Goal: Task Accomplishment & Management: Manage account settings

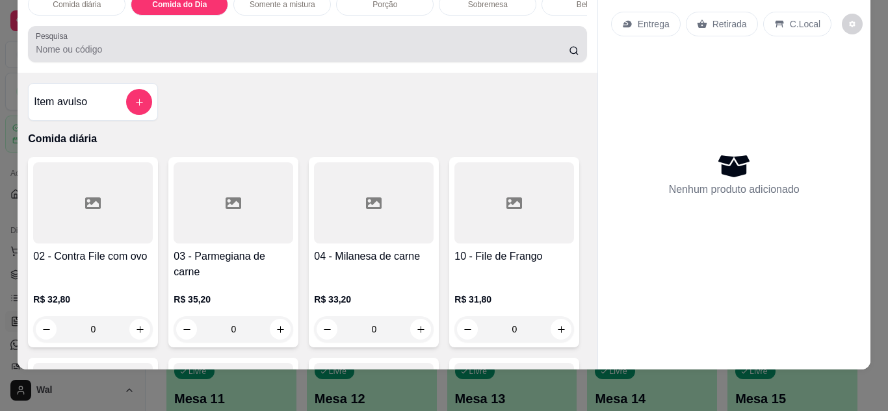
scroll to position [656, 0]
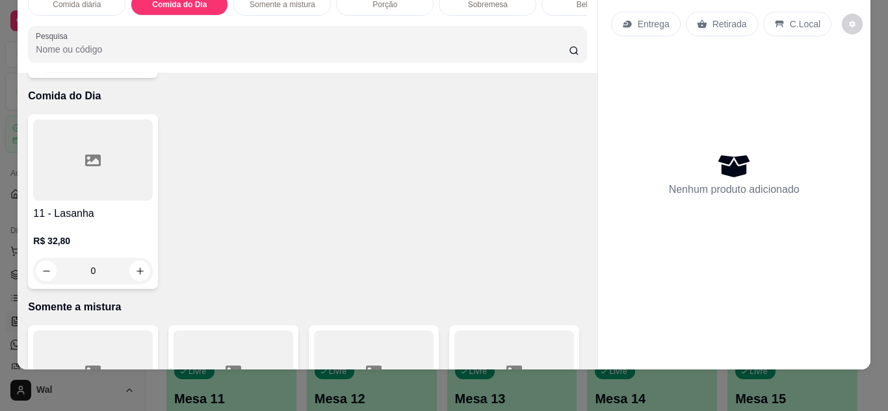
click at [134, 258] on div "0" at bounding box center [93, 271] width 120 height 26
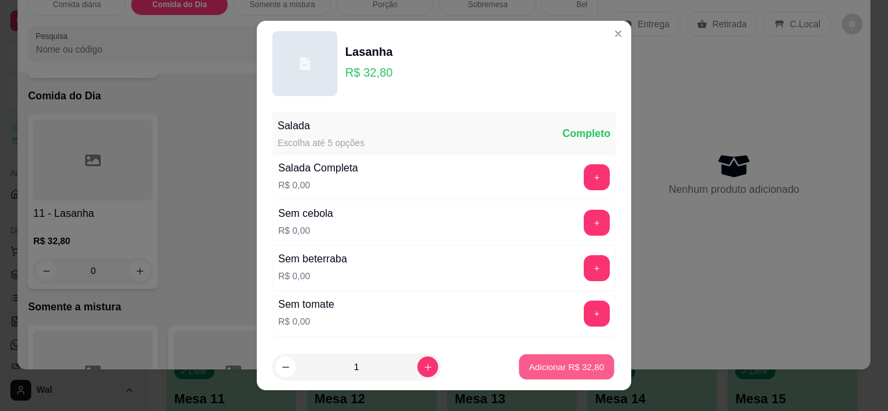
click at [560, 366] on p "Adicionar R$ 32,80" at bounding box center [566, 367] width 75 height 12
type input "1"
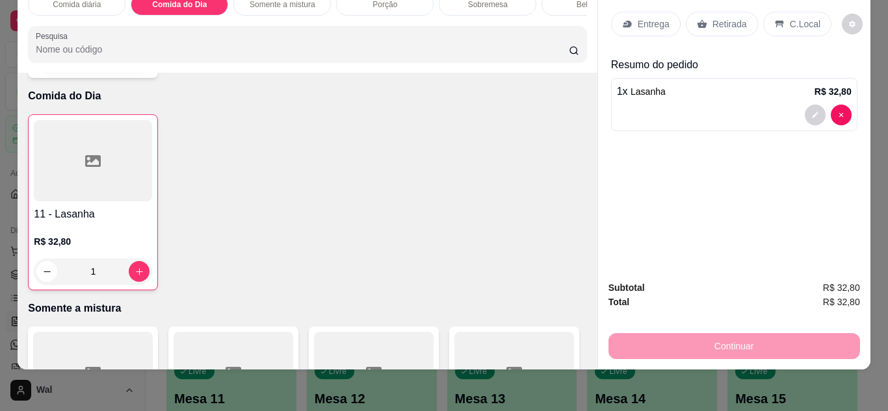
click at [656, 18] on p "Entrega" at bounding box center [654, 24] width 32 height 13
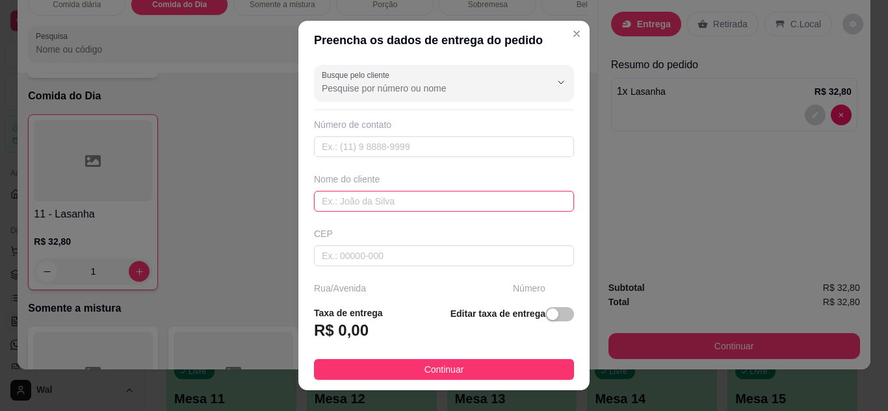
click at [430, 207] on input "text" at bounding box center [444, 201] width 260 height 21
type input "CLEIDE CONTABILIDADE"
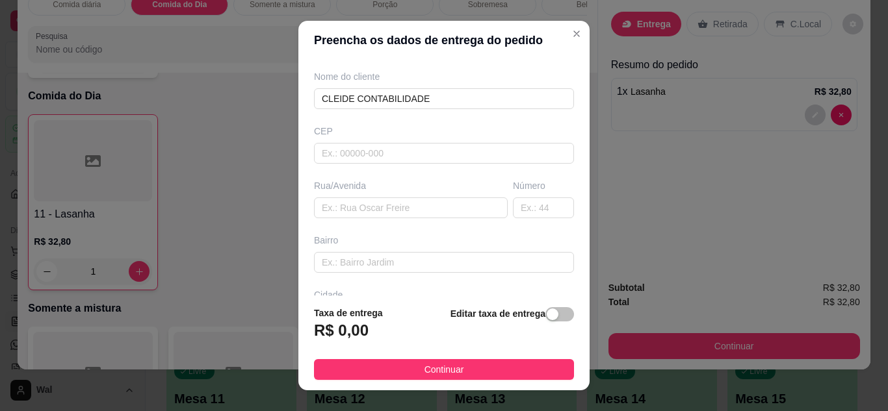
scroll to position [104, 0]
click at [406, 207] on input "text" at bounding box center [411, 206] width 194 height 21
type input "ALMIRANTE [PERSON_NAME]"
click at [530, 214] on input "text" at bounding box center [543, 206] width 61 height 21
type input "339"
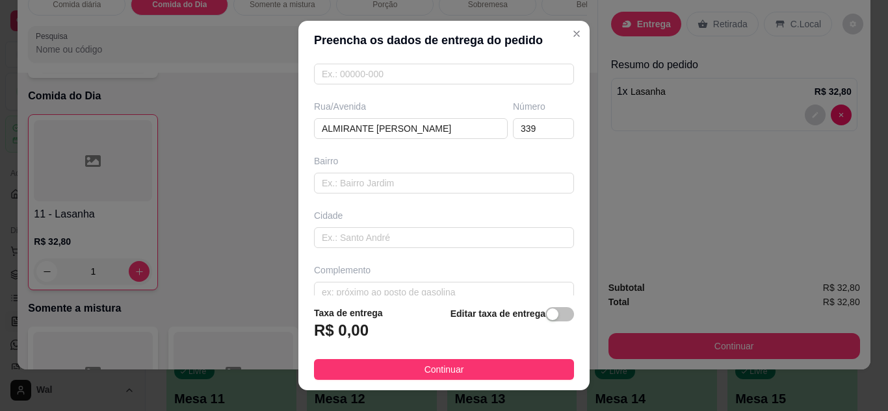
scroll to position [201, 0]
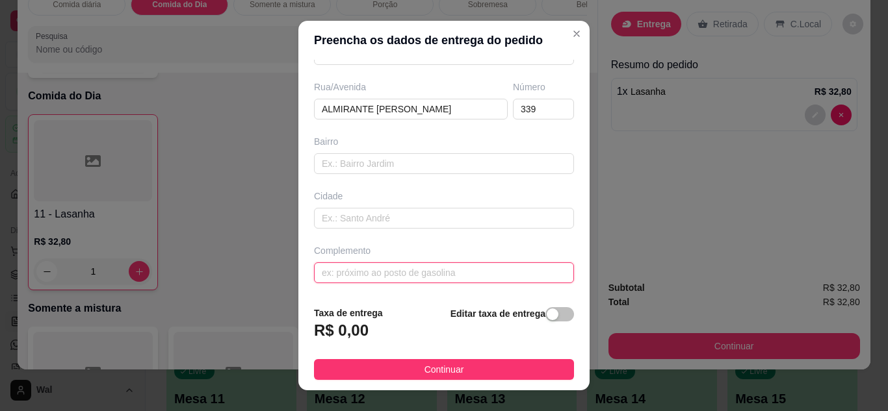
click at [490, 275] on input "text" at bounding box center [444, 273] width 260 height 21
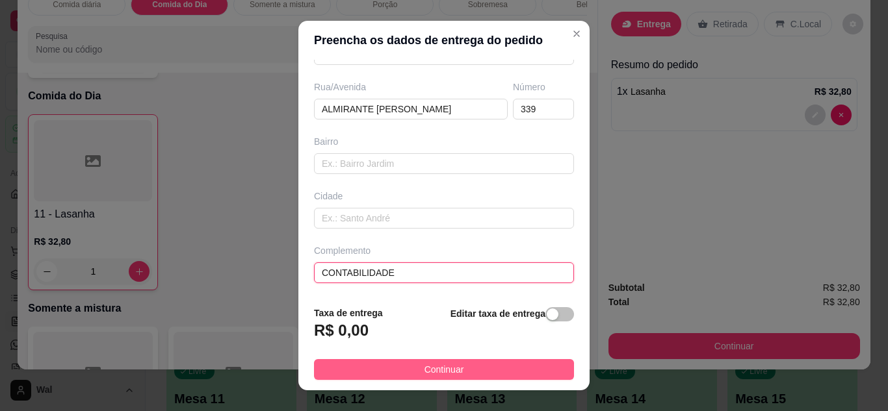
type input "CONTABILIDADE"
click at [485, 369] on button "Continuar" at bounding box center [444, 369] width 260 height 21
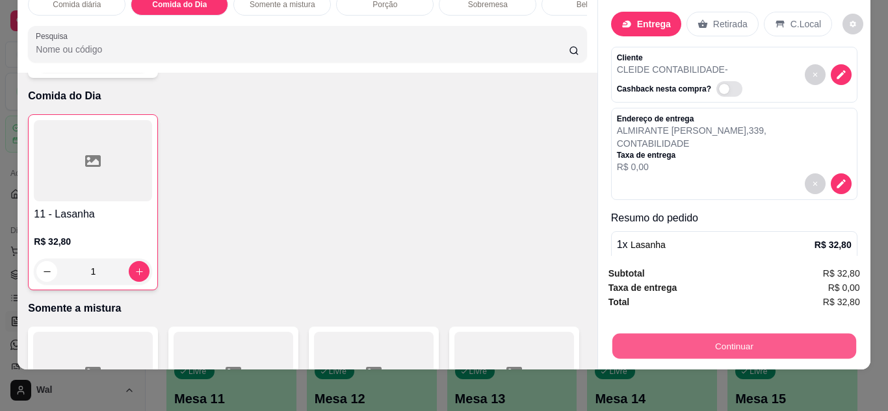
click at [684, 334] on button "Continuar" at bounding box center [734, 346] width 244 height 25
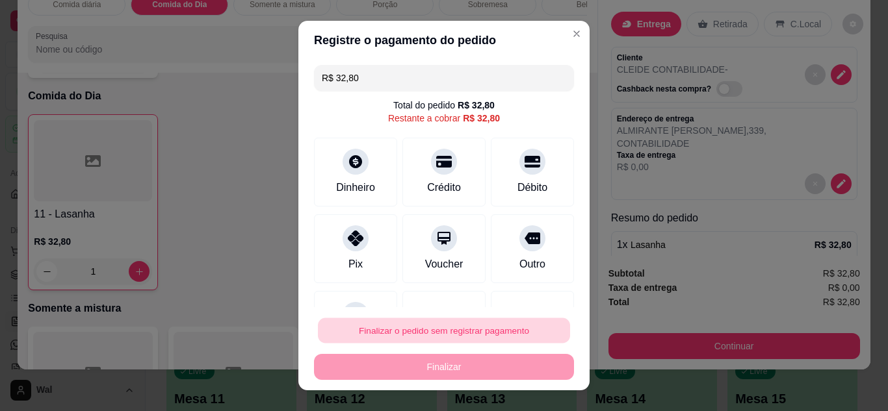
click at [491, 337] on button "Finalizar o pedido sem registrar pagamento" at bounding box center [444, 330] width 252 height 25
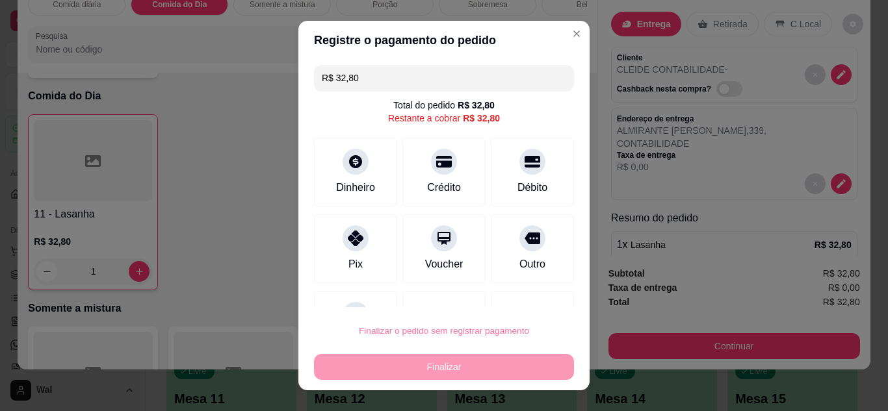
click at [505, 300] on button "Confirmar" at bounding box center [518, 293] width 46 height 19
type input "0"
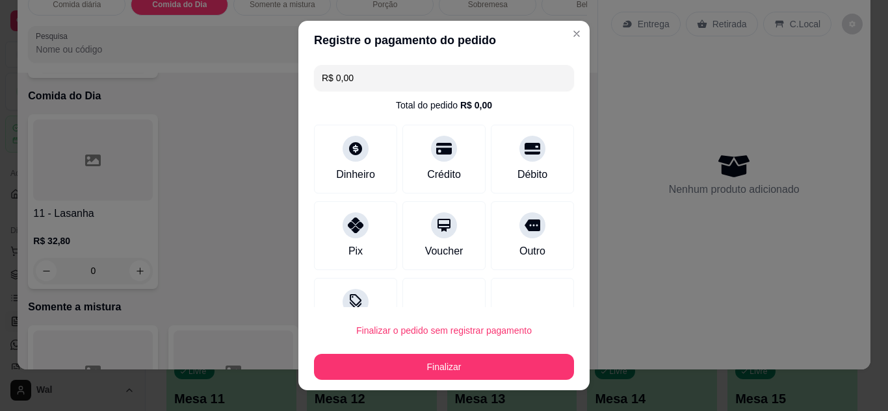
type input "R$ 0,00"
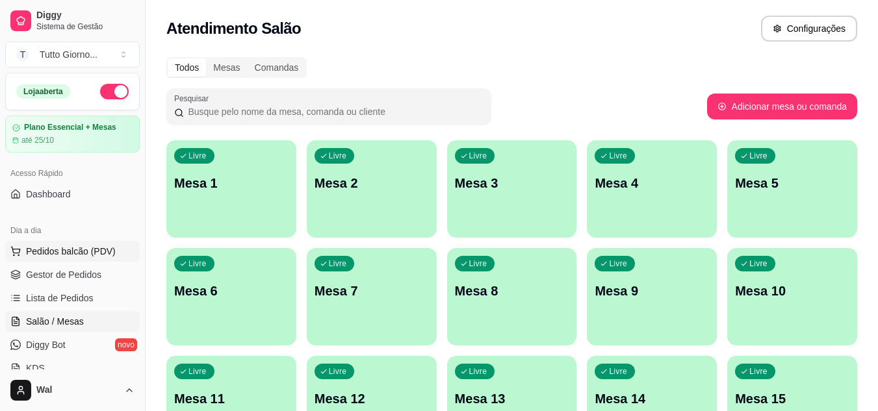
click at [83, 251] on span "Pedidos balcão (PDV)" at bounding box center [71, 251] width 90 height 13
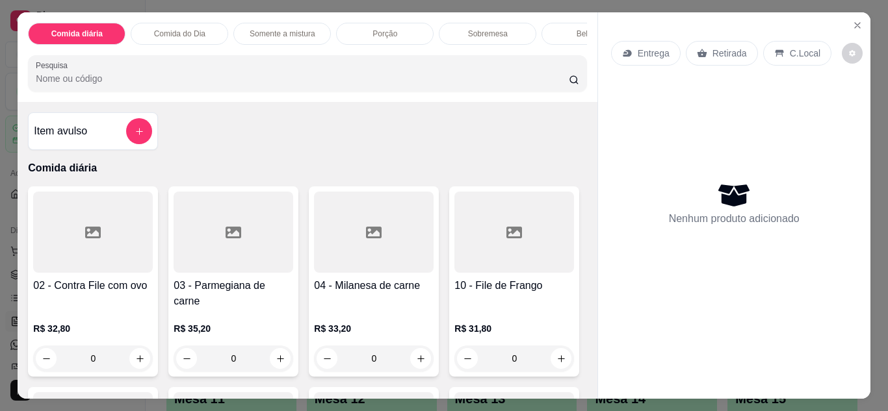
click at [630, 45] on div "Entrega" at bounding box center [646, 53] width 70 height 25
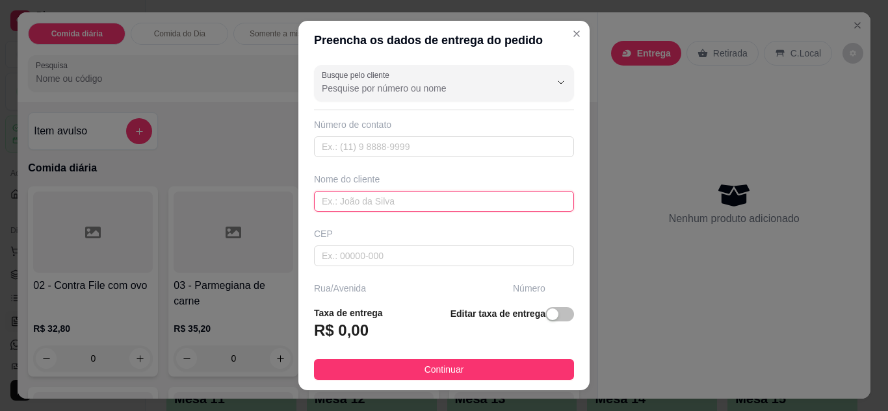
click at [373, 198] on input "text" at bounding box center [444, 201] width 260 height 21
type input "ANDRESSA CONTABILIDADE"
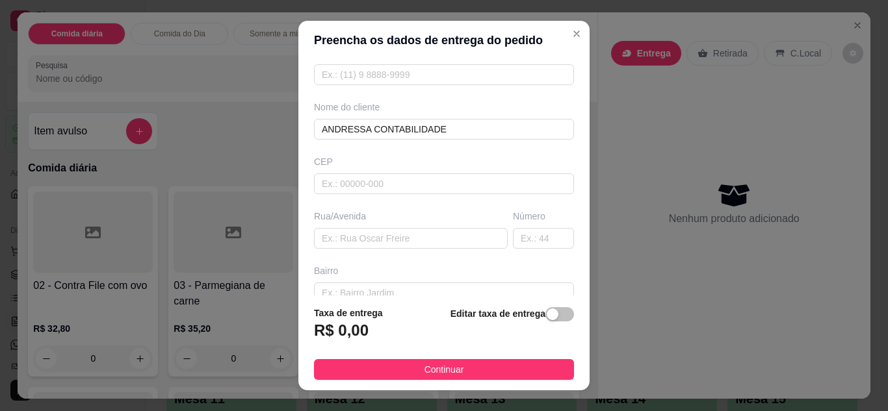
scroll to position [78, 0]
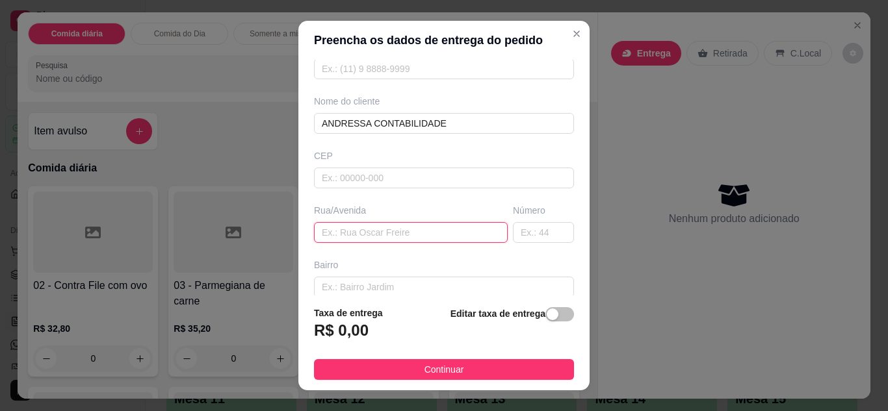
click at [426, 233] on input "text" at bounding box center [411, 232] width 194 height 21
type input "ALMIRANTE [PERSON_NAME]"
click at [520, 237] on input "text" at bounding box center [543, 232] width 61 height 21
type input "339"
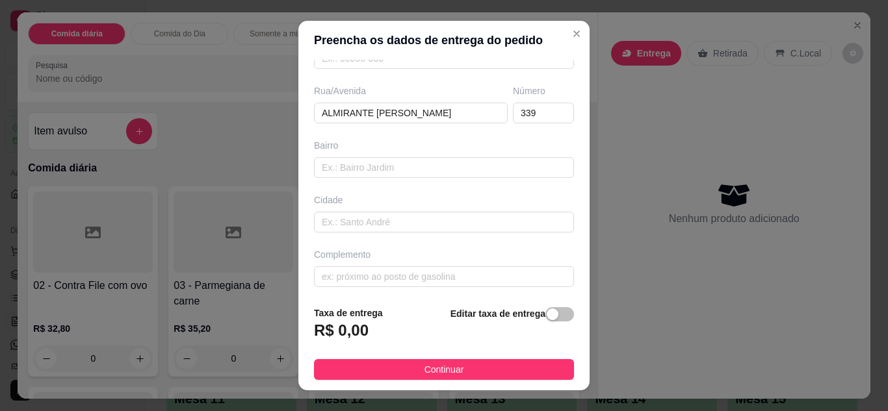
scroll to position [201, 0]
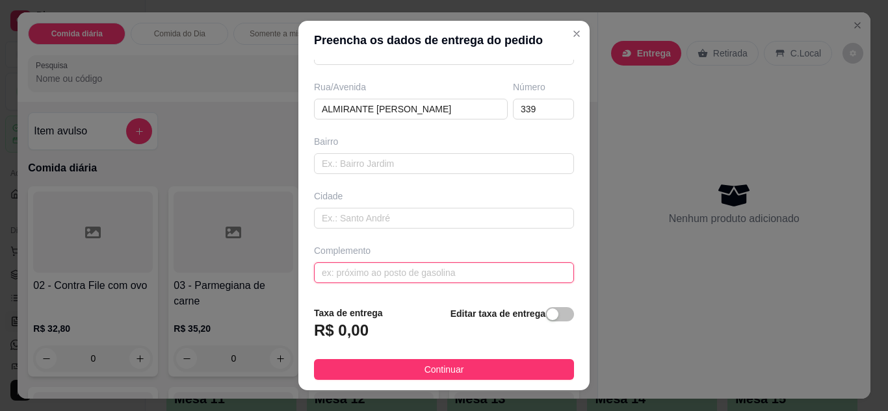
click at [467, 269] on input "text" at bounding box center [444, 273] width 260 height 21
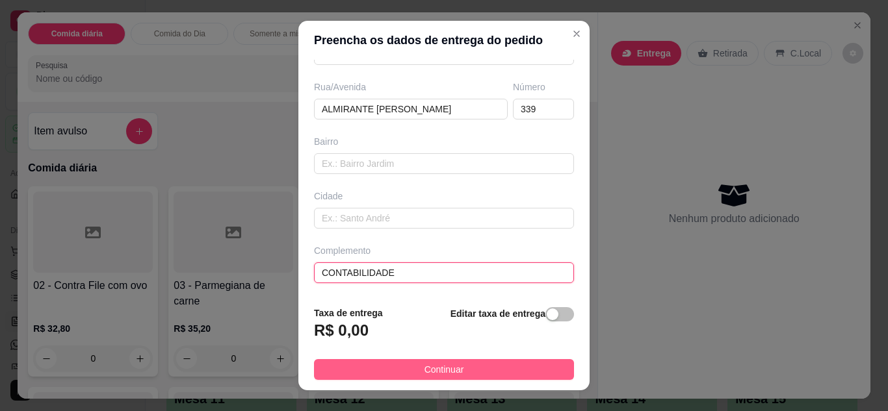
type input "CONTABILIDADE"
click at [441, 374] on span "Continuar" at bounding box center [444, 370] width 40 height 14
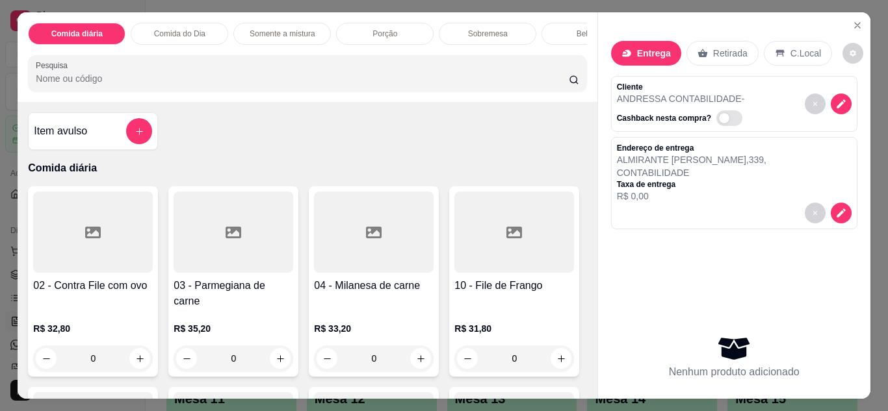
click at [185, 31] on p "Comida do Dia" at bounding box center [179, 34] width 51 height 10
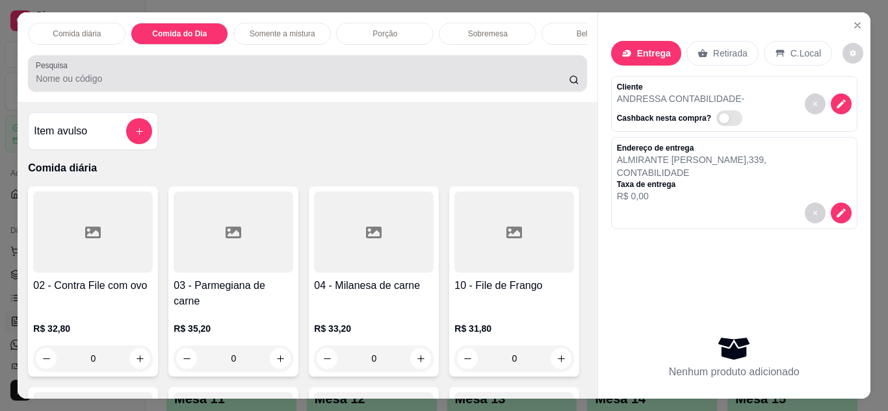
scroll to position [34, 0]
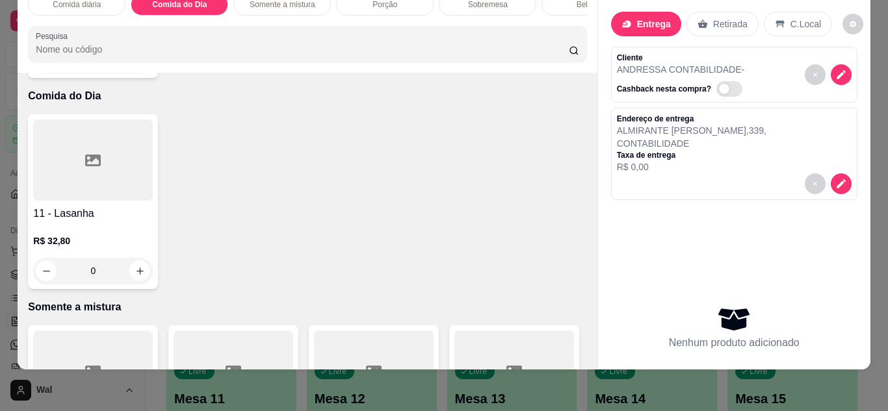
click at [134, 258] on div "0" at bounding box center [93, 271] width 120 height 26
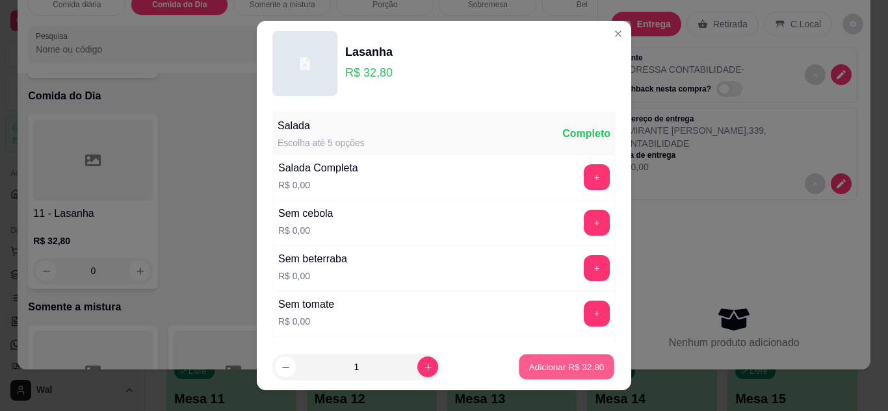
click at [519, 365] on button "Adicionar R$ 32,80" at bounding box center [567, 367] width 96 height 25
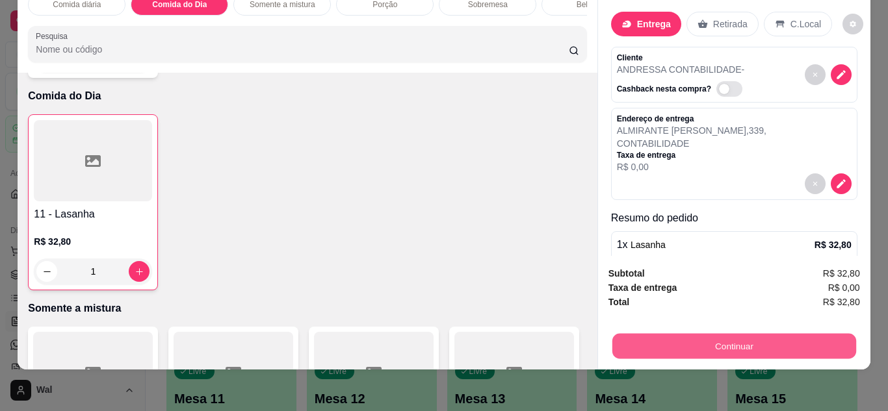
click at [690, 343] on button "Continuar" at bounding box center [734, 346] width 244 height 25
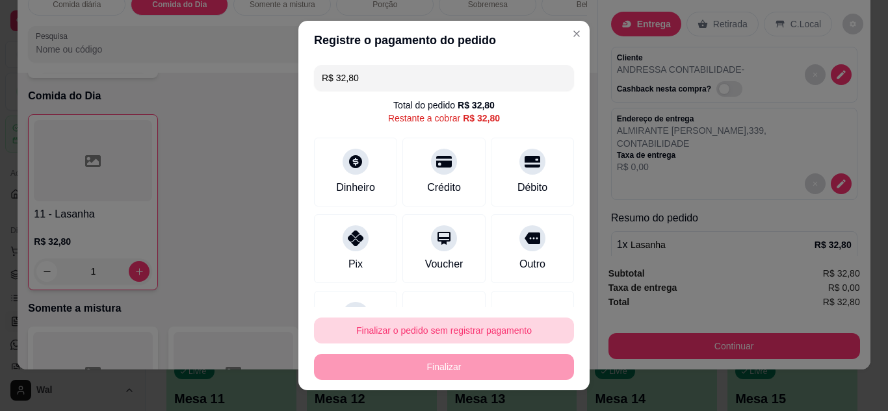
click at [517, 330] on button "Finalizar o pedido sem registrar pagamento" at bounding box center [444, 331] width 260 height 26
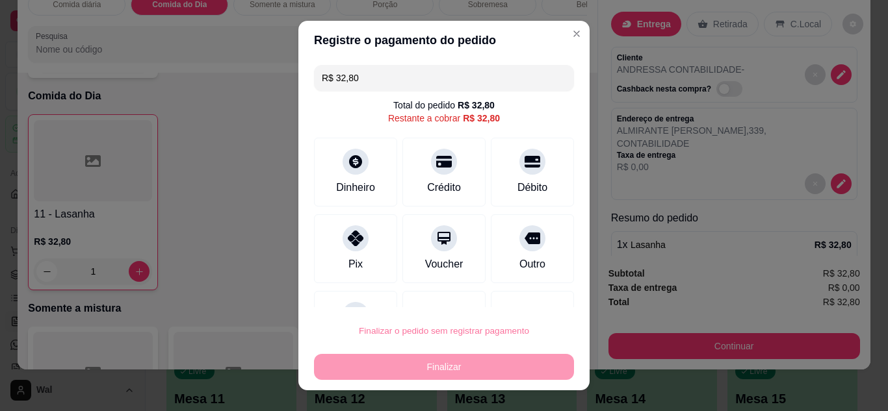
click at [513, 294] on button "Confirmar" at bounding box center [518, 293] width 46 height 19
type input "0"
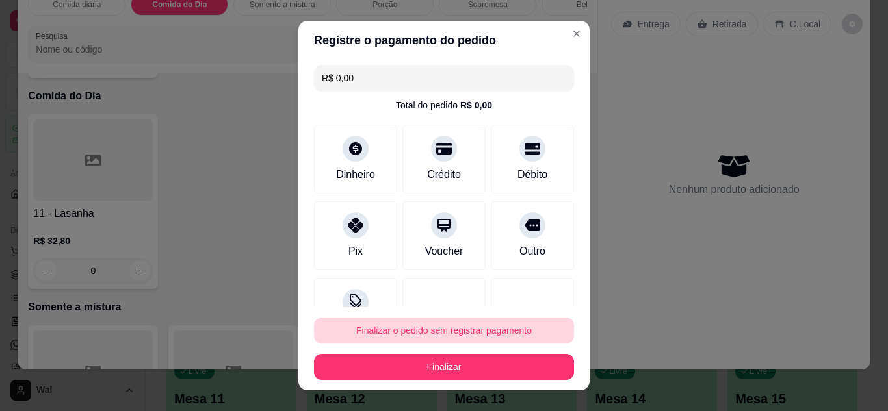
type input "R$ 0,00"
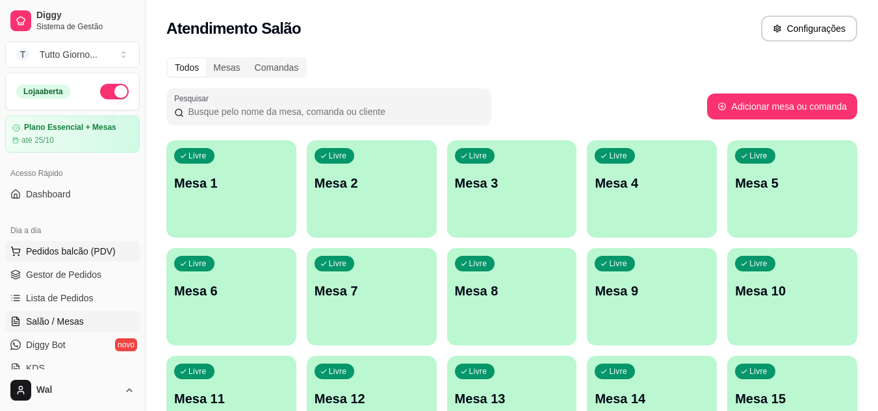
click at [79, 256] on span "Pedidos balcão (PDV)" at bounding box center [71, 251] width 90 height 13
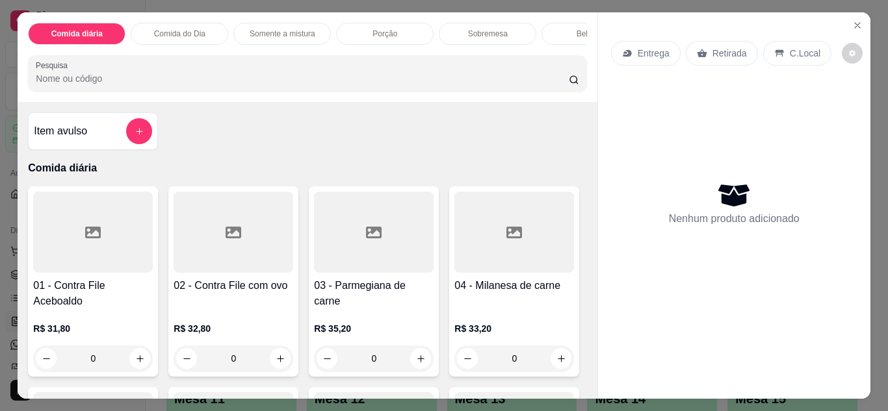
click at [717, 50] on p "Retirada" at bounding box center [729, 53] width 34 height 13
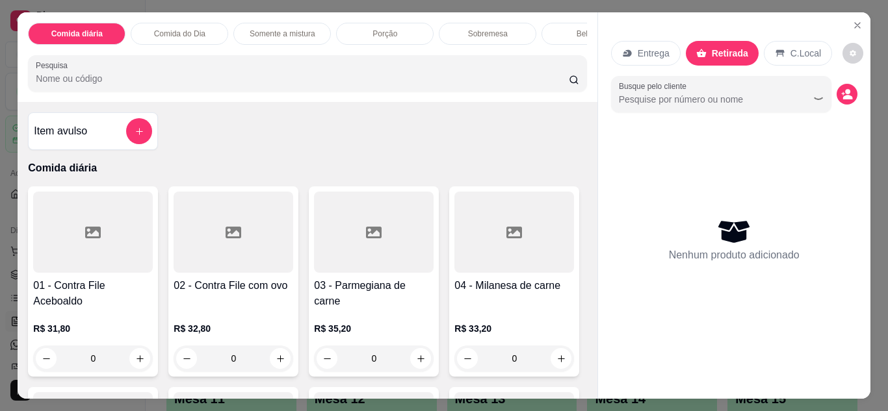
click at [281, 368] on div "0" at bounding box center [234, 359] width 120 height 26
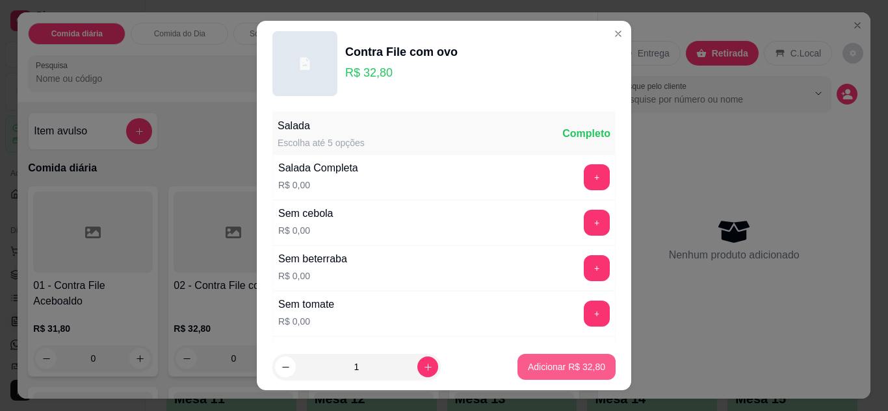
click at [547, 368] on p "Adicionar R$ 32,80" at bounding box center [566, 367] width 77 height 13
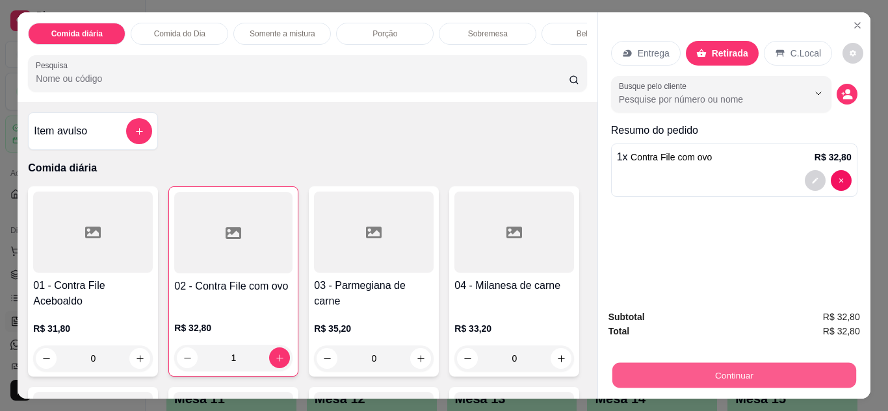
click at [670, 365] on button "Continuar" at bounding box center [734, 375] width 244 height 25
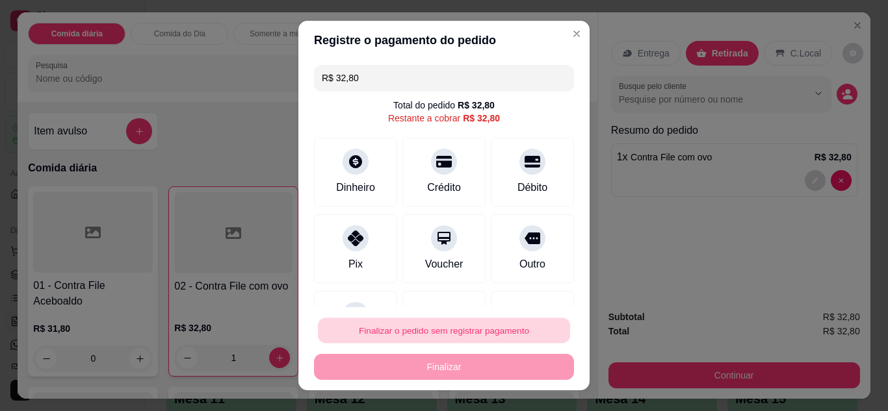
click at [510, 324] on button "Finalizar o pedido sem registrar pagamento" at bounding box center [444, 330] width 252 height 25
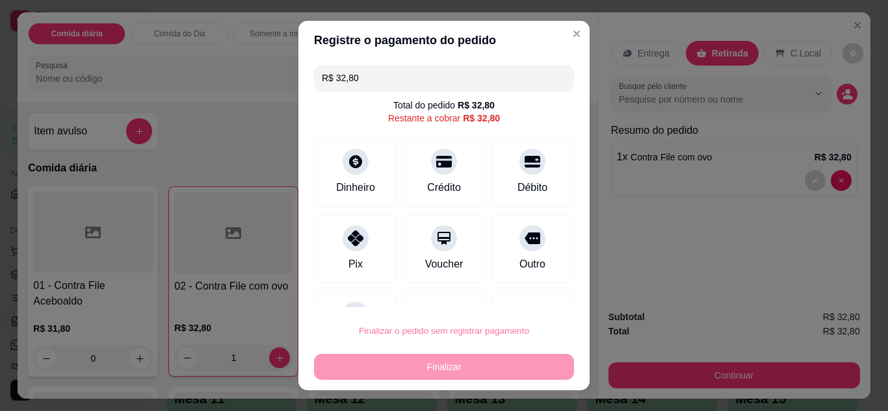
click at [510, 292] on button "Confirmar" at bounding box center [518, 293] width 46 height 19
type input "0"
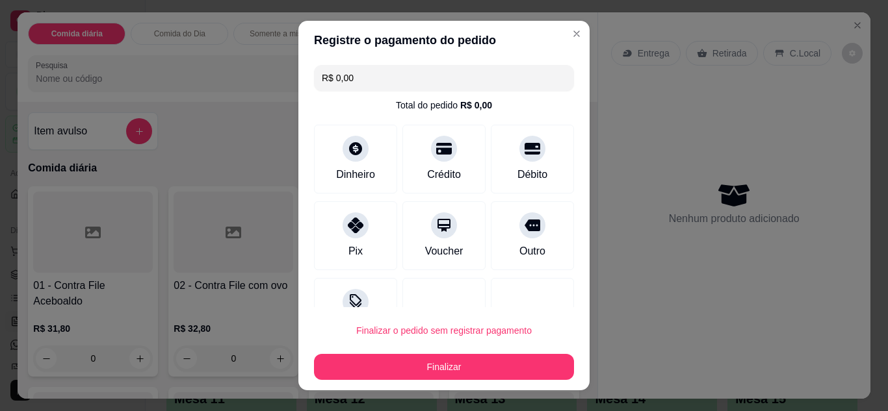
type input "R$ 0,00"
click at [510, 292] on div at bounding box center [532, 312] width 83 height 69
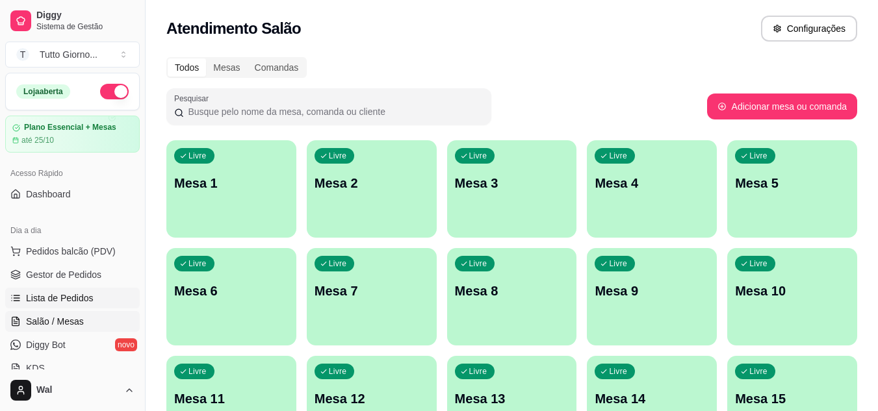
click at [79, 300] on span "Lista de Pedidos" at bounding box center [60, 298] width 68 height 13
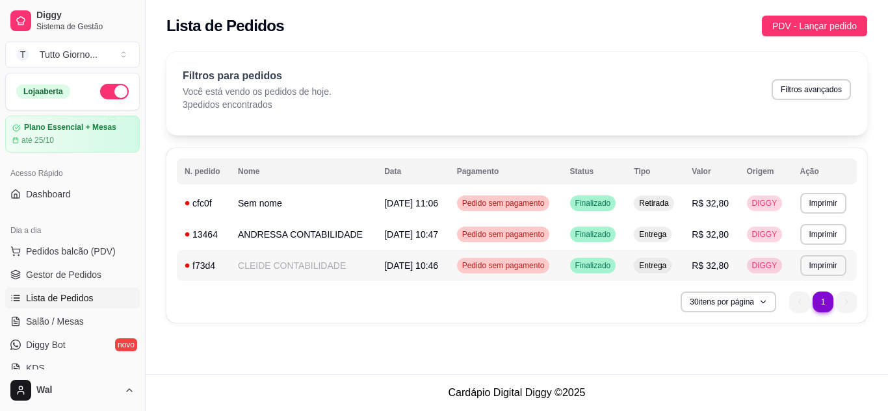
click at [487, 270] on span "Pedido sem pagamento" at bounding box center [504, 266] width 88 height 10
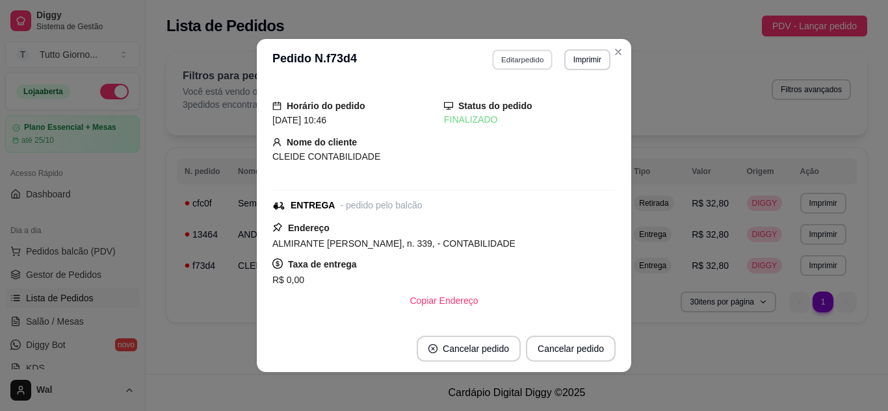
click at [513, 62] on button "Editar pedido" at bounding box center [523, 59] width 60 height 20
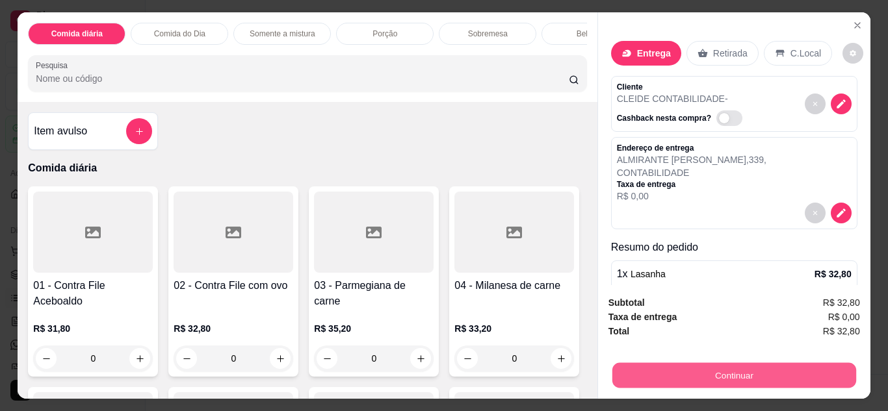
click at [714, 376] on button "Continuar" at bounding box center [734, 375] width 244 height 25
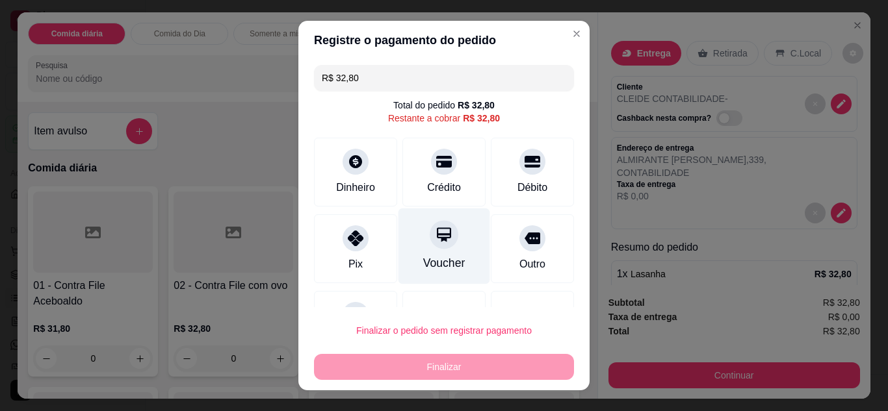
click at [427, 252] on div "Voucher" at bounding box center [444, 246] width 92 height 76
type input "R$ 0,00"
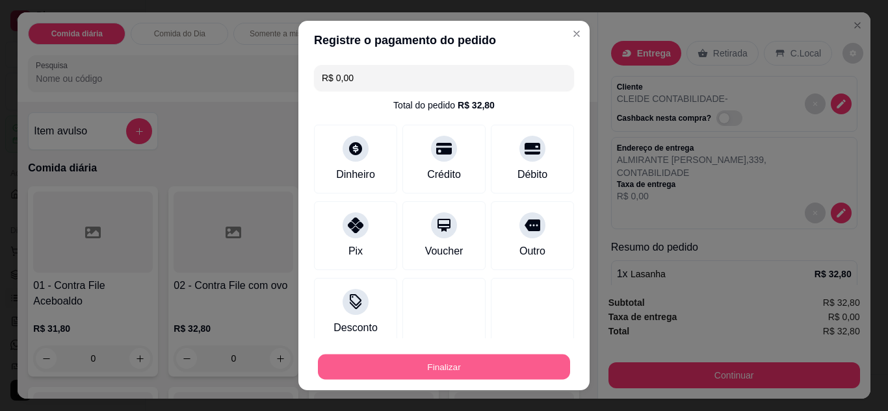
click at [445, 374] on button "Finalizar" at bounding box center [444, 367] width 252 height 25
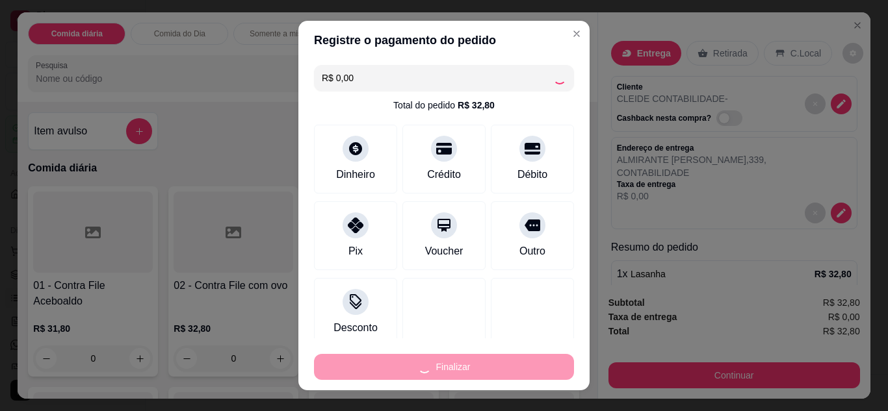
type input "0"
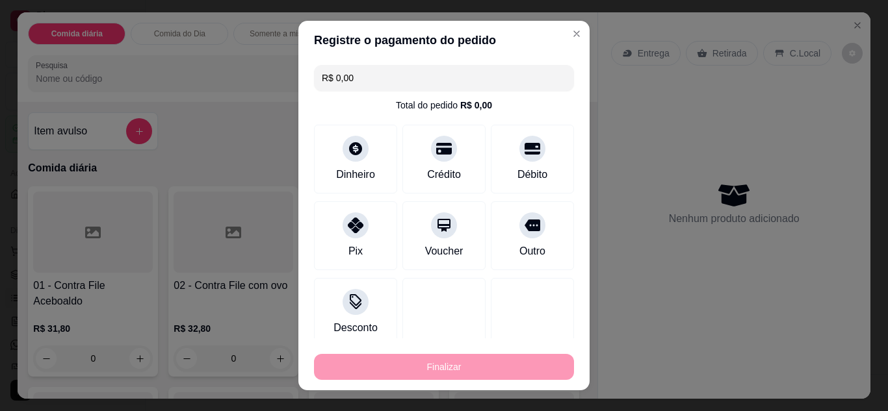
type input "-R$ 32,80"
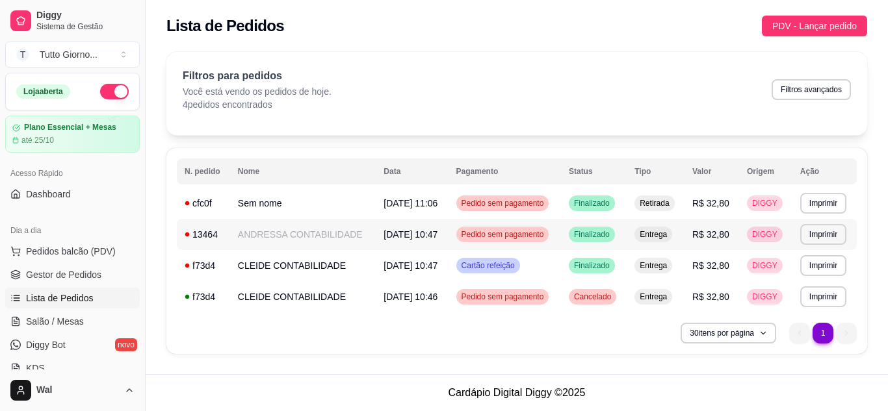
click at [506, 234] on span "Pedido sem pagamento" at bounding box center [503, 234] width 88 height 10
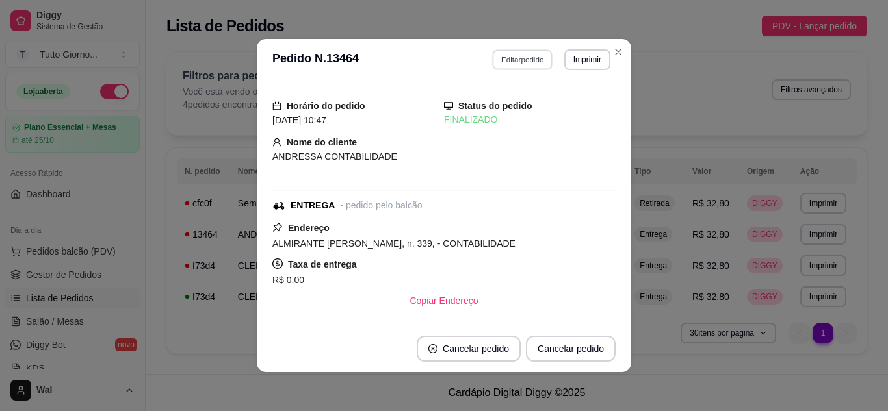
click at [511, 62] on button "Editar pedido" at bounding box center [523, 59] width 60 height 20
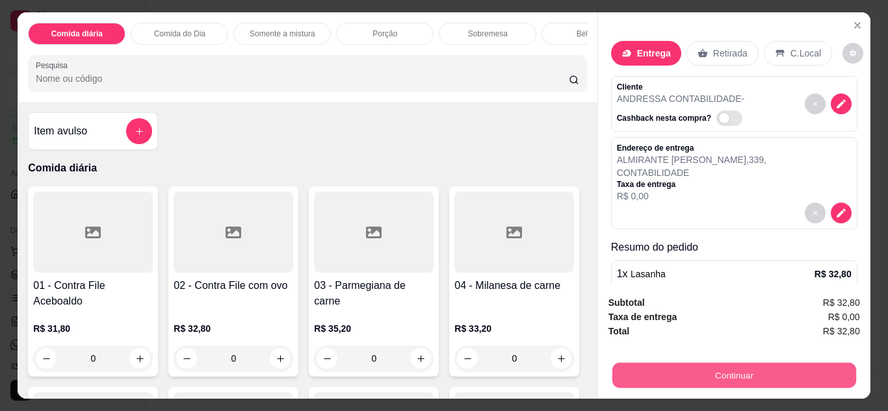
click at [731, 367] on button "Continuar" at bounding box center [734, 375] width 244 height 25
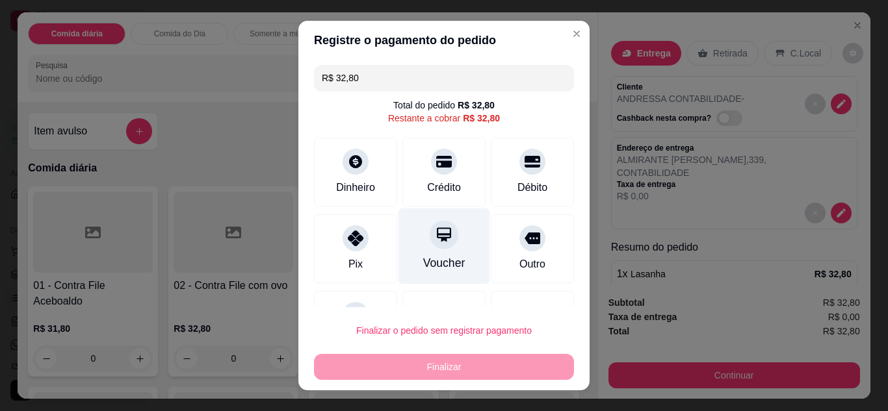
click at [435, 239] on icon at bounding box center [443, 234] width 17 height 17
type input "R$ 0,00"
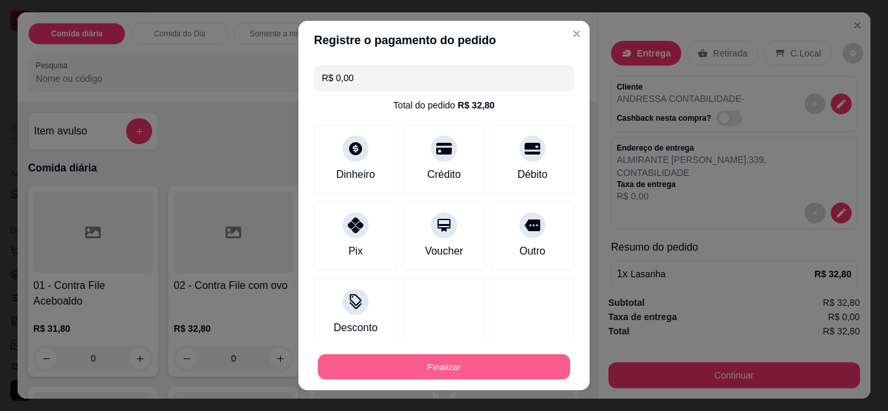
click at [441, 369] on button "Finalizar" at bounding box center [444, 367] width 252 height 25
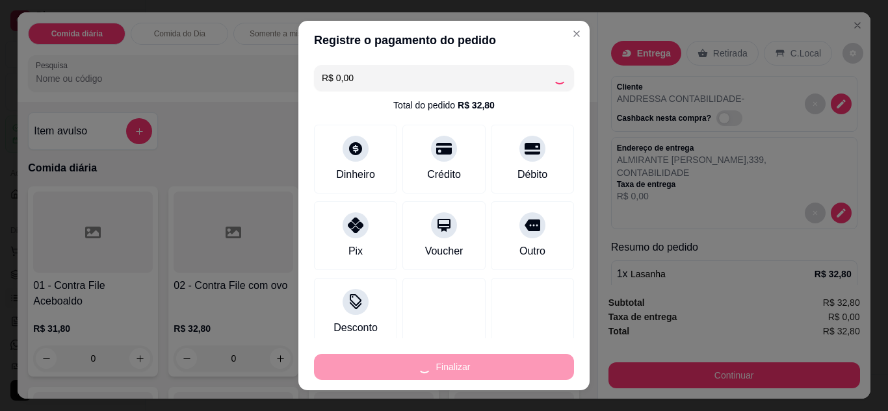
type input "0"
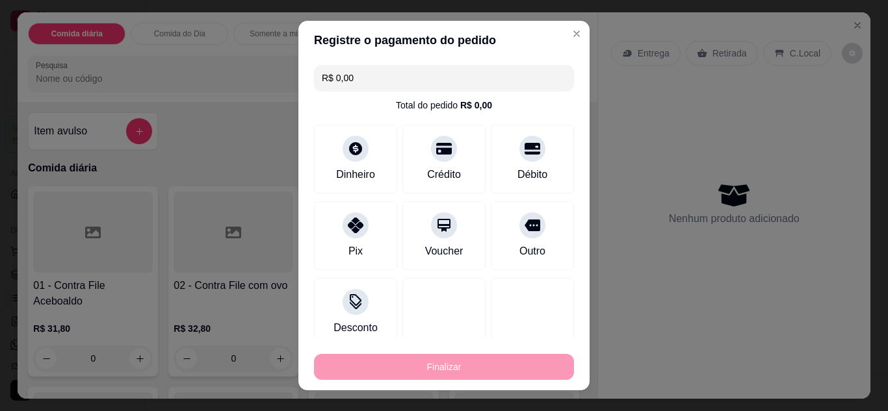
type input "-R$ 32,80"
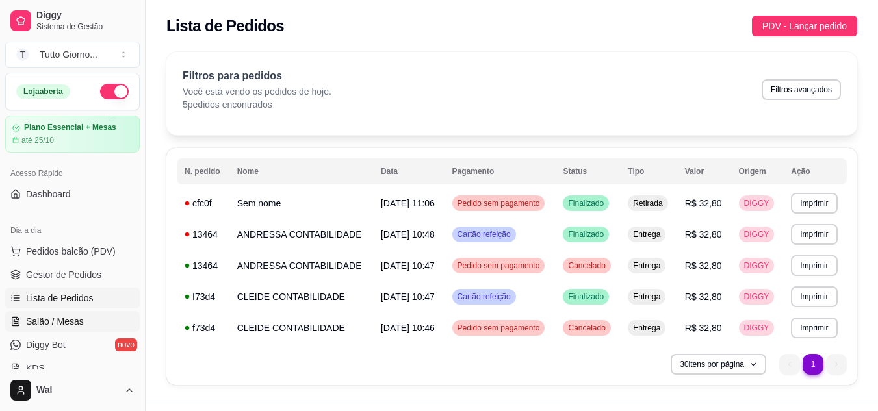
click at [66, 329] on link "Salão / Mesas" at bounding box center [72, 321] width 135 height 21
click at [73, 326] on span "Salão / Mesas" at bounding box center [55, 321] width 58 height 13
click at [5, 311] on link "Salão / Mesas" at bounding box center [72, 321] width 135 height 21
click at [73, 326] on span "Salão / Mesas" at bounding box center [55, 321] width 58 height 13
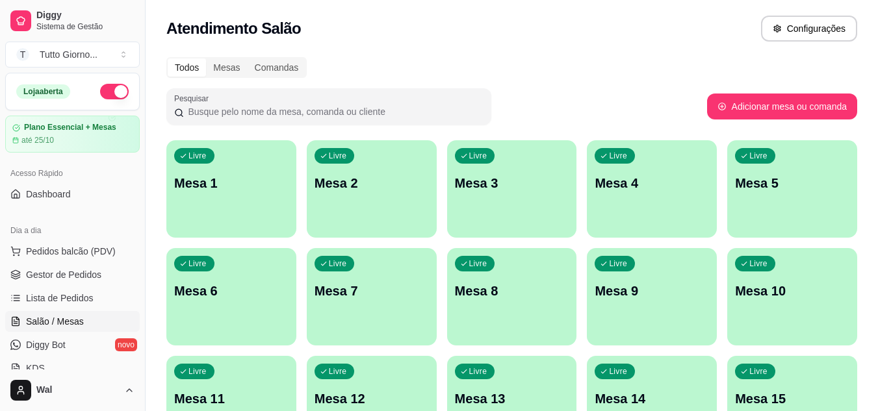
click at [566, 98] on div "Pesquisar" at bounding box center [436, 106] width 541 height 36
click at [26, 325] on span "Salão / Mesas" at bounding box center [55, 321] width 58 height 13
click at [64, 249] on span "Pedidos balcão (PDV)" at bounding box center [71, 251] width 90 height 13
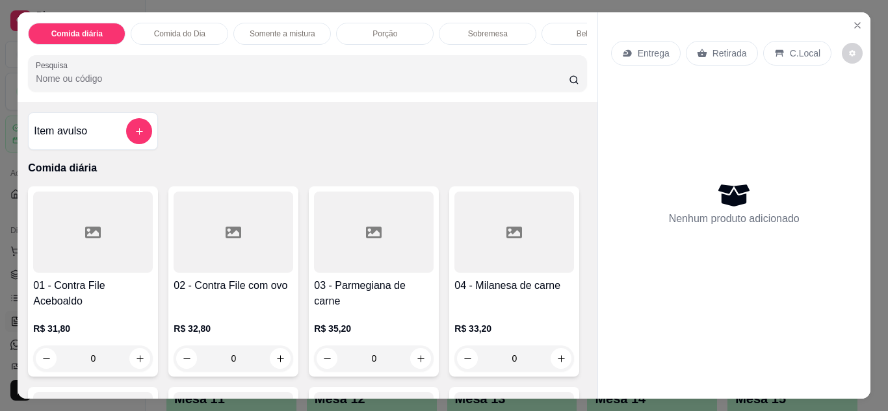
click at [855, 21] on icon "Close" at bounding box center [857, 25] width 10 height 10
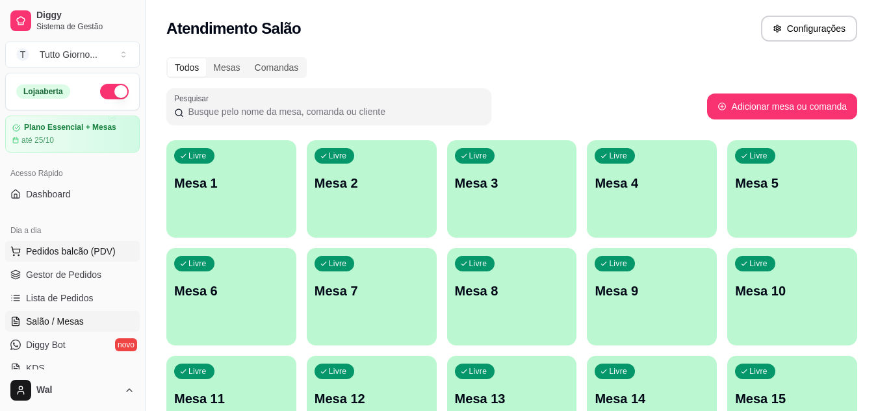
click at [39, 250] on span "Pedidos balcão (PDV)" at bounding box center [71, 251] width 90 height 13
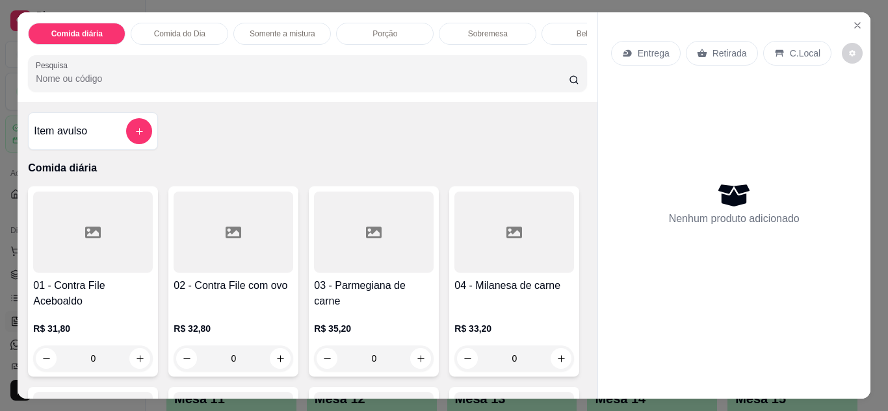
click at [657, 47] on p "Entrega" at bounding box center [654, 53] width 32 height 13
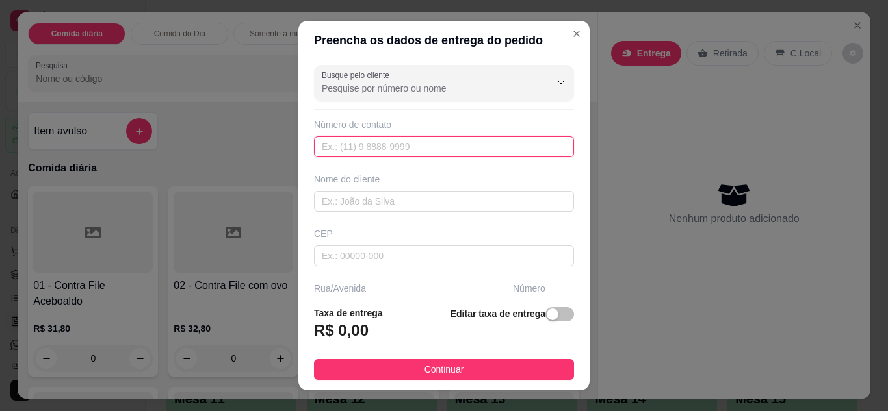
click at [322, 151] on input "text" at bounding box center [444, 146] width 260 height 21
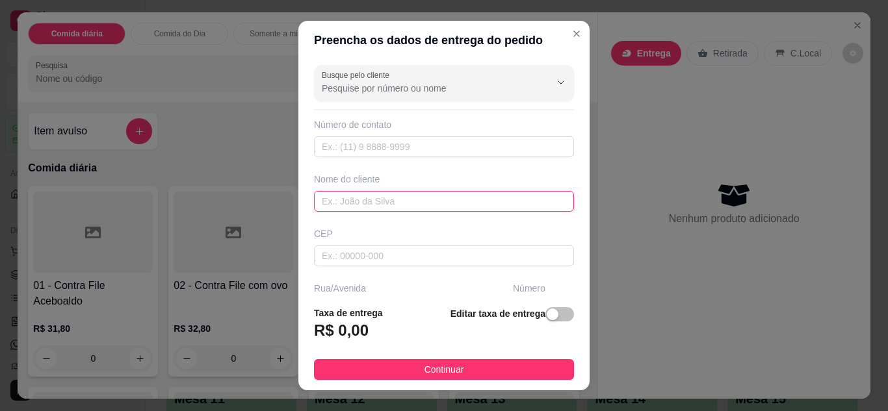
click at [315, 208] on input "text" at bounding box center [444, 201] width 260 height 21
type input "[PERSON_NAME]"
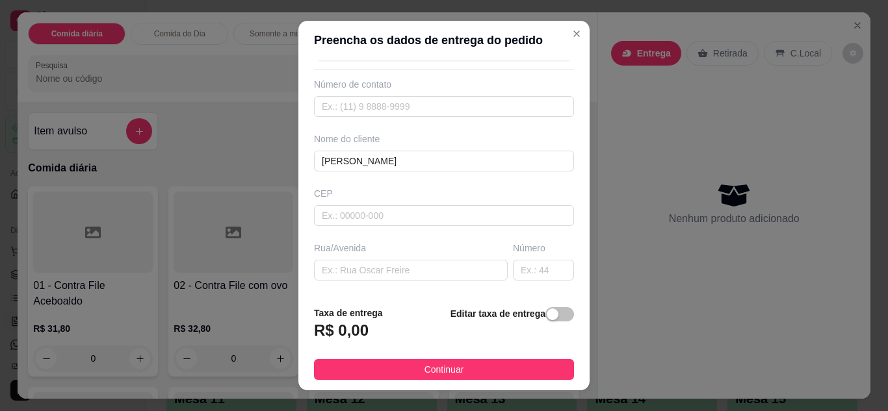
scroll to position [52, 0]
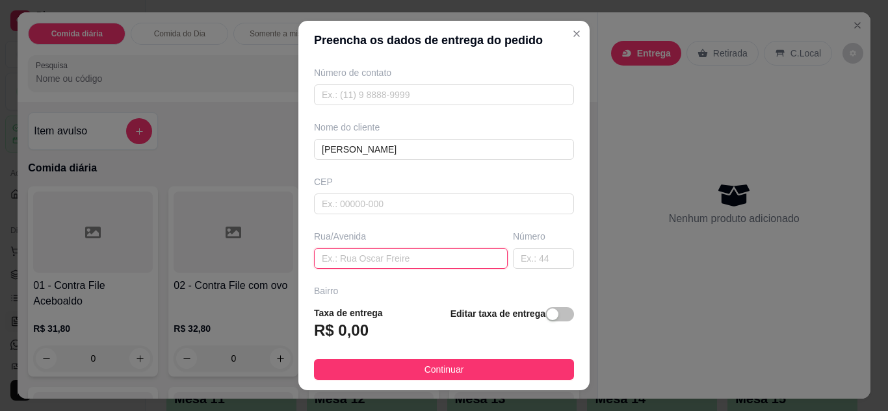
click at [365, 257] on input "text" at bounding box center [411, 258] width 194 height 21
type input "R"
type input "INDUSTRIAL"
click at [527, 253] on input "text" at bounding box center [543, 258] width 61 height 21
type input "780"
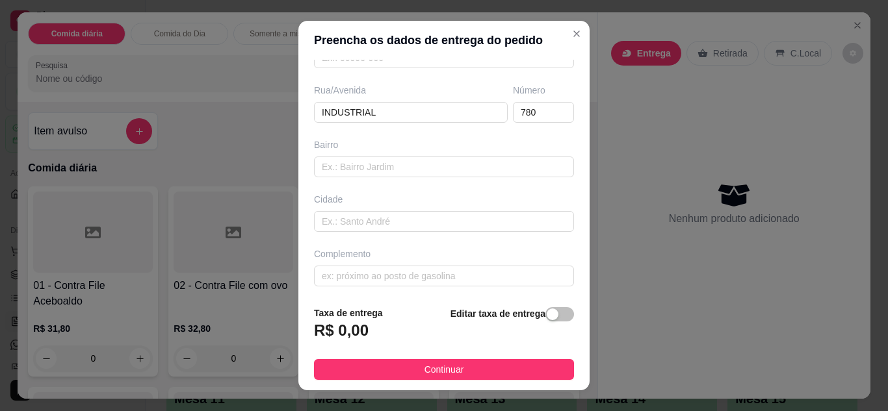
scroll to position [201, 0]
click at [393, 265] on input "text" at bounding box center [444, 273] width 260 height 21
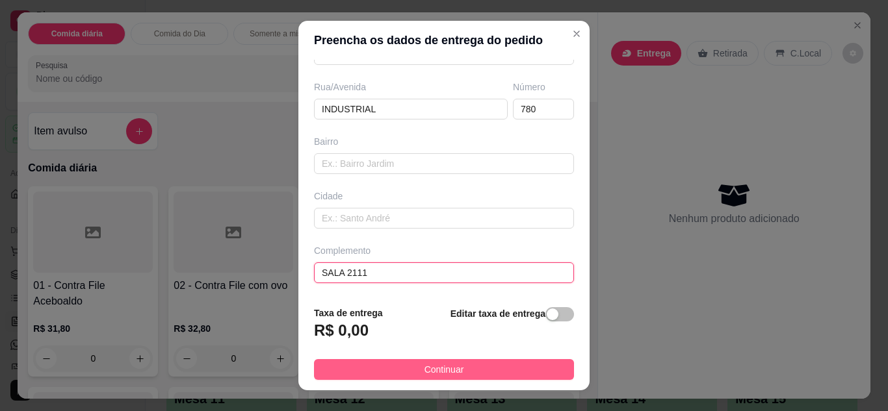
type input "SALA 2111"
click at [473, 364] on button "Continuar" at bounding box center [444, 369] width 260 height 21
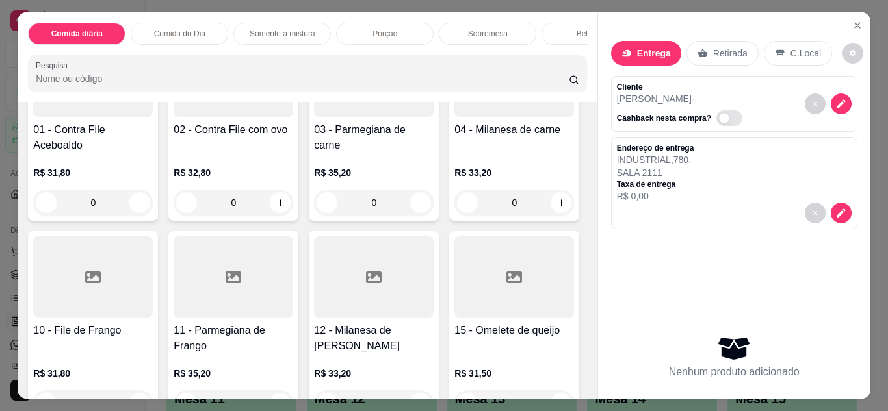
scroll to position [182, 0]
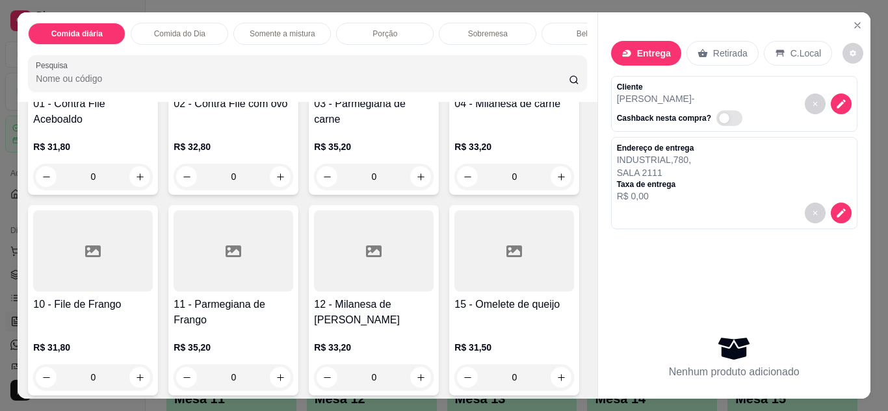
click at [153, 380] on div "0" at bounding box center [93, 378] width 120 height 26
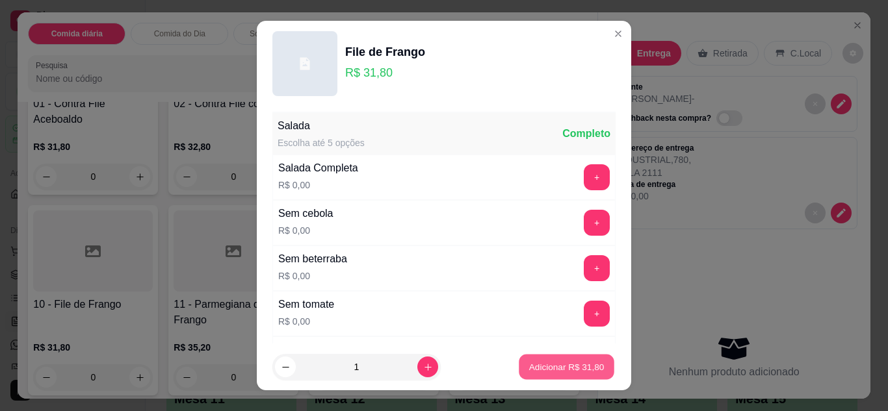
click at [562, 376] on button "Adicionar R$ 31,80" at bounding box center [567, 367] width 96 height 25
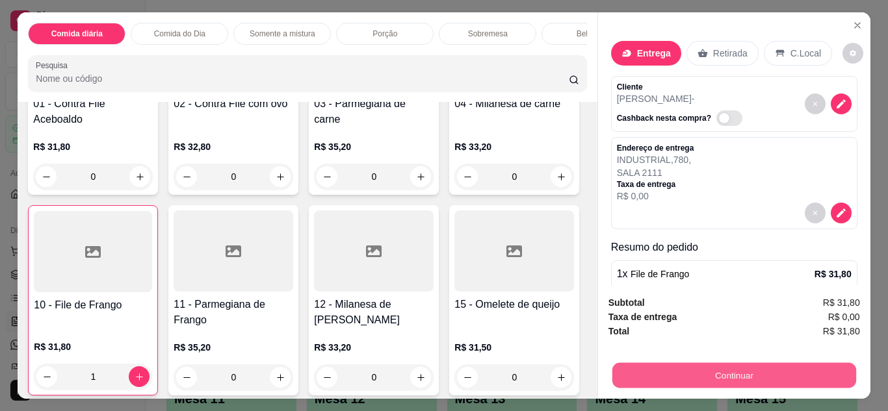
click at [704, 365] on button "Continuar" at bounding box center [734, 375] width 244 height 25
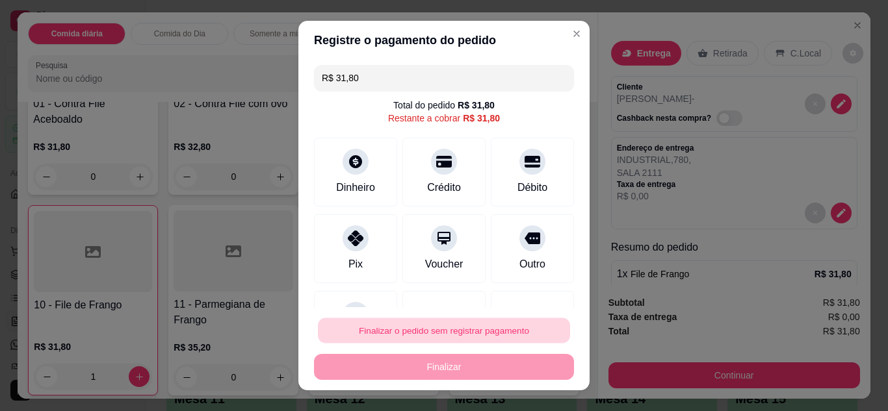
click at [504, 329] on button "Finalizar o pedido sem registrar pagamento" at bounding box center [444, 330] width 252 height 25
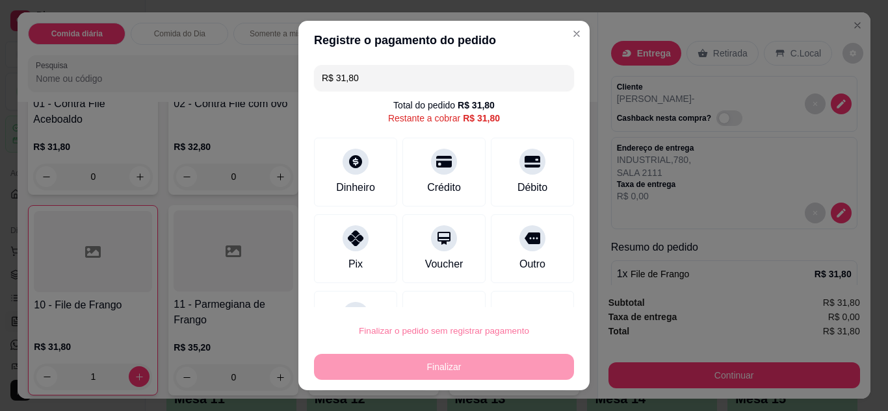
click at [521, 291] on button "Confirmar" at bounding box center [518, 293] width 46 height 19
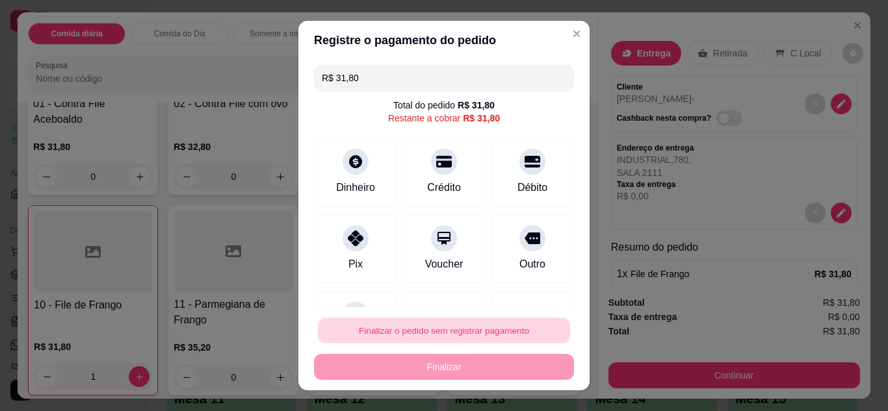
click at [488, 324] on button "Finalizar o pedido sem registrar pagamento" at bounding box center [444, 330] width 252 height 25
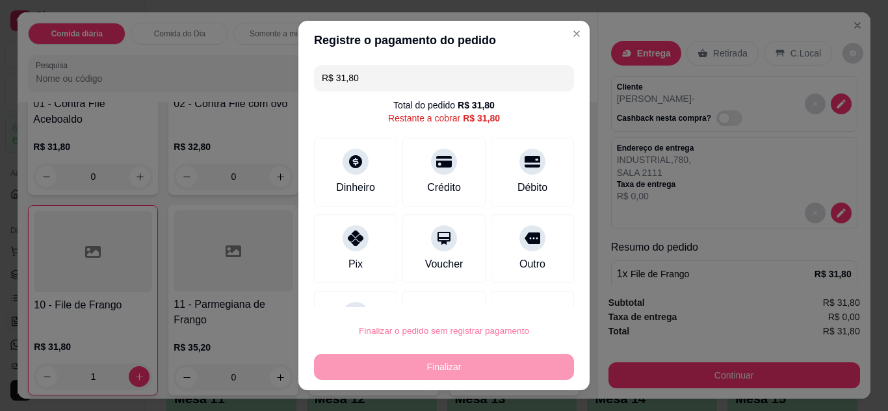
click at [525, 285] on button "Confirmar" at bounding box center [518, 293] width 46 height 19
type input "0"
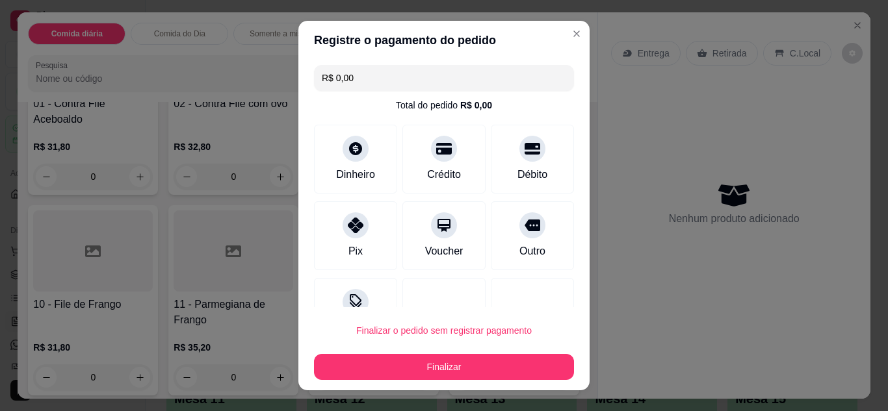
type input "R$ 0,00"
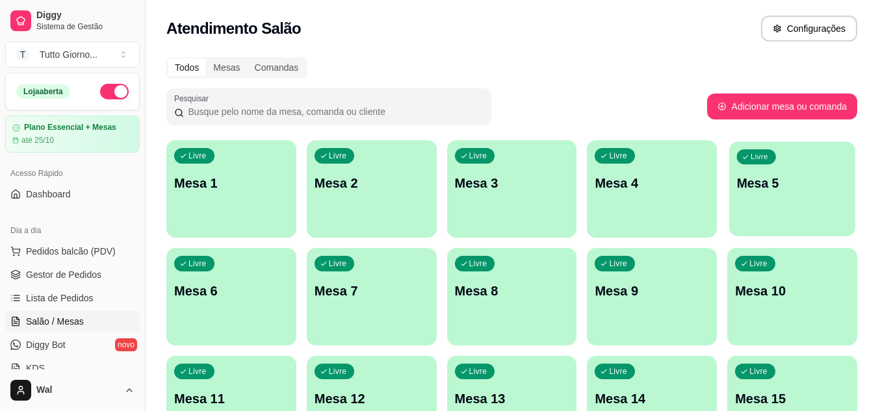
click at [794, 213] on div "Livre Mesa 5" at bounding box center [792, 181] width 126 height 79
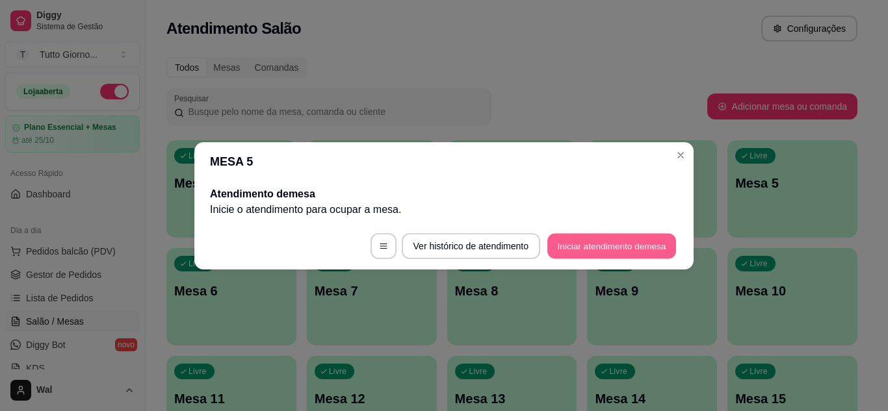
click at [627, 247] on button "Iniciar atendimento de mesa" at bounding box center [611, 245] width 129 height 25
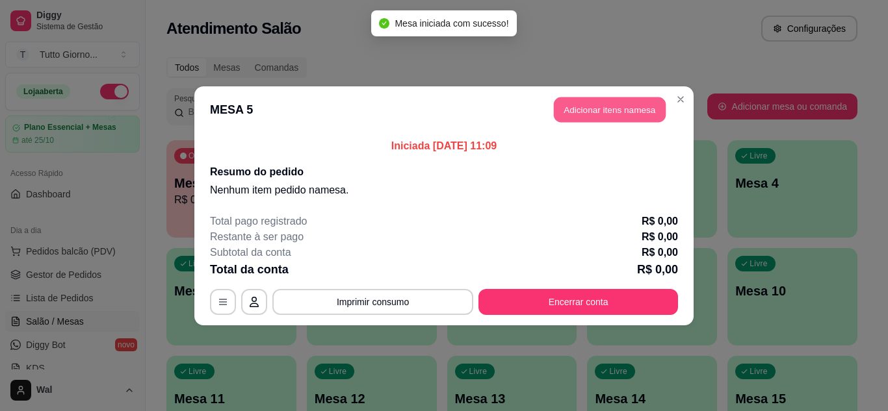
click at [647, 107] on button "Adicionar itens na mesa" at bounding box center [610, 109] width 112 height 25
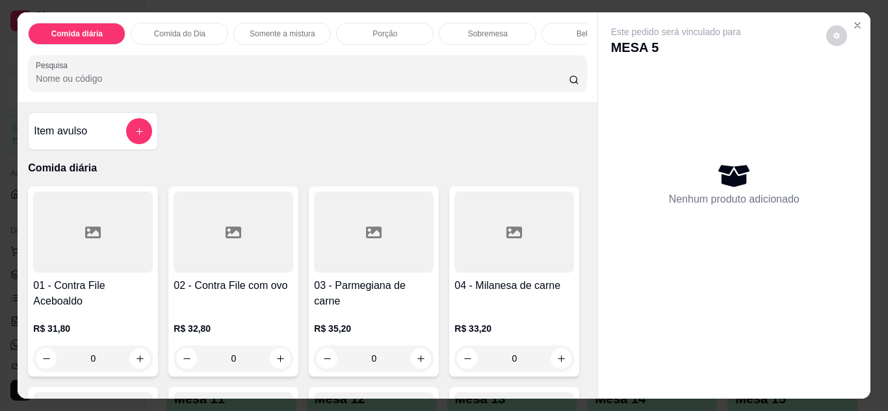
click at [194, 23] on div "Comida do Dia" at bounding box center [179, 34] width 97 height 22
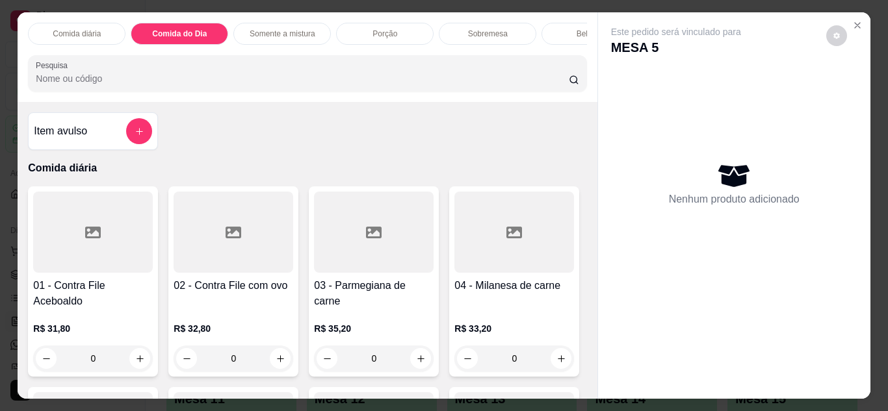
scroll to position [34, 0]
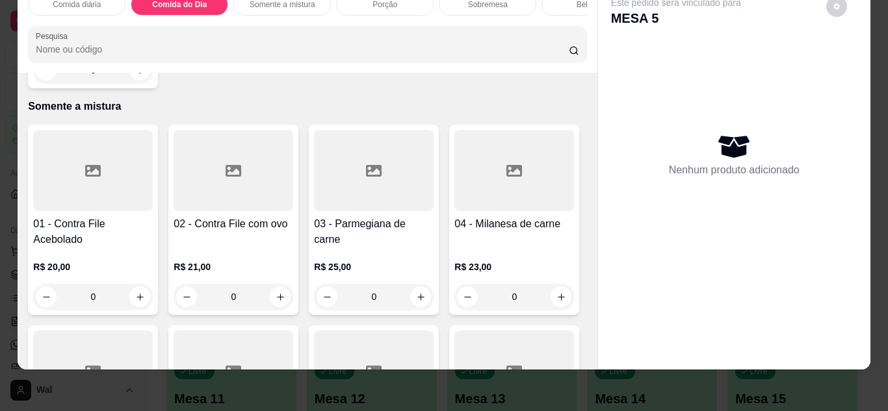
click at [127, 83] on div "0" at bounding box center [93, 70] width 120 height 26
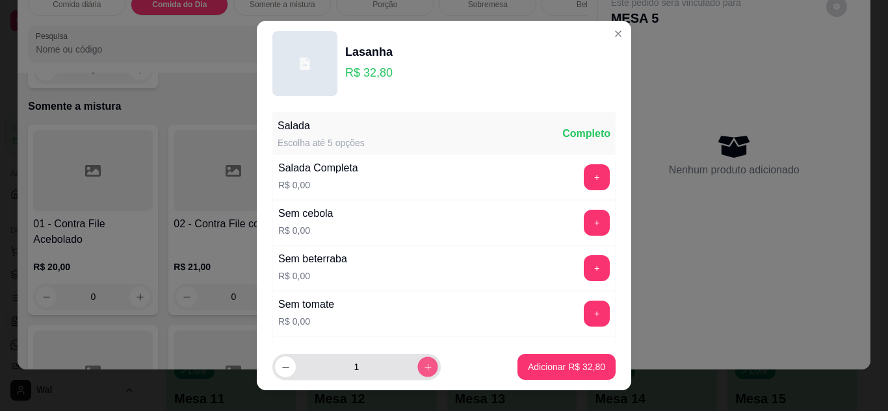
click at [423, 367] on icon "increase-product-quantity" at bounding box center [428, 368] width 10 height 10
type input "2"
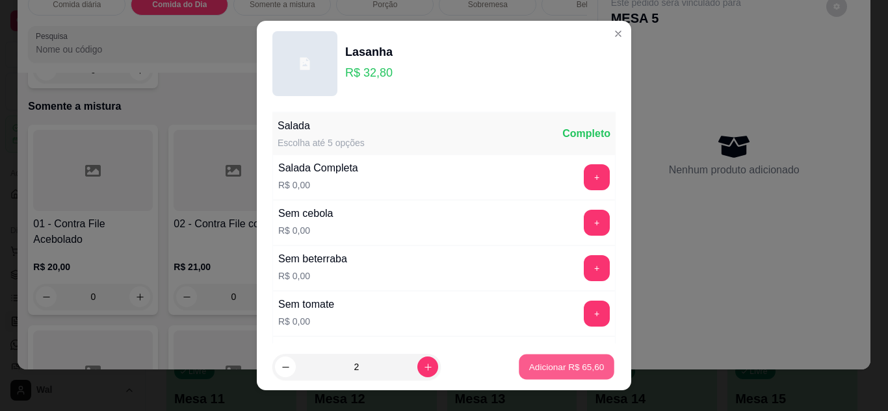
click at [543, 372] on p "Adicionar R$ 65,60" at bounding box center [566, 367] width 75 height 12
type input "2"
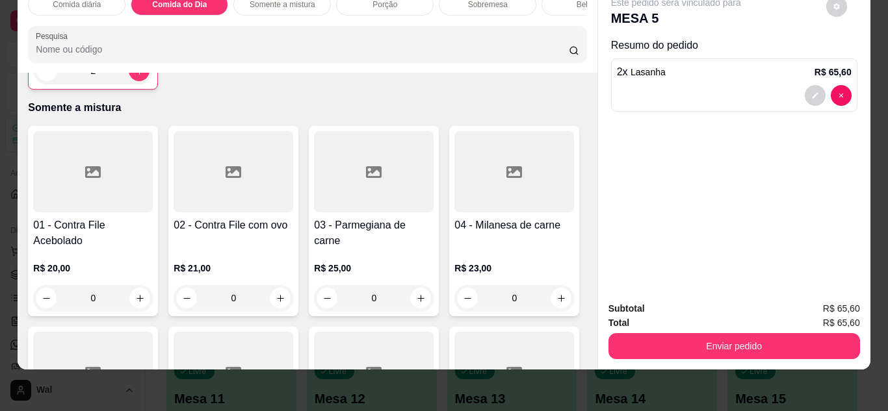
click at [552, 3] on div "Bebidas" at bounding box center [589, 5] width 97 height 22
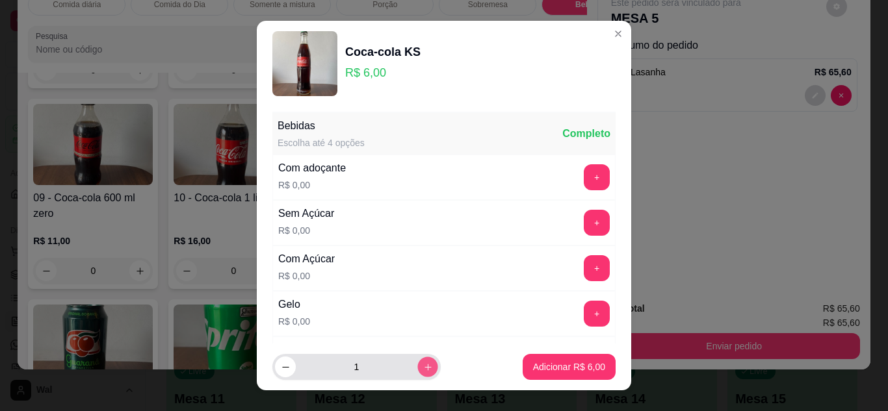
click at [417, 361] on button "increase-product-quantity" at bounding box center [427, 367] width 20 height 20
type input "2"
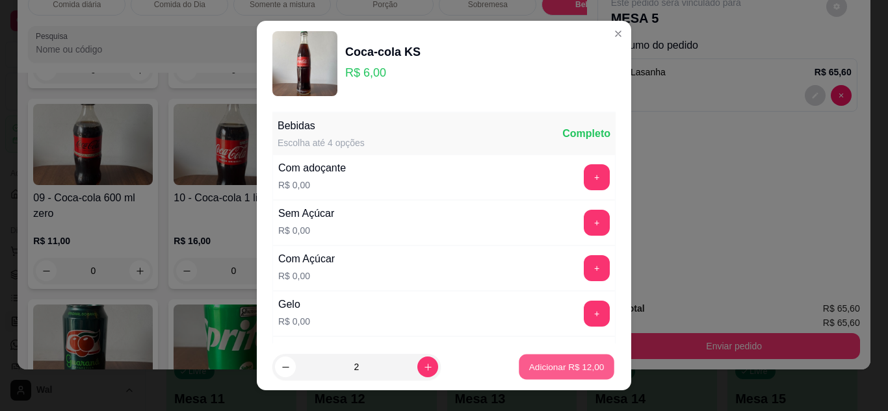
click at [529, 370] on p "Adicionar R$ 12,00" at bounding box center [566, 367] width 75 height 12
type input "2"
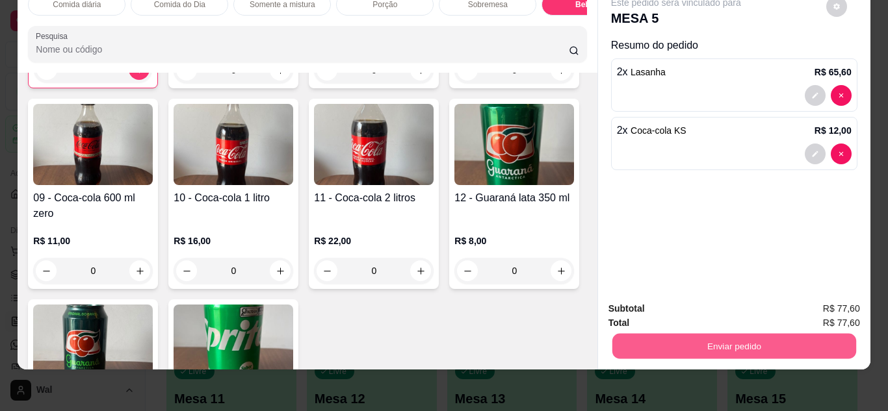
click at [691, 343] on button "Enviar pedido" at bounding box center [734, 346] width 244 height 25
click at [829, 310] on button "Enviar pedido" at bounding box center [825, 304] width 71 height 24
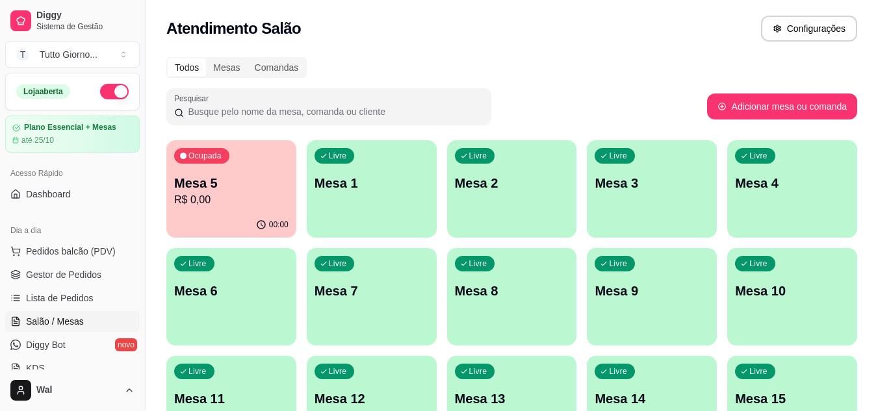
click at [350, 303] on div "Livre Mesa 7" at bounding box center [372, 289] width 130 height 82
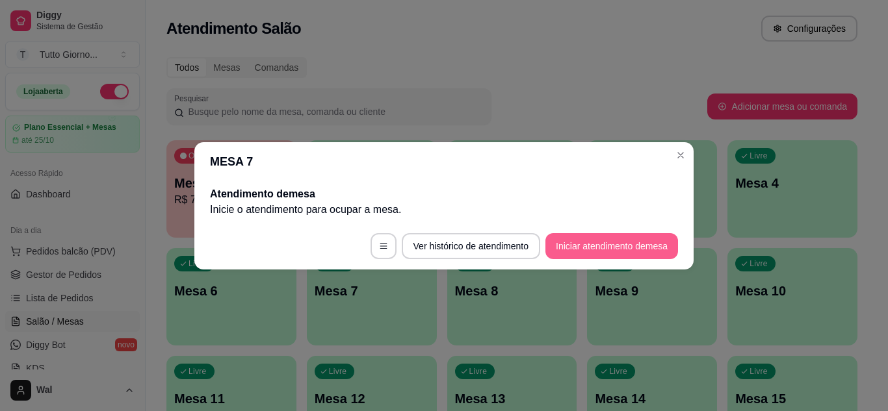
click at [659, 246] on button "Iniciar atendimento de mesa" at bounding box center [611, 246] width 133 height 26
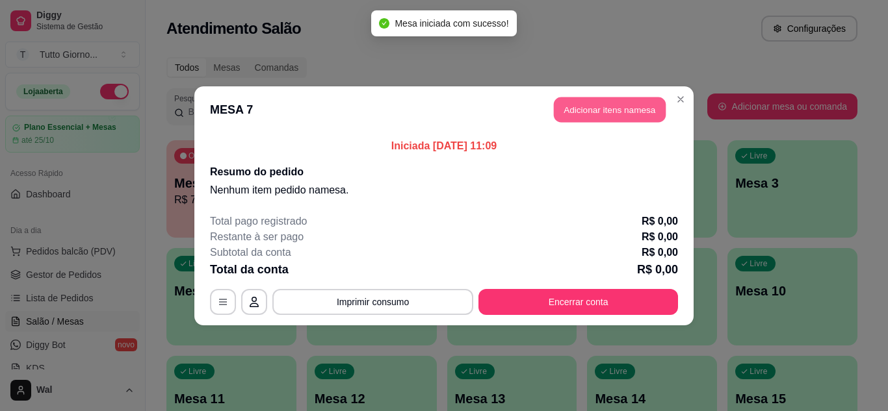
click at [629, 103] on button "Adicionar itens na mesa" at bounding box center [610, 109] width 112 height 25
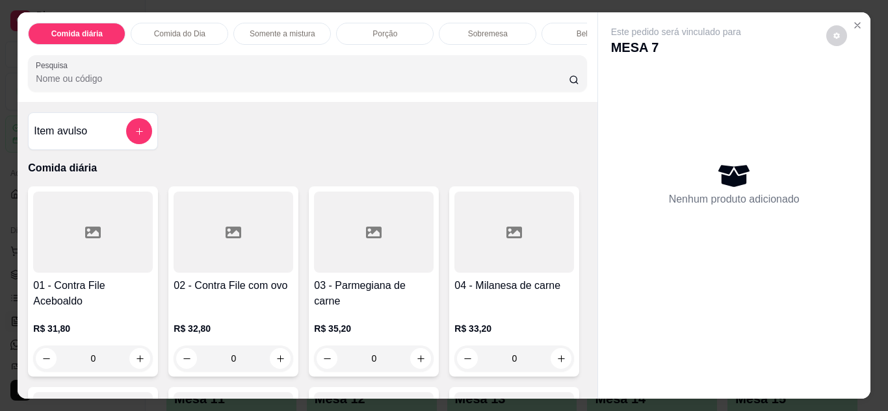
click at [189, 29] on p "Comida do Dia" at bounding box center [179, 34] width 51 height 10
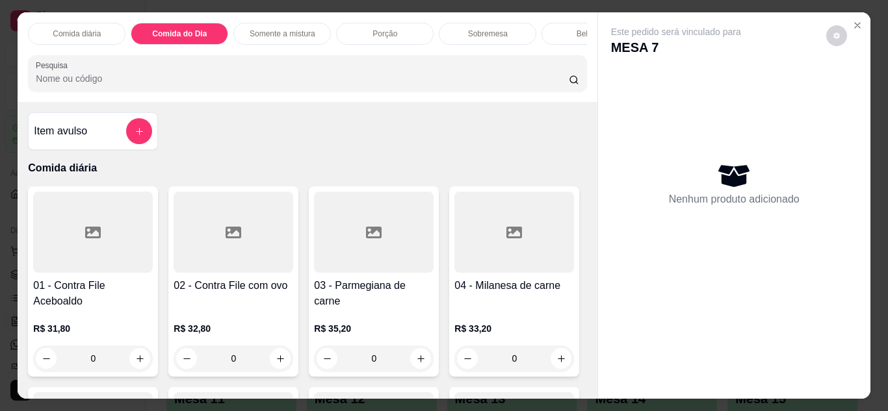
scroll to position [34, 0]
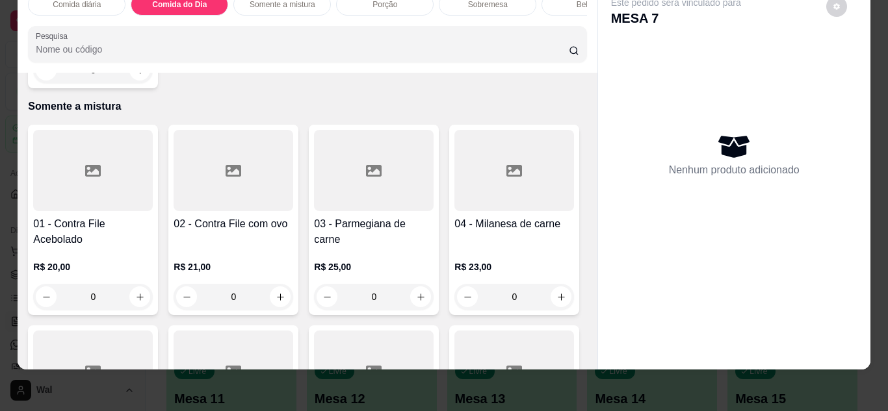
click at [130, 83] on div "0" at bounding box center [93, 70] width 120 height 26
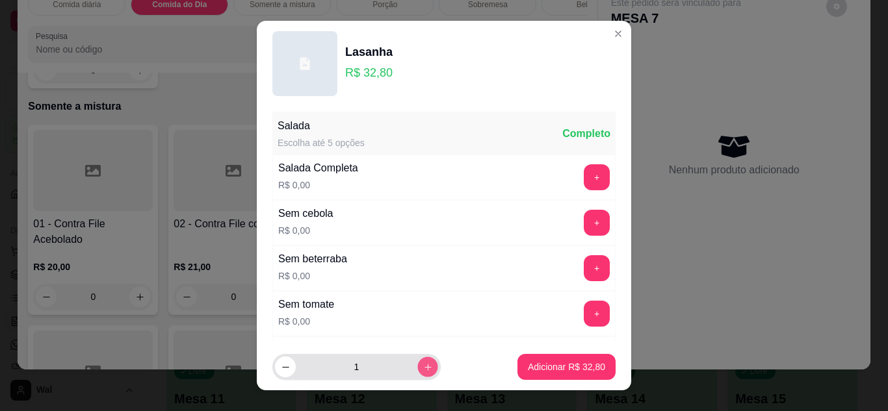
click at [417, 371] on button "increase-product-quantity" at bounding box center [427, 367] width 20 height 20
type input "2"
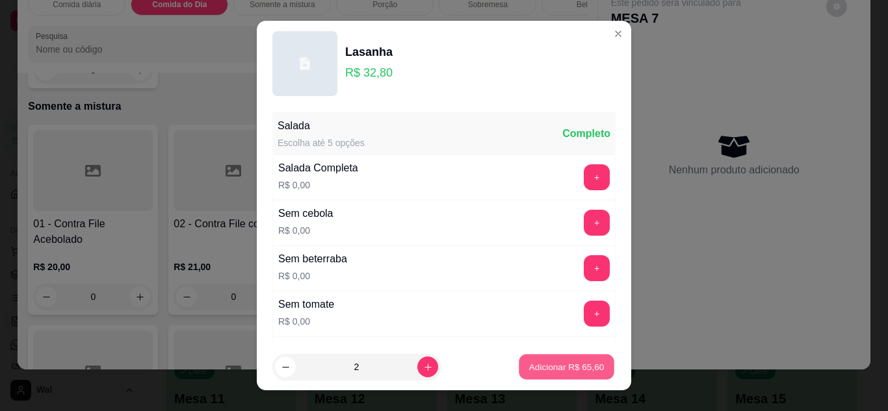
click at [539, 361] on p "Adicionar R$ 65,60" at bounding box center [566, 367] width 75 height 12
type input "2"
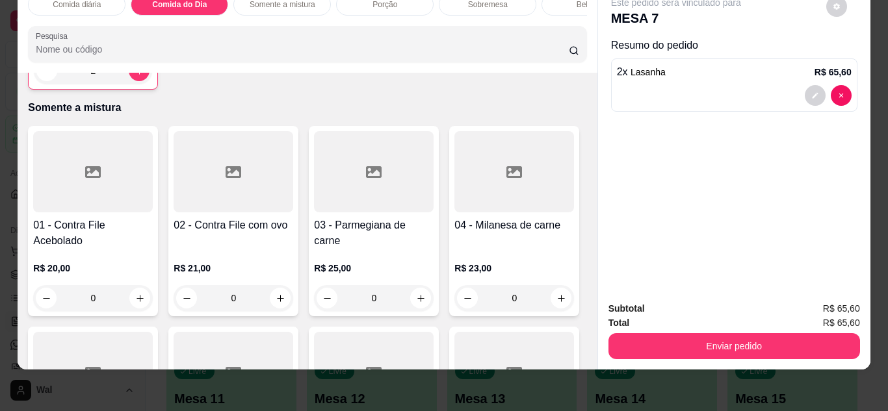
click at [562, 0] on div "Bebidas" at bounding box center [589, 5] width 97 height 22
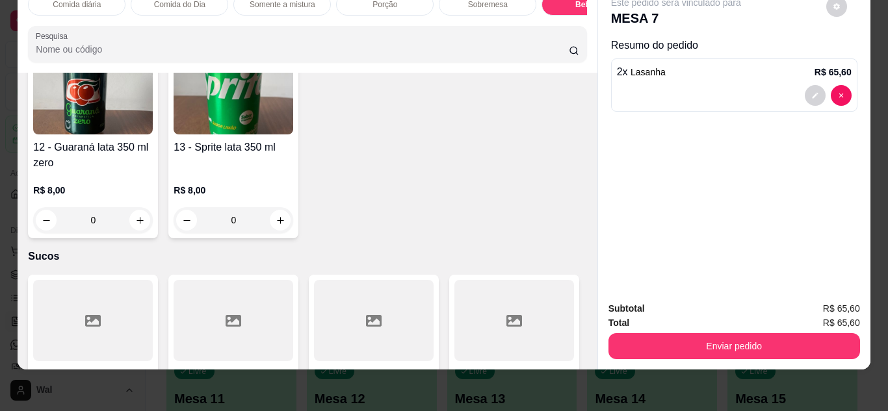
scroll to position [2840, 0]
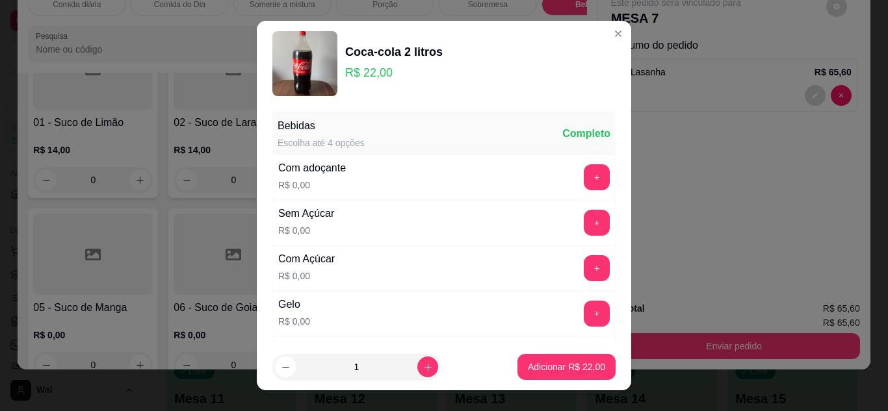
click at [553, 350] on footer "1 Adicionar R$ 22,00" at bounding box center [444, 367] width 374 height 47
click at [555, 366] on p "Adicionar R$ 22,00" at bounding box center [566, 367] width 75 height 12
type input "1"
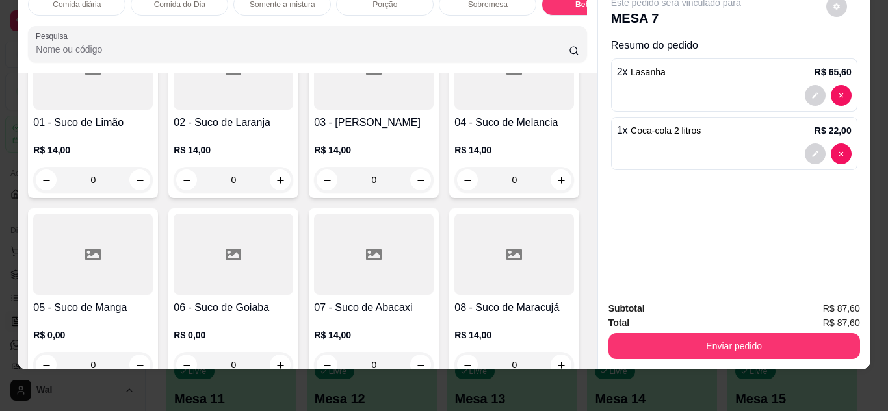
click at [716, 330] on div "Enviar pedido" at bounding box center [734, 344] width 252 height 29
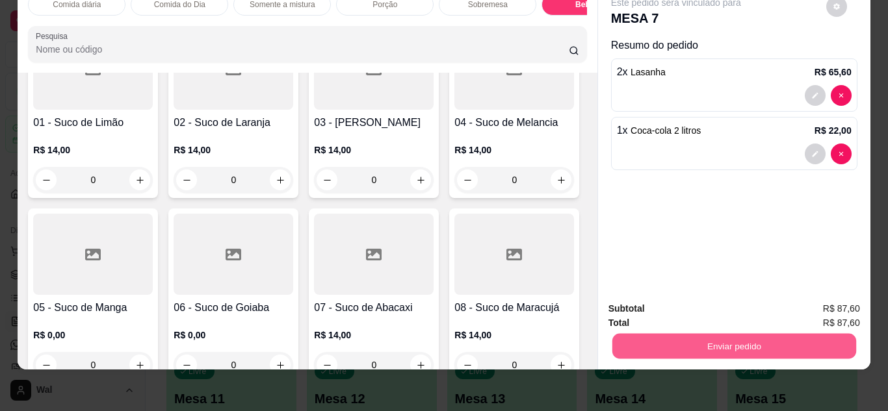
click at [716, 335] on button "Enviar pedido" at bounding box center [734, 346] width 244 height 25
click at [730, 334] on button "Enviar pedido" at bounding box center [734, 346] width 244 height 25
click at [831, 302] on button "Enviar pedido" at bounding box center [825, 304] width 71 height 24
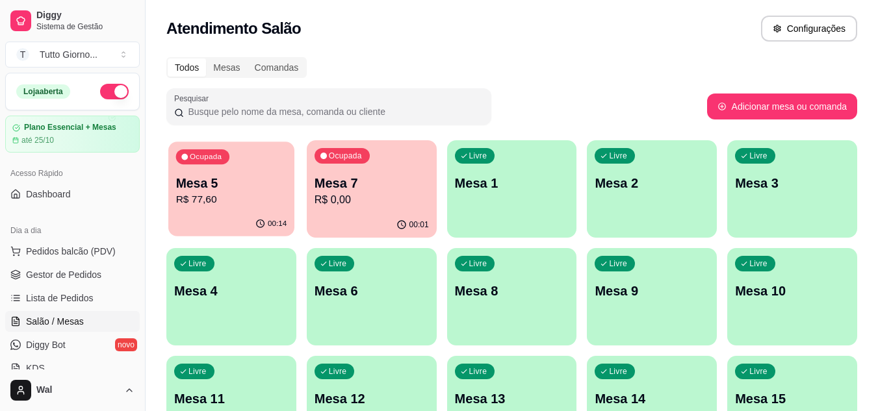
click at [270, 205] on p "R$ 77,60" at bounding box center [231, 199] width 111 height 15
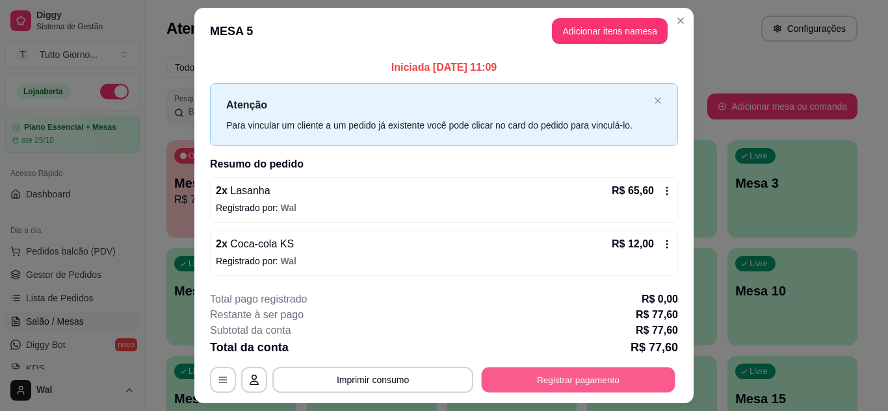
click at [532, 382] on button "Registrar pagamento" at bounding box center [579, 380] width 194 height 25
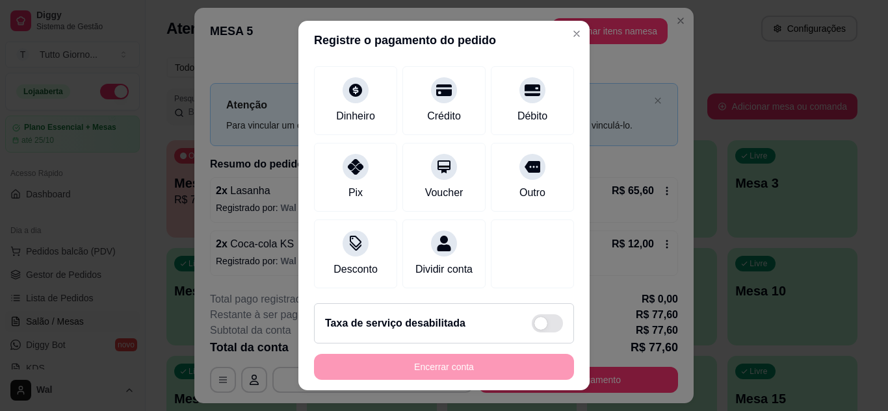
scroll to position [100, 0]
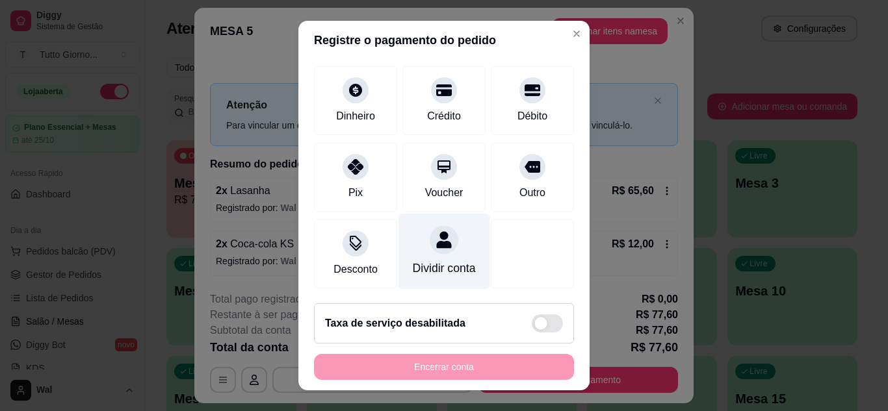
click at [433, 242] on div "Dividir conta" at bounding box center [444, 251] width 92 height 76
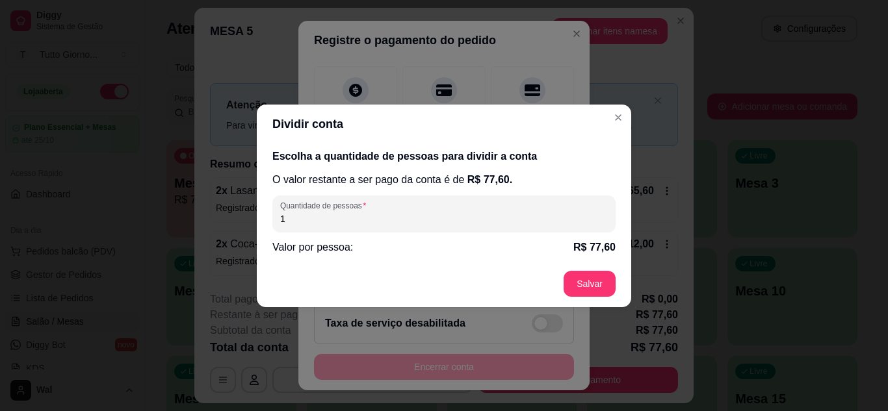
click at [339, 214] on input "1" at bounding box center [444, 219] width 328 height 13
type input "2"
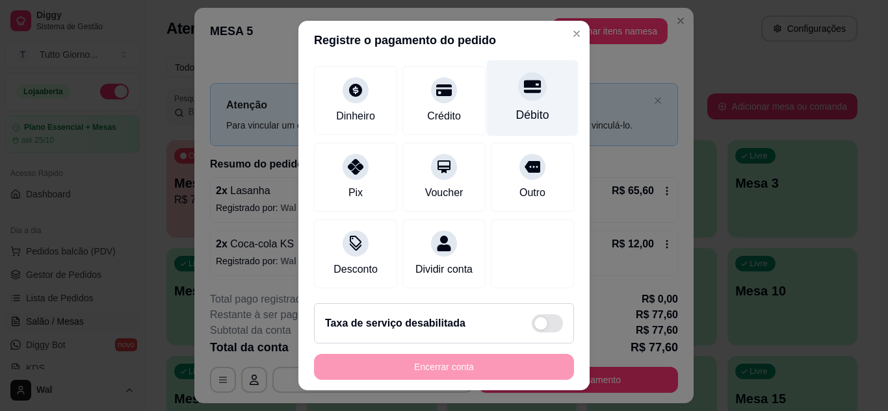
click at [511, 86] on div "Débito" at bounding box center [533, 98] width 92 height 76
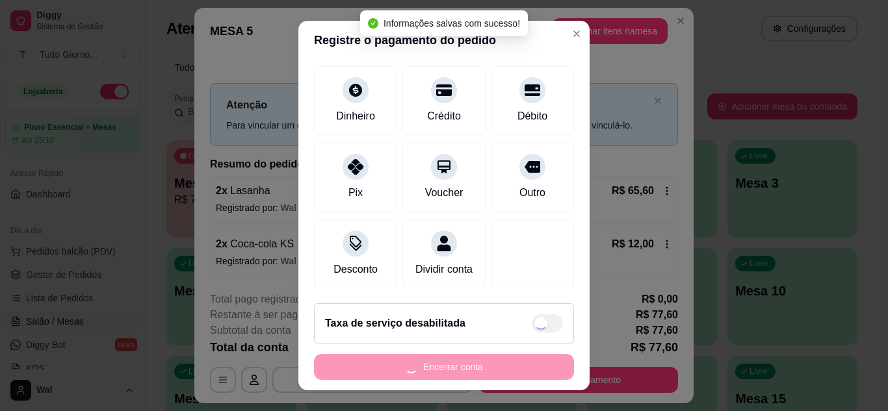
type input "R$ 0,00"
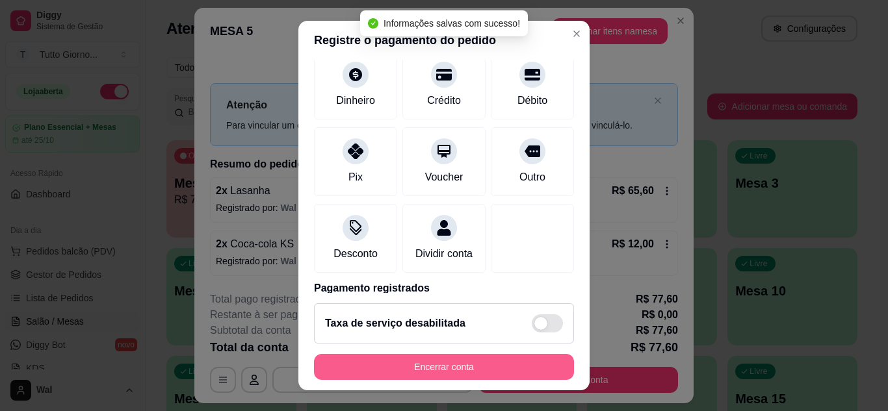
click at [445, 378] on button "Encerrar conta" at bounding box center [444, 367] width 260 height 26
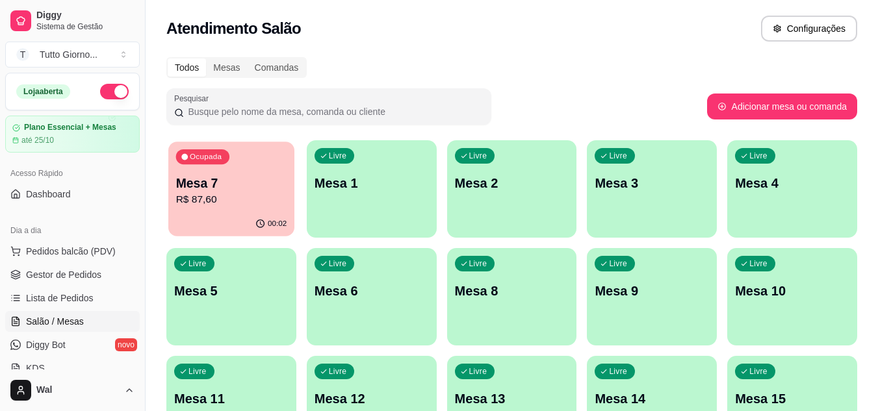
click at [266, 187] on p "Mesa 7" at bounding box center [231, 184] width 111 height 18
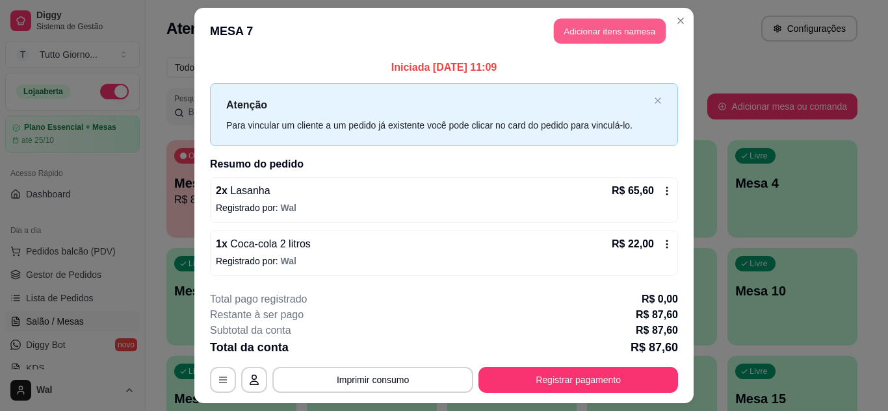
click at [623, 28] on button "Adicionar itens na mesa" at bounding box center [610, 31] width 112 height 25
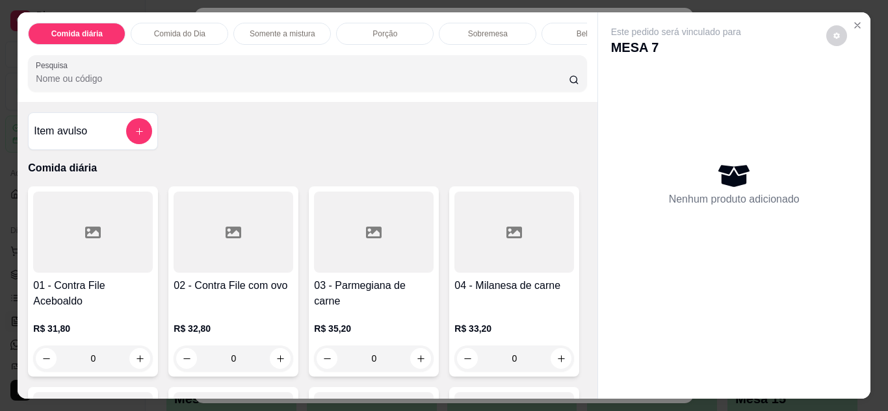
click at [168, 36] on div "Comida do Dia" at bounding box center [179, 34] width 97 height 22
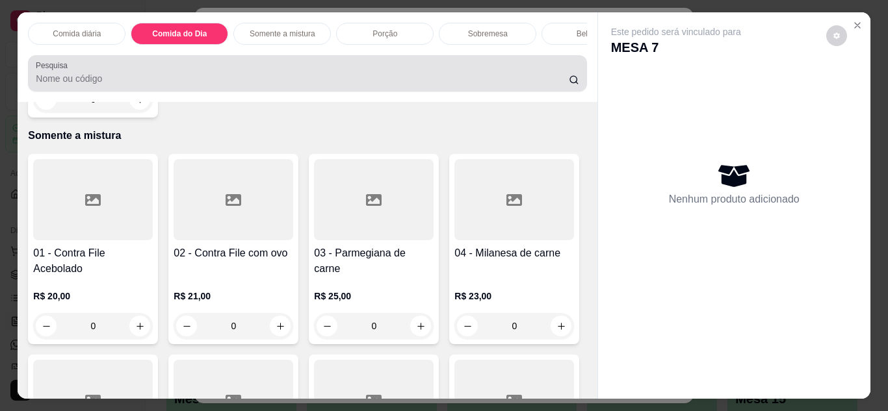
scroll to position [34, 0]
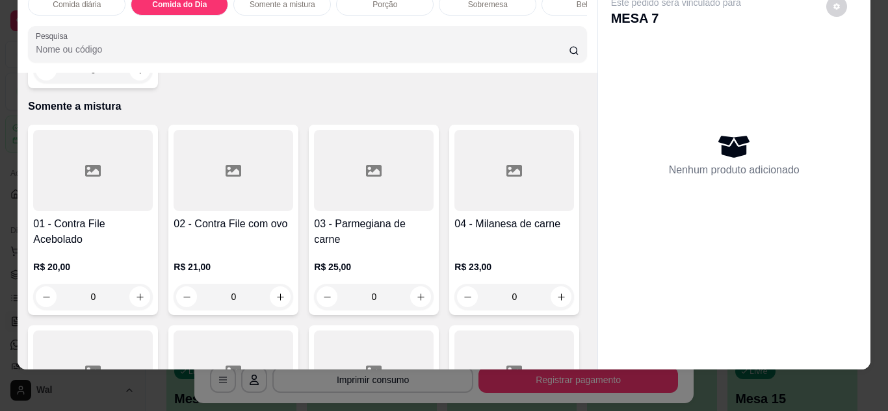
click at [145, 83] on div "0" at bounding box center [93, 70] width 120 height 26
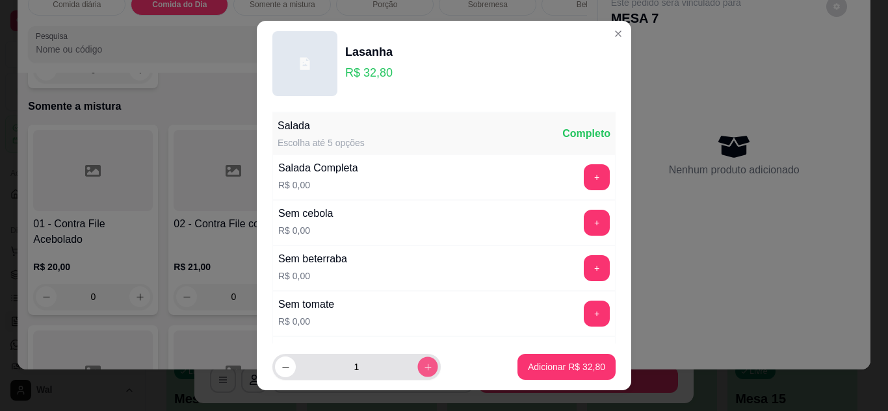
click at [417, 374] on button "increase-product-quantity" at bounding box center [427, 367] width 20 height 20
type input "2"
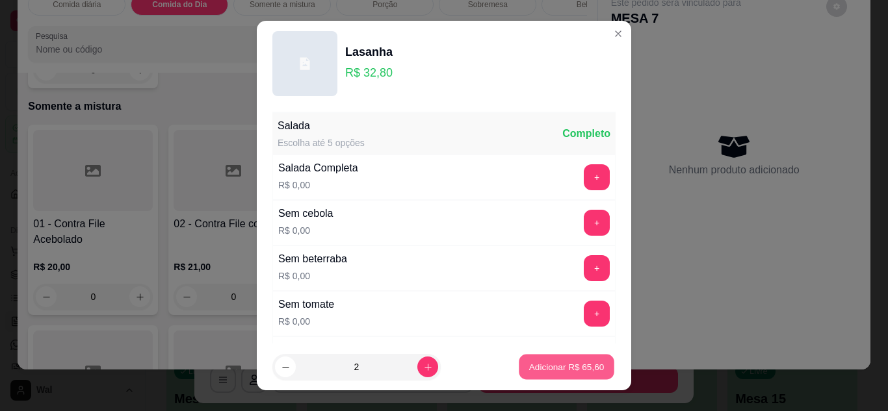
click at [536, 376] on button "Adicionar R$ 65,60" at bounding box center [567, 367] width 96 height 25
type input "2"
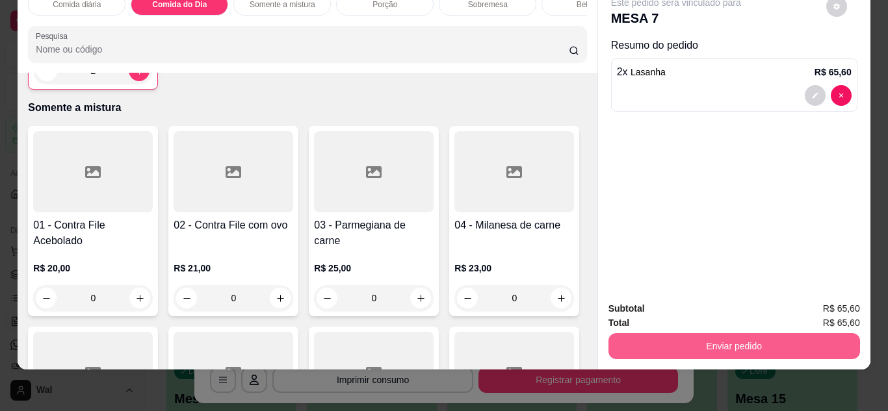
click at [677, 341] on button "Enviar pedido" at bounding box center [734, 346] width 252 height 26
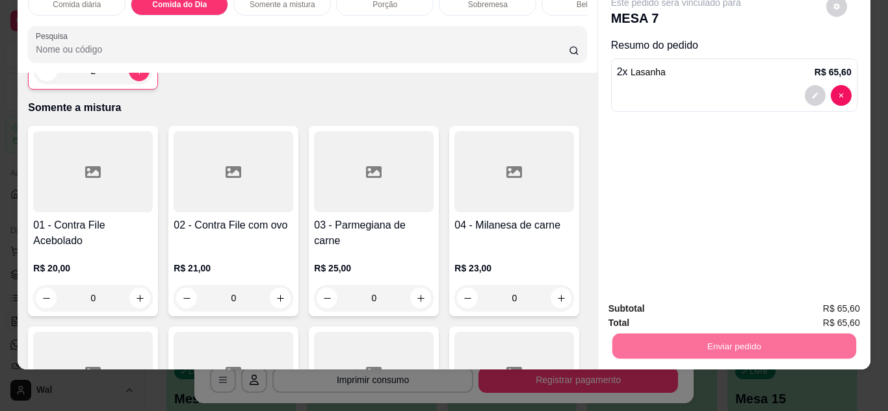
click at [818, 309] on button "Enviar pedido" at bounding box center [825, 304] width 71 height 24
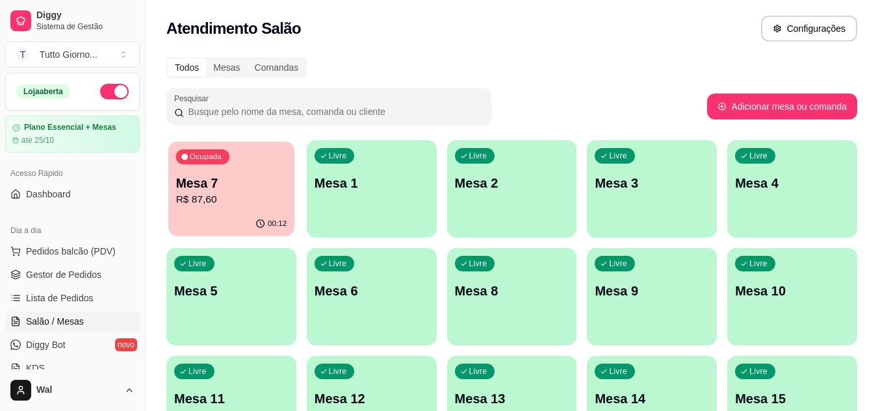
click at [262, 199] on p "R$ 87,60" at bounding box center [231, 199] width 111 height 15
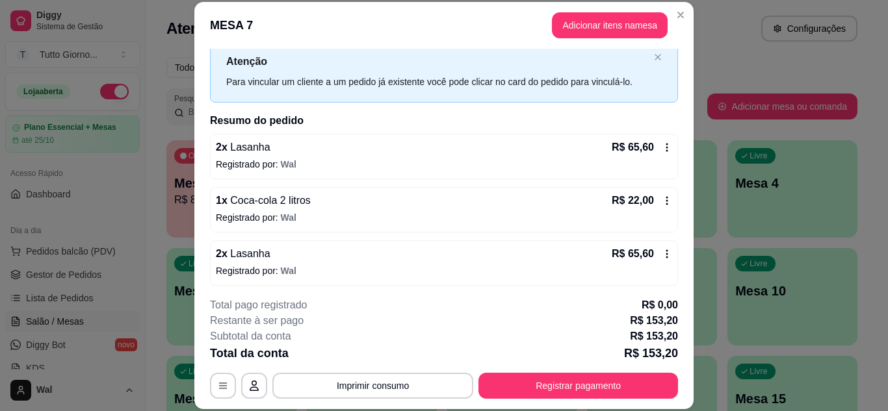
scroll to position [42, 0]
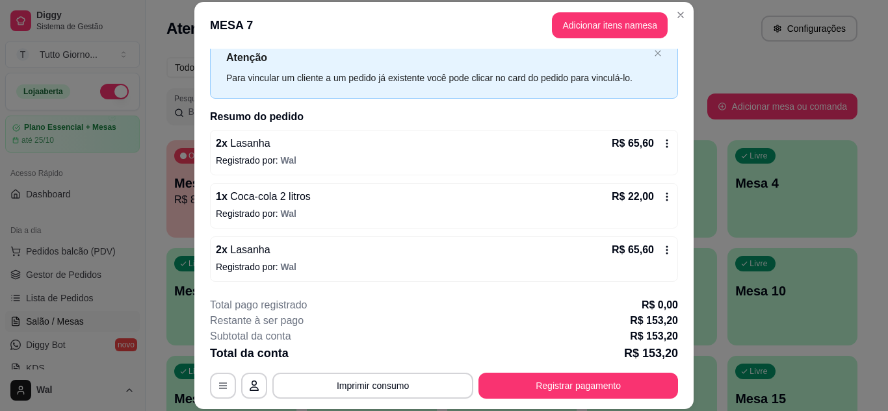
click at [662, 252] on icon at bounding box center [667, 250] width 10 height 10
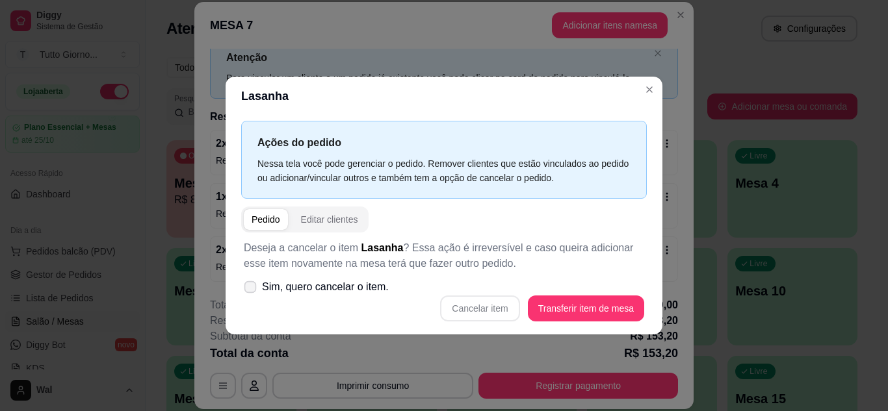
click at [255, 290] on icon at bounding box center [250, 286] width 10 height 7
click at [252, 290] on input "Sim, quero cancelar o item." at bounding box center [247, 293] width 8 height 8
checkbox input "true"
click at [467, 302] on button "Cancelar item" at bounding box center [479, 308] width 77 height 25
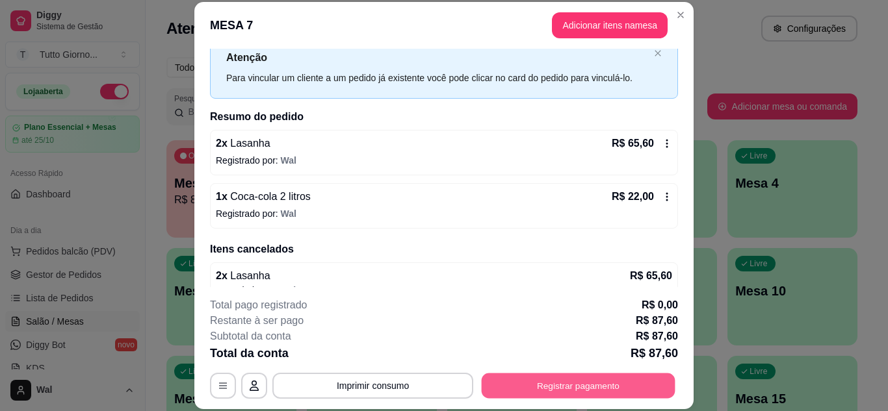
click at [581, 389] on button "Registrar pagamento" at bounding box center [579, 385] width 194 height 25
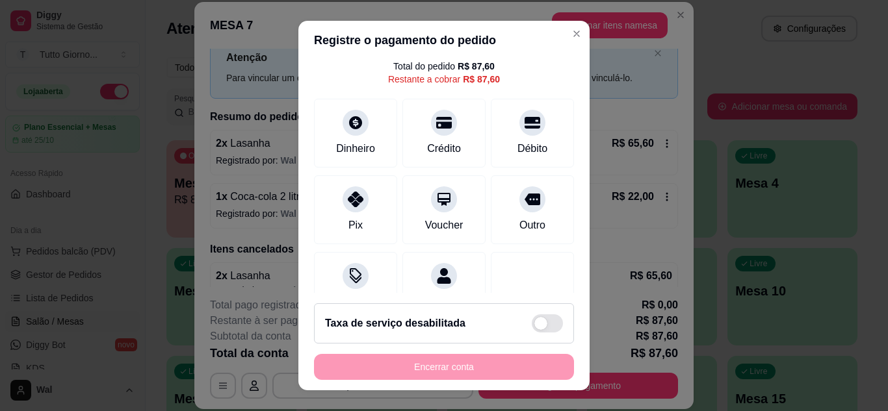
scroll to position [78, 0]
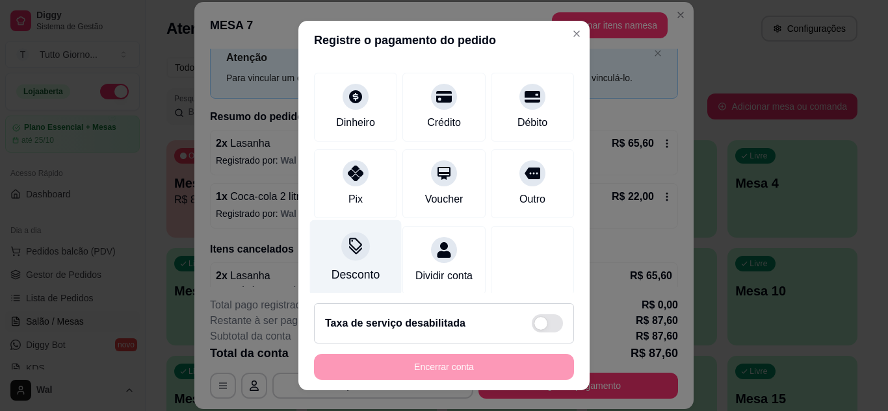
click at [342, 257] on div at bounding box center [355, 246] width 29 height 29
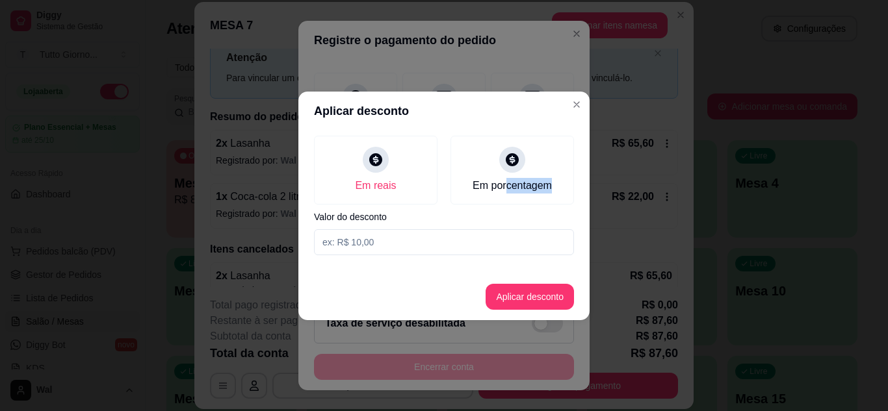
drag, startPoint x: 506, startPoint y: 174, endPoint x: 369, endPoint y: 240, distance: 152.6
click at [369, 240] on div "Em reais Em porcentagem Valor do desconto" at bounding box center [443, 196] width 291 height 130
click at [369, 240] on input at bounding box center [444, 242] width 260 height 26
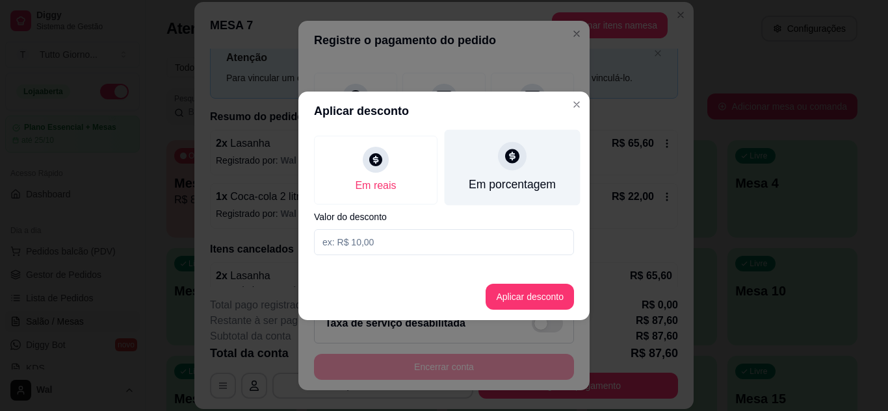
click at [513, 169] on div at bounding box center [512, 156] width 29 height 29
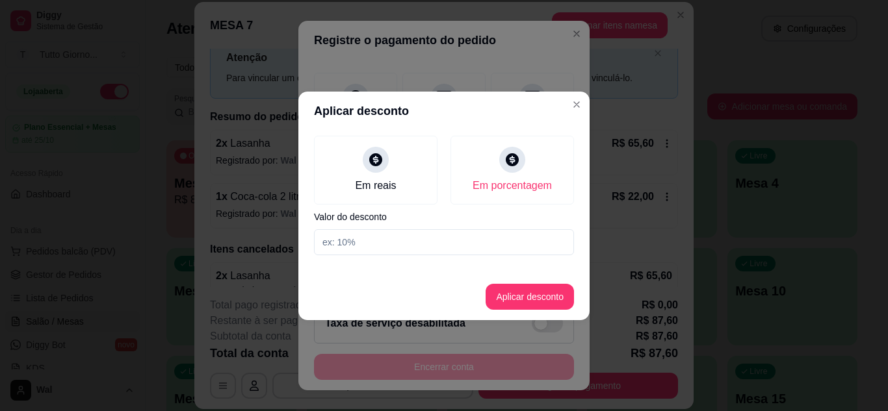
click at [352, 248] on input at bounding box center [444, 242] width 260 height 26
type input "5"
click at [529, 294] on button "Aplicar desconto" at bounding box center [529, 296] width 85 height 25
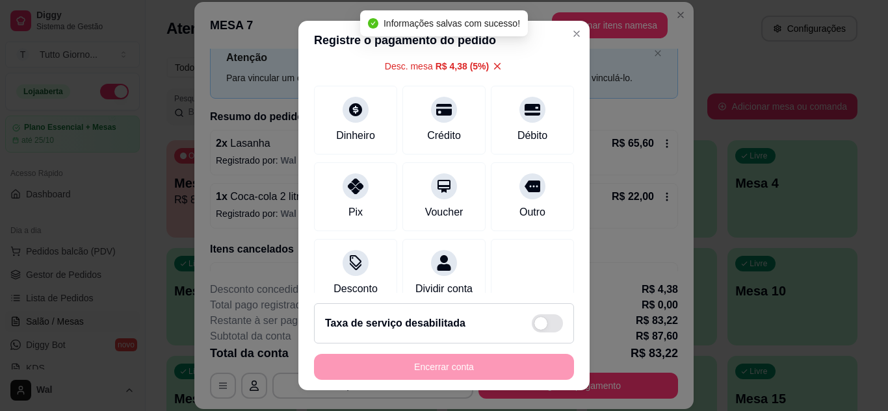
scroll to position [91, 0]
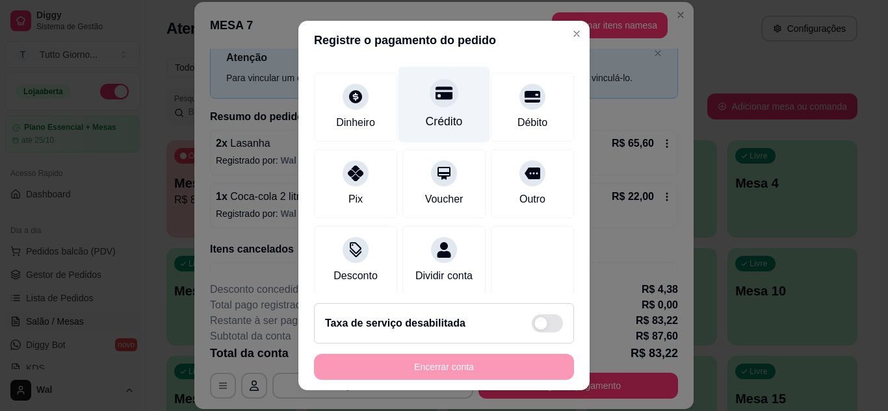
click at [431, 119] on div "Crédito" at bounding box center [444, 121] width 37 height 17
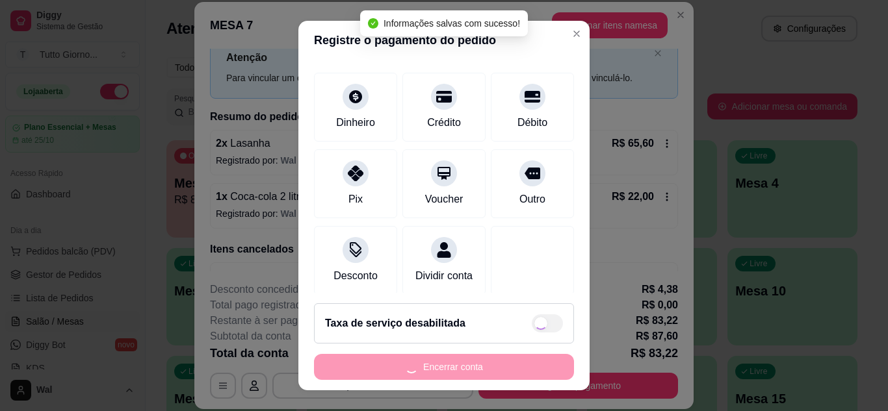
type input "R$ 0,00"
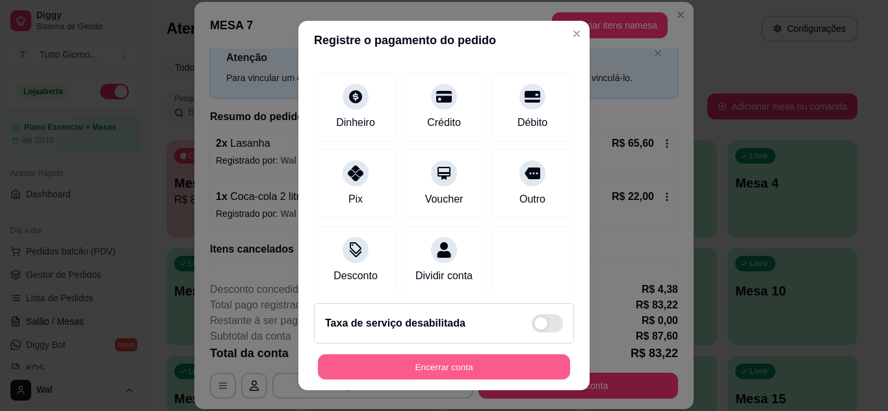
click at [505, 361] on button "Encerrar conta" at bounding box center [444, 367] width 252 height 25
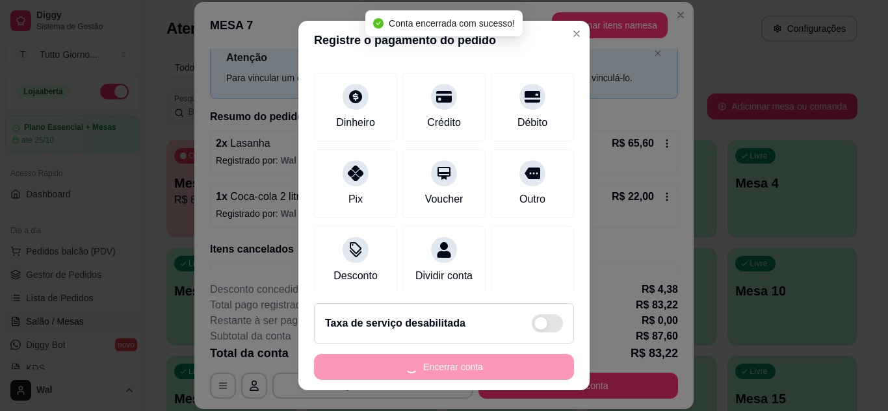
scroll to position [0, 0]
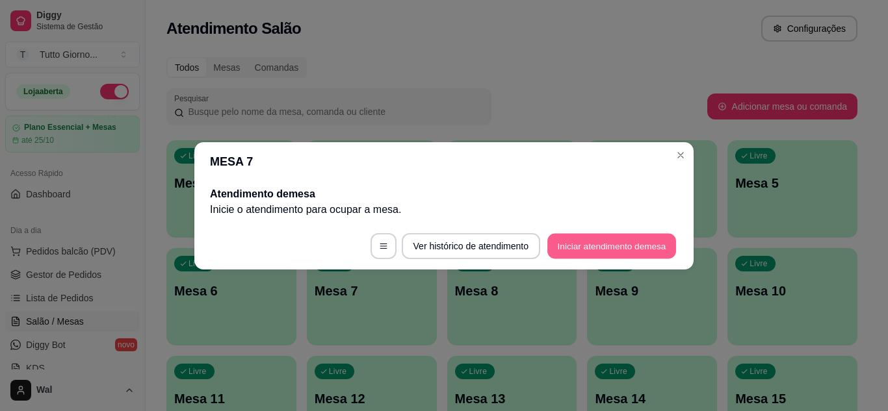
click at [640, 237] on button "Iniciar atendimento de mesa" at bounding box center [611, 245] width 129 height 25
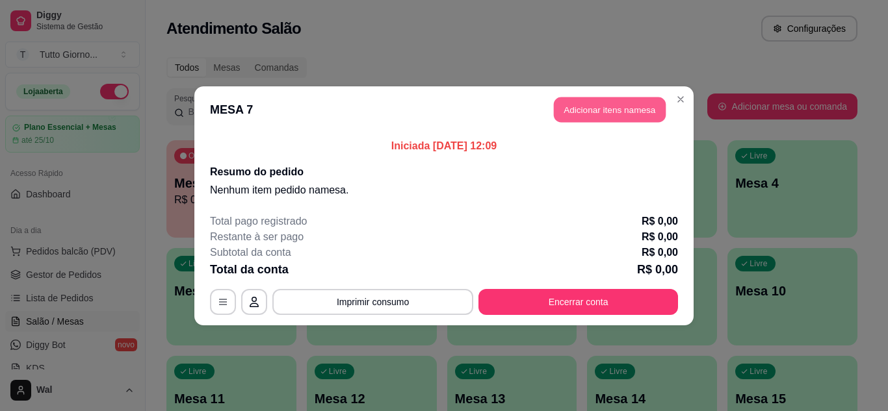
click at [599, 109] on button "Adicionar itens na mesa" at bounding box center [610, 109] width 112 height 25
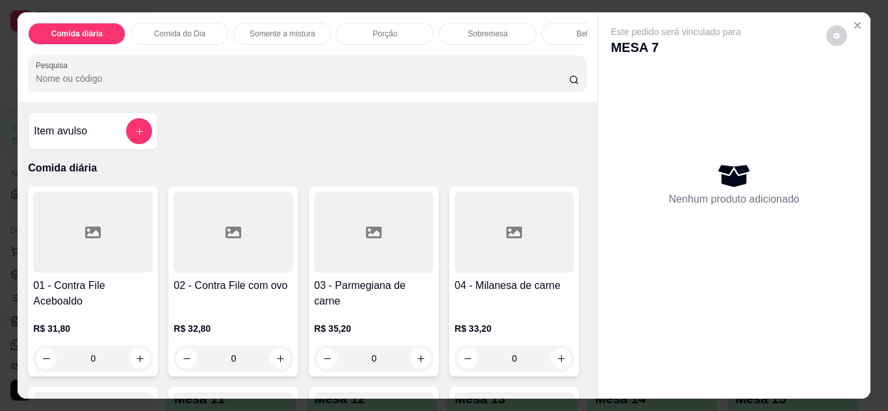
click at [190, 29] on p "Comida do Dia" at bounding box center [179, 34] width 51 height 10
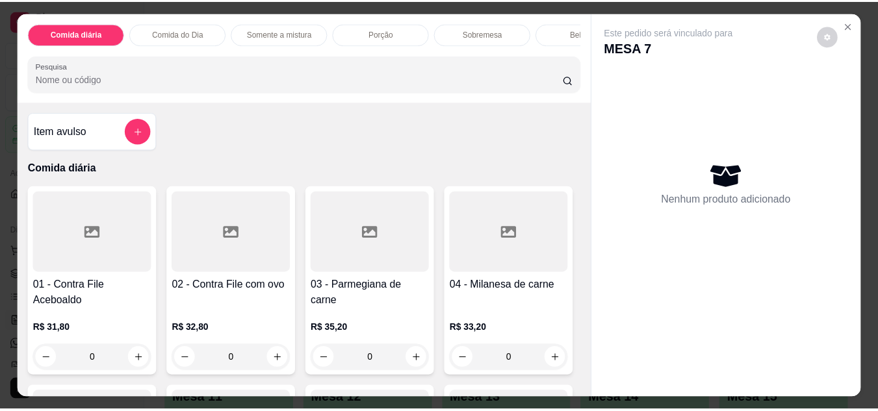
scroll to position [34, 0]
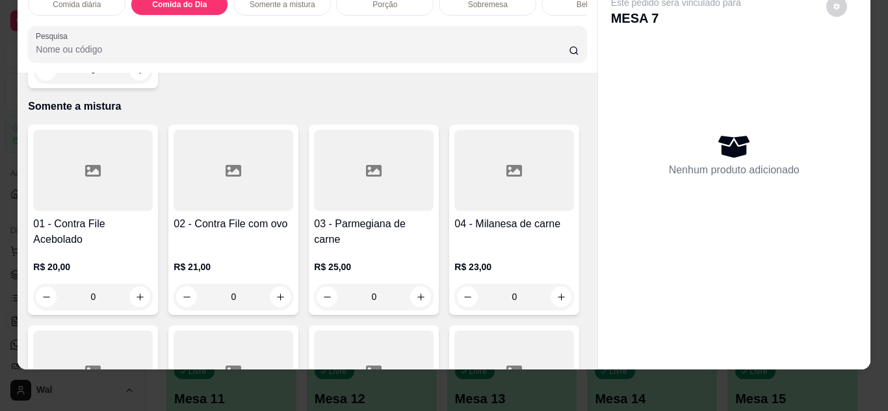
click at [135, 83] on div "0" at bounding box center [93, 70] width 120 height 26
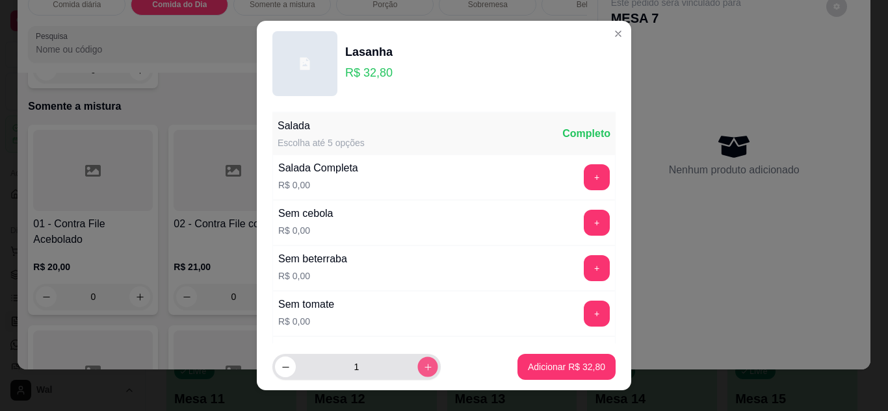
click at [417, 367] on button "increase-product-quantity" at bounding box center [427, 367] width 20 height 20
type input "2"
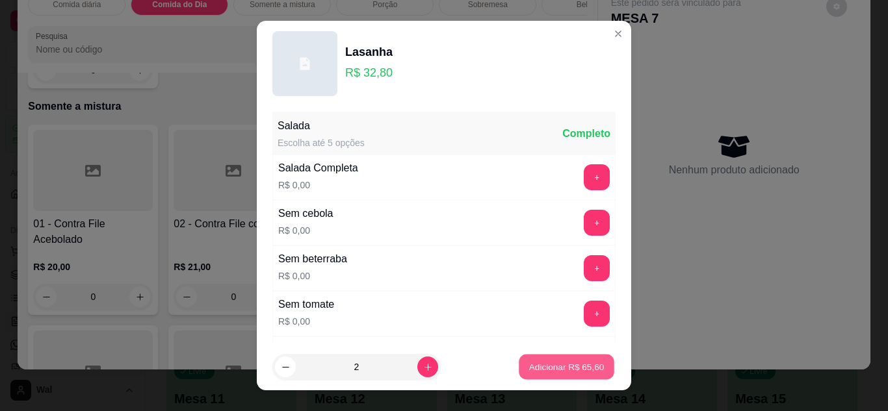
click at [564, 370] on p "Adicionar R$ 65,60" at bounding box center [566, 367] width 75 height 12
type input "2"
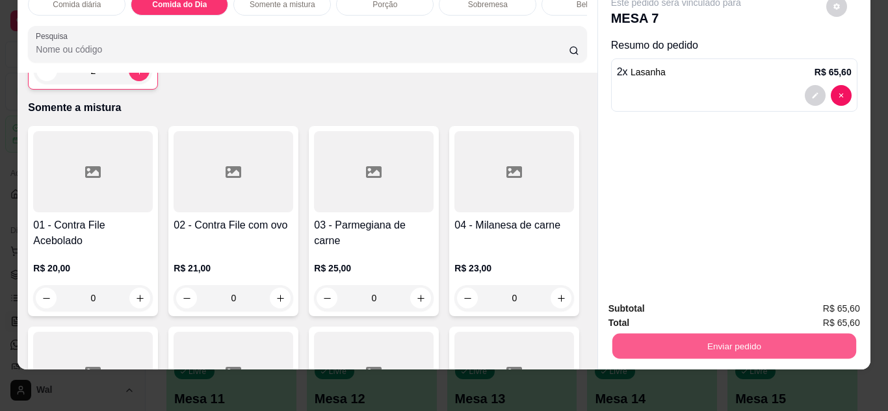
click at [753, 349] on button "Enviar pedido" at bounding box center [734, 346] width 244 height 25
click at [842, 317] on button "Enviar pedido" at bounding box center [825, 304] width 71 height 24
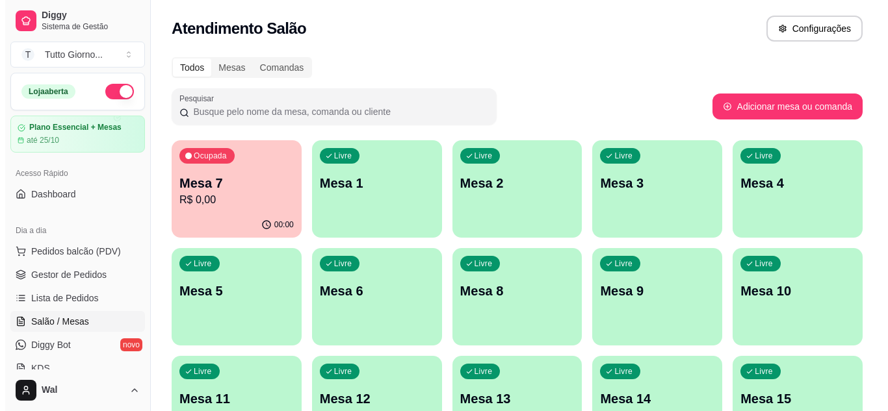
scroll to position [359, 0]
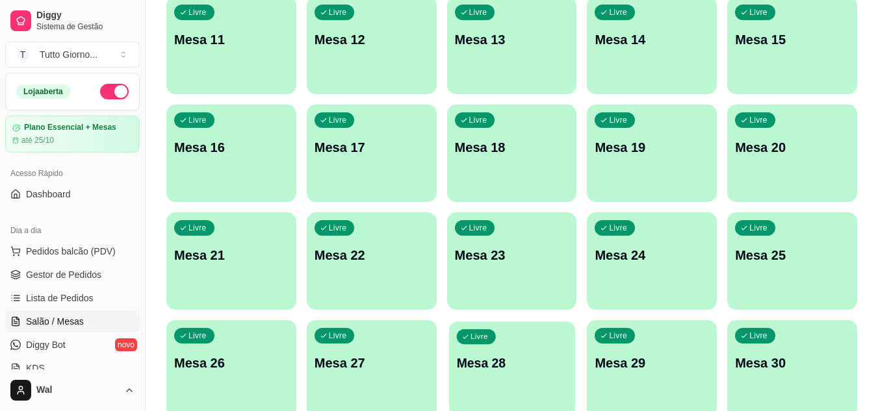
click at [550, 384] on div "Livre Mesa 28" at bounding box center [512, 361] width 126 height 79
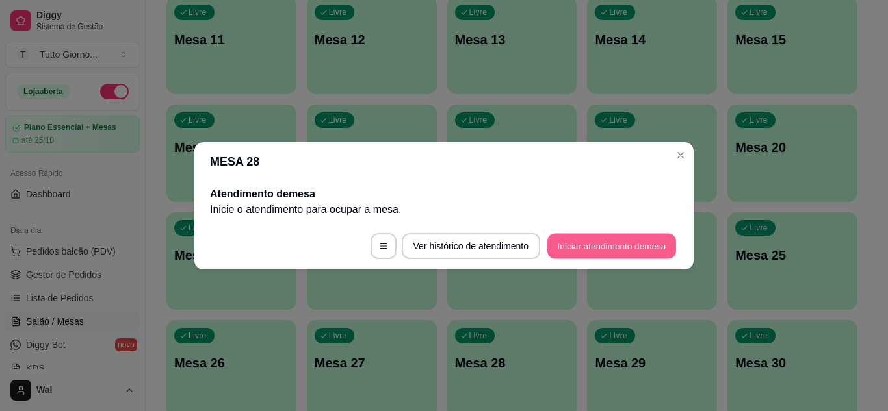
click at [601, 250] on button "Iniciar atendimento de mesa" at bounding box center [611, 245] width 129 height 25
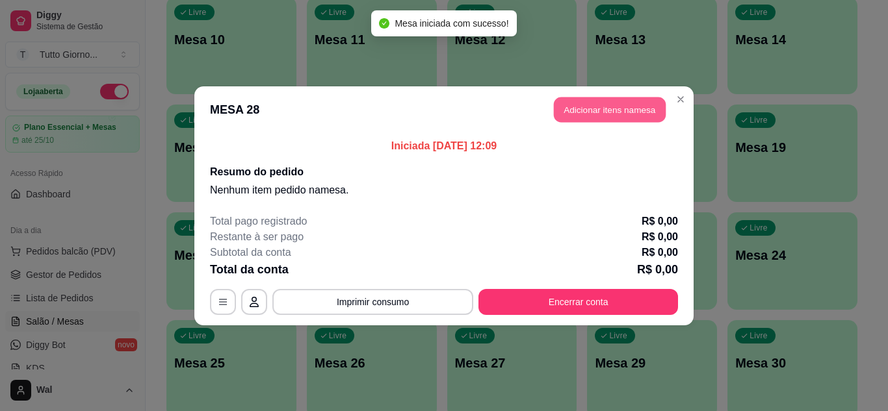
click at [598, 104] on button "Adicionar itens na mesa" at bounding box center [610, 109] width 112 height 25
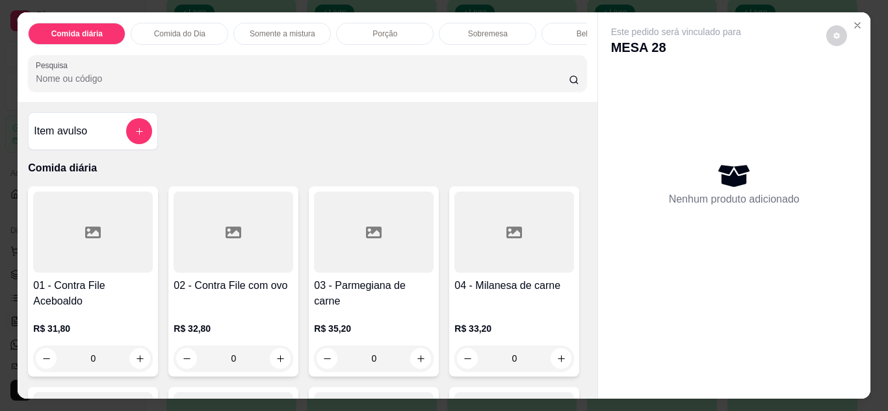
click at [177, 29] on p "Comida do Dia" at bounding box center [179, 34] width 51 height 10
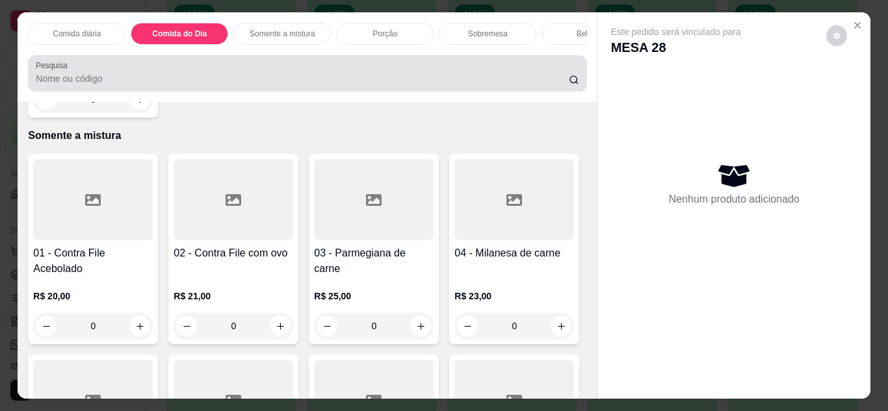
scroll to position [34, 0]
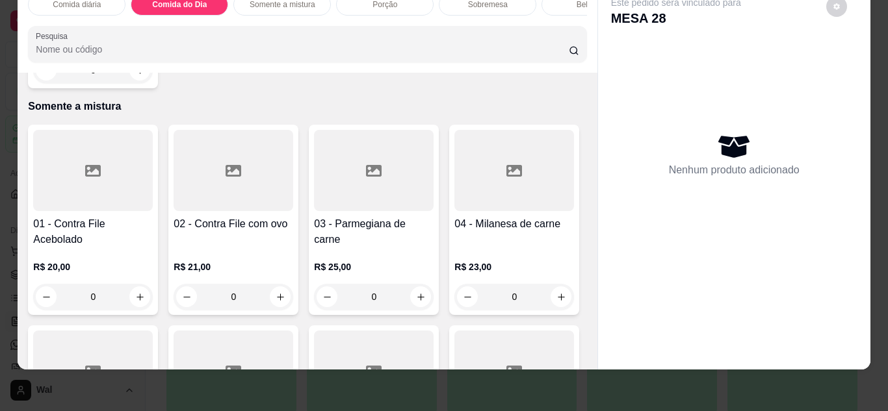
click at [131, 83] on div "0" at bounding box center [93, 70] width 120 height 26
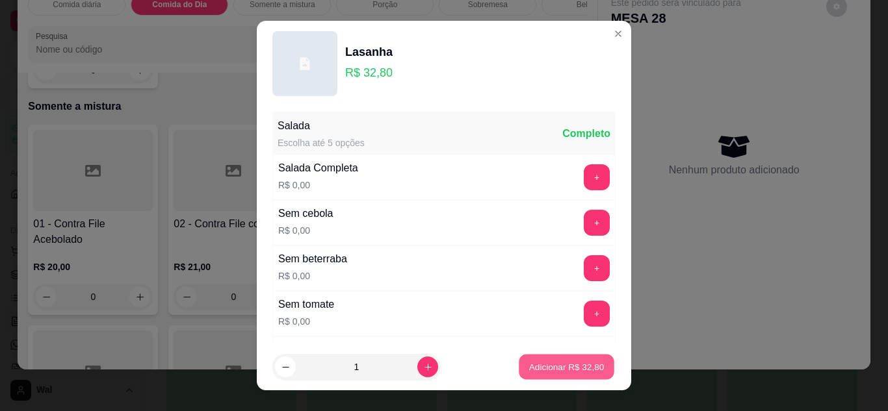
click at [529, 371] on p "Adicionar R$ 32,80" at bounding box center [566, 367] width 75 height 12
type input "1"
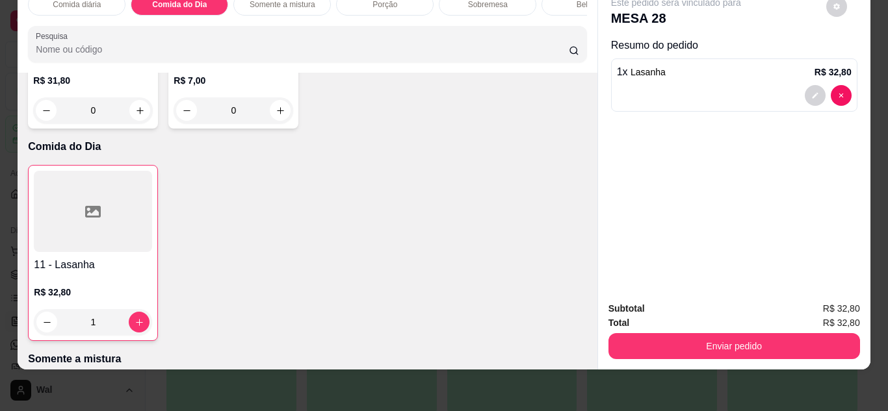
scroll to position [354, 0]
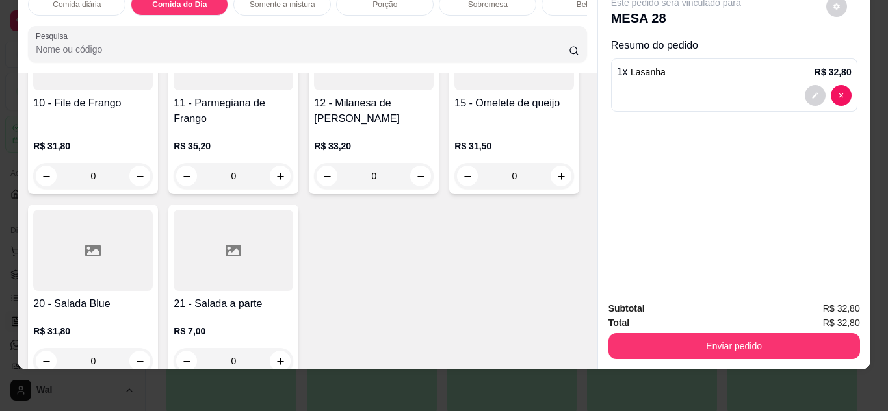
click at [293, 174] on div "0" at bounding box center [234, 176] width 120 height 26
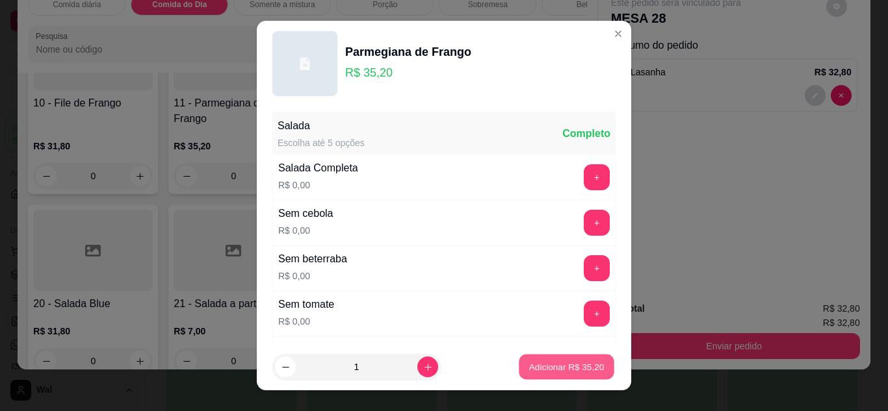
click at [566, 374] on button "Adicionar R$ 35,20" at bounding box center [567, 367] width 96 height 25
type input "1"
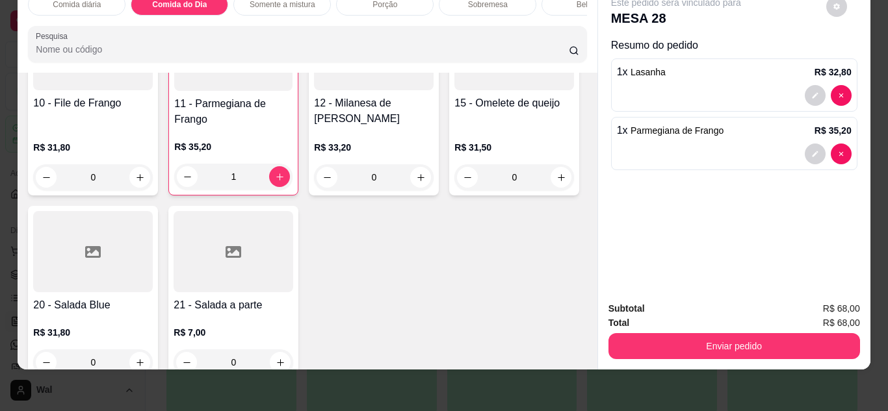
click at [556, 4] on div "Bebidas" at bounding box center [589, 5] width 97 height 22
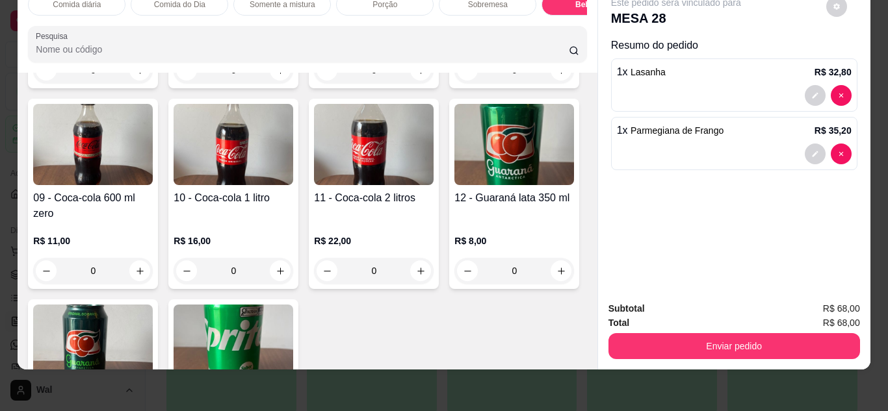
click at [581, 250] on div "Item avulso Comida diária 01 - Contra File Aceboaldo R$ 31,80 0 02 - Contra Fil…" at bounding box center [307, 221] width 579 height 297
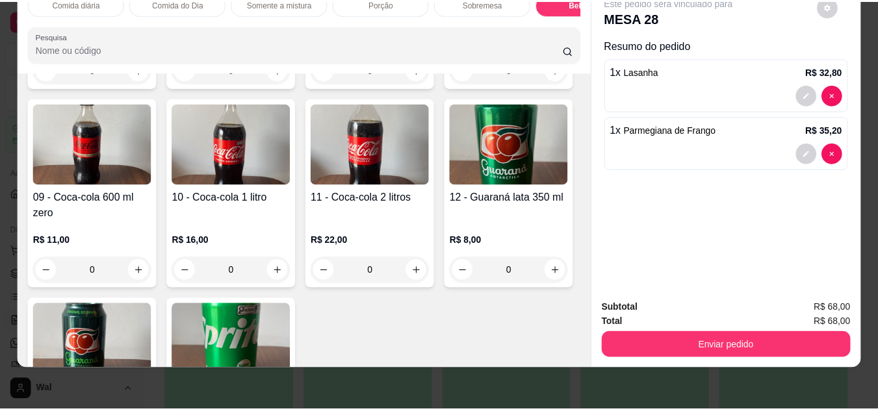
scroll to position [2589, 0]
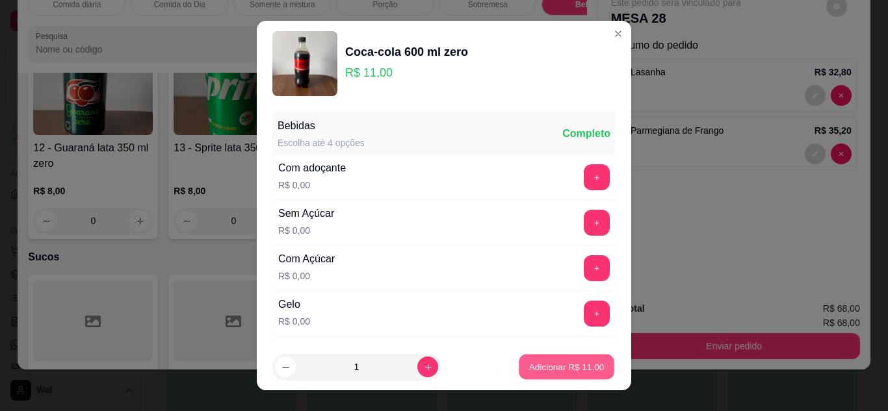
click at [554, 371] on p "Adicionar R$ 11,00" at bounding box center [566, 367] width 75 height 12
type input "1"
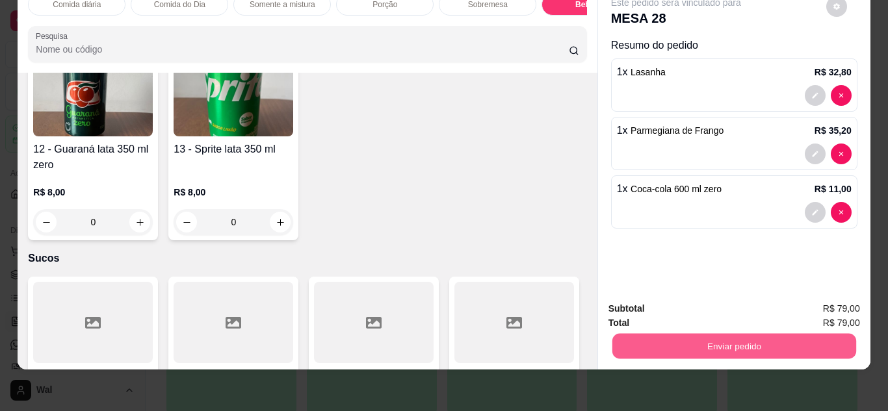
click at [738, 348] on button "Enviar pedido" at bounding box center [734, 346] width 244 height 25
click at [822, 302] on button "Enviar pedido" at bounding box center [825, 304] width 71 height 24
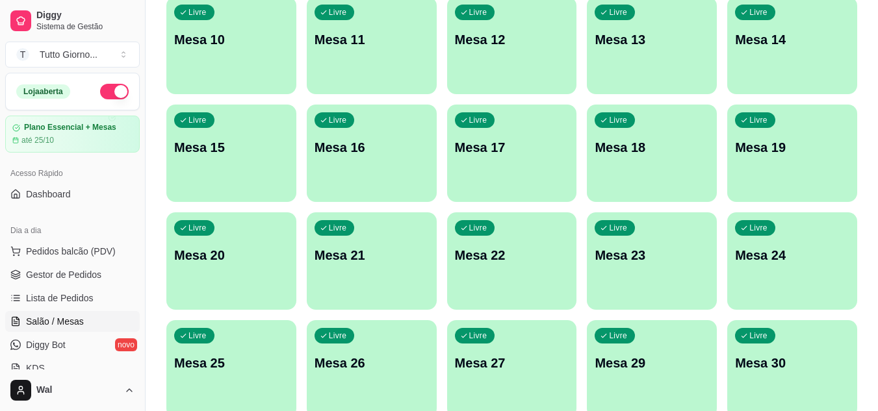
scroll to position [0, 0]
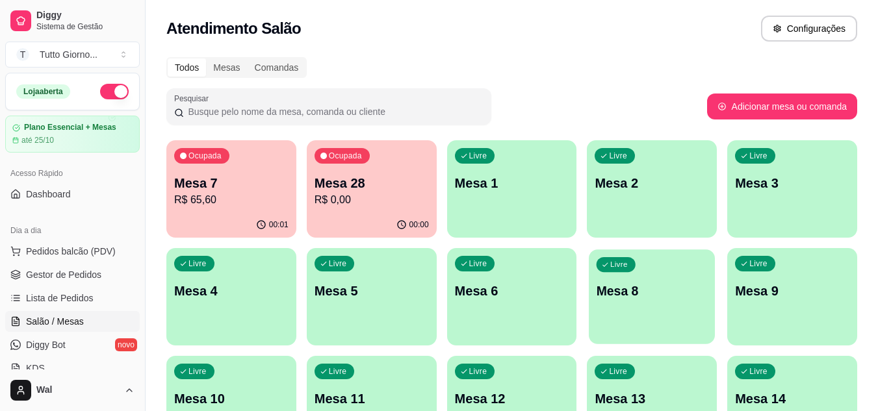
click at [647, 315] on div "Livre Mesa 8" at bounding box center [652, 289] width 126 height 79
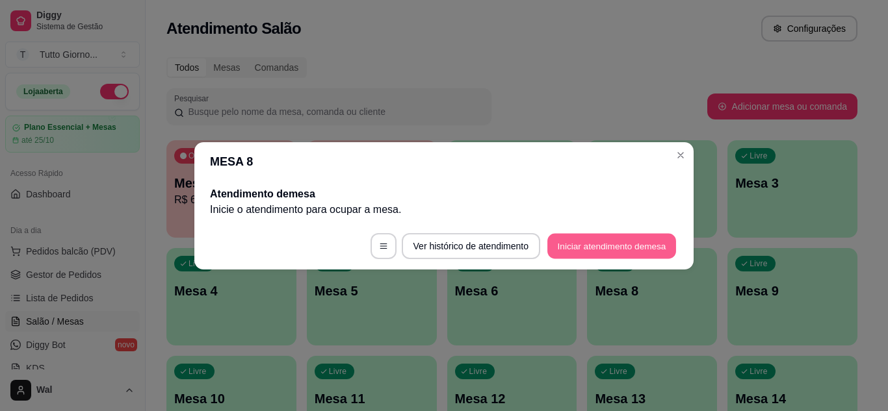
click at [627, 253] on button "Iniciar atendimento de mesa" at bounding box center [611, 245] width 129 height 25
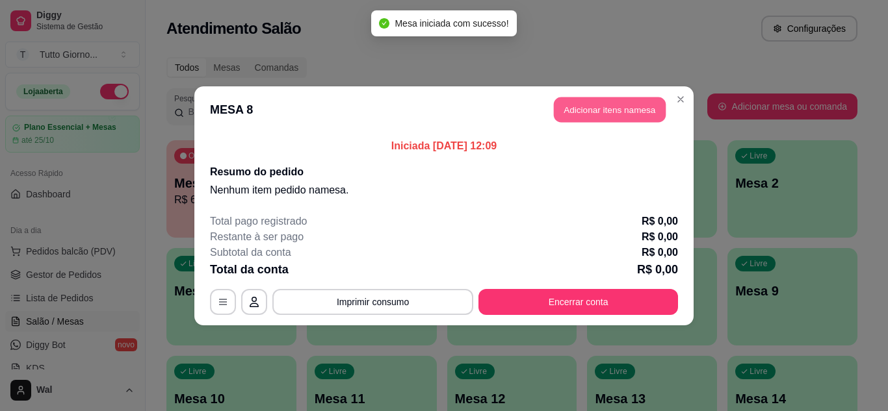
click at [595, 111] on button "Adicionar itens na mesa" at bounding box center [610, 109] width 112 height 25
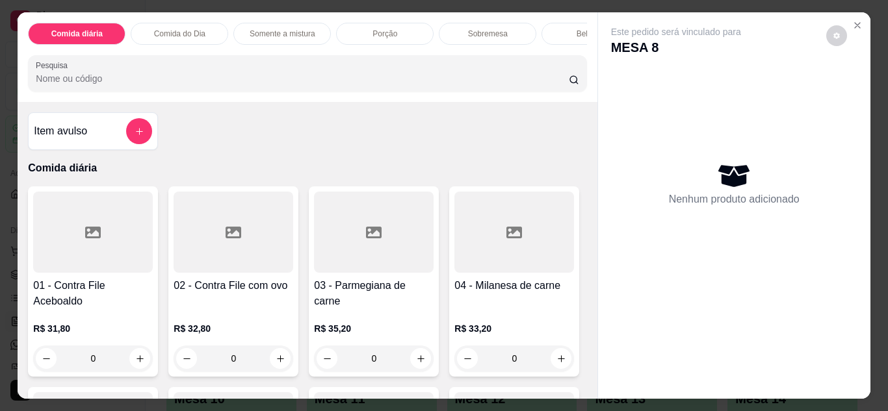
click at [281, 357] on div "0" at bounding box center [234, 359] width 120 height 26
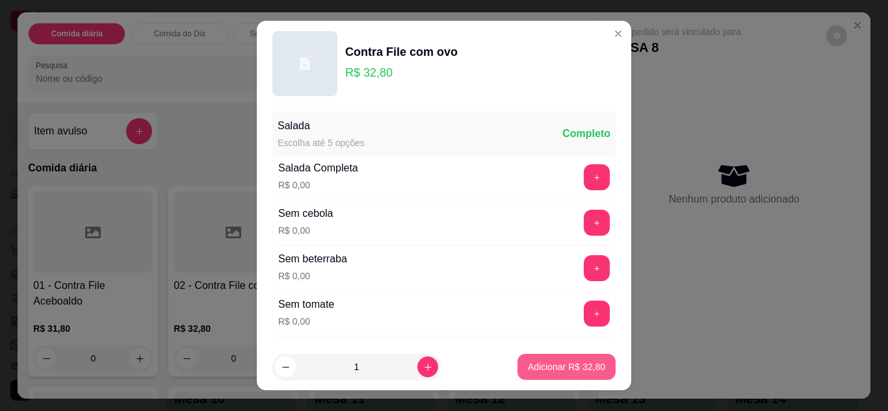
click at [549, 361] on p "Adicionar R$ 32,80" at bounding box center [566, 367] width 77 height 13
type input "1"
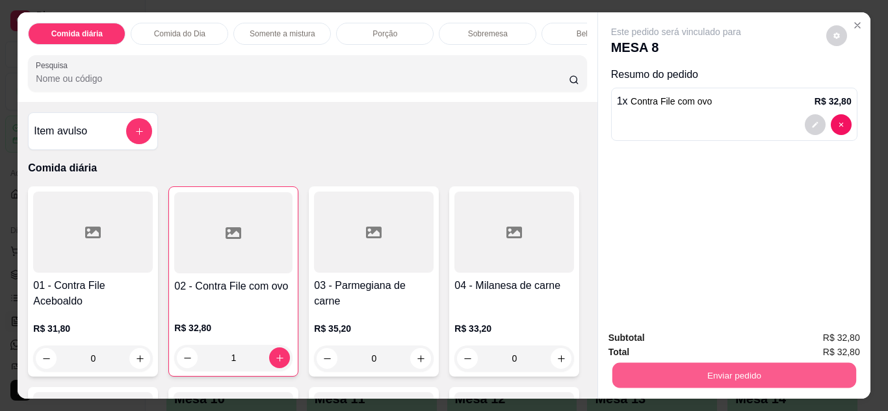
click at [730, 367] on button "Enviar pedido" at bounding box center [734, 375] width 244 height 25
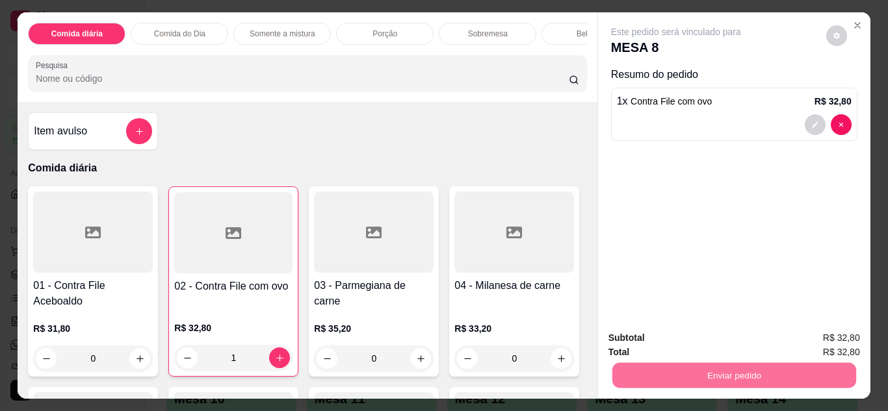
click at [841, 335] on button "Enviar pedido" at bounding box center [825, 339] width 71 height 24
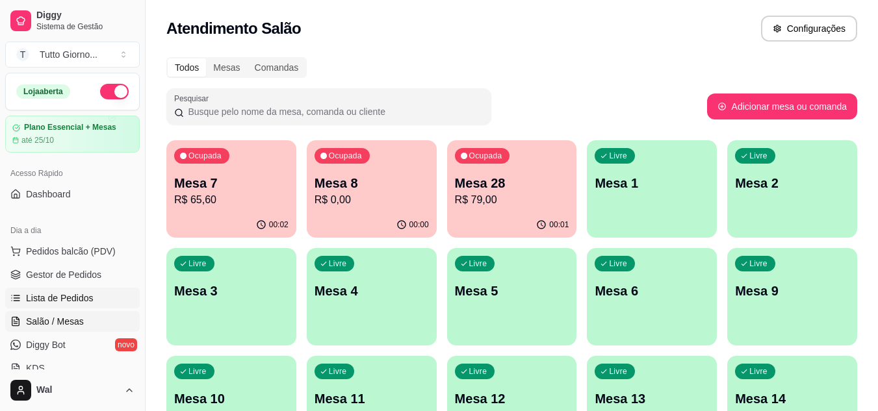
click at [65, 292] on span "Lista de Pedidos" at bounding box center [60, 298] width 68 height 13
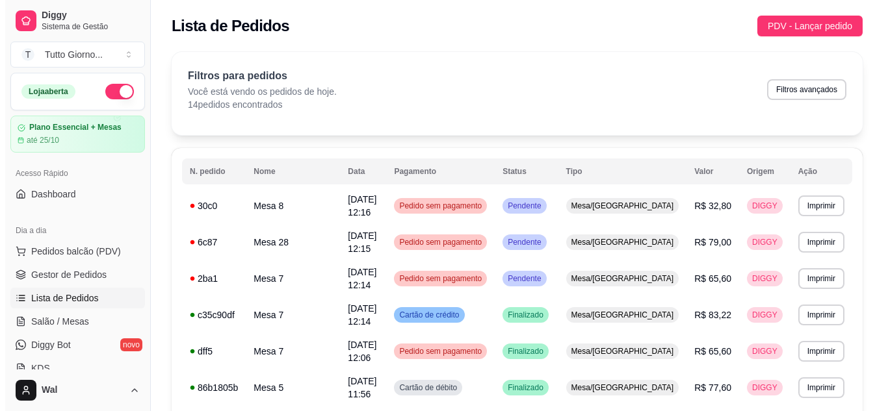
scroll to position [359, 0]
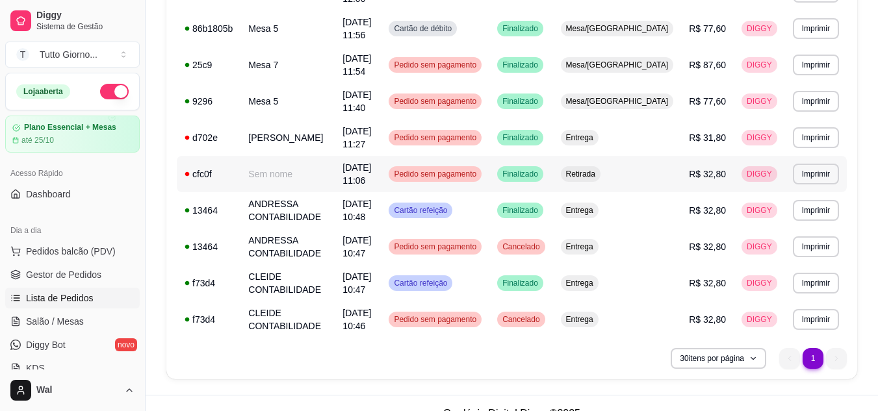
click at [482, 179] on div "Pedido sem pagamento" at bounding box center [435, 174] width 93 height 16
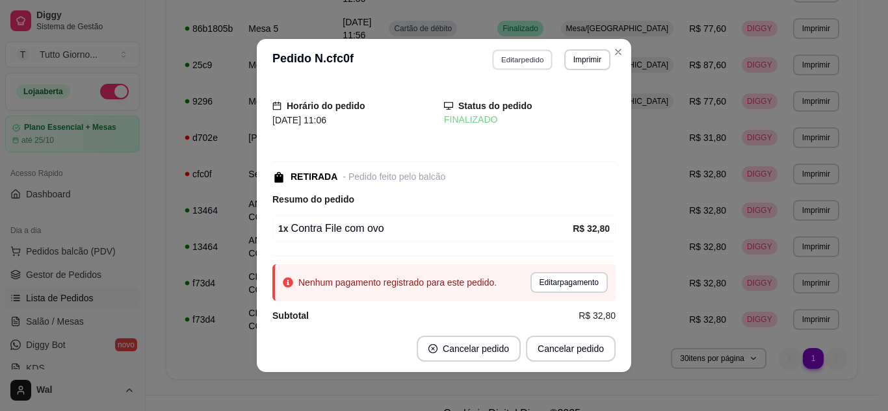
click at [539, 59] on button "Editar pedido" at bounding box center [523, 59] width 60 height 20
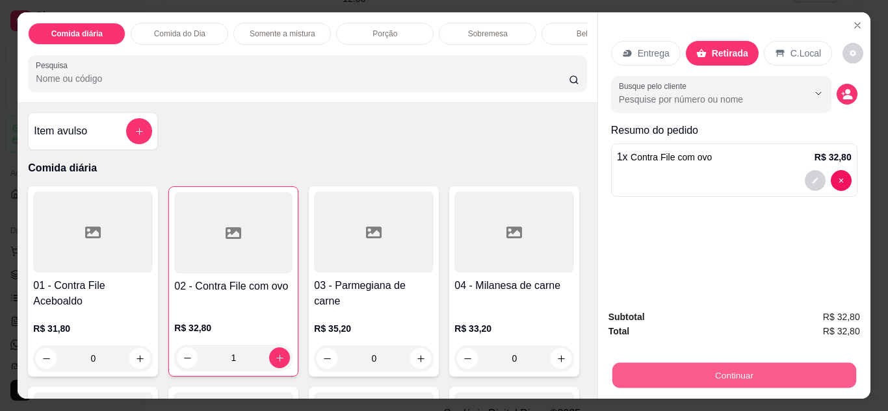
click at [725, 373] on button "Continuar" at bounding box center [734, 375] width 244 height 25
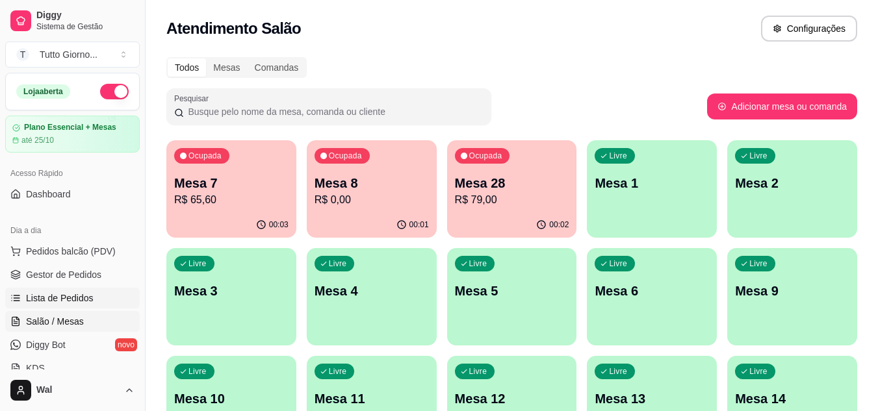
click at [73, 295] on span "Lista de Pedidos" at bounding box center [60, 298] width 68 height 13
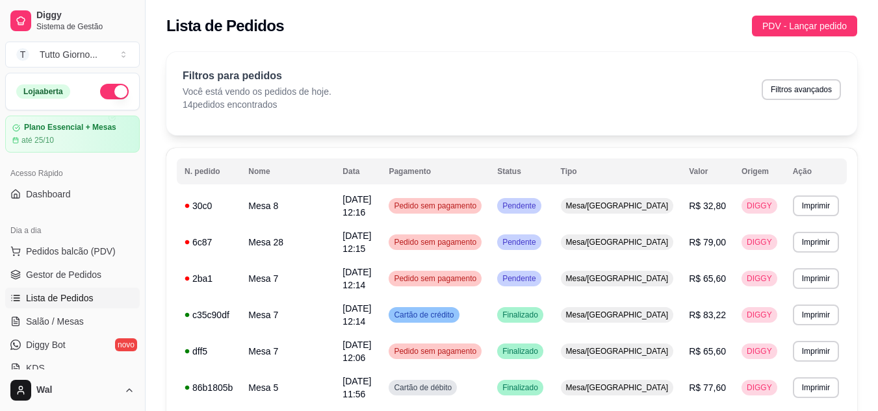
scroll to position [359, 0]
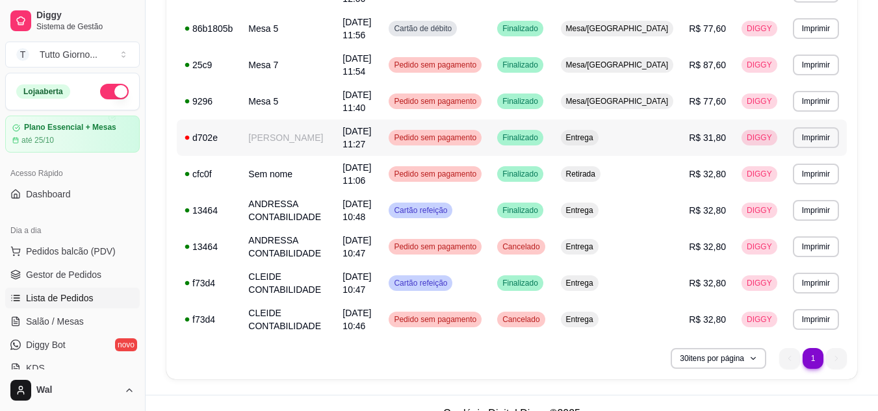
click at [470, 137] on span "Pedido sem pagamento" at bounding box center [435, 138] width 88 height 10
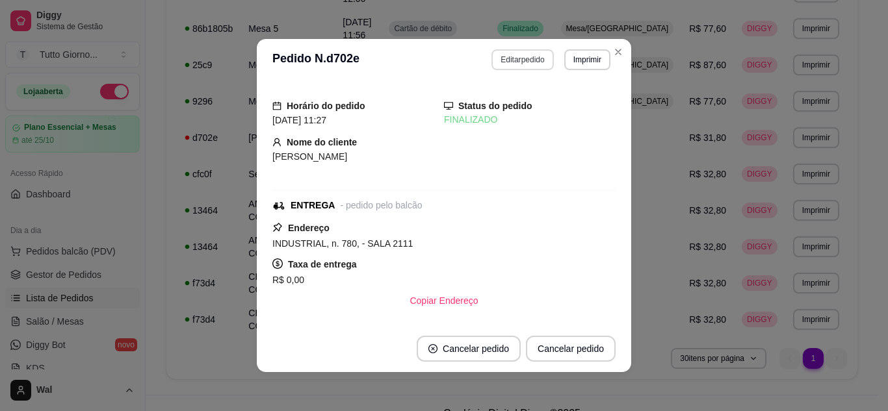
click at [520, 62] on button "Editar pedido" at bounding box center [522, 59] width 62 height 21
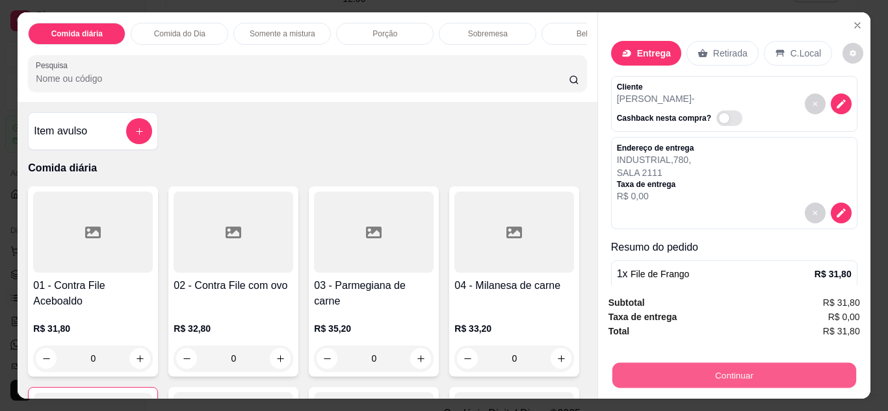
click at [753, 374] on button "Continuar" at bounding box center [734, 375] width 244 height 25
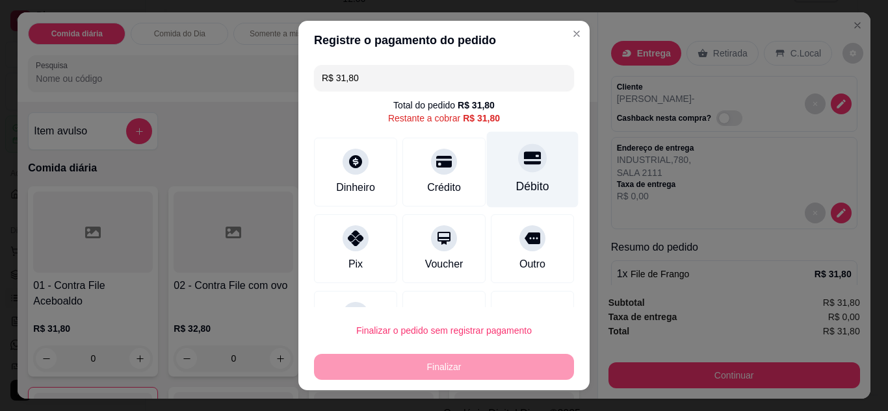
click at [524, 194] on div "Débito" at bounding box center [532, 186] width 33 height 17
type input "R$ 0,00"
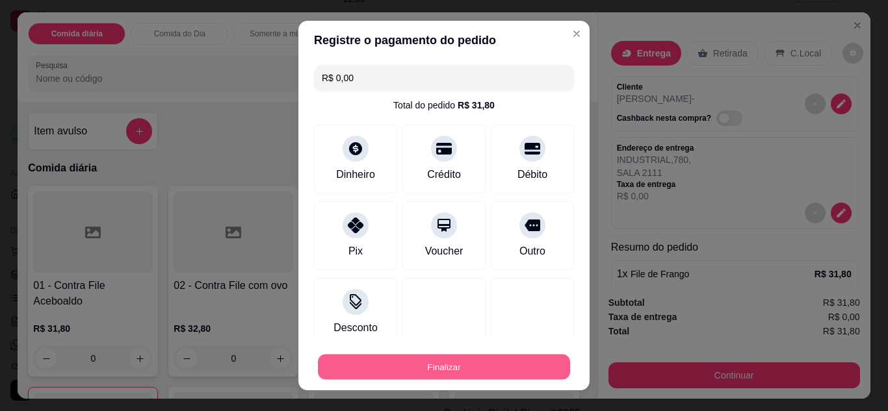
click at [463, 358] on button "Finalizar" at bounding box center [444, 367] width 252 height 25
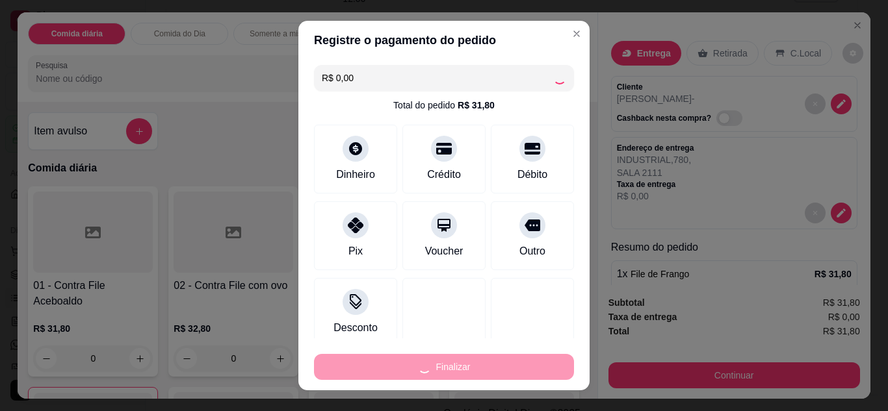
type input "0"
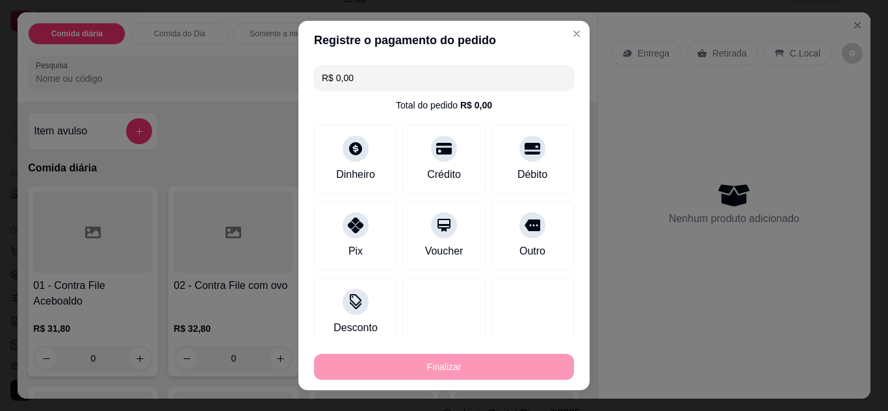
type input "-R$ 31,80"
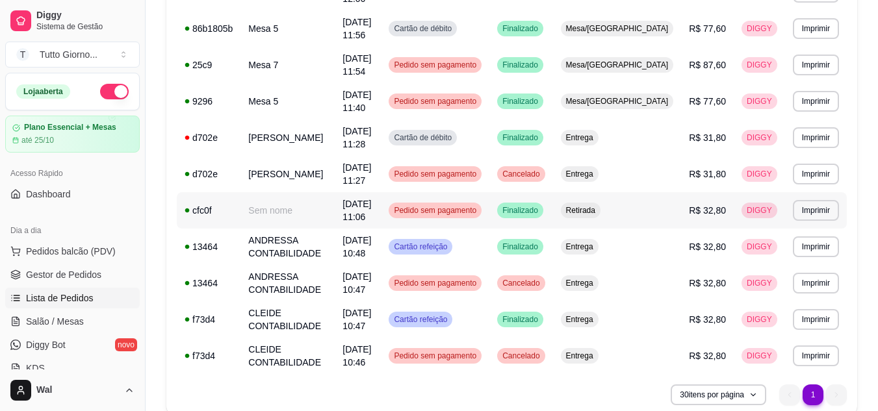
click at [473, 214] on span "Pedido sem pagamento" at bounding box center [435, 210] width 88 height 10
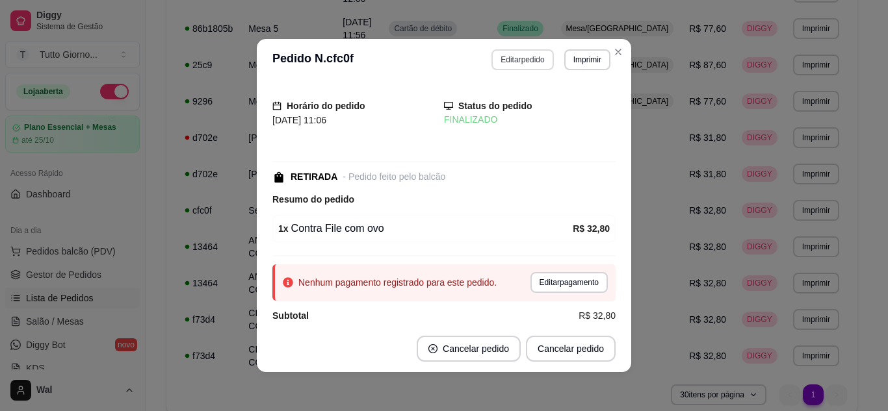
click at [519, 60] on button "Editar pedido" at bounding box center [522, 59] width 62 height 21
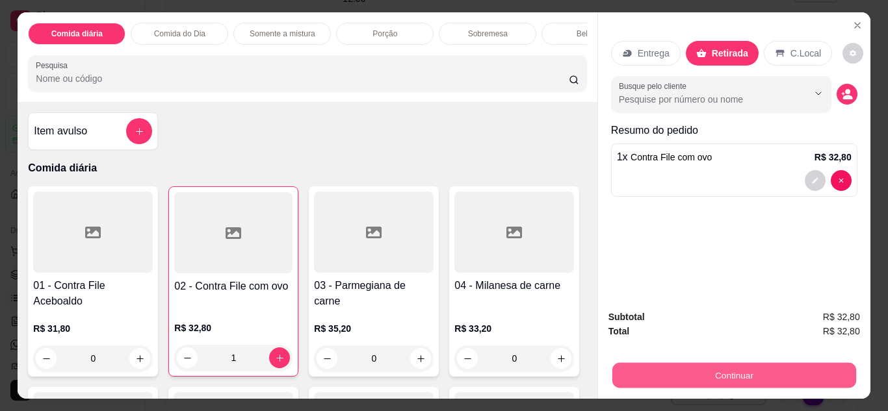
click at [714, 380] on button "Continuar" at bounding box center [734, 375] width 244 height 25
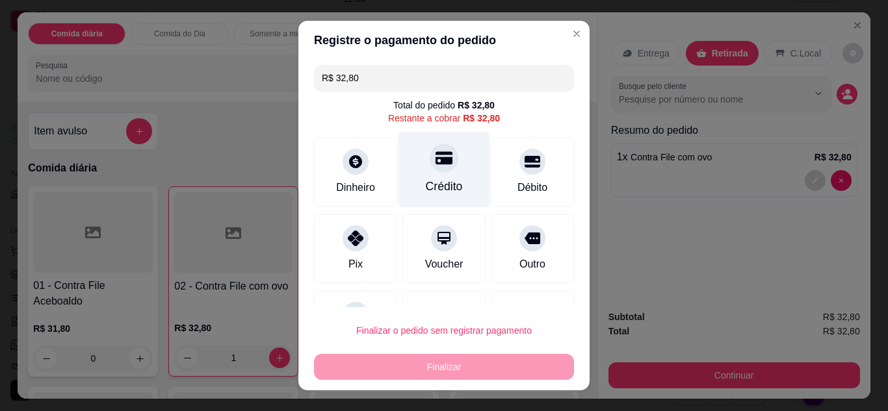
click at [447, 202] on div "Crédito" at bounding box center [444, 169] width 92 height 76
type input "R$ 0,00"
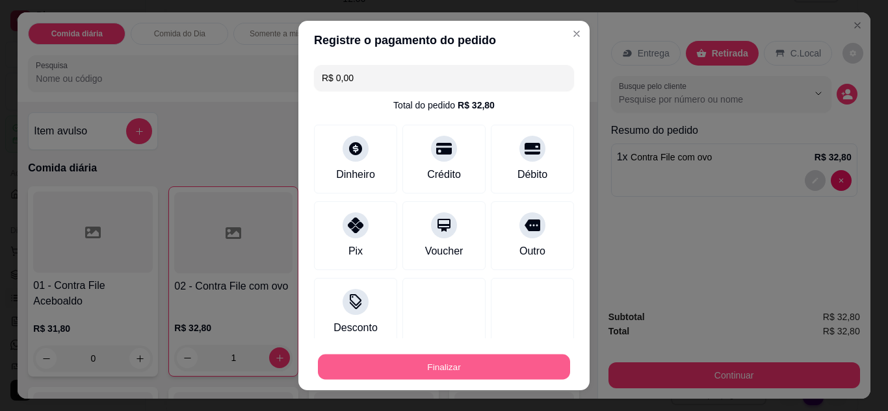
click at [465, 367] on button "Finalizar" at bounding box center [444, 367] width 252 height 25
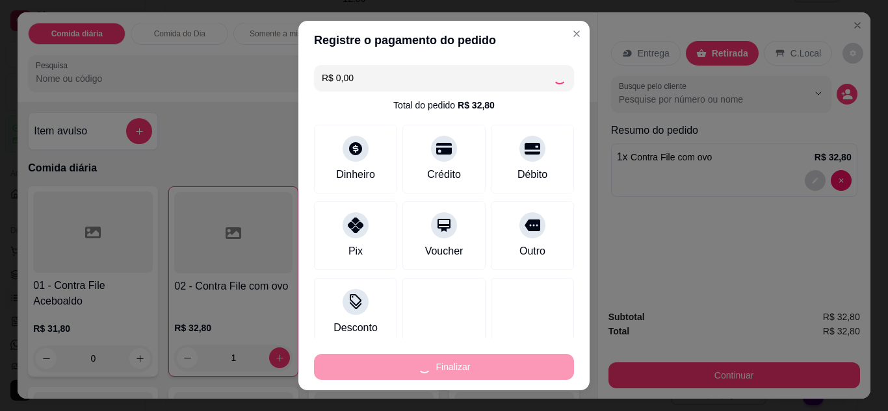
type input "0"
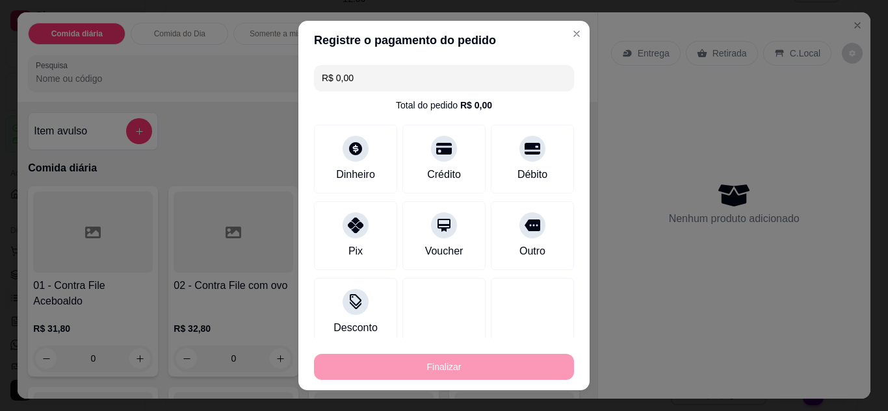
type input "-R$ 32,80"
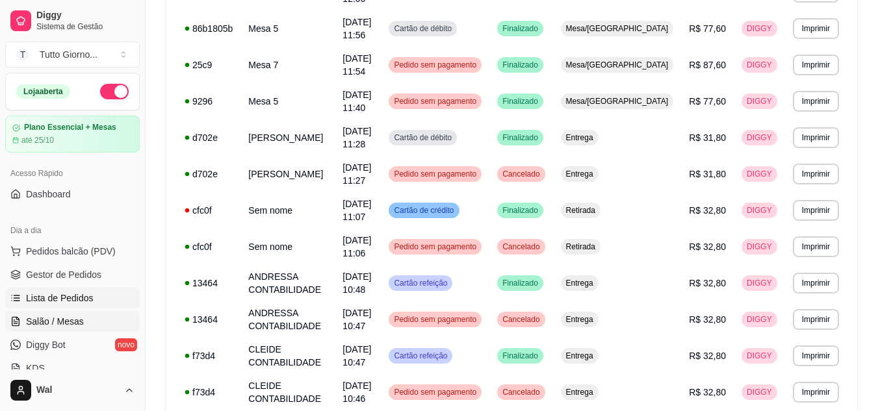
click at [71, 317] on span "Salão / Mesas" at bounding box center [55, 321] width 58 height 13
click at [60, 324] on span "Salão / Mesas" at bounding box center [55, 321] width 58 height 13
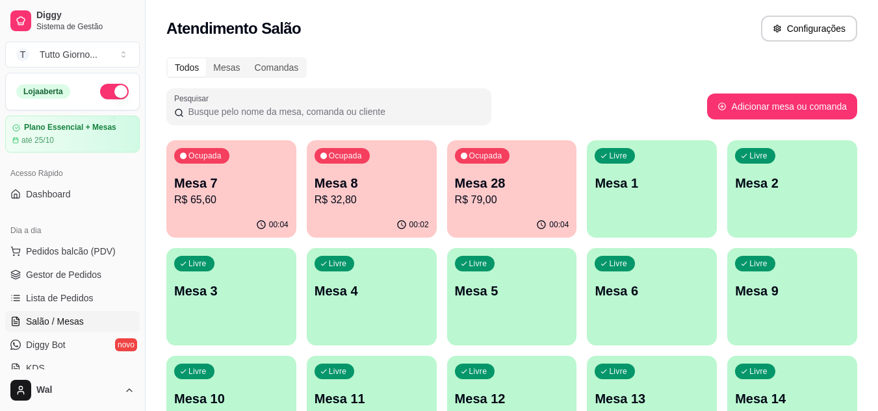
click at [58, 323] on span "Salão / Mesas" at bounding box center [55, 321] width 58 height 13
click at [39, 322] on span "Salão / Mesas" at bounding box center [55, 321] width 58 height 13
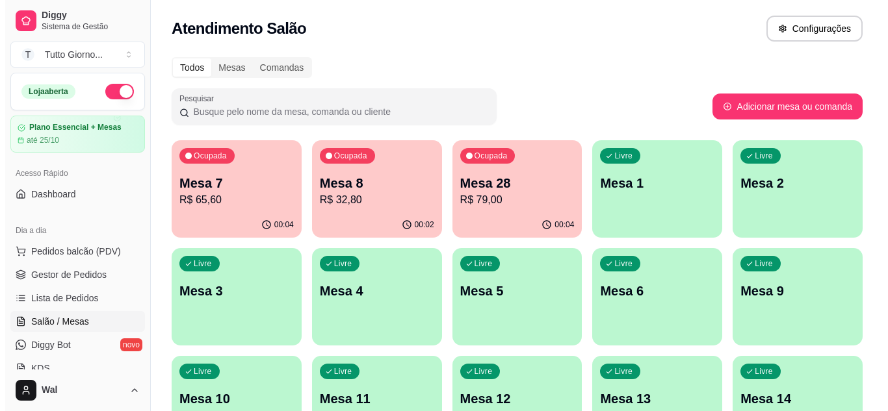
scroll to position [359, 0]
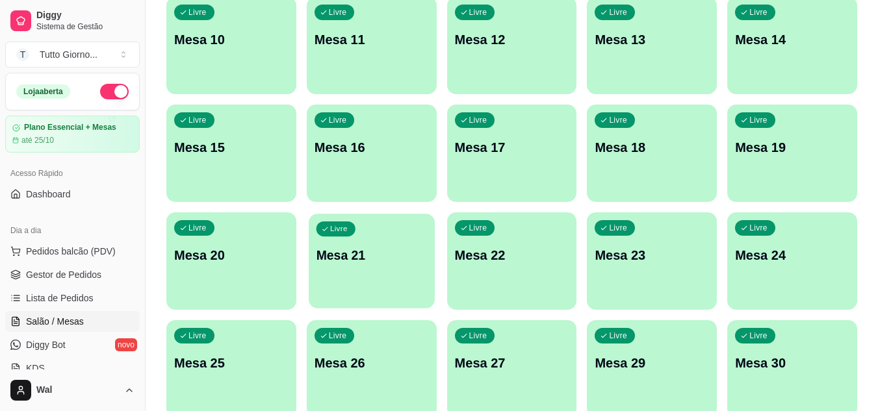
click at [405, 258] on p "Mesa 21" at bounding box center [371, 256] width 111 height 18
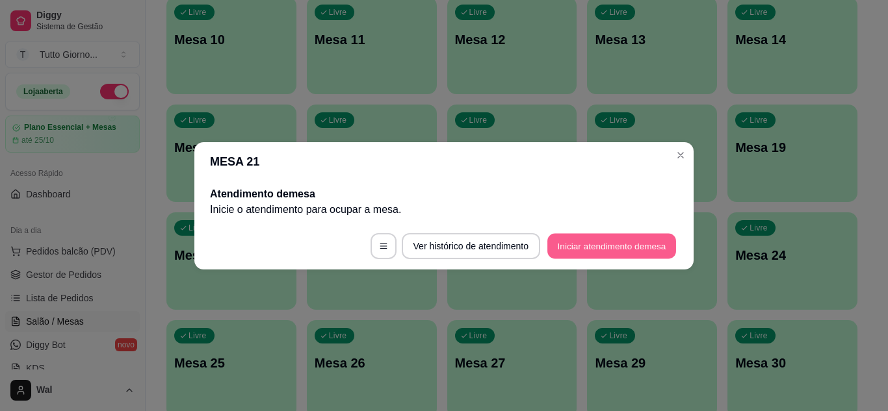
click at [587, 251] on button "Iniciar atendimento de mesa" at bounding box center [611, 245] width 129 height 25
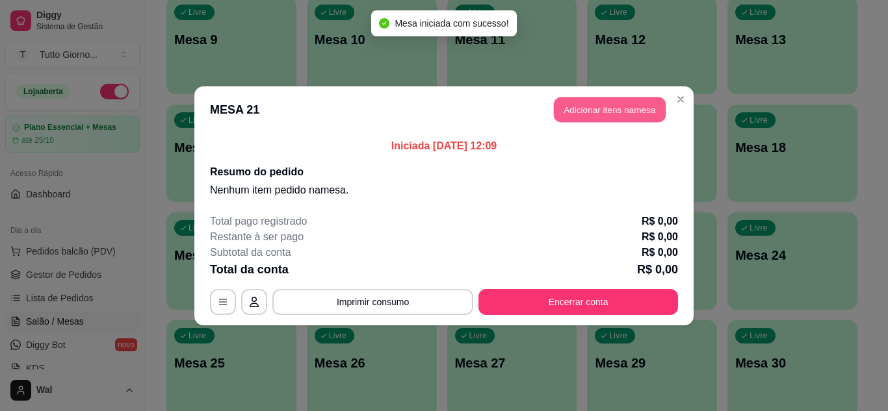
click at [612, 109] on button "Adicionar itens na mesa" at bounding box center [610, 109] width 112 height 25
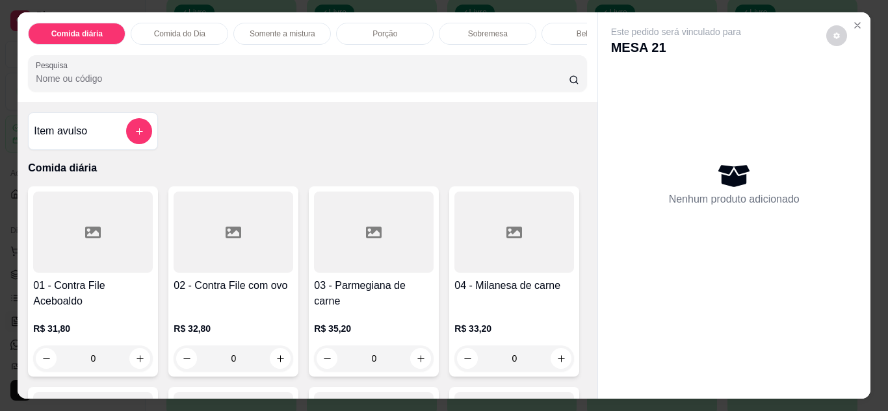
click at [276, 362] on div "0" at bounding box center [234, 359] width 120 height 26
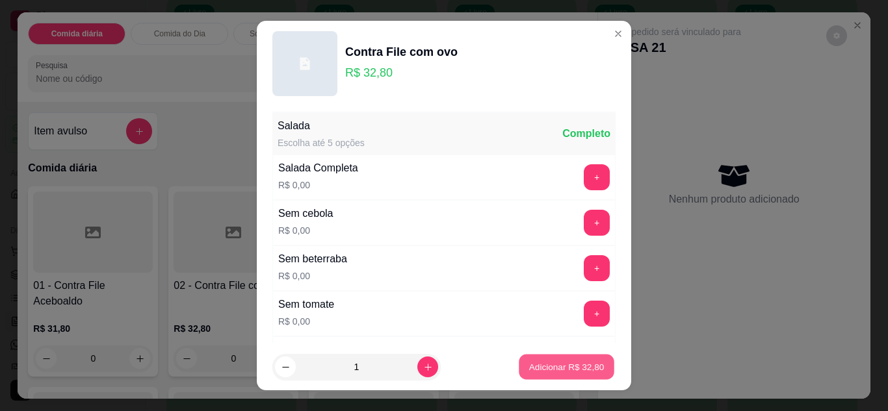
click at [560, 362] on p "Adicionar R$ 32,80" at bounding box center [566, 367] width 75 height 12
type input "1"
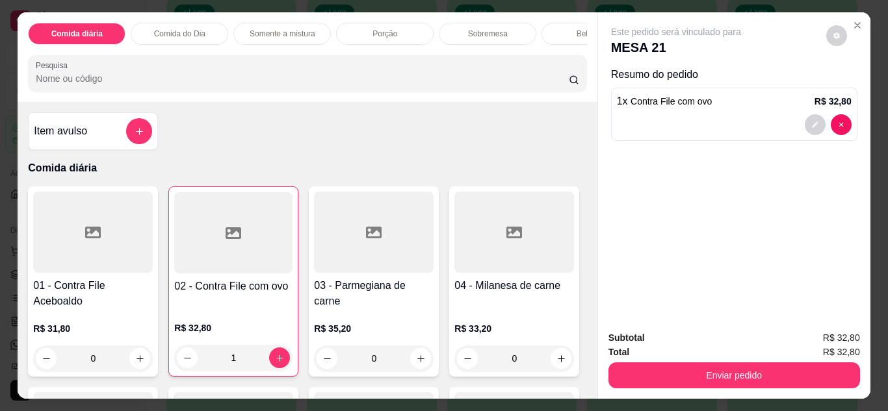
click at [412, 369] on div "0" at bounding box center [374, 359] width 120 height 26
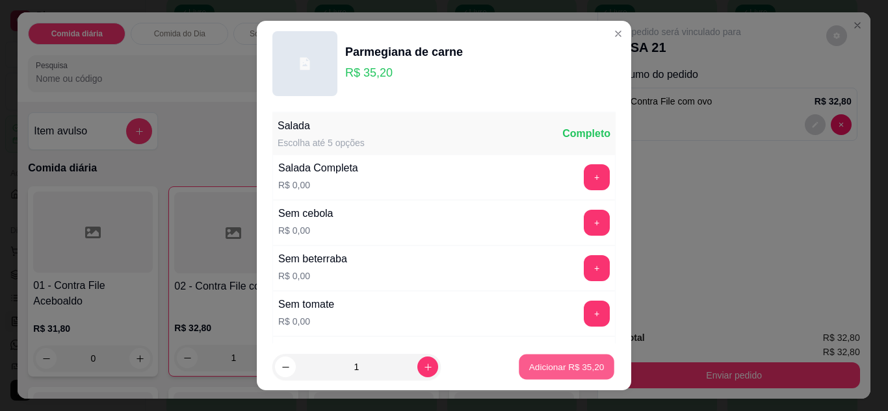
click at [569, 363] on p "Adicionar R$ 35,20" at bounding box center [566, 367] width 75 height 12
type input "1"
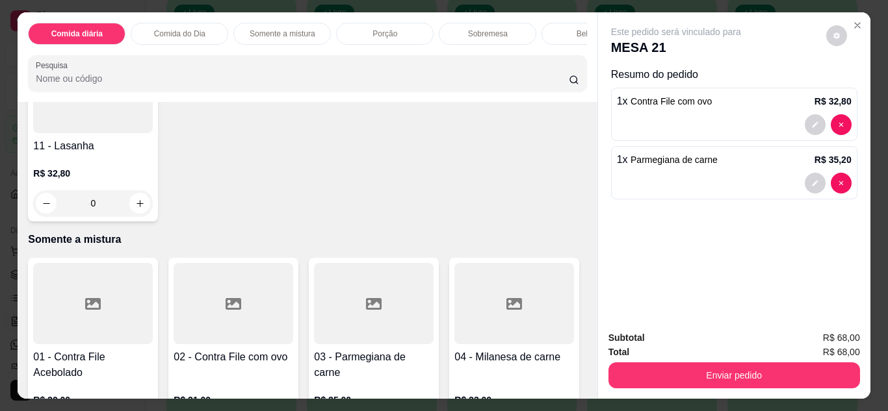
scroll to position [503, 0]
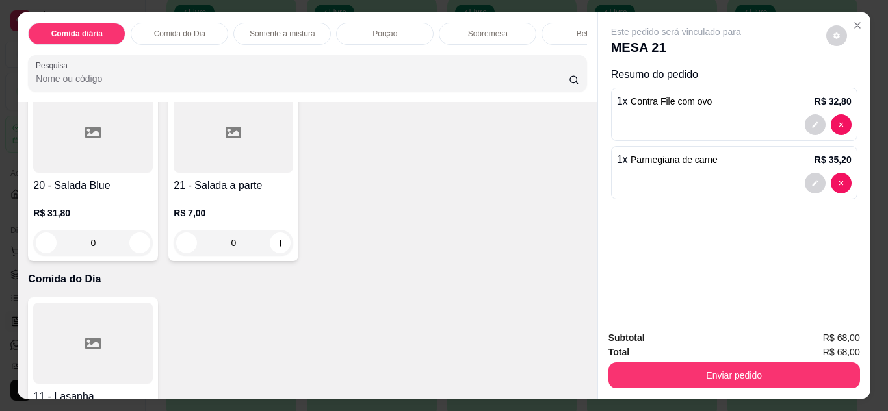
click at [454, 71] on div "0" at bounding box center [514, 58] width 120 height 26
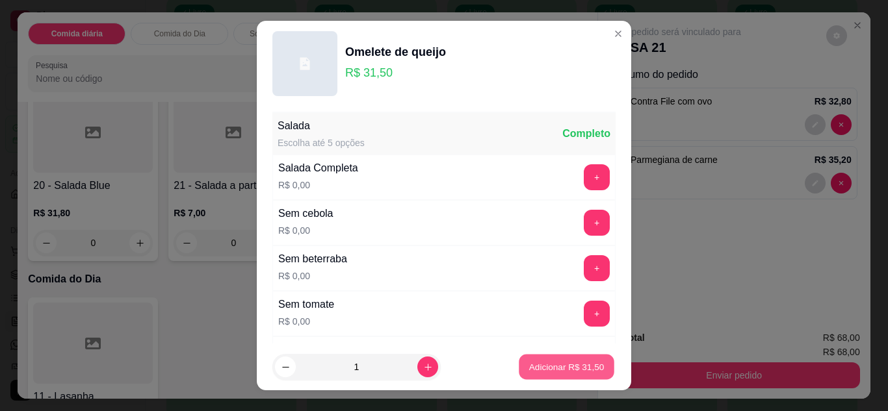
click at [529, 367] on p "Adicionar R$ 31,50" at bounding box center [566, 367] width 75 height 12
type input "1"
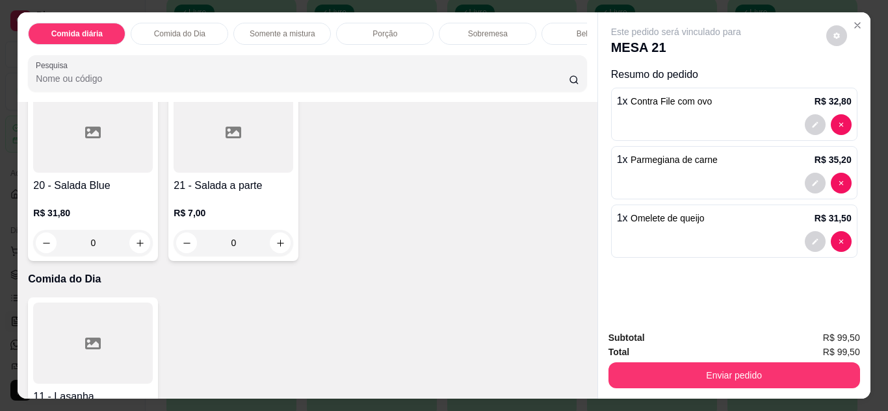
click at [549, 29] on div "Bebidas" at bounding box center [589, 34] width 97 height 22
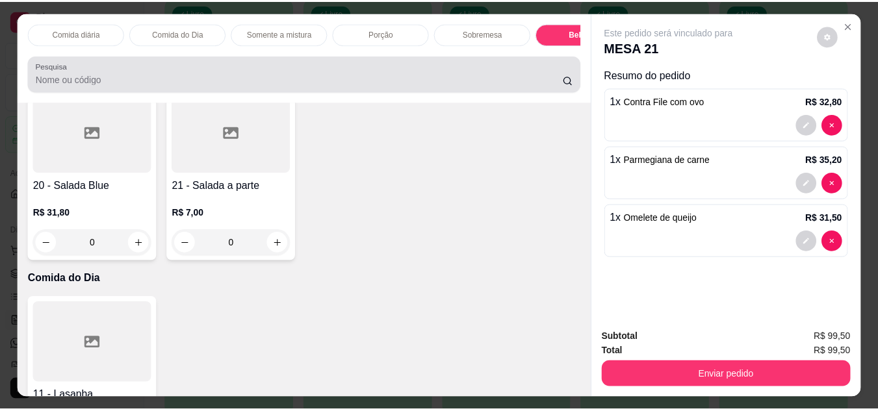
scroll to position [34, 0]
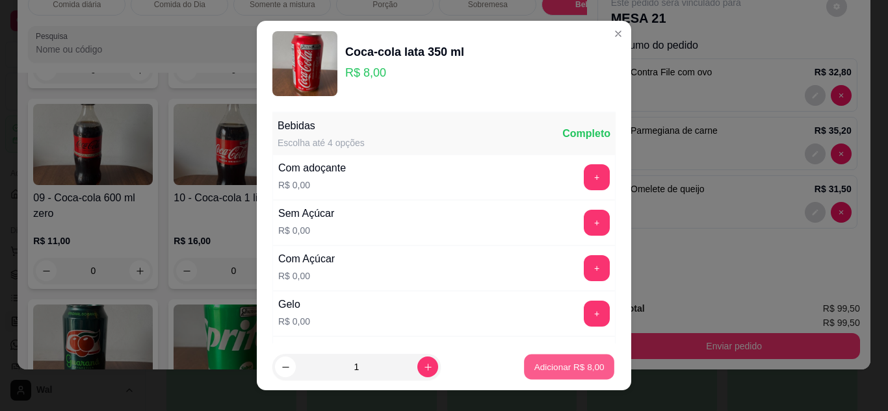
click at [550, 360] on button "Adicionar R$ 8,00" at bounding box center [569, 367] width 90 height 25
type input "1"
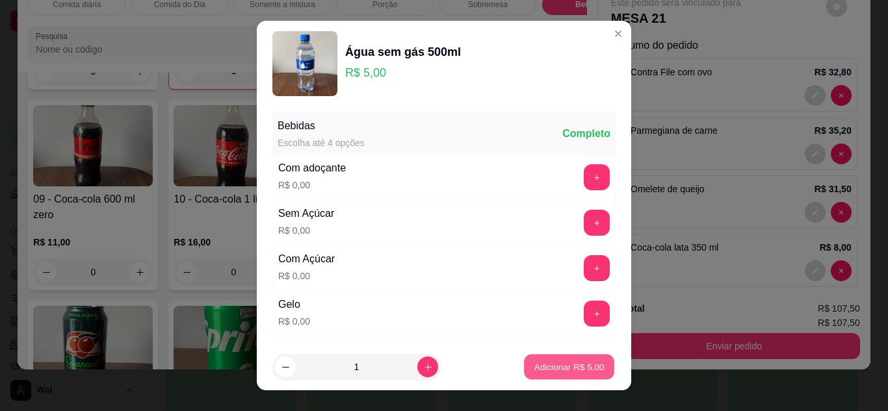
click at [547, 361] on p "Adicionar R$ 5,00" at bounding box center [569, 367] width 70 height 12
type input "1"
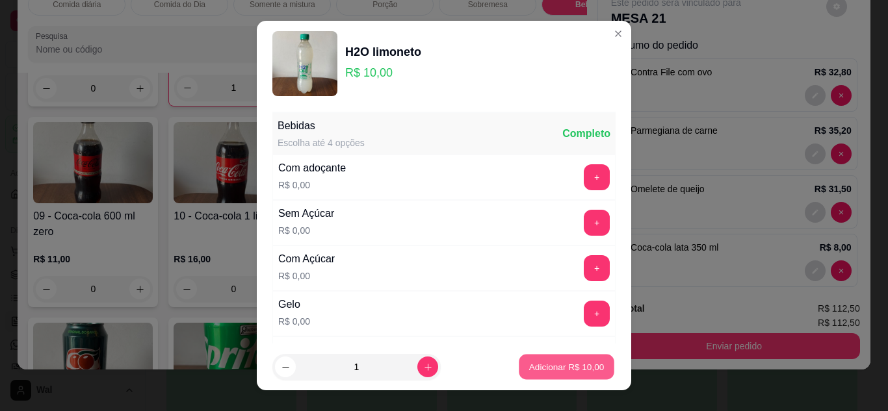
click at [529, 366] on p "Adicionar R$ 10,00" at bounding box center [566, 367] width 75 height 12
type input "1"
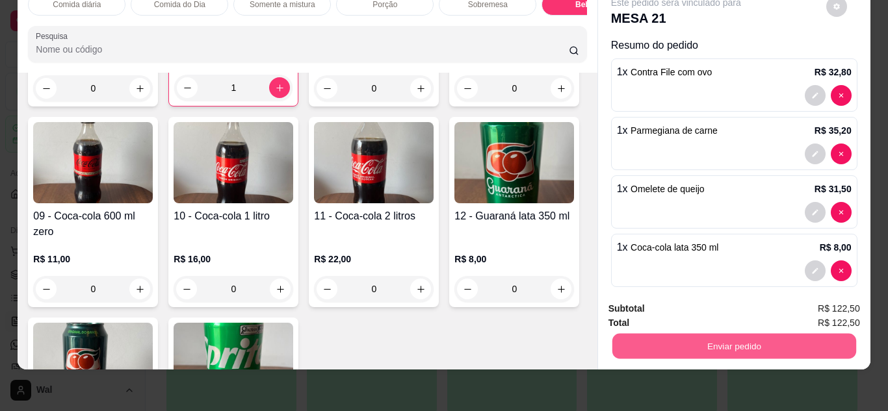
click at [714, 334] on button "Enviar pedido" at bounding box center [734, 346] width 244 height 25
click at [799, 300] on button "Enviar pedido" at bounding box center [825, 304] width 71 height 24
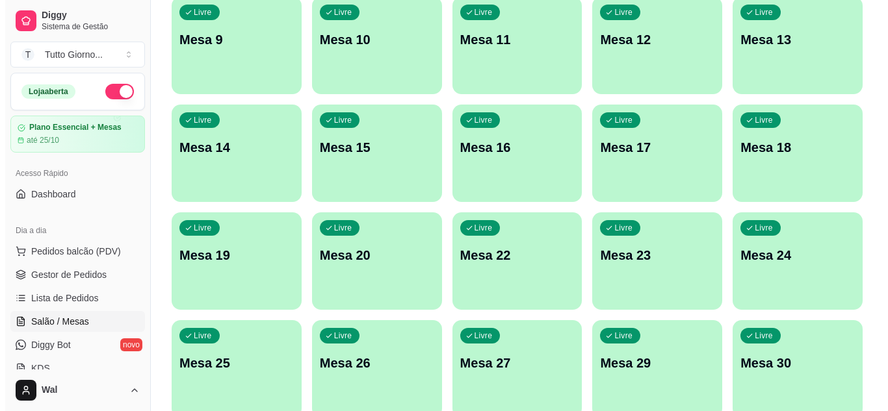
scroll to position [0, 0]
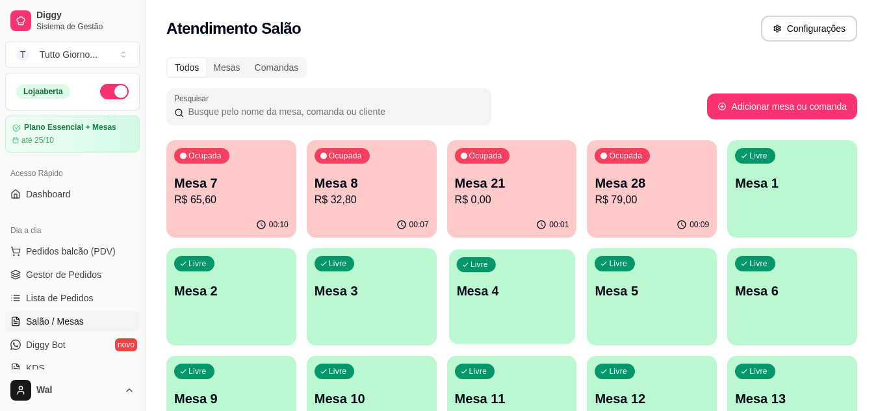
click at [495, 299] on p "Mesa 4" at bounding box center [511, 292] width 111 height 18
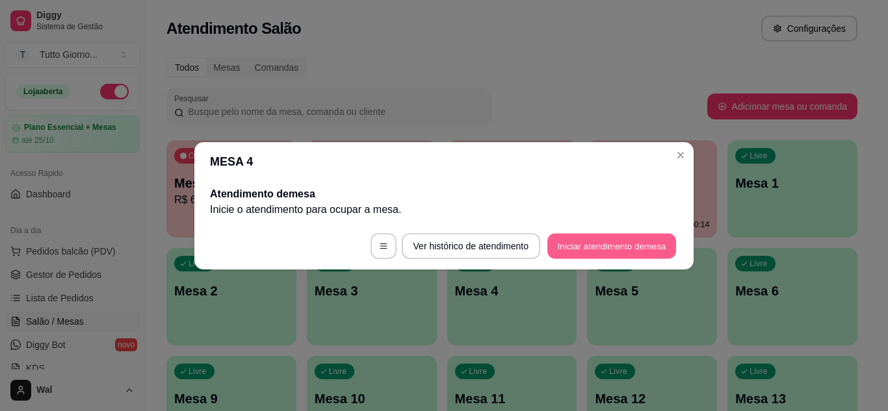
click at [584, 256] on button "Iniciar atendimento de mesa" at bounding box center [611, 245] width 129 height 25
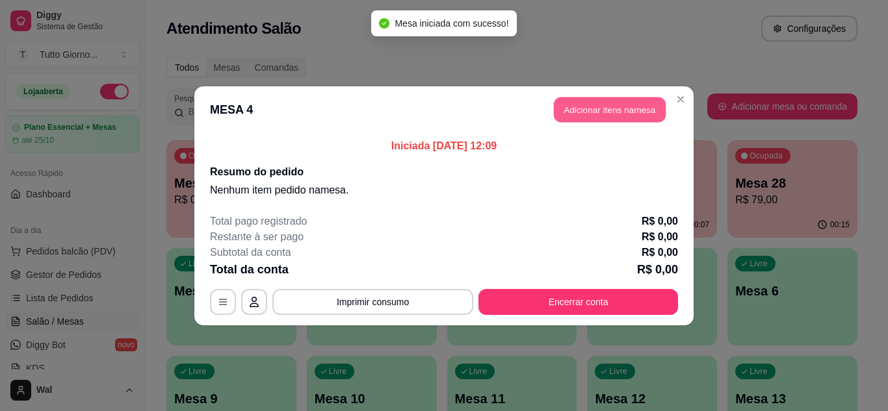
click at [614, 110] on button "Adicionar itens na mesa" at bounding box center [610, 109] width 112 height 25
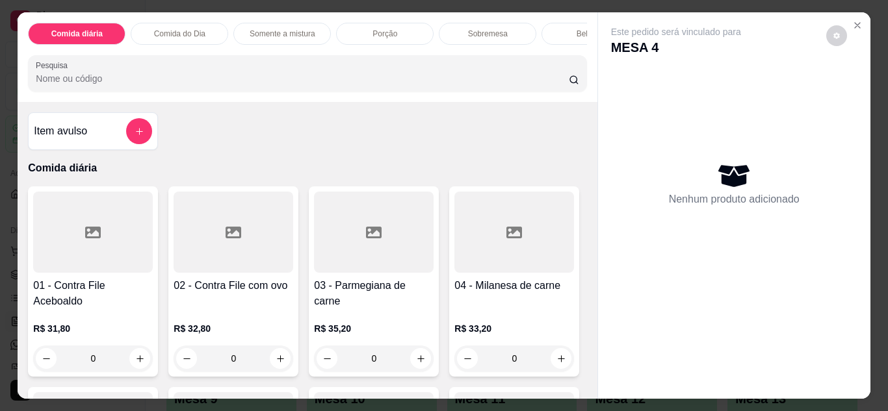
click at [280, 365] on div "0" at bounding box center [234, 359] width 120 height 26
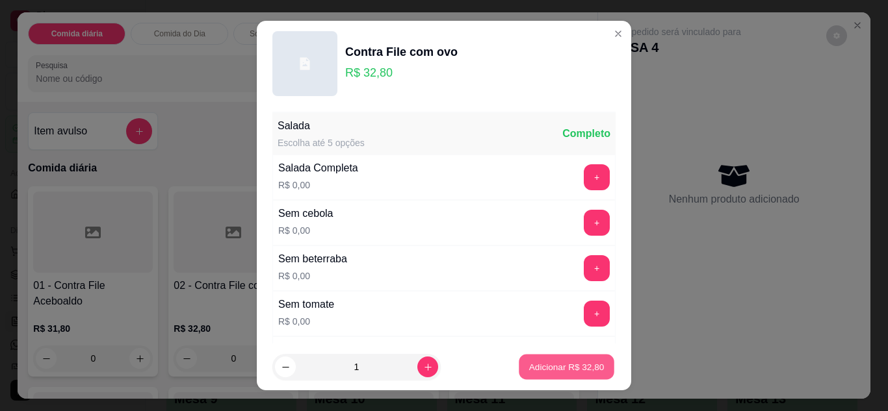
click at [541, 366] on p "Adicionar R$ 32,80" at bounding box center [566, 367] width 75 height 12
type input "1"
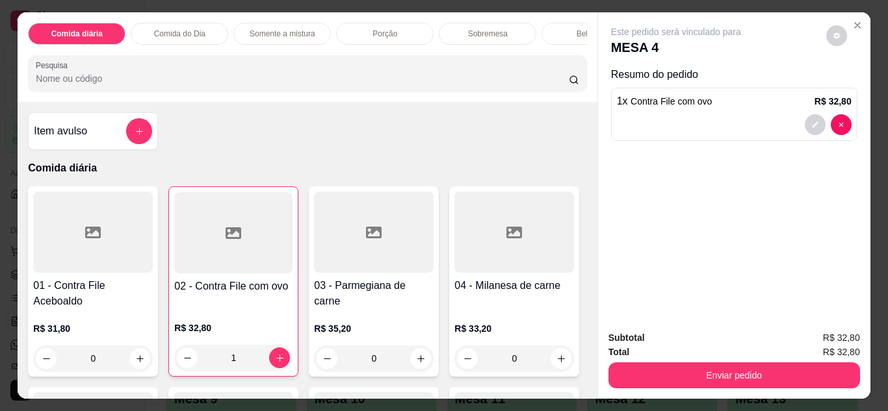
click at [556, 37] on div "Bebidas" at bounding box center [589, 34] width 97 height 22
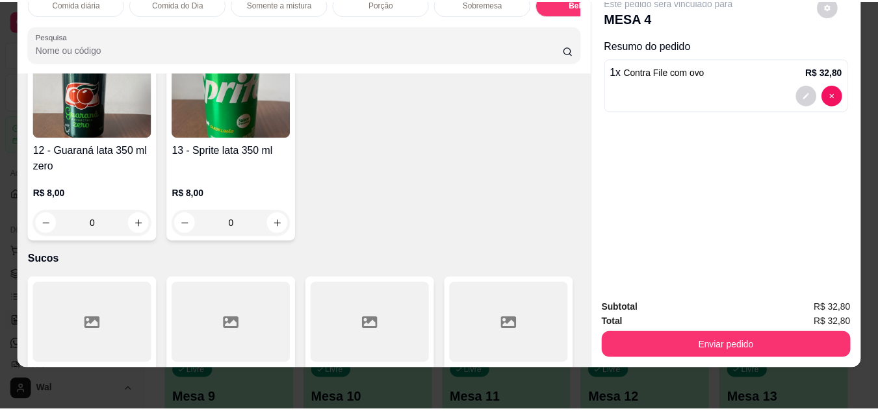
scroll to position [2587, 0]
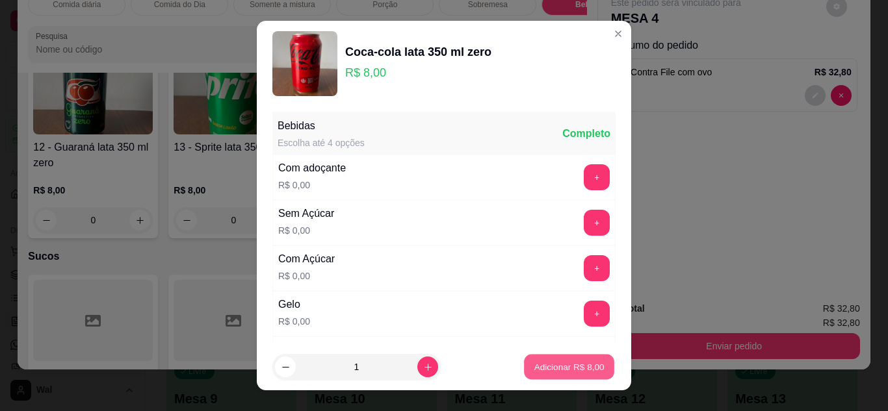
click at [541, 361] on p "Adicionar R$ 8,00" at bounding box center [569, 367] width 70 height 12
type input "1"
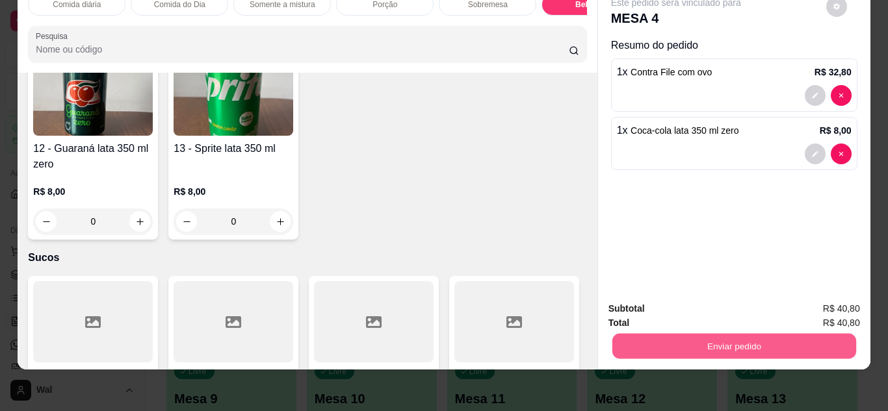
click at [689, 343] on button "Enviar pedido" at bounding box center [734, 346] width 244 height 25
click at [831, 309] on button "Enviar pedido" at bounding box center [825, 304] width 71 height 24
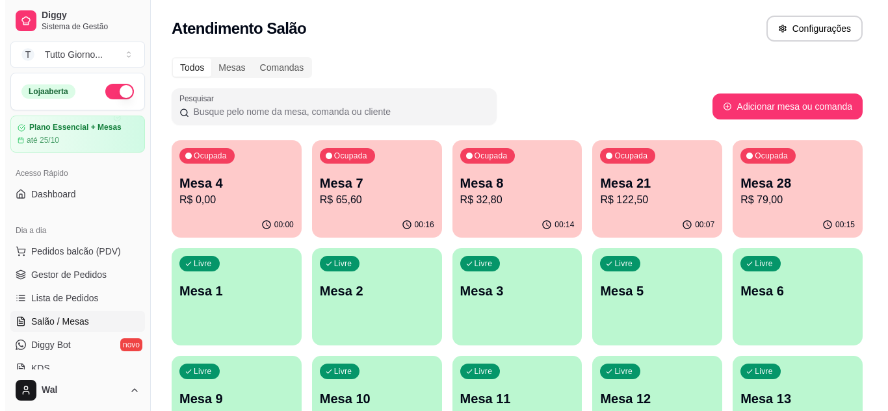
scroll to position [359, 0]
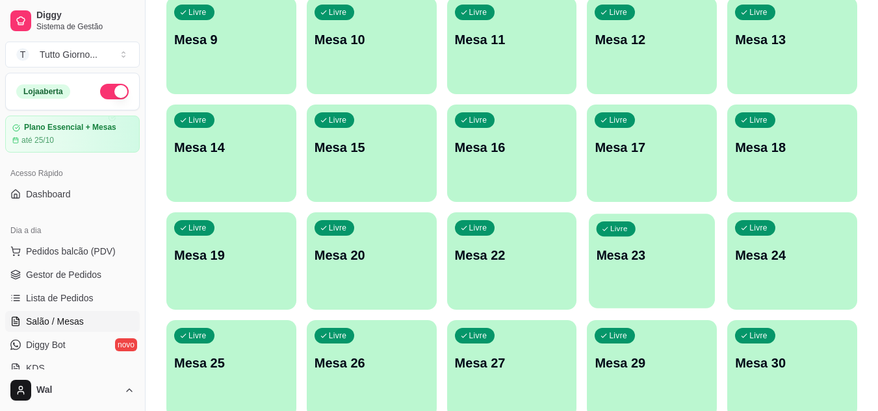
click at [642, 258] on p "Mesa 23" at bounding box center [652, 256] width 111 height 18
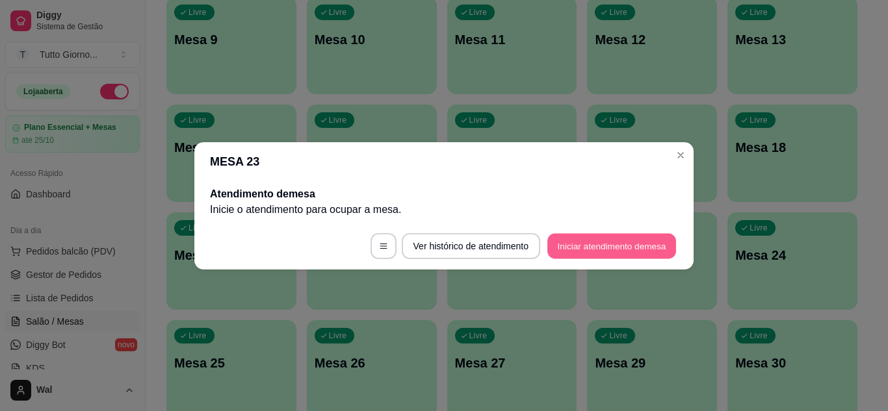
click at [629, 246] on button "Iniciar atendimento de mesa" at bounding box center [611, 245] width 129 height 25
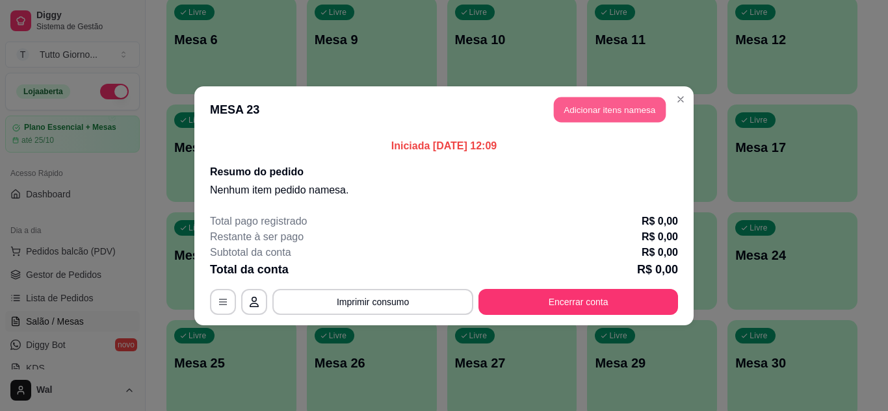
click at [642, 113] on button "Adicionar itens na mesa" at bounding box center [610, 109] width 112 height 25
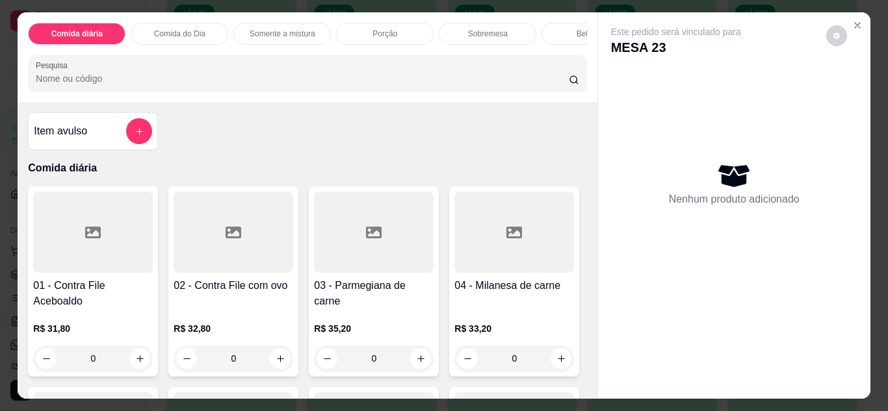
click at [142, 372] on div "0" at bounding box center [93, 359] width 120 height 26
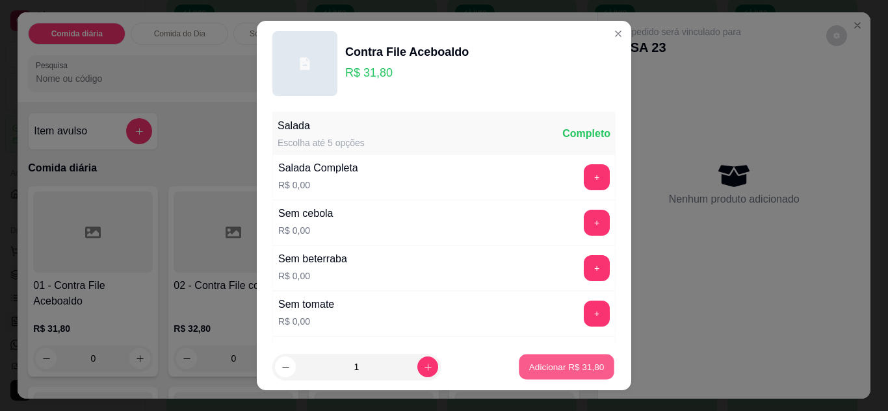
click at [543, 370] on p "Adicionar R$ 31,80" at bounding box center [566, 367] width 75 height 12
type input "1"
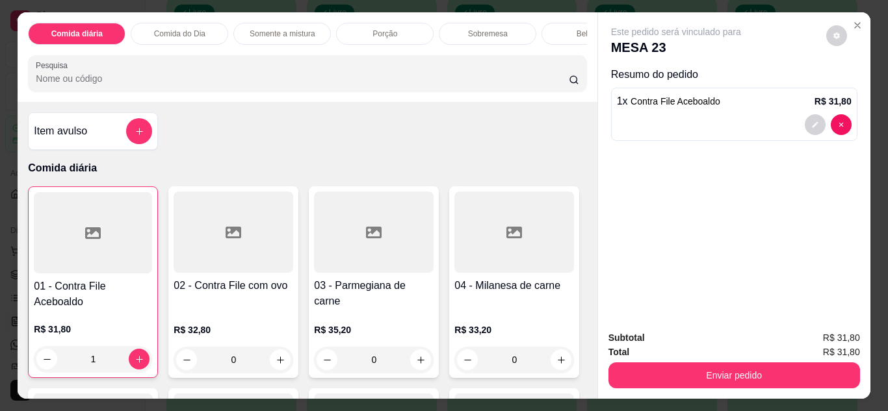
click at [188, 29] on p "Comida do Dia" at bounding box center [179, 34] width 51 height 10
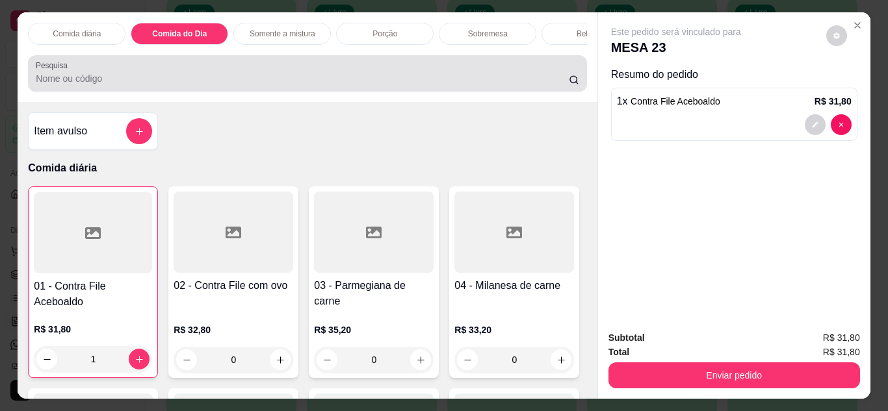
scroll to position [34, 0]
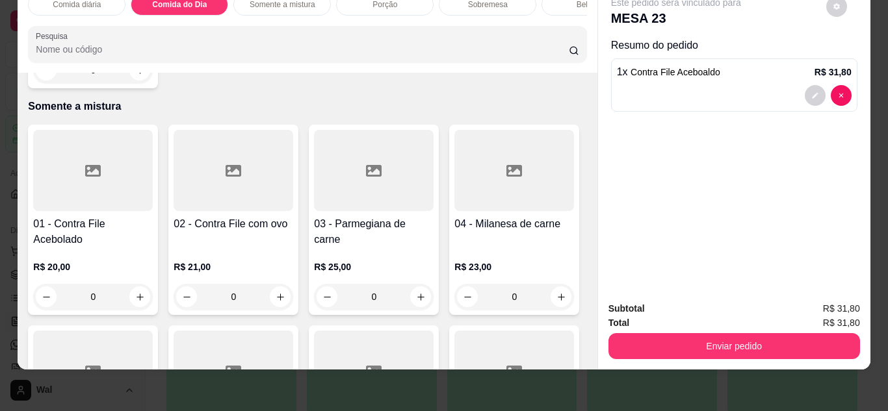
click at [142, 83] on div "0" at bounding box center [93, 70] width 120 height 26
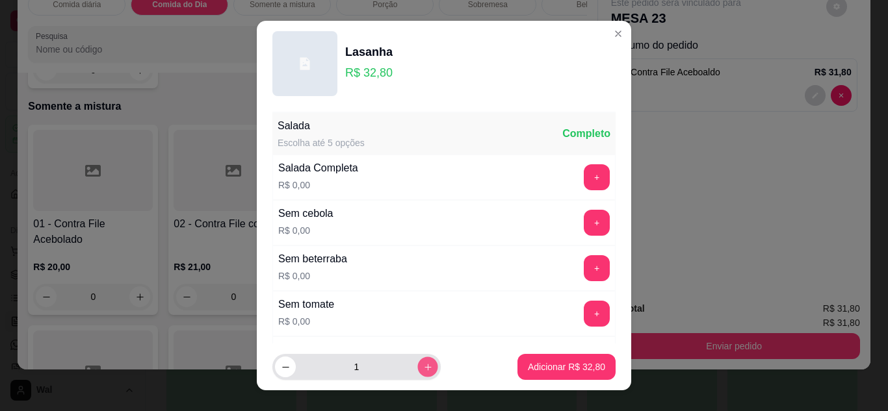
click at [423, 370] on icon "increase-product-quantity" at bounding box center [428, 368] width 10 height 10
type input "4"
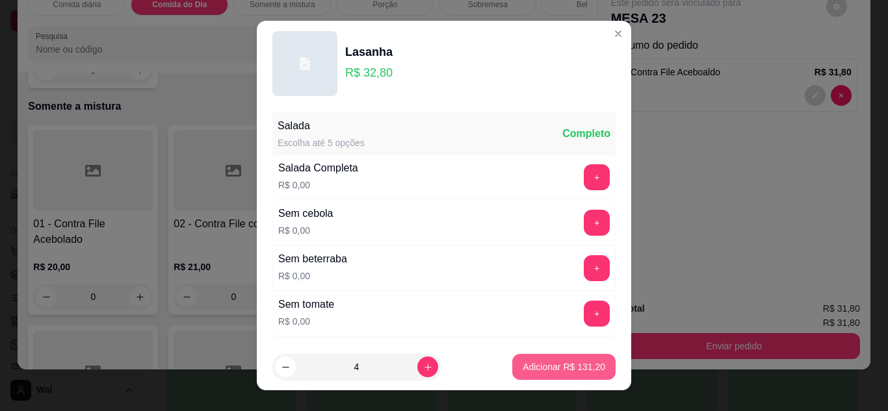
click at [519, 374] on button "Adicionar R$ 131,20" at bounding box center [563, 367] width 103 height 26
type input "4"
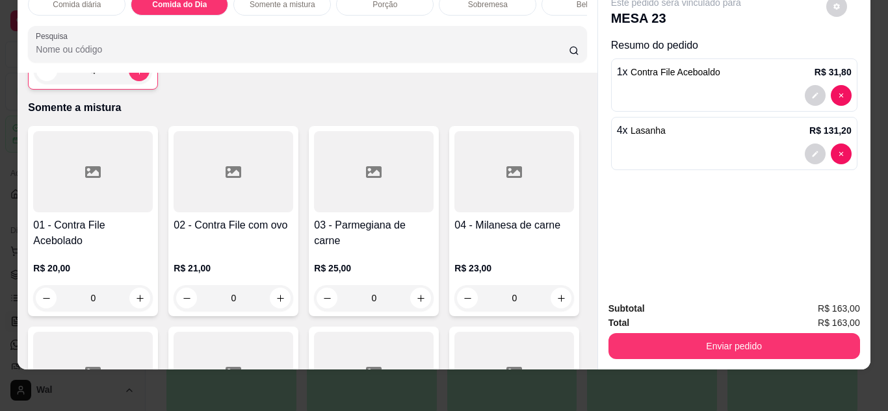
click at [554, 3] on div "Bebidas" at bounding box center [589, 5] width 97 height 22
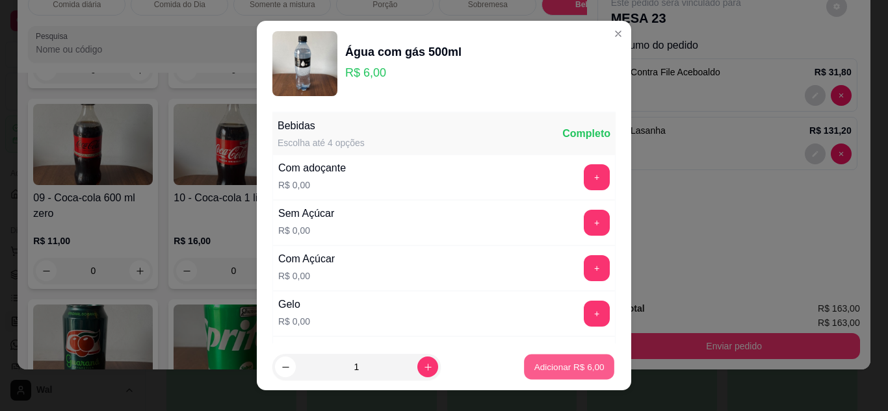
click at [546, 364] on p "Adicionar R$ 6,00" at bounding box center [569, 367] width 70 height 12
type input "1"
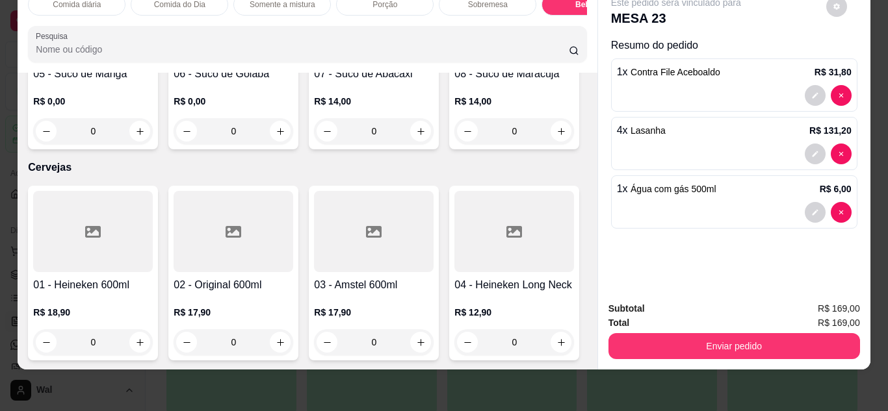
scroll to position [2841, 0]
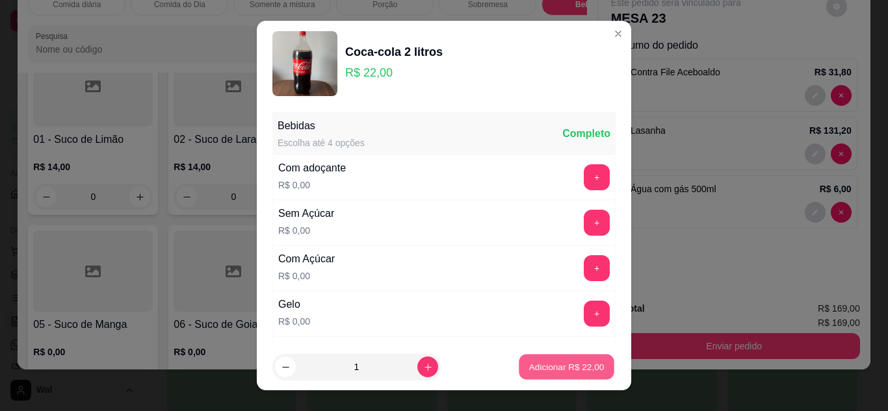
click at [554, 363] on p "Adicionar R$ 22,00" at bounding box center [566, 367] width 75 height 12
type input "1"
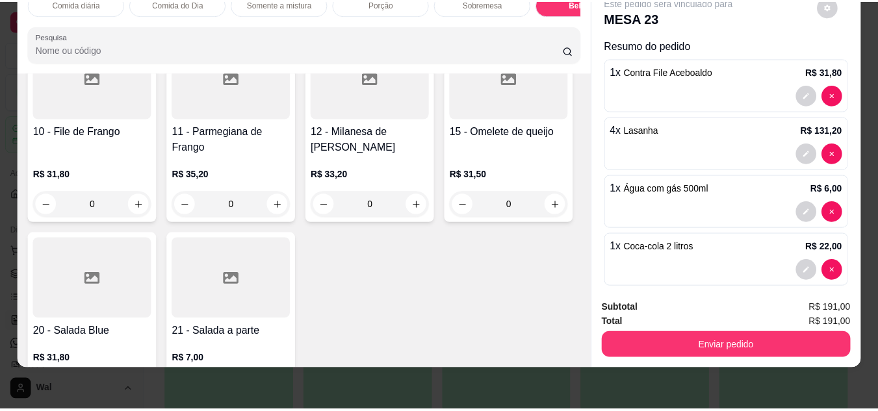
scroll to position [75, 0]
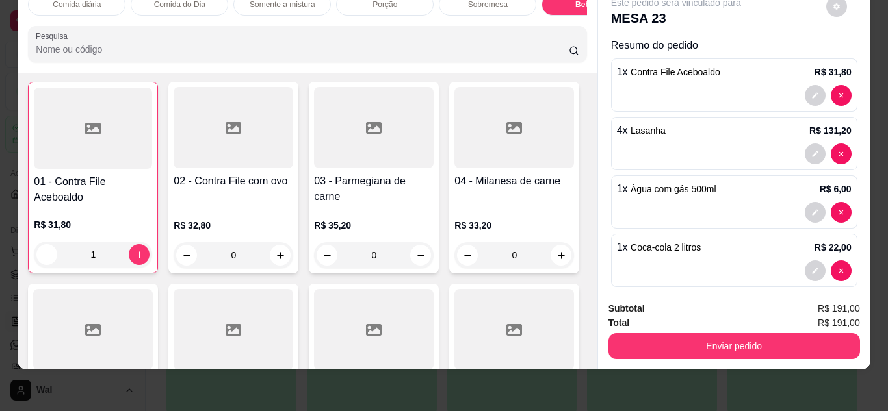
click at [138, 250] on div "1" at bounding box center [93, 255] width 118 height 26
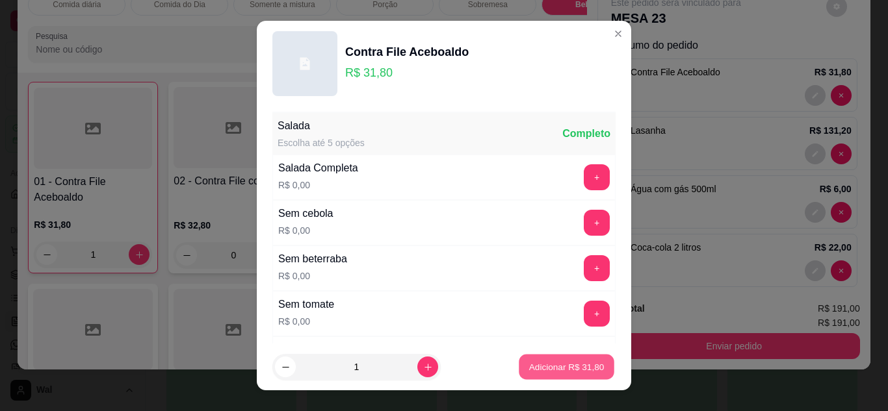
click at [529, 362] on p "Adicionar R$ 31,80" at bounding box center [566, 367] width 75 height 12
type input "2"
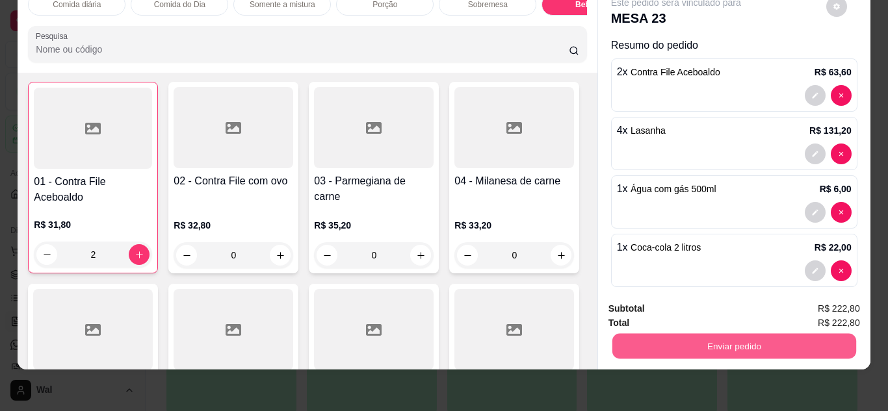
click at [699, 340] on button "Enviar pedido" at bounding box center [734, 346] width 244 height 25
click at [846, 304] on button "Enviar pedido" at bounding box center [825, 304] width 71 height 24
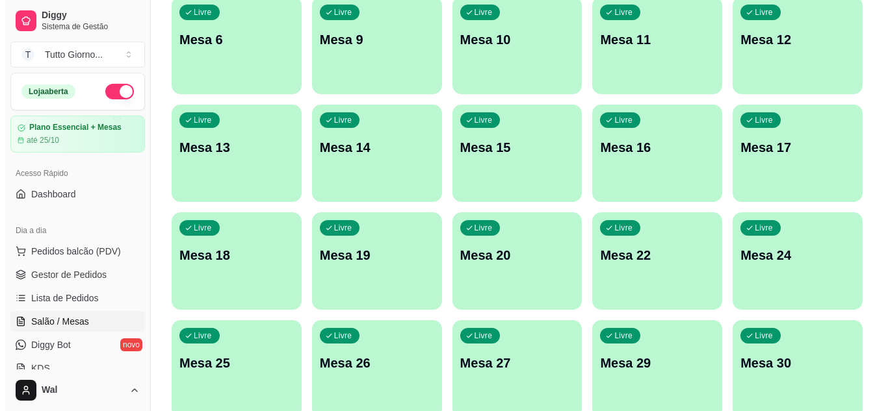
scroll to position [0, 0]
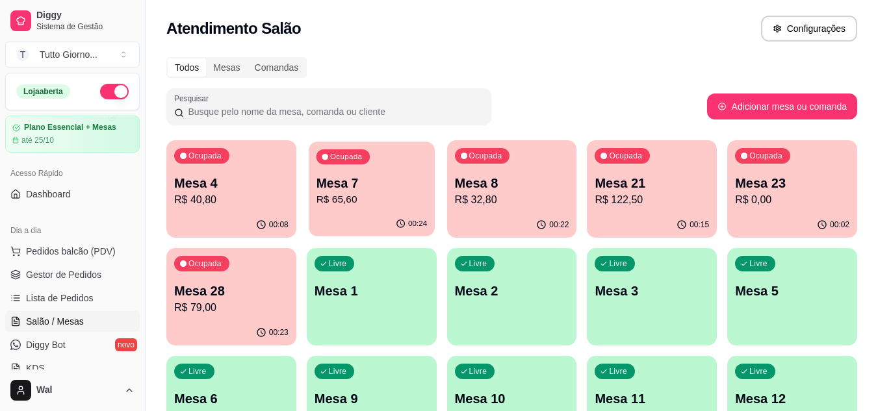
click at [364, 204] on p "R$ 65,60" at bounding box center [371, 199] width 111 height 15
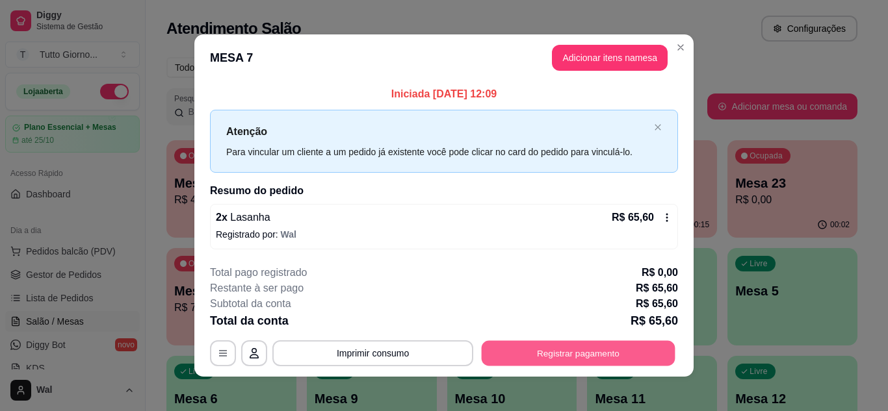
click at [569, 362] on button "Registrar pagamento" at bounding box center [579, 353] width 194 height 25
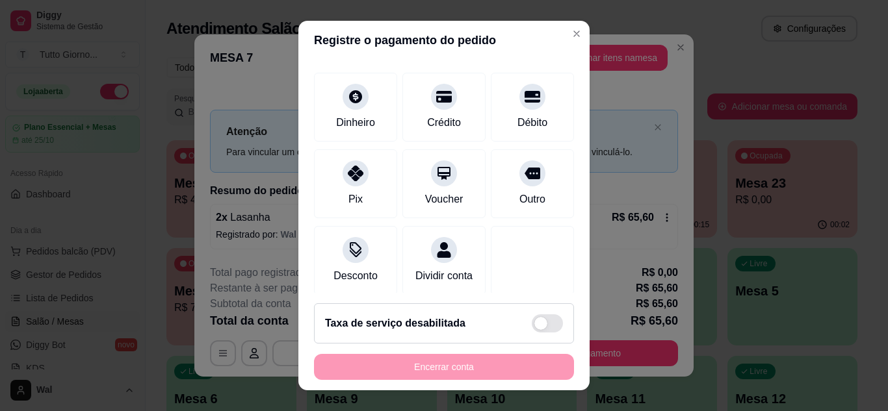
scroll to position [100, 0]
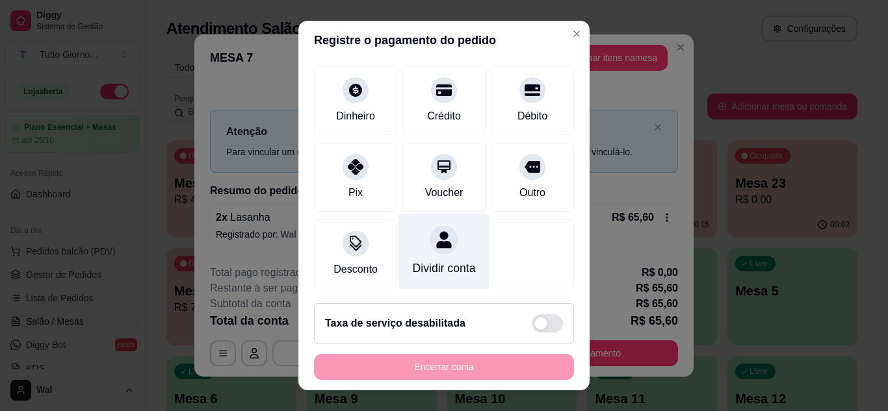
click at [430, 233] on div at bounding box center [444, 240] width 29 height 29
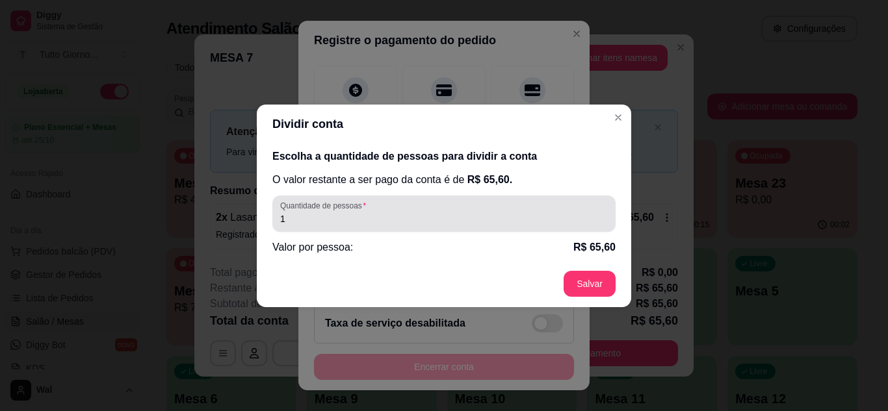
click at [383, 224] on input "1" at bounding box center [444, 219] width 328 height 13
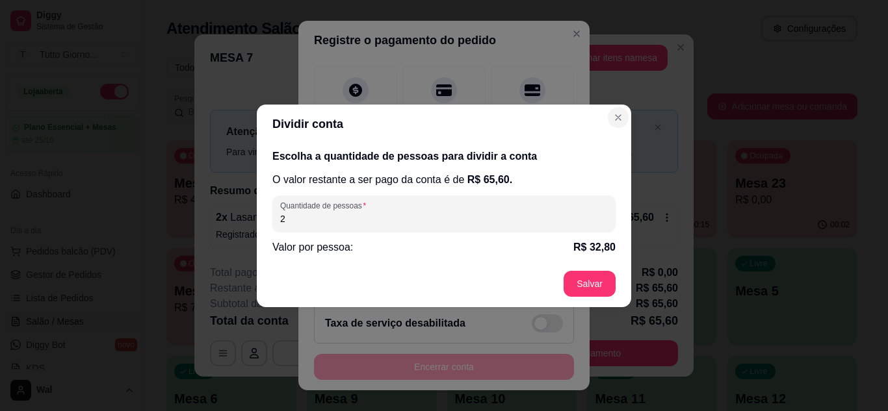
type input "2"
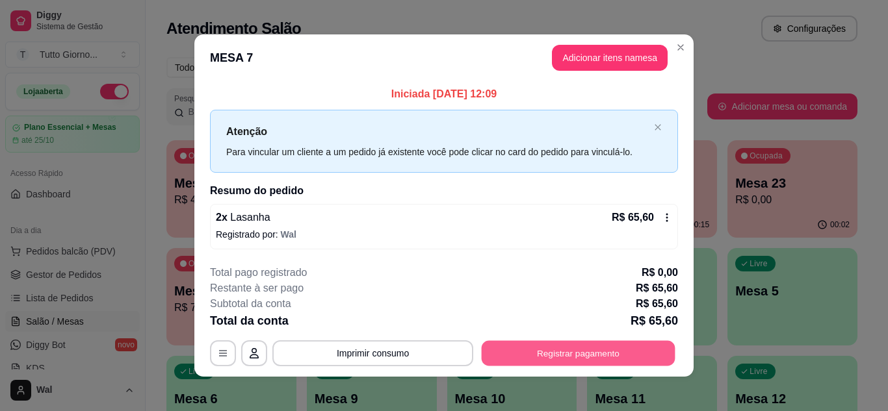
click at [594, 348] on button "Registrar pagamento" at bounding box center [579, 353] width 194 height 25
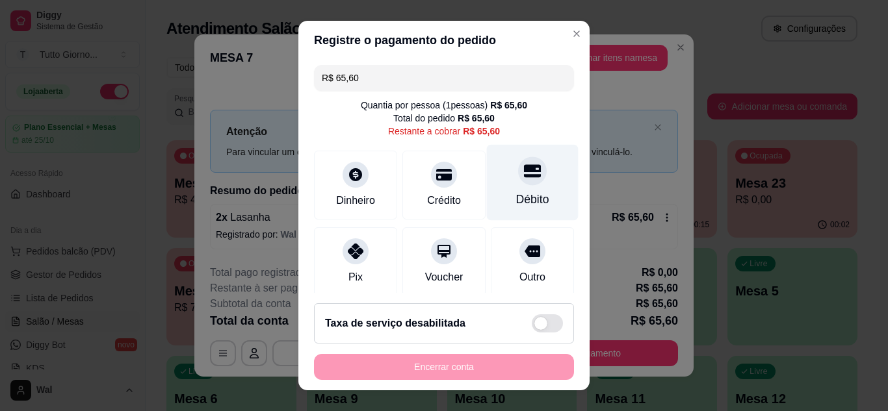
click at [516, 202] on div "Débito" at bounding box center [532, 199] width 33 height 17
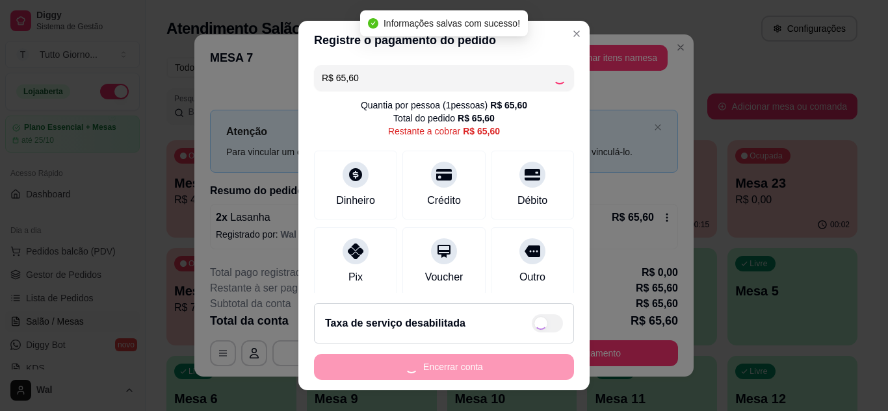
type input "R$ 0,00"
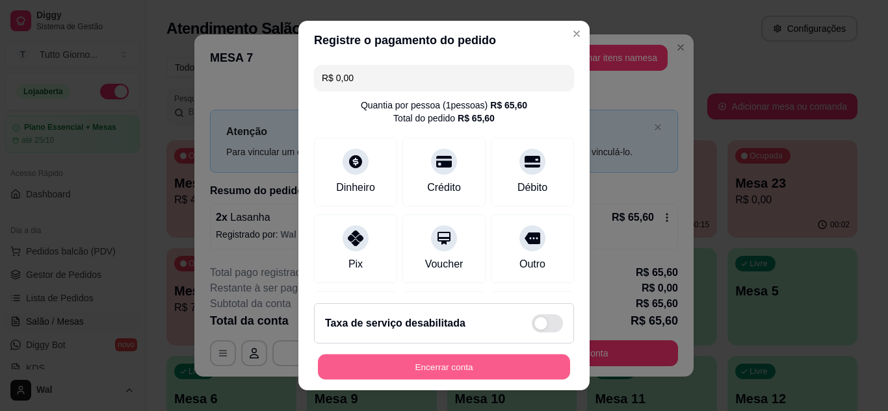
click at [456, 373] on button "Encerrar conta" at bounding box center [444, 367] width 252 height 25
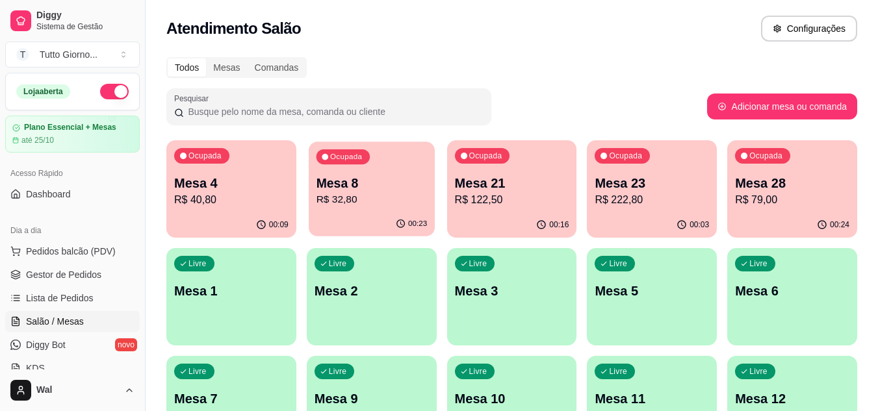
click at [379, 218] on div "00:23" at bounding box center [372, 224] width 126 height 25
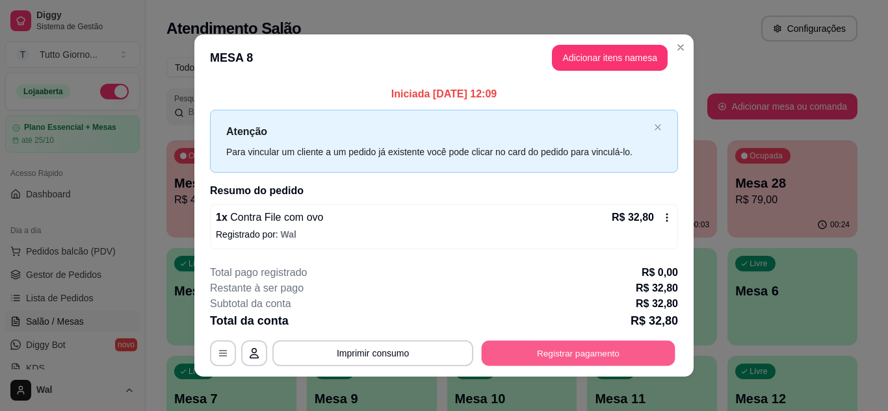
click at [525, 346] on button "Registrar pagamento" at bounding box center [579, 353] width 194 height 25
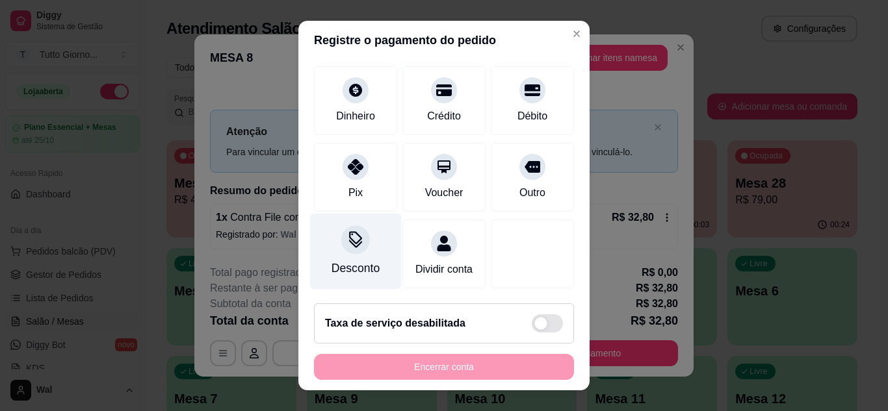
click at [354, 238] on div "Desconto" at bounding box center [356, 251] width 92 height 76
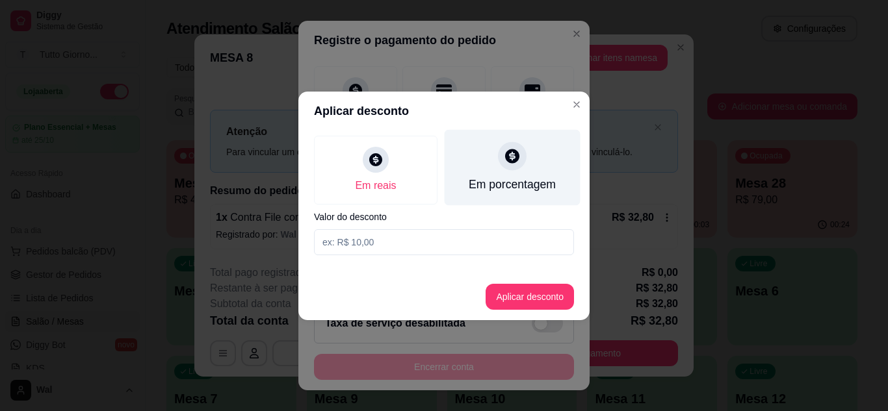
click at [509, 179] on div "Em porcentagem" at bounding box center [512, 184] width 87 height 17
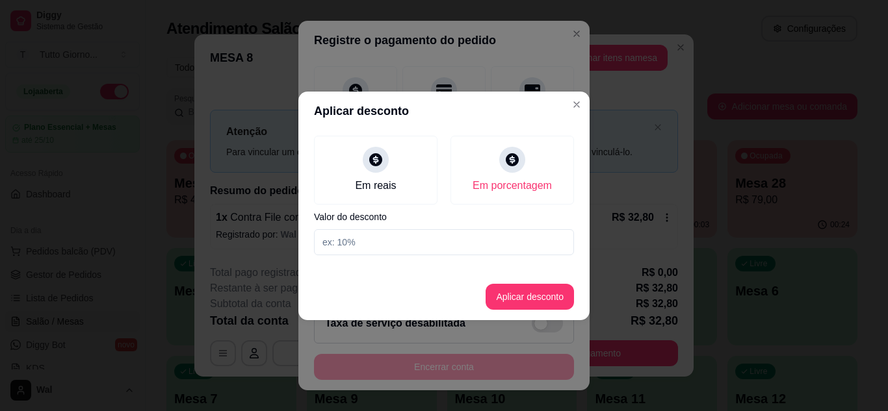
click at [383, 242] on input at bounding box center [444, 242] width 260 height 26
type input "5"
click at [534, 289] on button "Aplicar desconto" at bounding box center [530, 297] width 88 height 26
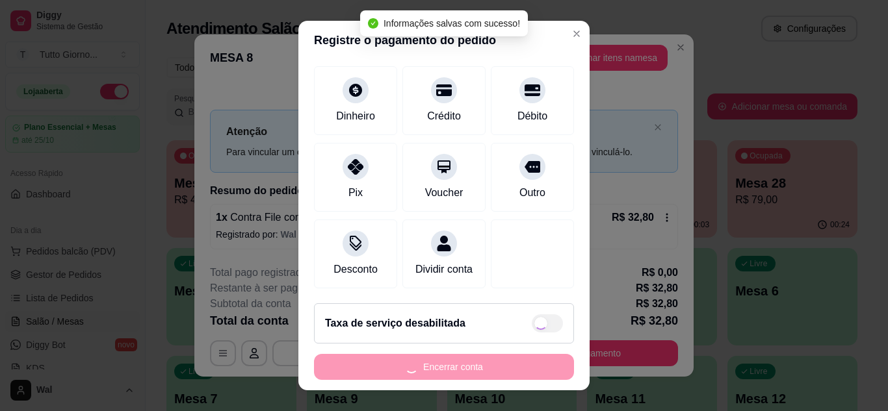
type input "R$ 31,16"
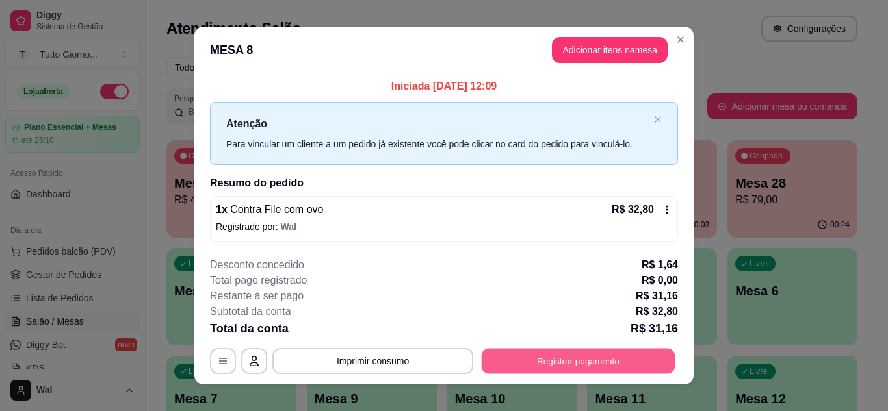
click at [574, 361] on button "Registrar pagamento" at bounding box center [579, 361] width 194 height 25
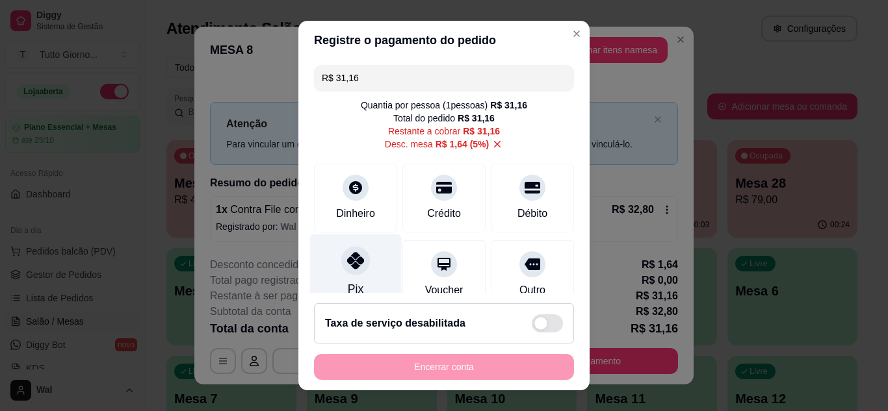
click at [347, 261] on icon at bounding box center [355, 260] width 17 height 17
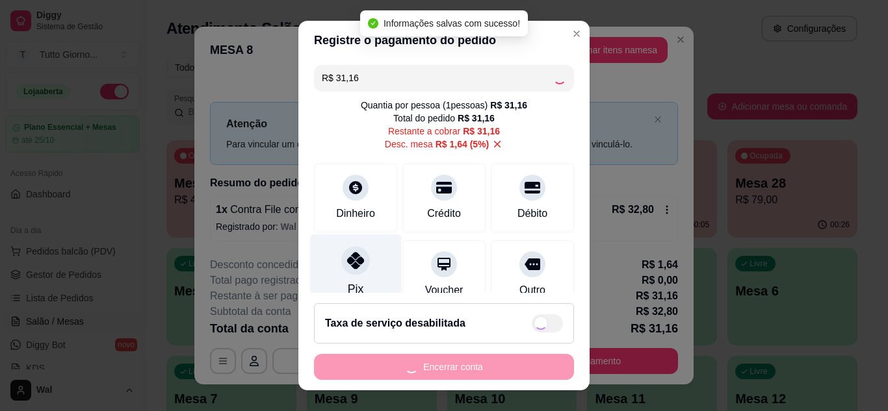
type input "R$ 0,00"
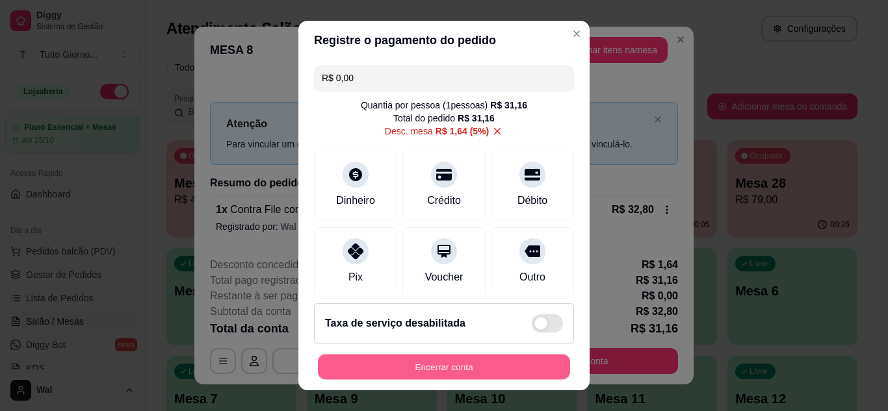
click at [443, 374] on button "Encerrar conta" at bounding box center [444, 367] width 252 height 25
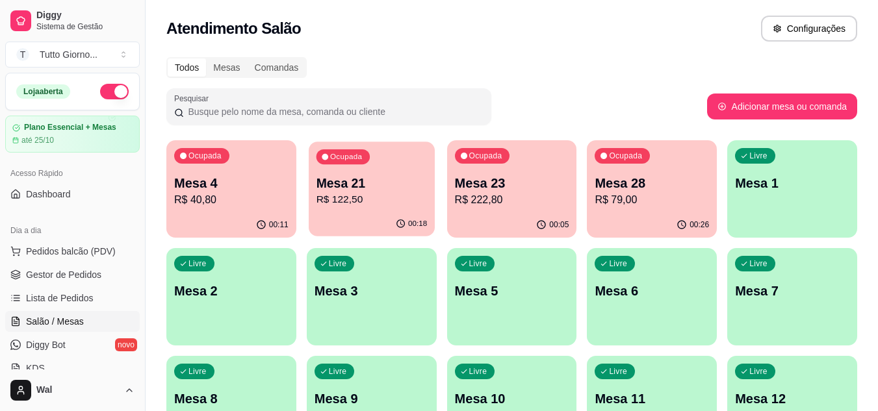
click at [370, 184] on p "Mesa 21" at bounding box center [371, 184] width 111 height 18
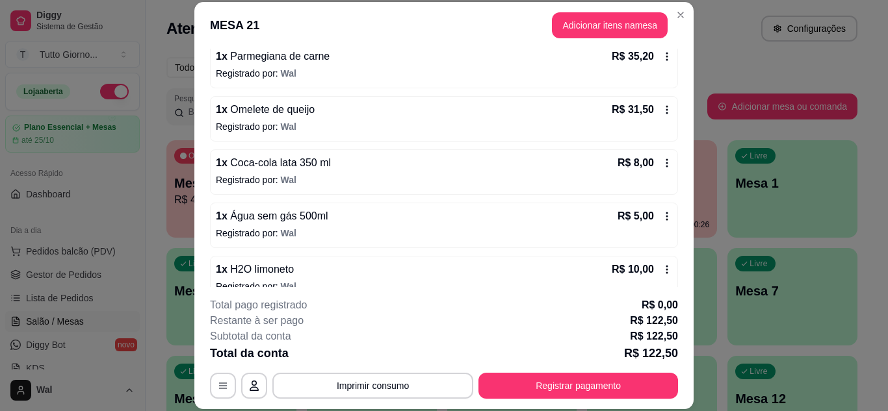
scroll to position [201, 0]
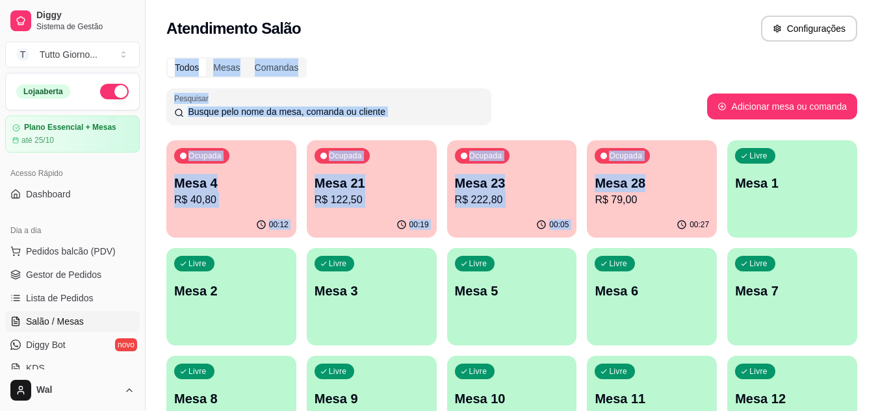
drag, startPoint x: 672, startPoint y: 16, endPoint x: 662, endPoint y: 196, distance: 181.0
click at [662, 196] on div "Atendimento Salão Configurações Todos Mesas Comandas Pesquisar Adicionar mesa o…" at bounding box center [512, 396] width 733 height 793
click at [662, 196] on p "R$ 79,00" at bounding box center [652, 199] width 111 height 15
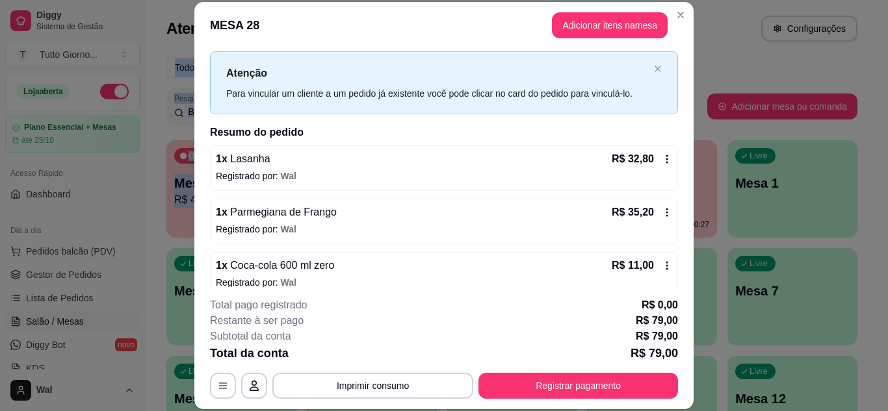
scroll to position [42, 0]
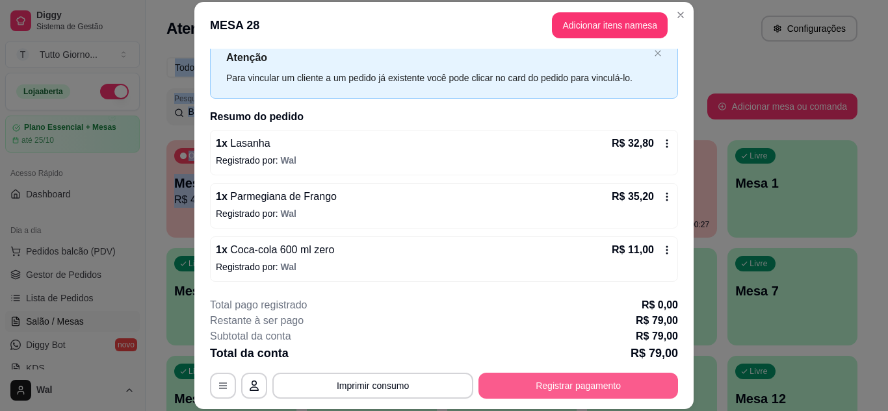
click at [601, 389] on button "Registrar pagamento" at bounding box center [578, 386] width 200 height 26
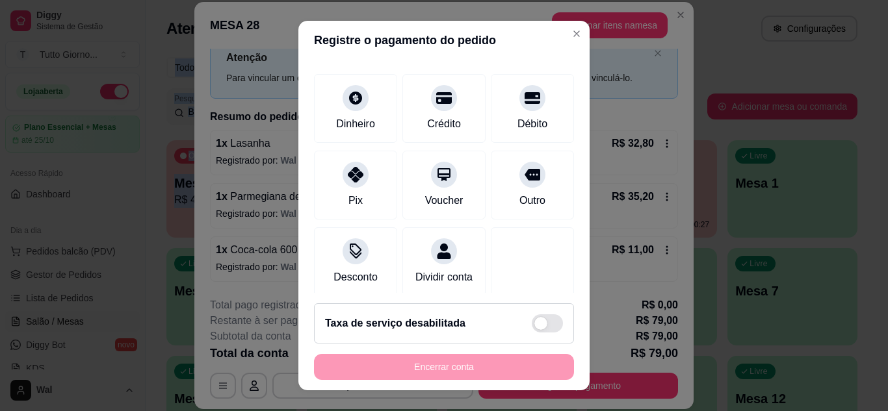
scroll to position [78, 0]
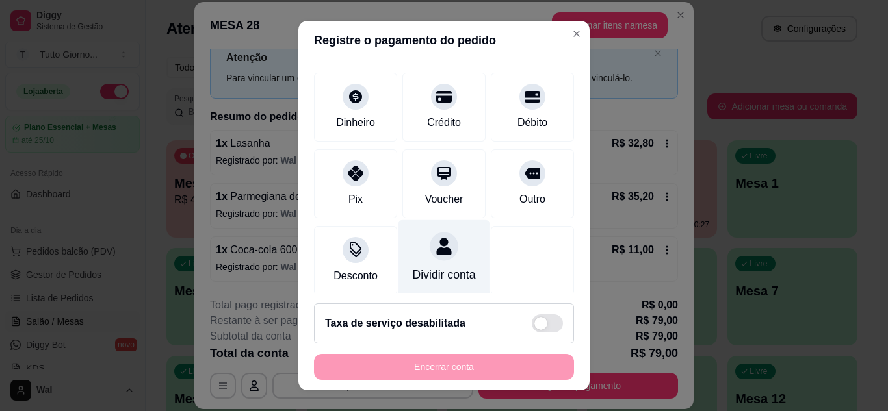
click at [430, 259] on div at bounding box center [444, 246] width 29 height 29
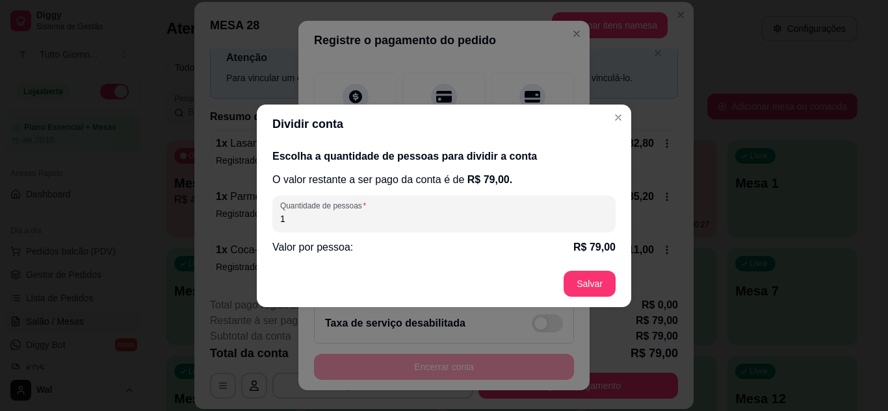
click at [370, 225] on input "1" at bounding box center [444, 219] width 328 height 13
type input "2"
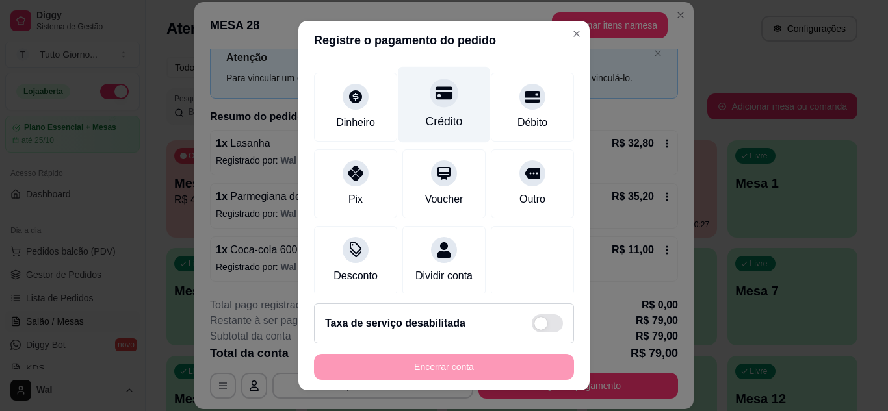
click at [435, 112] on div "Crédito" at bounding box center [444, 104] width 92 height 76
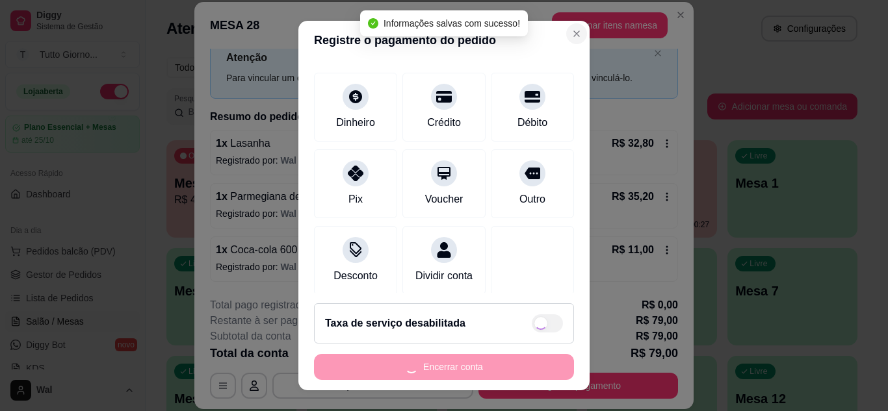
type input "R$ 0,00"
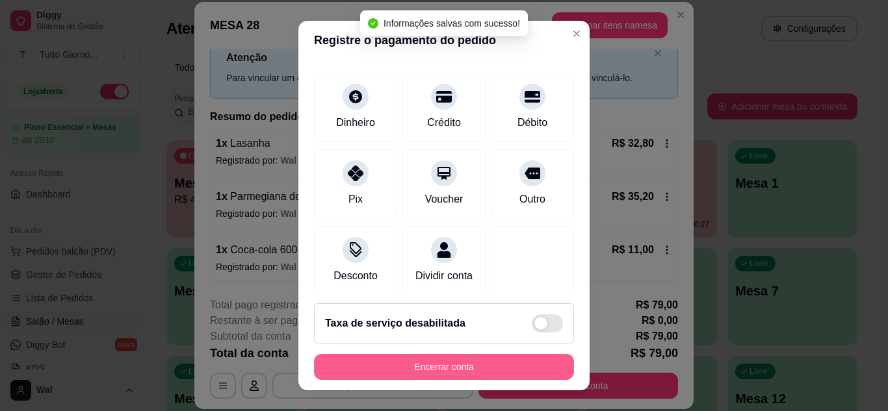
click at [474, 357] on button "Encerrar conta" at bounding box center [444, 367] width 260 height 26
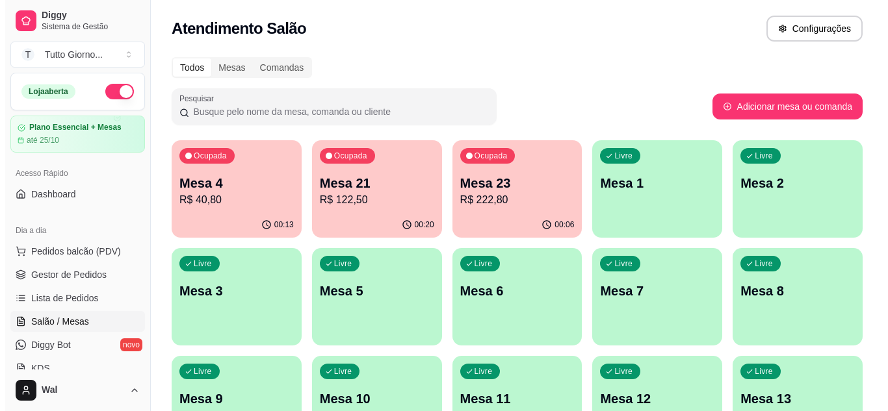
scroll to position [359, 0]
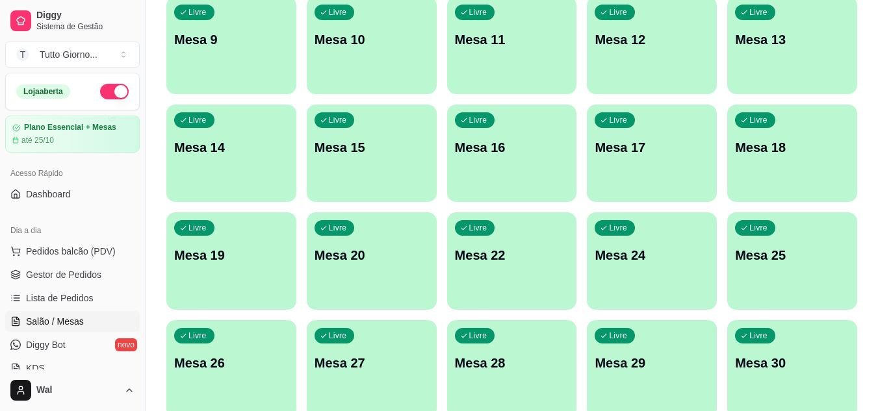
click at [240, 370] on p "Mesa 26" at bounding box center [231, 363] width 114 height 18
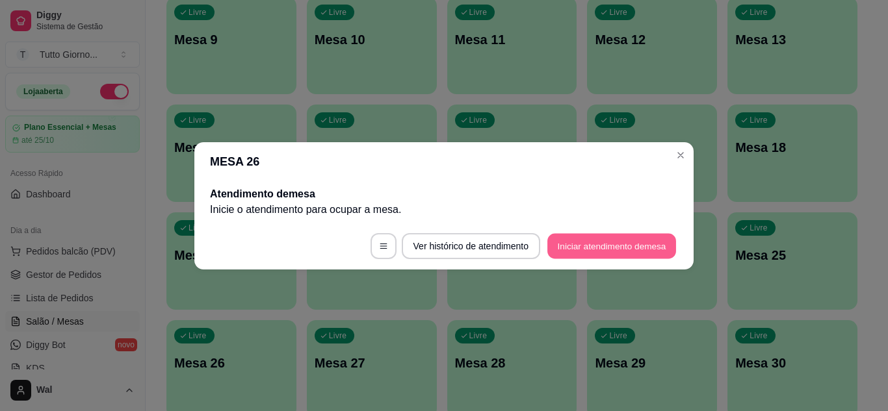
click at [629, 247] on button "Iniciar atendimento de mesa" at bounding box center [611, 245] width 129 height 25
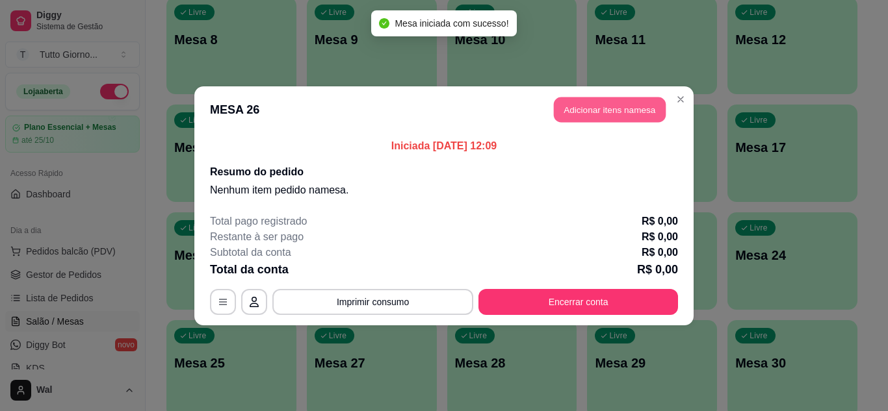
click at [618, 107] on button "Adicionar itens na mesa" at bounding box center [610, 109] width 112 height 25
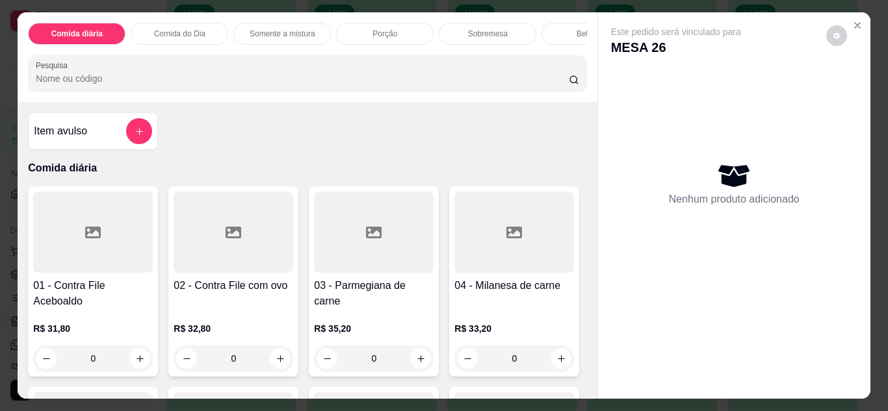
click at [188, 34] on div "Comida do Dia" at bounding box center [179, 34] width 97 height 22
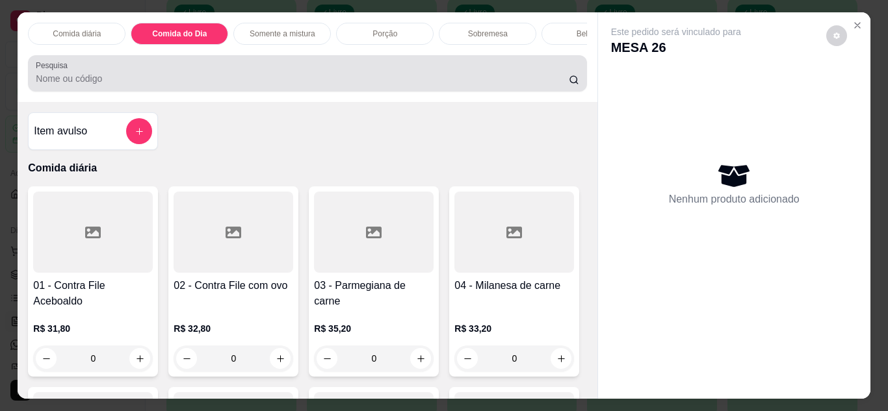
scroll to position [34, 0]
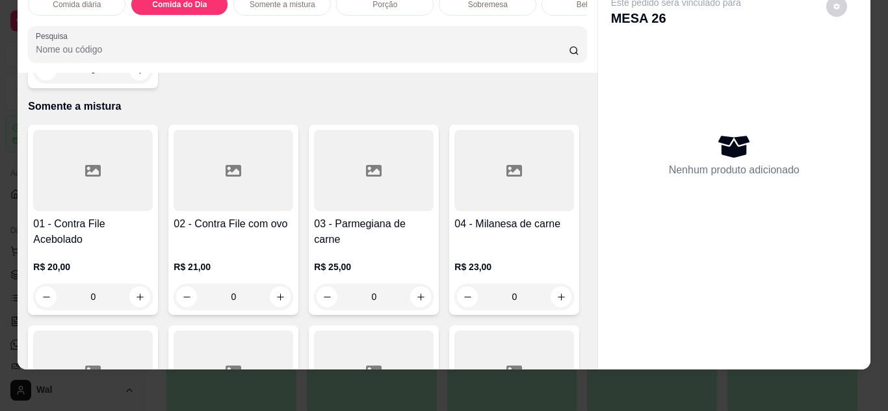
click at [133, 83] on div "0" at bounding box center [93, 70] width 120 height 26
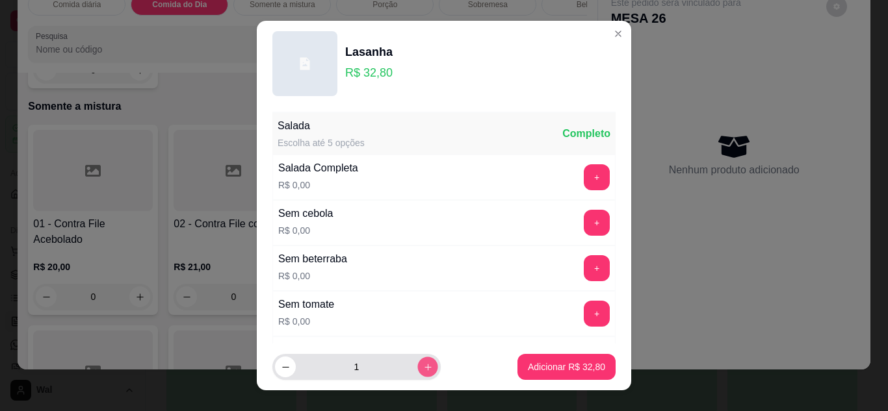
click at [423, 365] on icon "increase-product-quantity" at bounding box center [428, 368] width 10 height 10
type input "5"
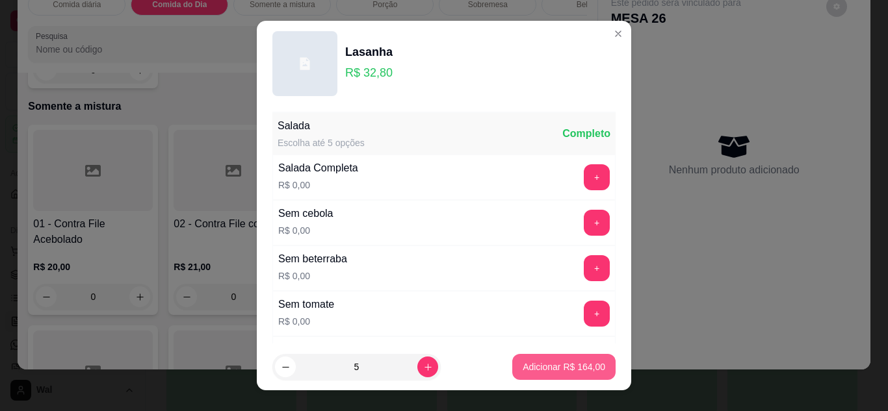
click at [541, 366] on p "Adicionar R$ 164,00" at bounding box center [564, 367] width 83 height 13
type input "5"
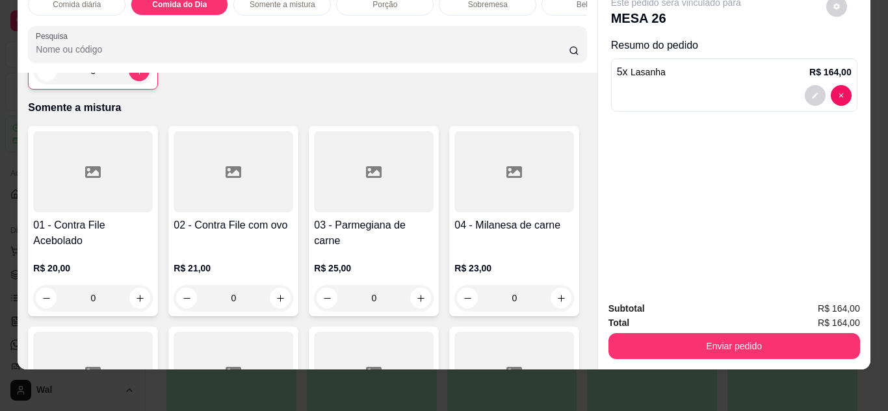
click at [556, 3] on div "Bebidas" at bounding box center [589, 5] width 97 height 22
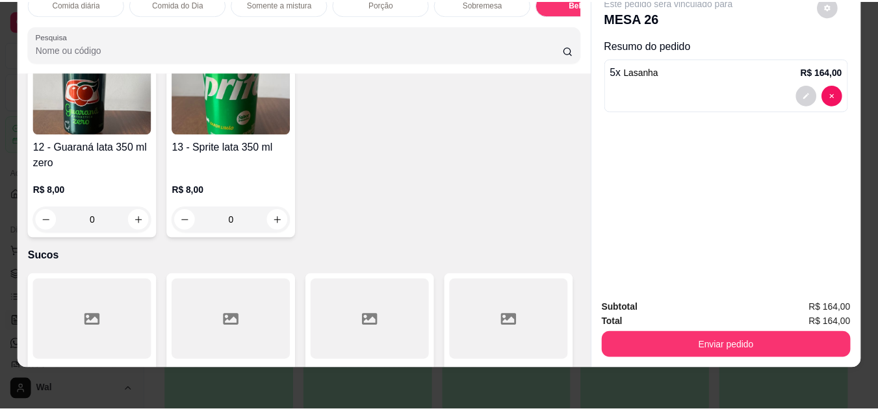
scroll to position [2840, 0]
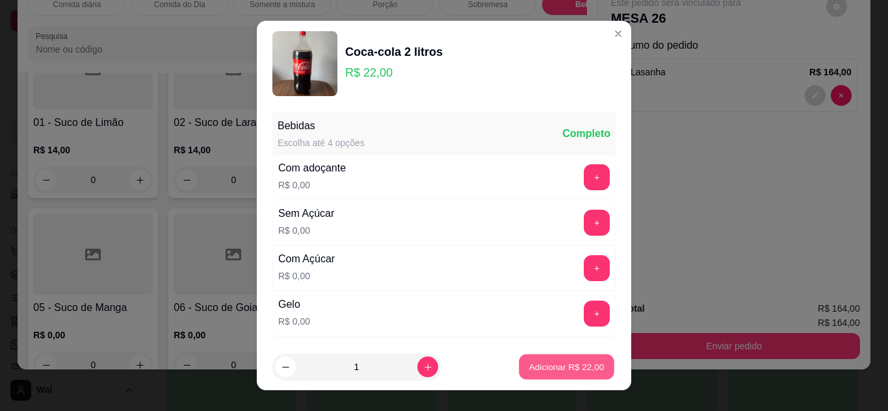
click at [543, 376] on button "Adicionar R$ 22,00" at bounding box center [567, 367] width 96 height 25
type input "1"
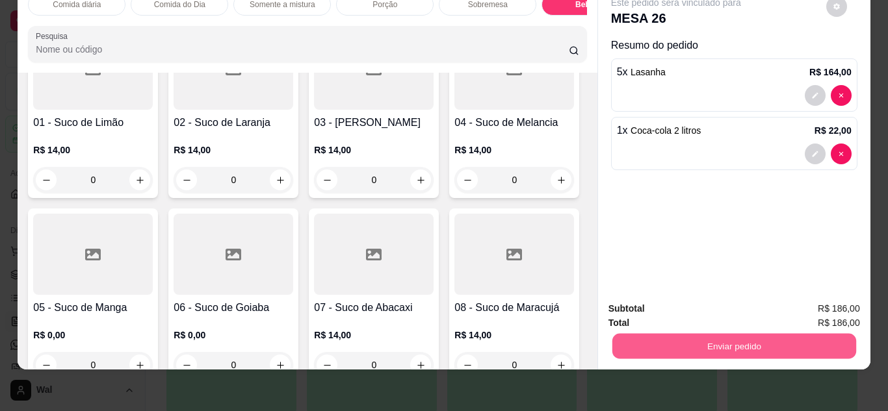
click at [701, 334] on button "Enviar pedido" at bounding box center [734, 346] width 244 height 25
click at [828, 298] on button "Enviar pedido" at bounding box center [825, 304] width 73 height 25
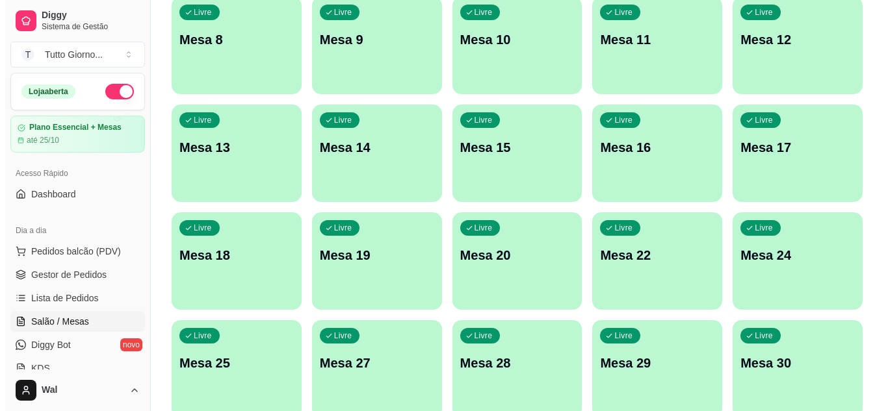
scroll to position [0, 0]
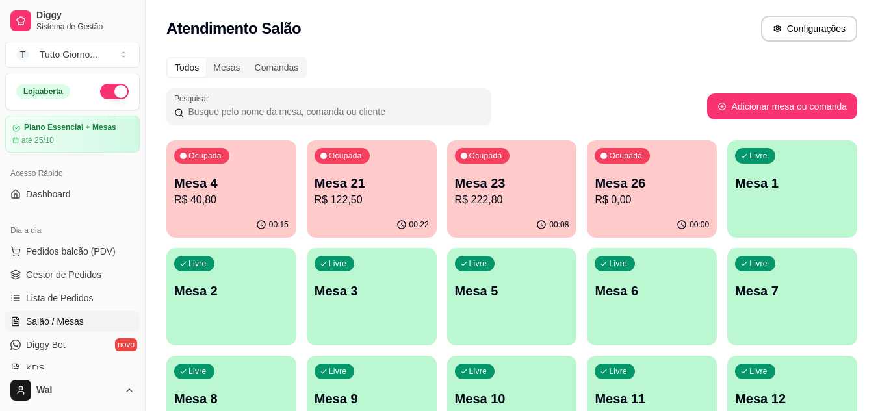
click at [510, 376] on div "Livre Mesa 10" at bounding box center [512, 397] width 130 height 82
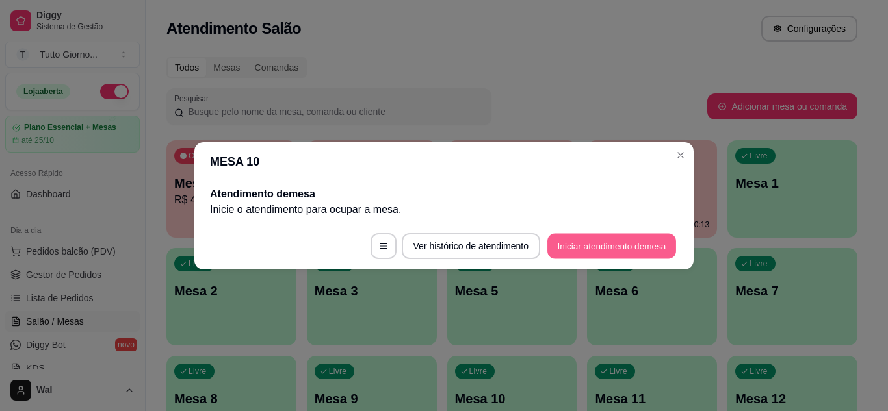
click at [602, 237] on button "Iniciar atendimento de mesa" at bounding box center [611, 245] width 129 height 25
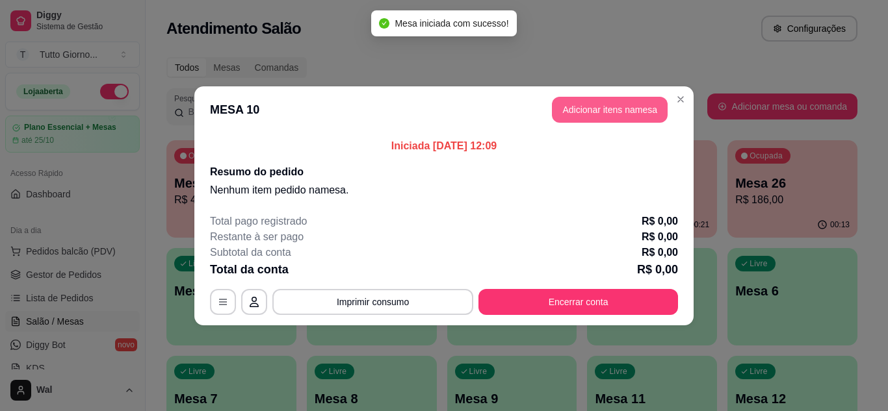
click at [613, 116] on button "Adicionar itens na mesa" at bounding box center [610, 110] width 116 height 26
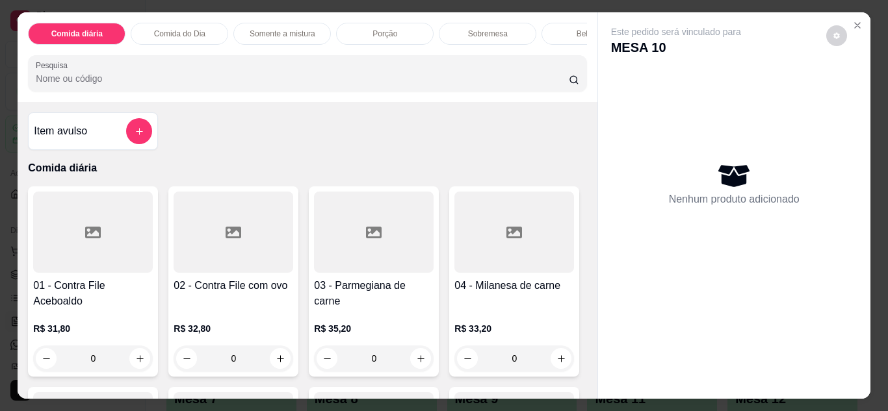
click at [278, 365] on div "0" at bounding box center [234, 359] width 120 height 26
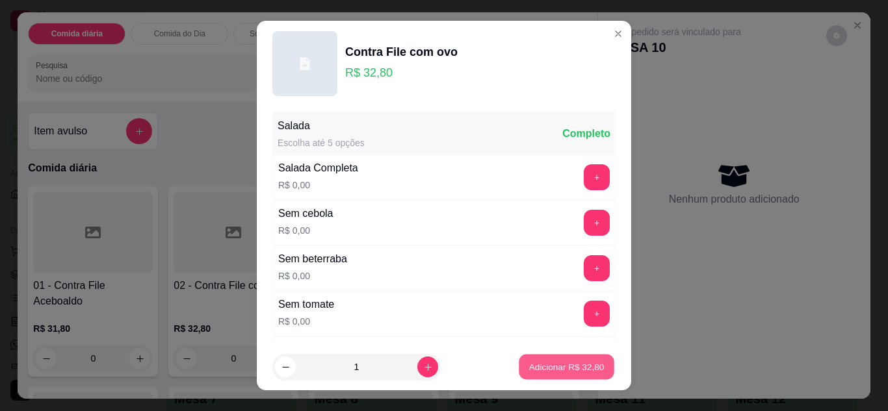
click at [534, 364] on p "Adicionar R$ 32,80" at bounding box center [566, 367] width 75 height 12
type input "1"
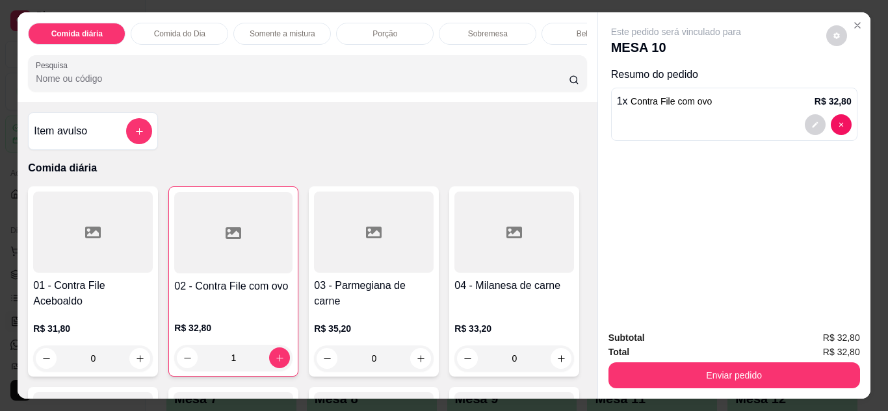
scroll to position [252, 0]
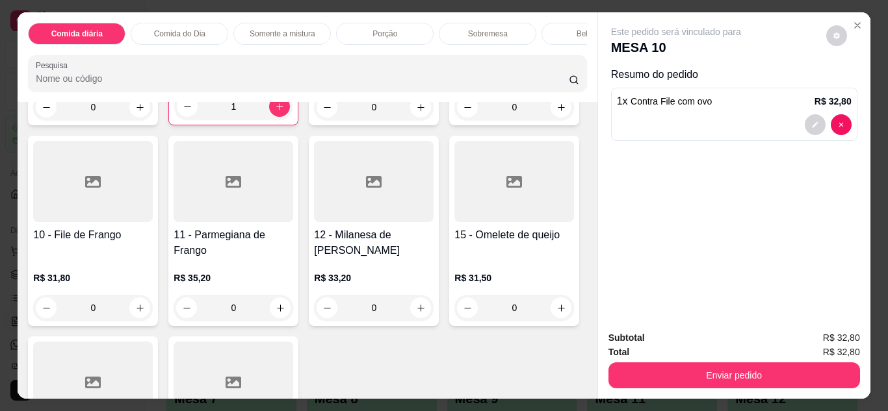
click at [153, 318] on div "0" at bounding box center [93, 308] width 120 height 26
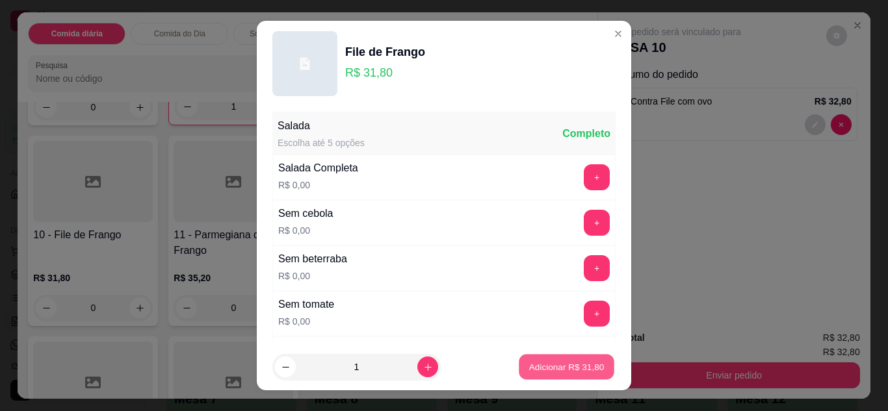
click at [562, 367] on p "Adicionar R$ 31,80" at bounding box center [566, 367] width 75 height 12
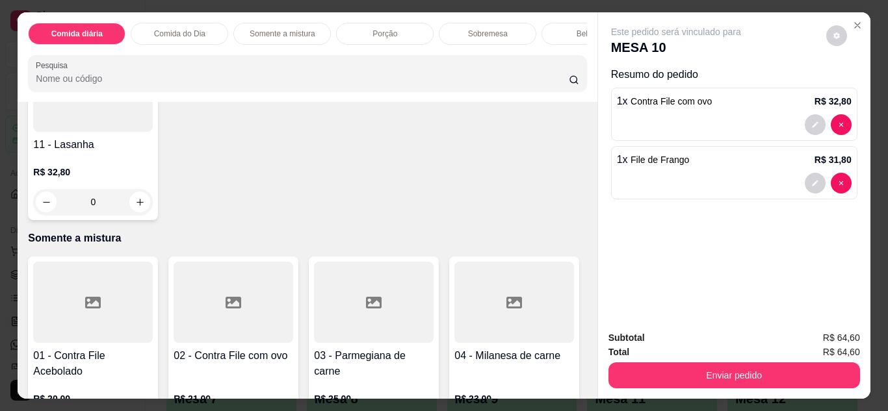
scroll to position [503, 0]
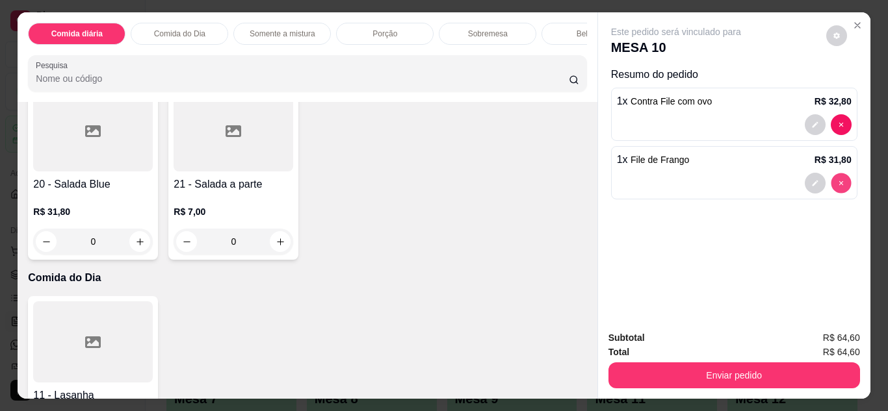
type input "0"
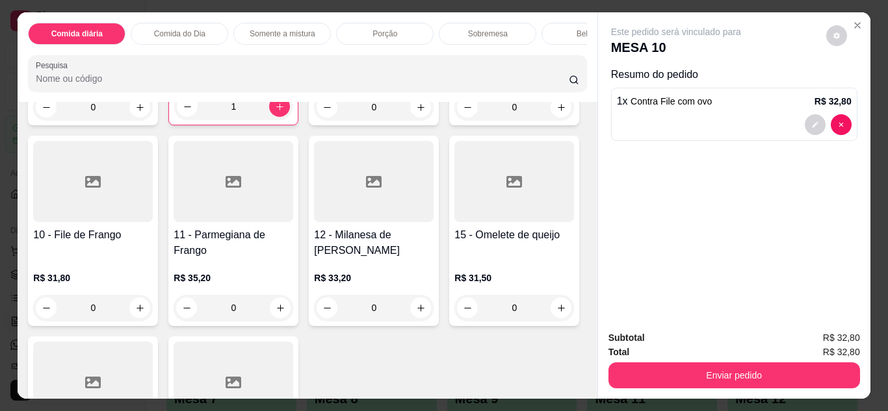
click at [153, 314] on div "0" at bounding box center [93, 308] width 120 height 26
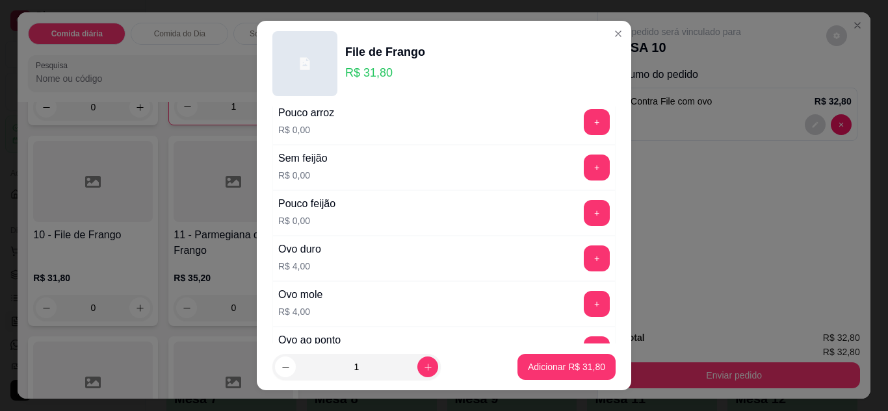
scroll to position [623, 0]
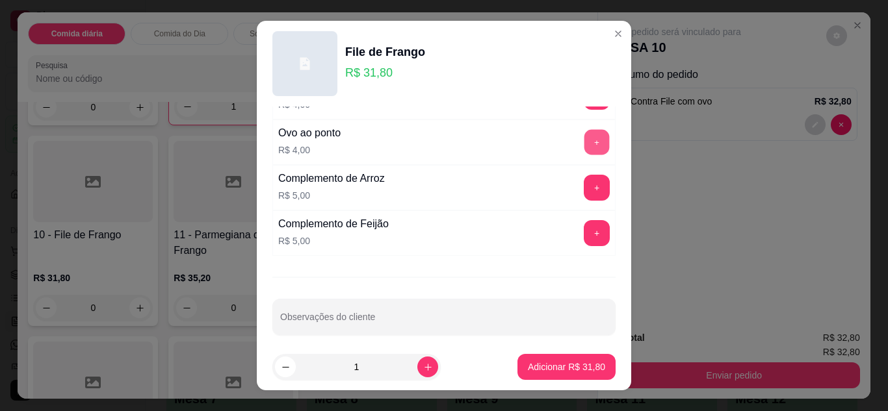
click at [584, 148] on button "+" at bounding box center [596, 141] width 25 height 25
click at [526, 144] on button "-" at bounding box center [538, 141] width 25 height 25
click at [554, 369] on p "Adicionar R$ 35,80" at bounding box center [566, 367] width 77 height 13
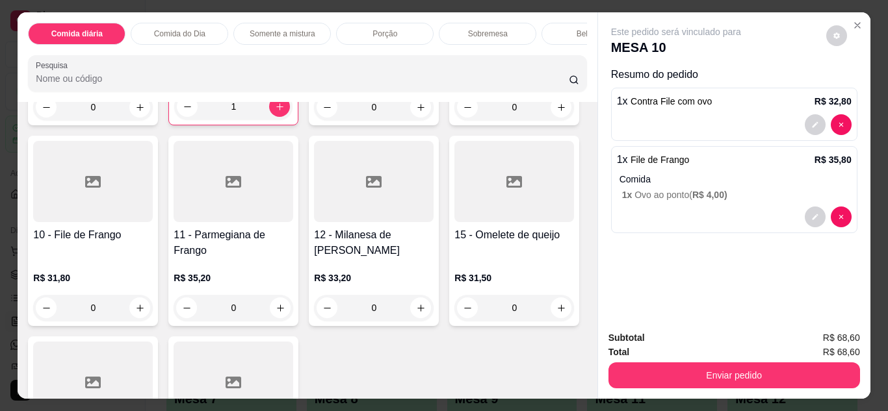
click at [554, 369] on div "01 - Contra File Aceboaldo R$ 31,80 0 02 - Contra File com ovo R$ 32,80 1 03 - …" at bounding box center [307, 223] width 558 height 577
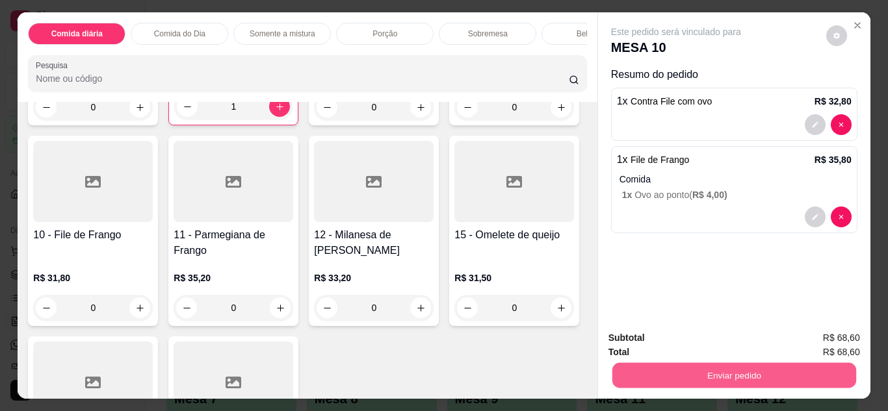
click at [753, 366] on button "Enviar pedido" at bounding box center [734, 375] width 244 height 25
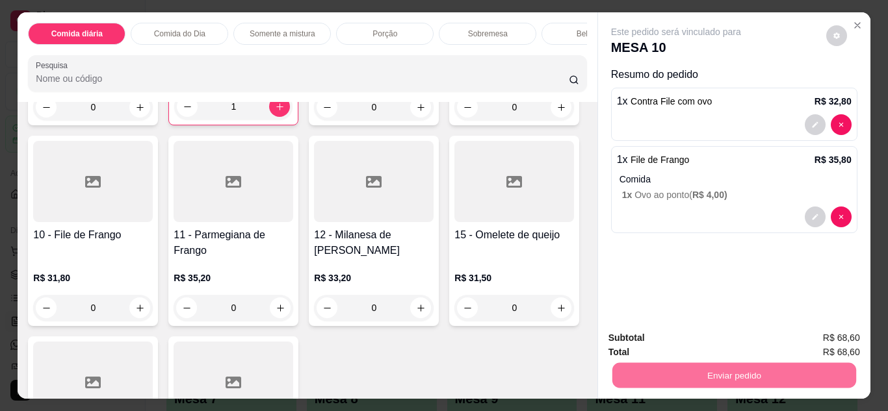
click at [560, 278] on div "01 - Contra File Aceboaldo R$ 31,80 0 02 - Contra File com ovo R$ 32,80 1 03 - …" at bounding box center [307, 223] width 558 height 577
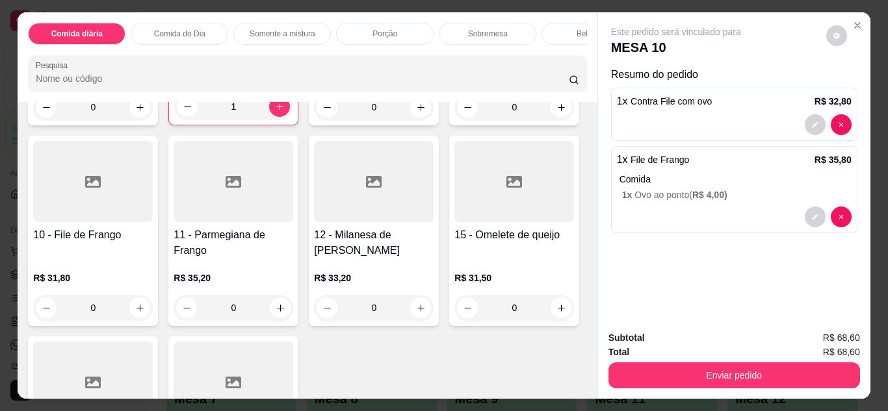
click at [562, 32] on div "Bebidas" at bounding box center [589, 34] width 97 height 22
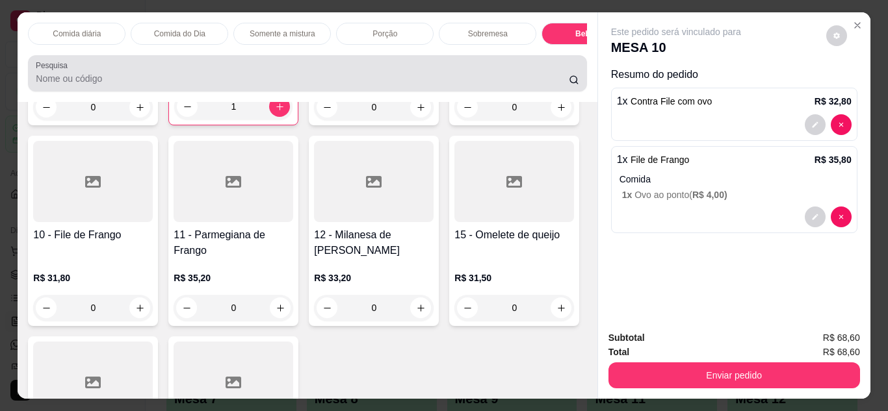
scroll to position [34, 0]
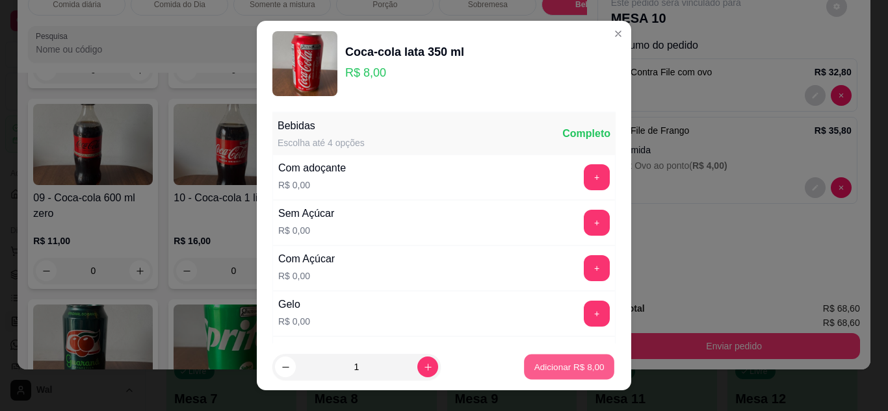
click at [541, 370] on p "Adicionar R$ 8,00" at bounding box center [569, 367] width 70 height 12
type input "1"
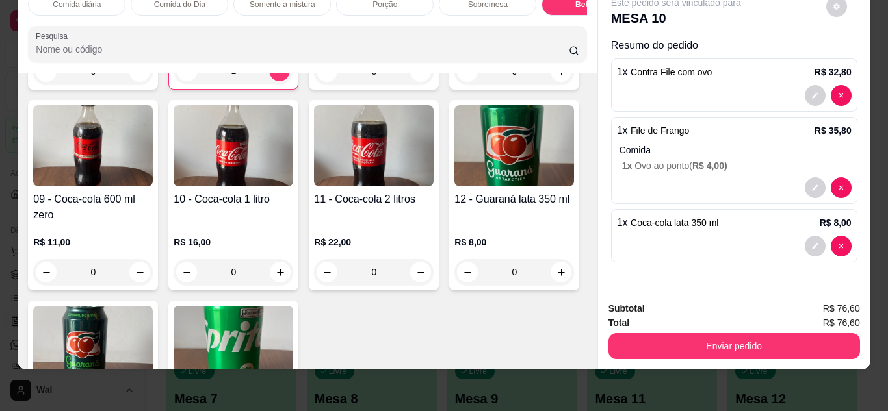
click at [582, 347] on div "Item avulso Comida diária 01 - Contra File Aceboaldo R$ 31,80 0 02 - Contra Fil…" at bounding box center [307, 221] width 579 height 297
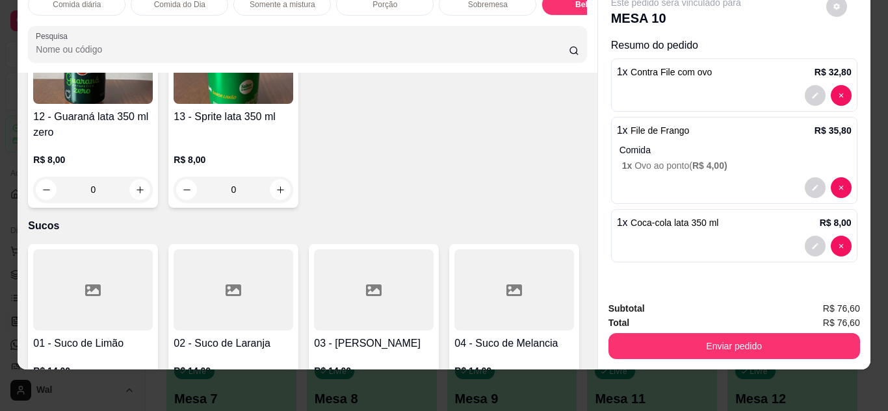
scroll to position [2621, 0]
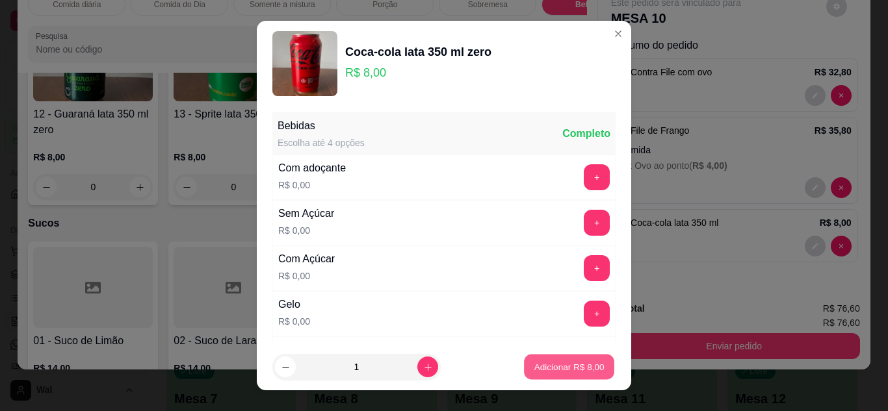
click at [545, 368] on p "Adicionar R$ 8,00" at bounding box center [569, 367] width 70 height 12
type input "1"
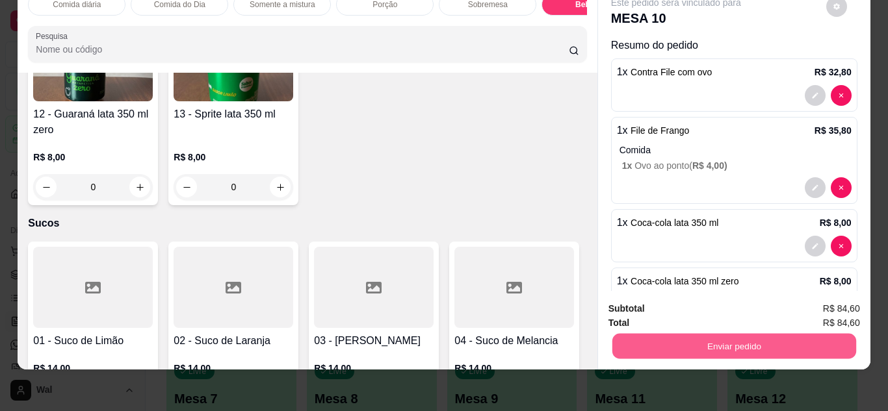
click at [721, 334] on button "Enviar pedido" at bounding box center [734, 346] width 244 height 25
click at [818, 310] on button "Enviar pedido" at bounding box center [825, 304] width 71 height 24
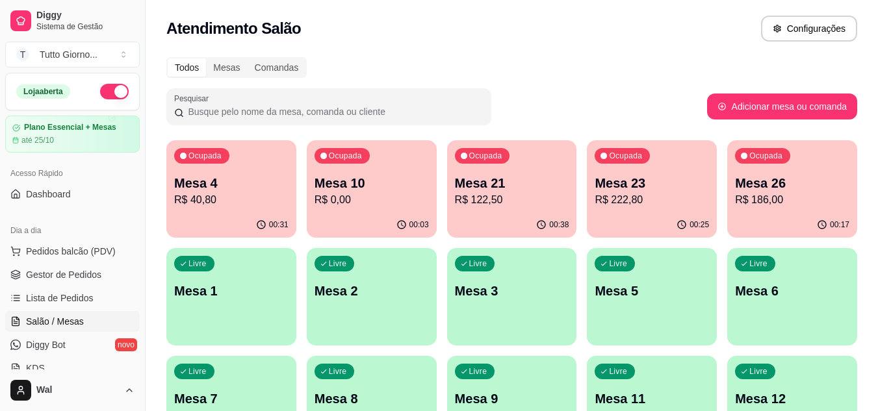
click at [382, 387] on div "Livre Mesa 8" at bounding box center [372, 397] width 130 height 82
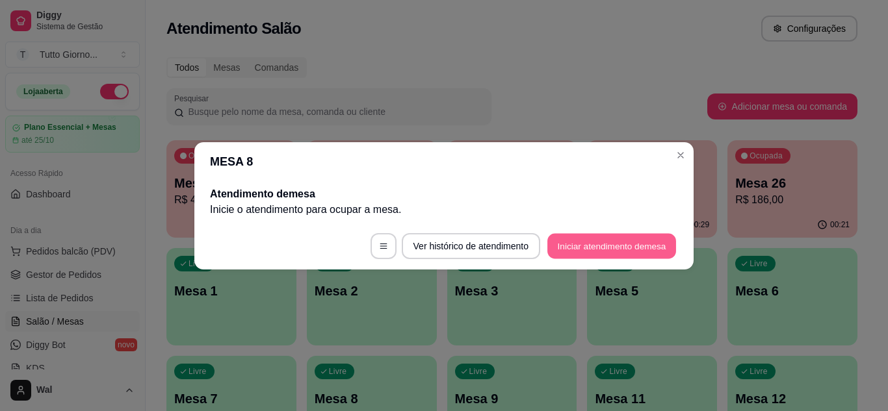
click at [614, 240] on button "Iniciar atendimento de mesa" at bounding box center [611, 245] width 129 height 25
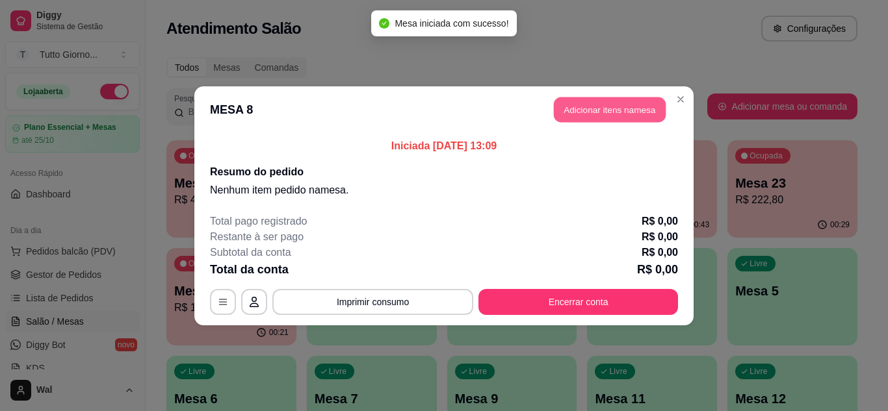
click at [618, 103] on button "Adicionar itens na mesa" at bounding box center [610, 109] width 112 height 25
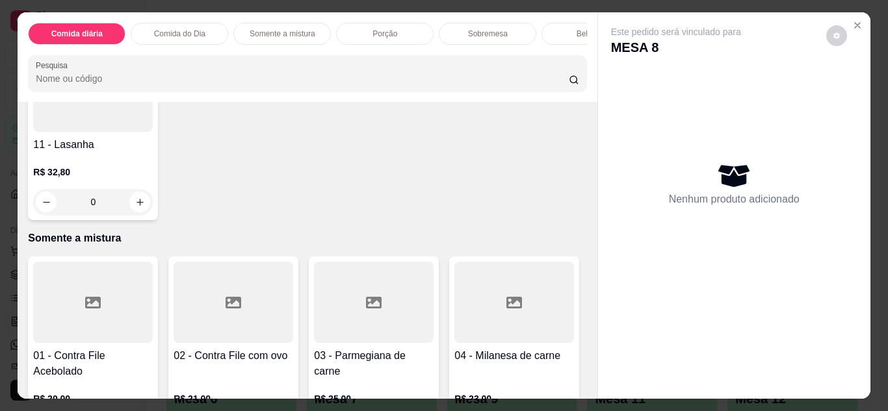
scroll to position [503, 0]
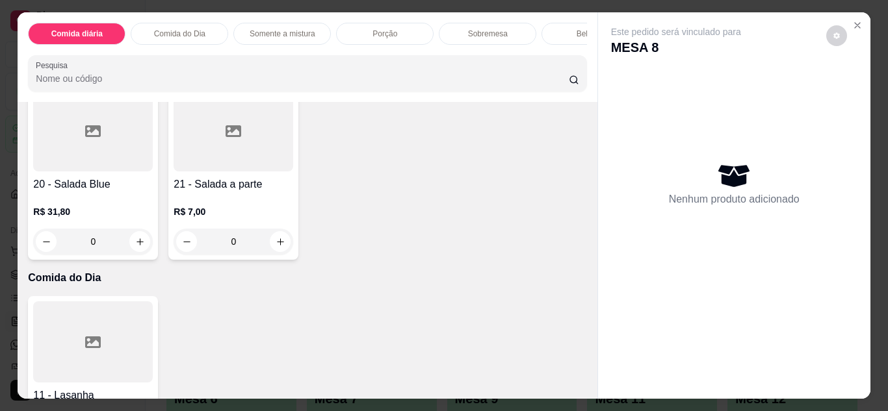
click at [314, 70] on div "0" at bounding box center [374, 57] width 120 height 26
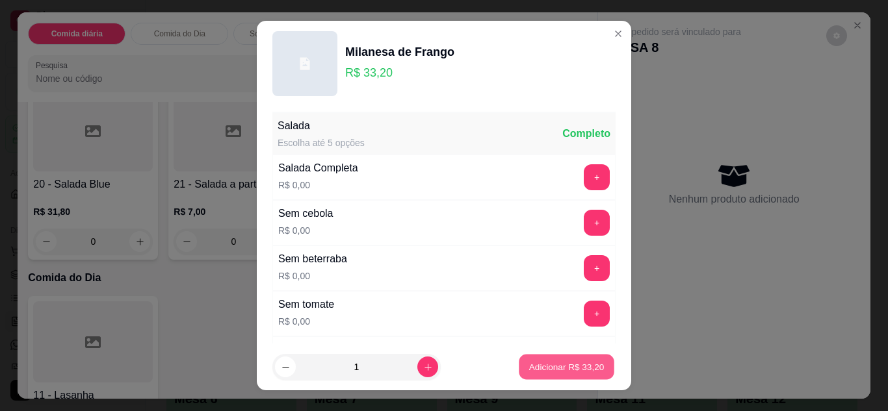
click at [529, 373] on p "Adicionar R$ 33,20" at bounding box center [566, 367] width 75 height 12
type input "1"
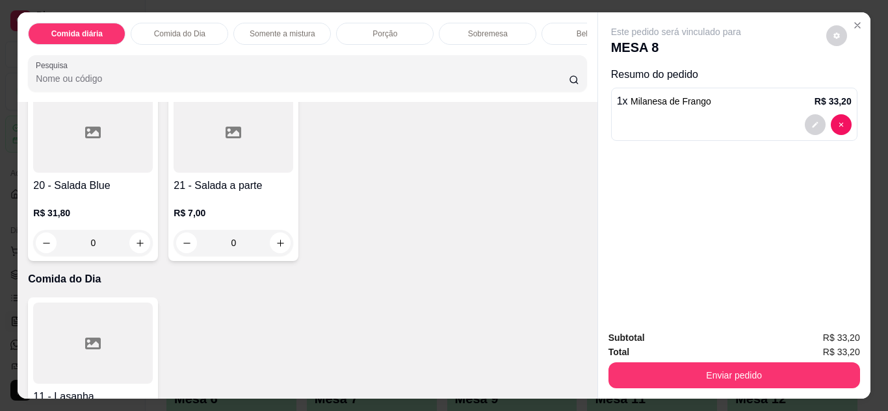
scroll to position [504, 0]
click at [454, 70] on div "0" at bounding box center [514, 57] width 120 height 26
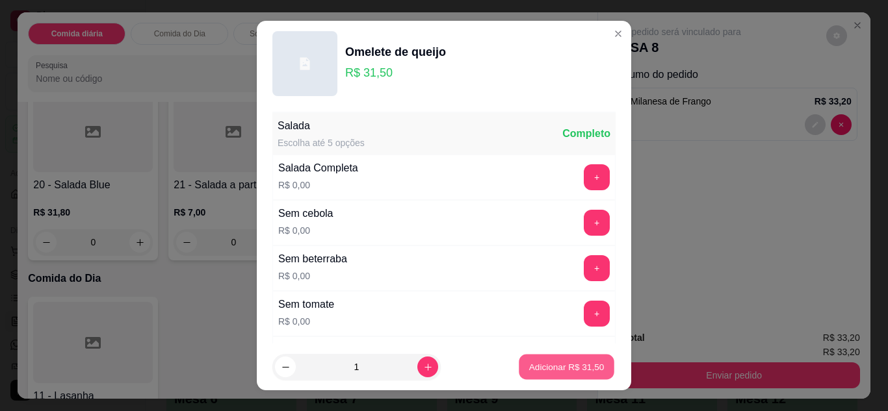
click at [554, 370] on p "Adicionar R$ 31,50" at bounding box center [566, 367] width 75 height 12
type input "1"
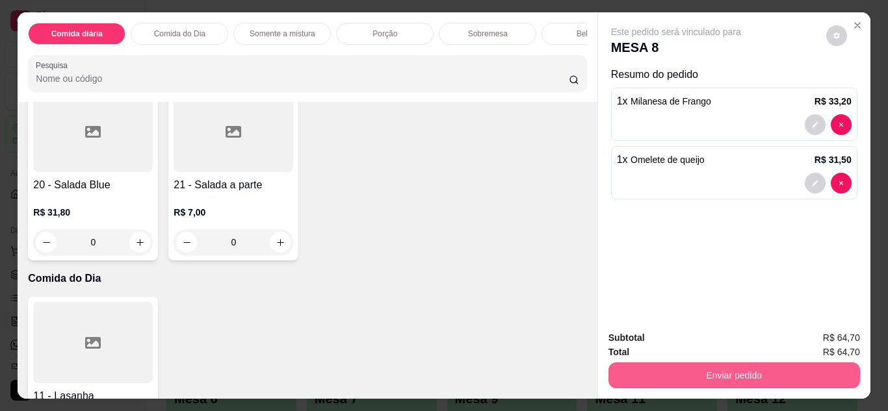
click at [719, 371] on button "Enviar pedido" at bounding box center [734, 376] width 252 height 26
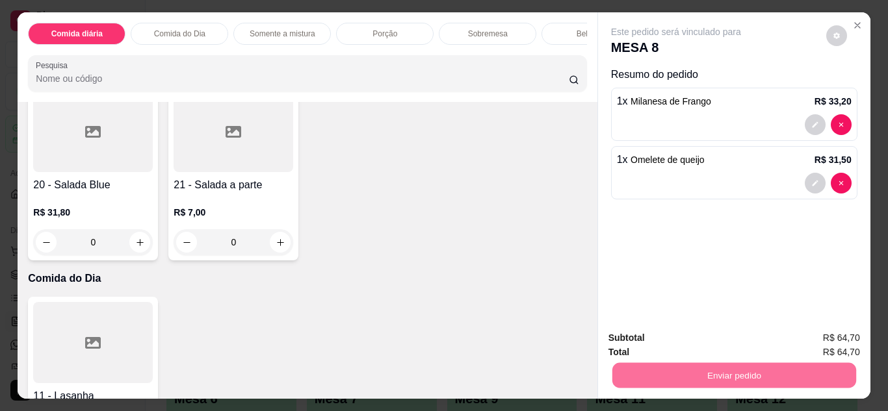
click at [827, 346] on button "Enviar pedido" at bounding box center [825, 339] width 71 height 24
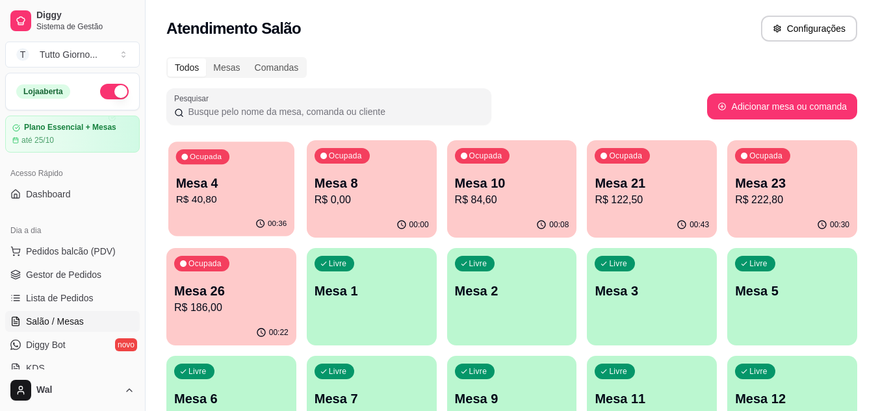
click at [229, 183] on p "Mesa 4" at bounding box center [231, 184] width 111 height 18
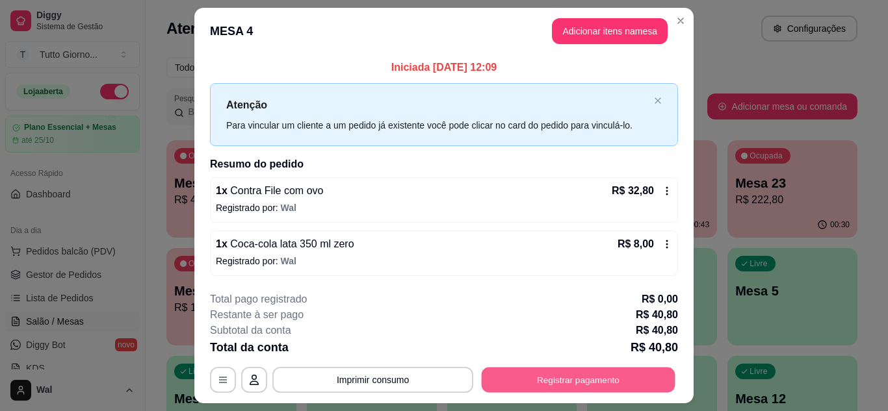
click at [528, 387] on button "Registrar pagamento" at bounding box center [579, 380] width 194 height 25
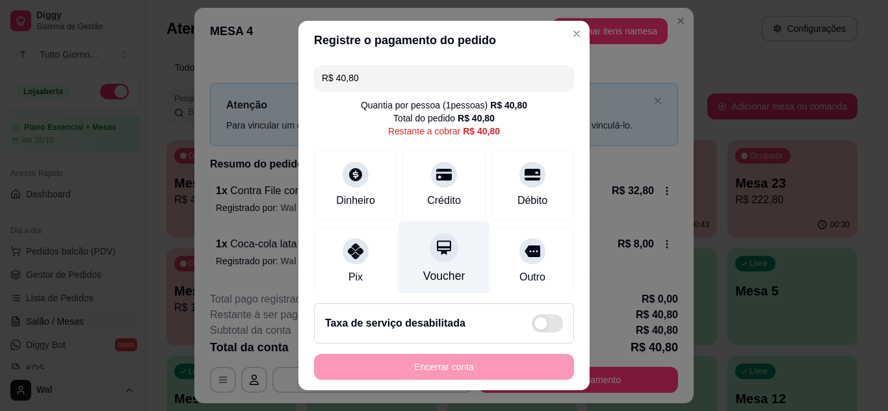
click at [435, 244] on icon at bounding box center [443, 247] width 17 height 17
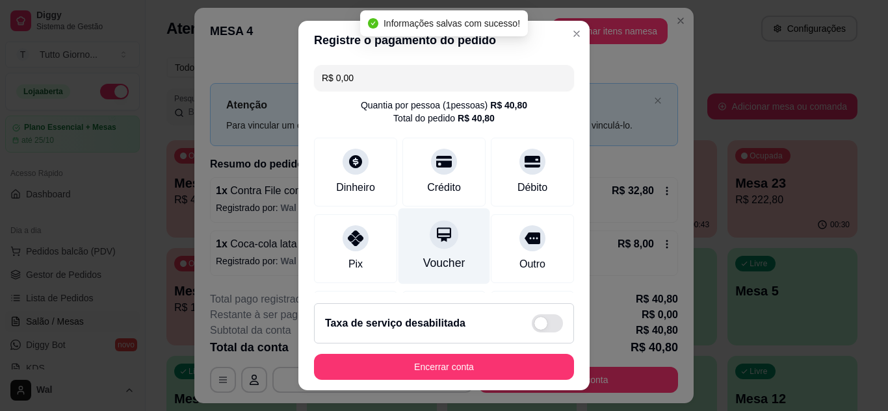
type input "R$ 0,00"
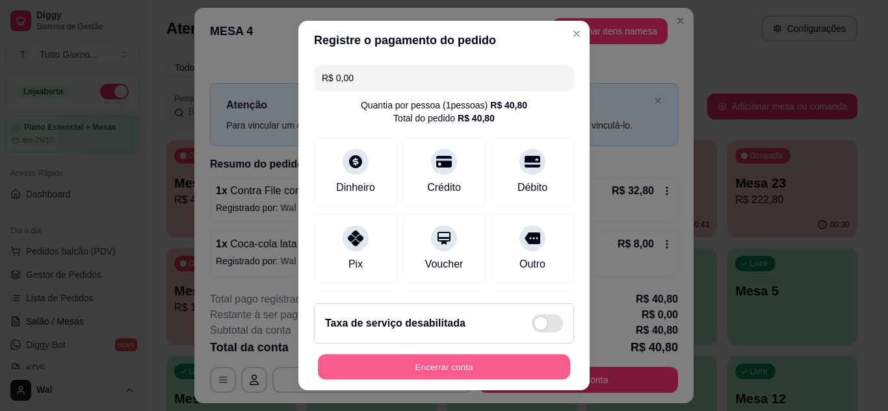
click at [442, 370] on button "Encerrar conta" at bounding box center [444, 367] width 252 height 25
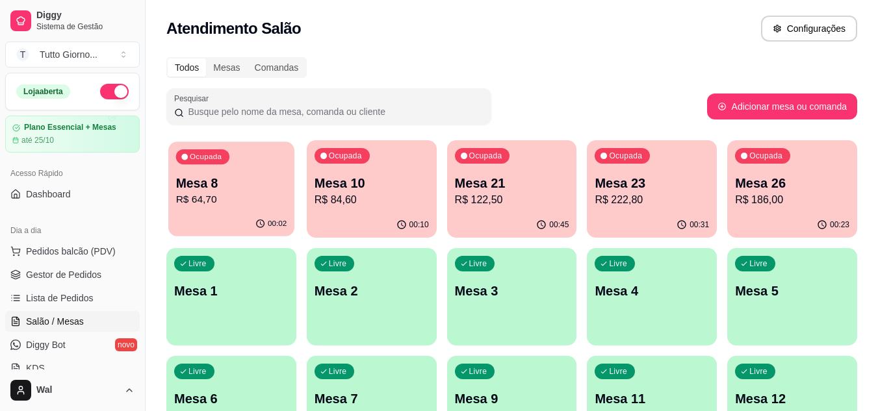
click at [249, 220] on div "00:02" at bounding box center [231, 224] width 126 height 25
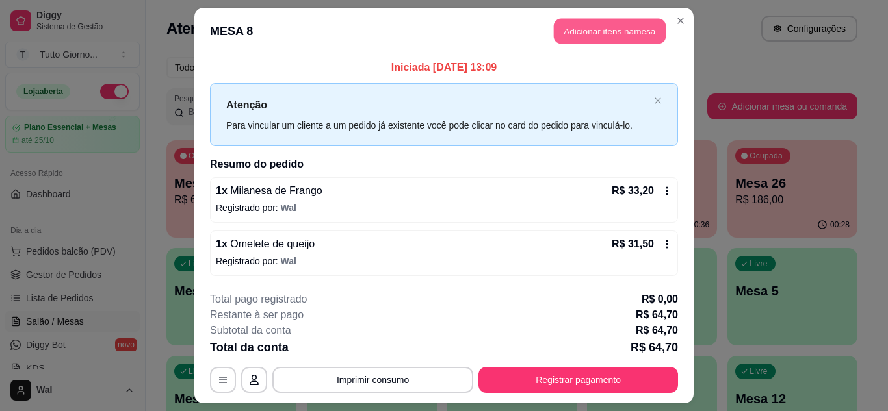
click at [594, 32] on button "Adicionar itens na mesa" at bounding box center [610, 31] width 112 height 25
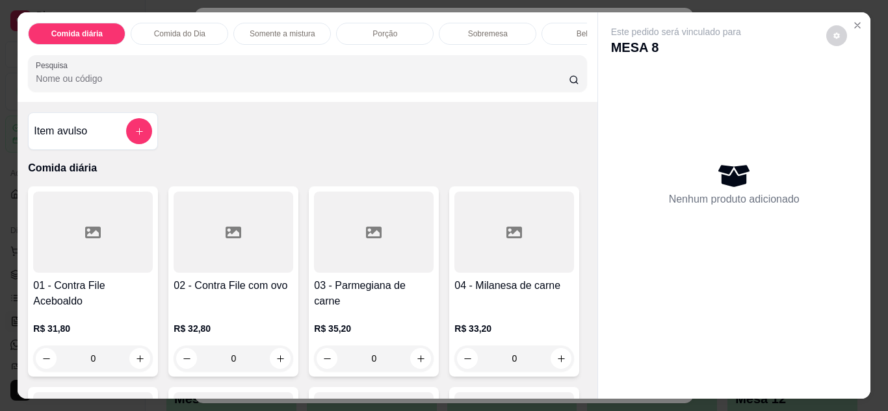
click at [557, 27] on div "Bebidas" at bounding box center [589, 34] width 97 height 22
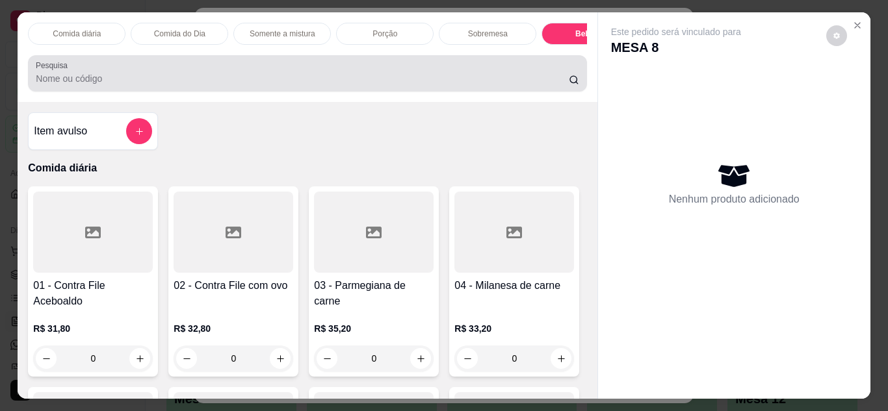
scroll to position [34, 0]
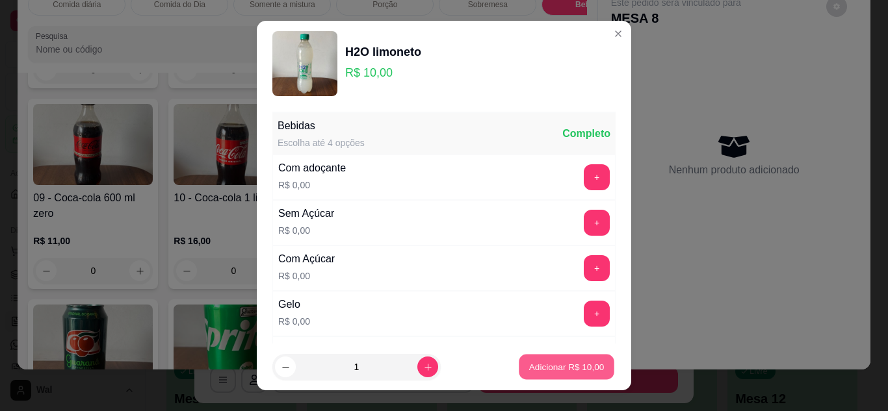
click at [540, 374] on button "Adicionar R$ 10,00" at bounding box center [567, 367] width 96 height 25
type input "1"
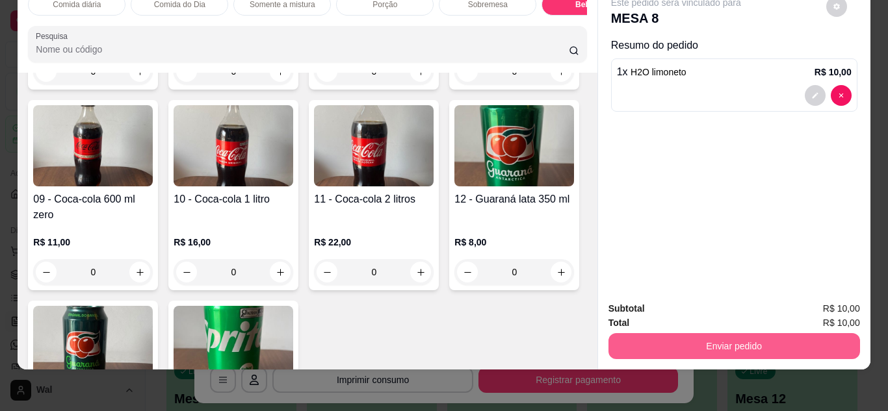
click at [694, 343] on button "Enviar pedido" at bounding box center [734, 346] width 252 height 26
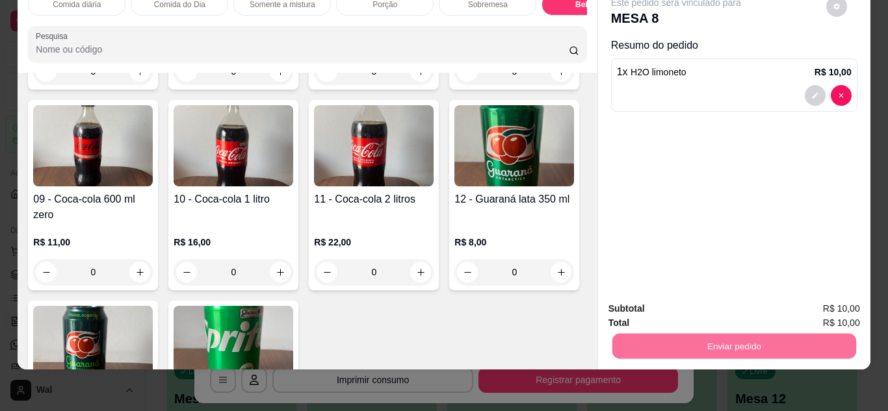
click at [802, 309] on button "Enviar pedido" at bounding box center [825, 304] width 71 height 24
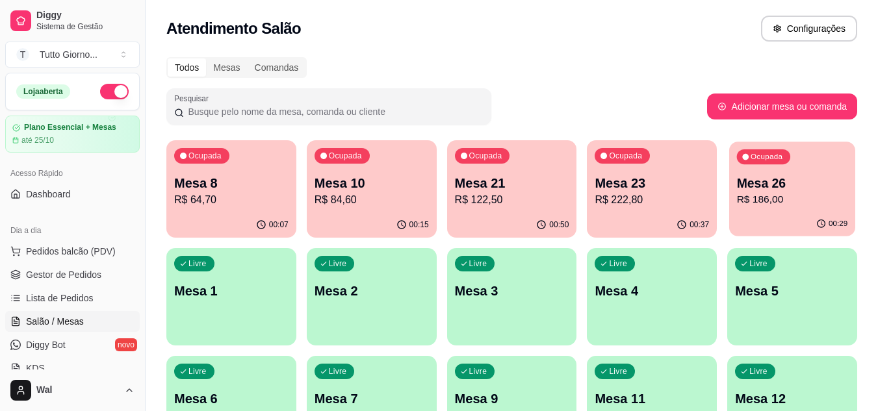
click at [809, 175] on p "Mesa 26" at bounding box center [792, 184] width 111 height 18
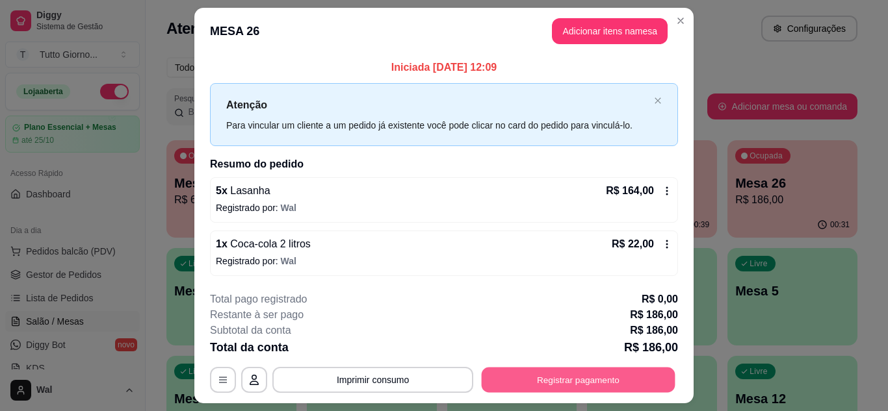
click at [556, 390] on button "Registrar pagamento" at bounding box center [579, 380] width 194 height 25
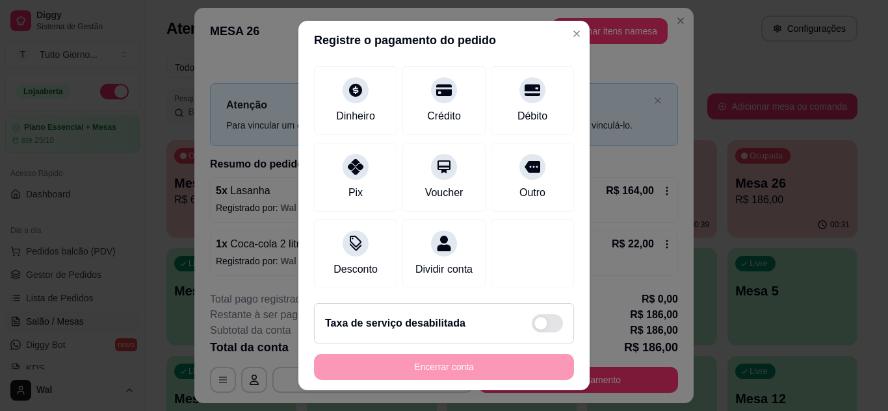
scroll to position [100, 0]
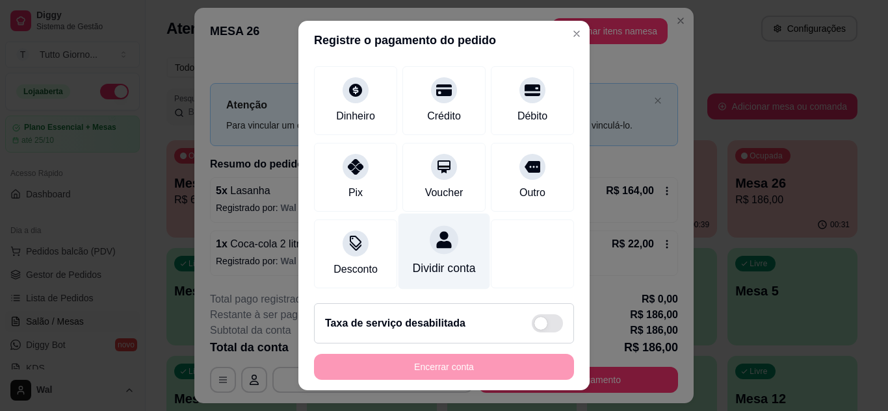
click at [436, 231] on icon at bounding box center [443, 239] width 15 height 17
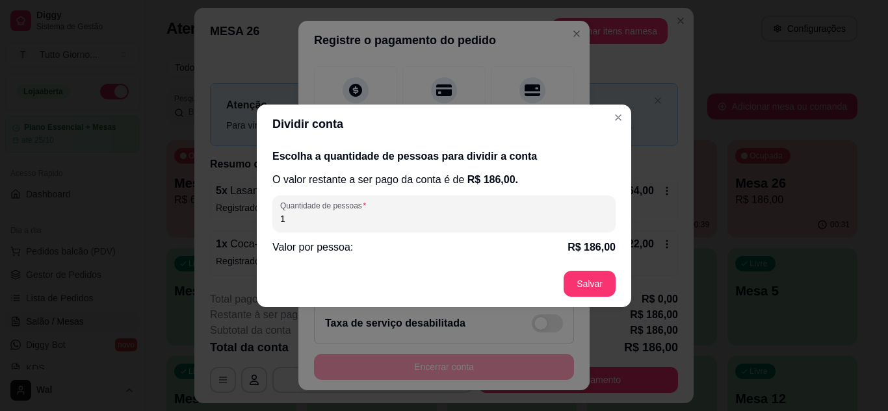
click at [350, 221] on input "1" at bounding box center [444, 219] width 328 height 13
type input "5"
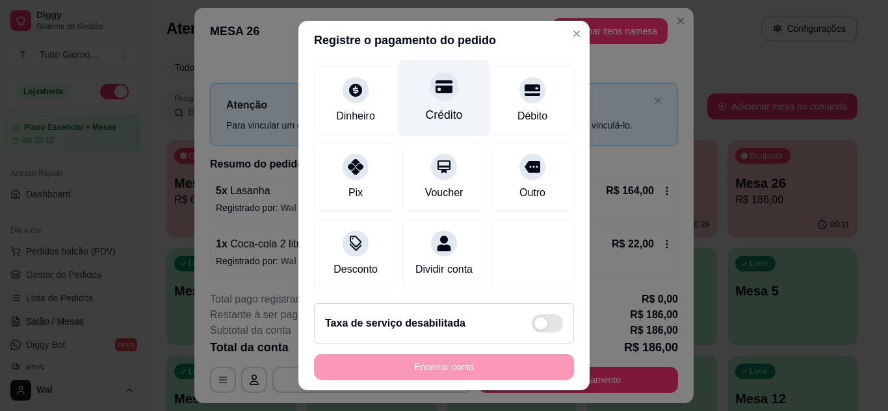
click at [452, 91] on div "Crédito" at bounding box center [444, 98] width 92 height 76
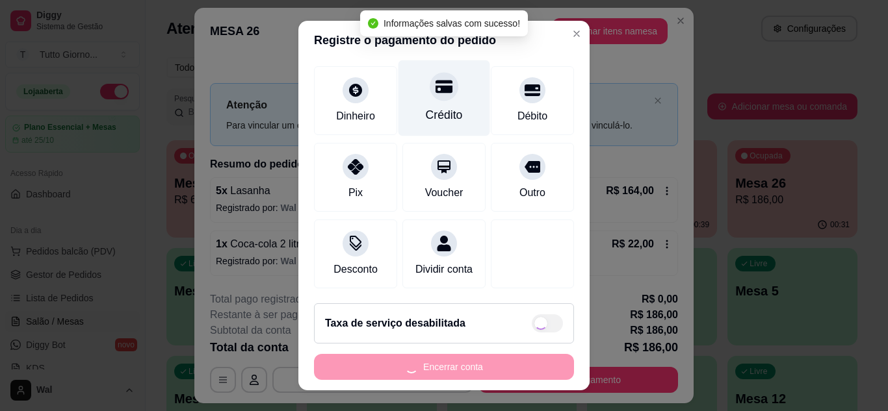
type input "R$ 0,00"
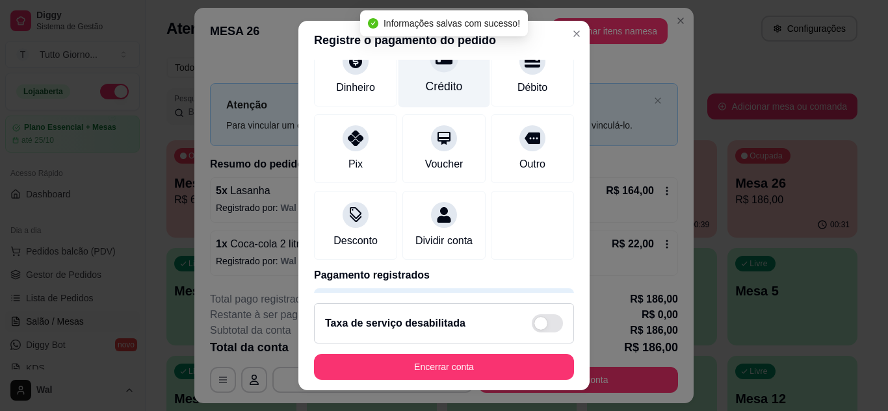
scroll to position [87, 0]
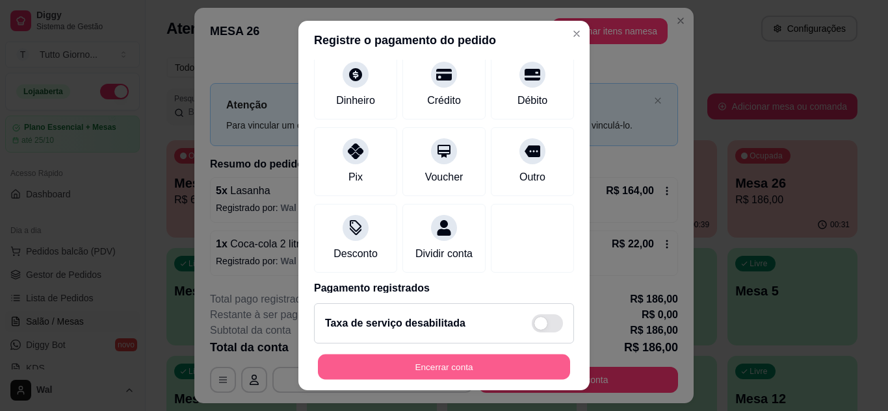
click at [467, 366] on button "Encerrar conta" at bounding box center [444, 367] width 252 height 25
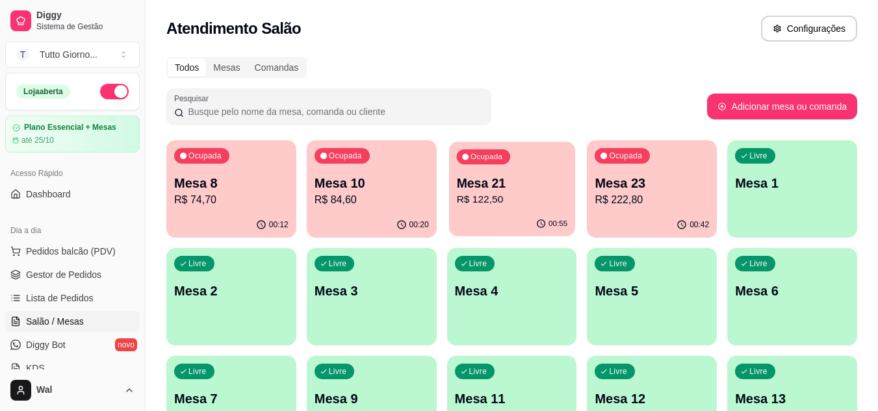
click at [508, 200] on p "R$ 122,50" at bounding box center [511, 199] width 111 height 15
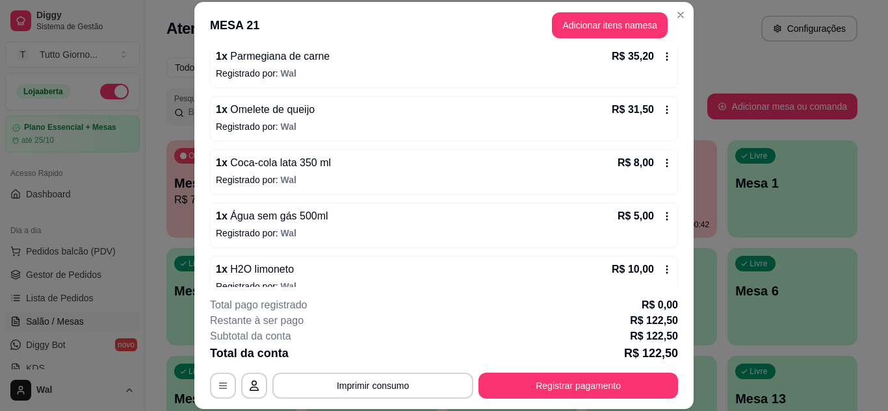
scroll to position [201, 0]
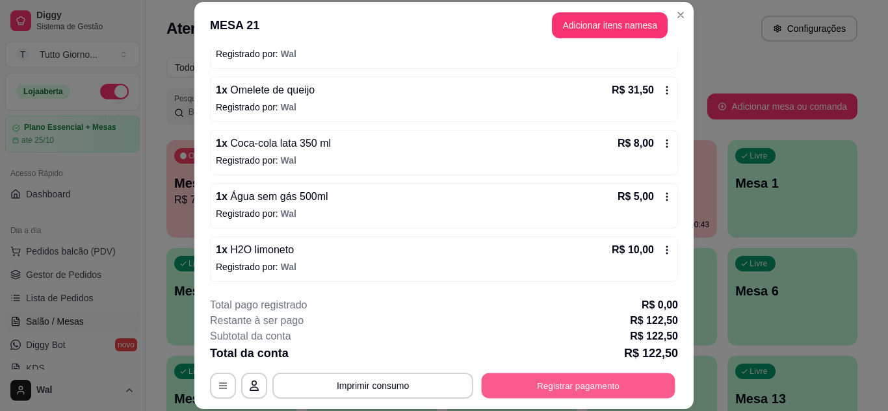
click at [593, 389] on button "Registrar pagamento" at bounding box center [579, 385] width 194 height 25
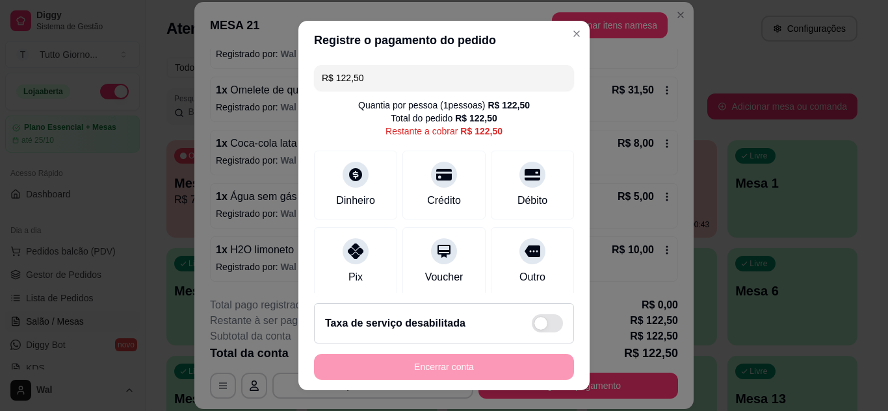
click at [393, 76] on input "R$ 122,50" at bounding box center [444, 78] width 244 height 26
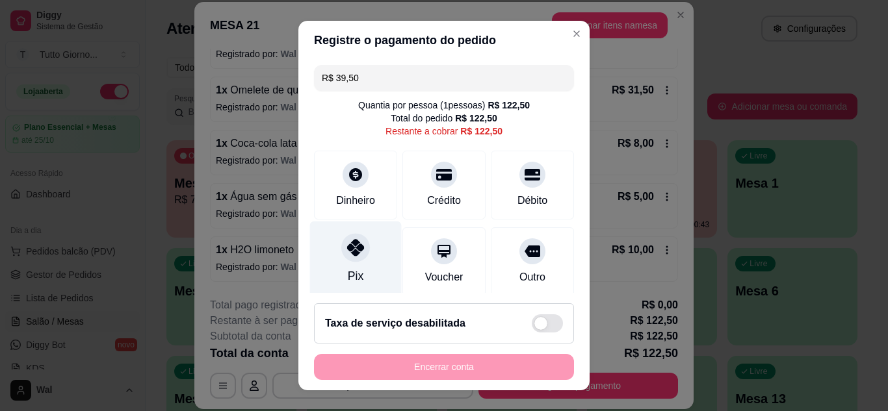
click at [348, 280] on div "Pix" at bounding box center [356, 276] width 16 height 17
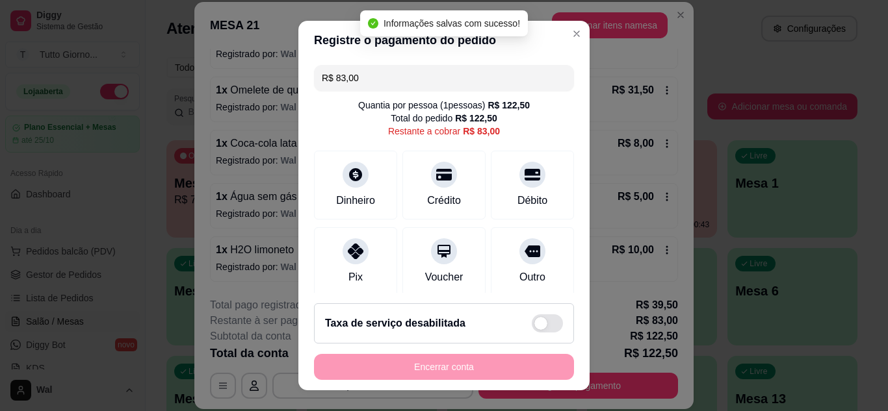
click at [365, 82] on input "R$ 83,00" at bounding box center [444, 78] width 244 height 26
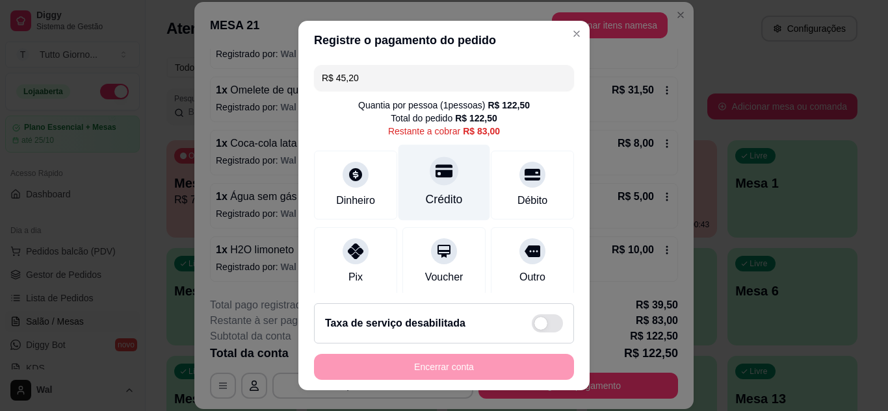
click at [433, 191] on div "Crédito" at bounding box center [444, 199] width 37 height 17
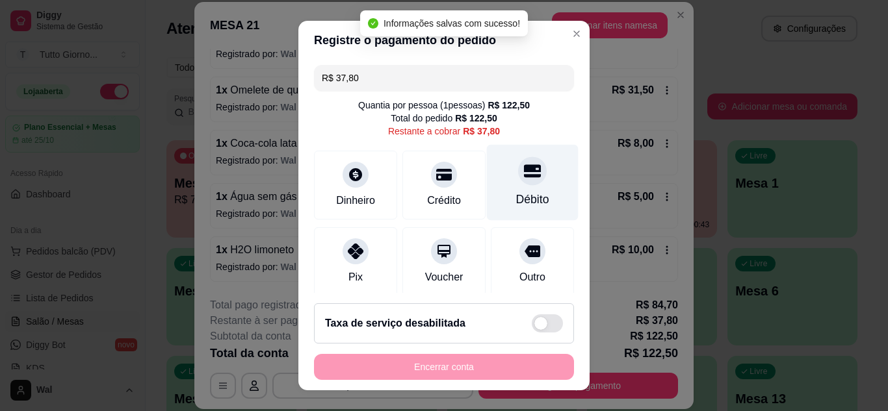
click at [516, 194] on div "Débito" at bounding box center [532, 199] width 33 height 17
type input "R$ 0,00"
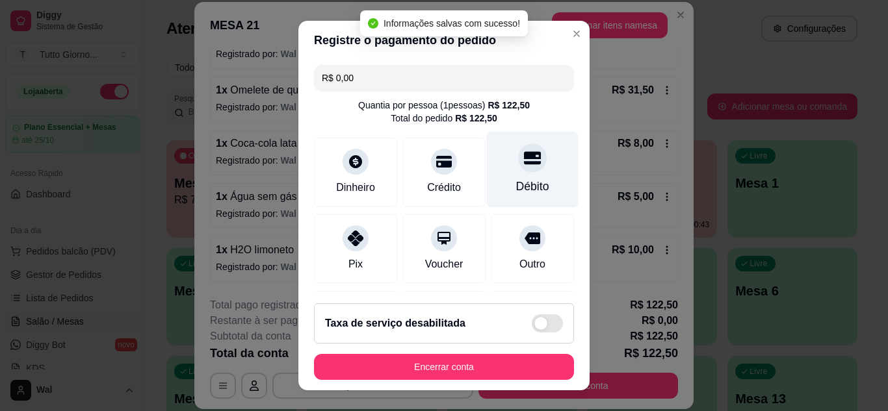
click at [516, 194] on div "Débito" at bounding box center [532, 186] width 33 height 17
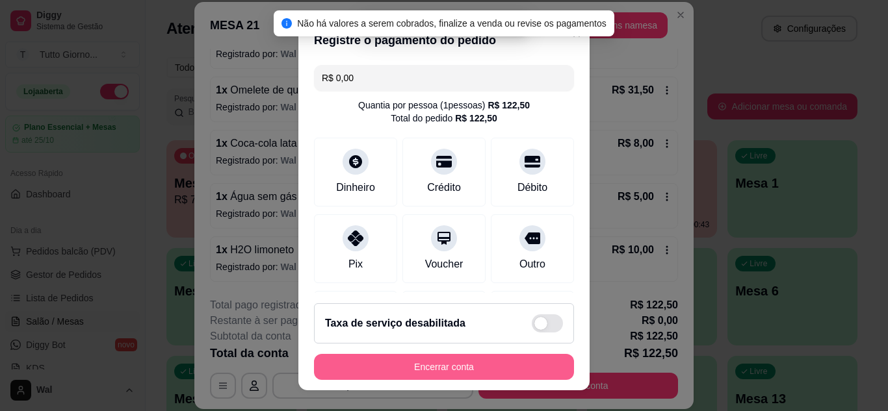
click at [441, 369] on button "Encerrar conta" at bounding box center [444, 367] width 260 height 26
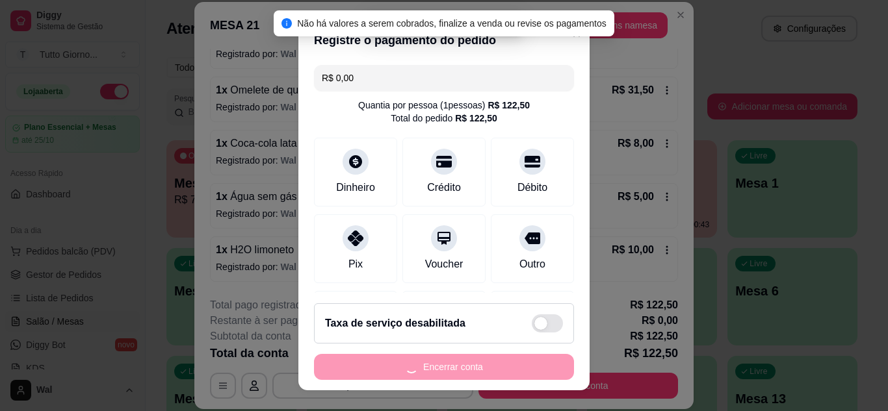
scroll to position [0, 0]
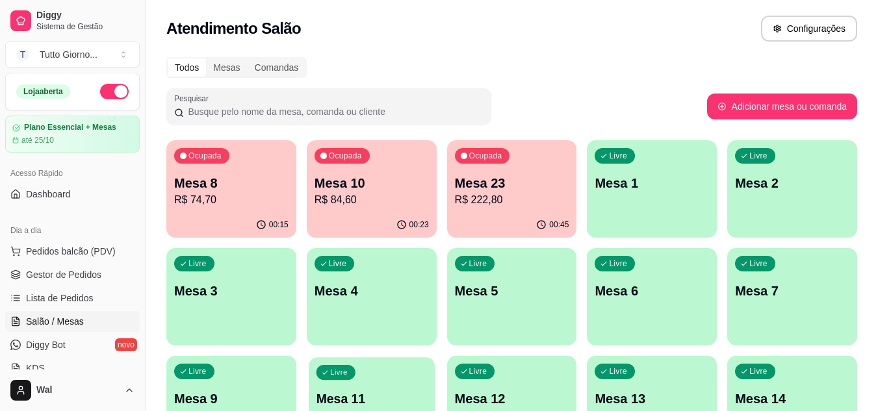
click at [382, 406] on p "Mesa 11" at bounding box center [371, 400] width 111 height 18
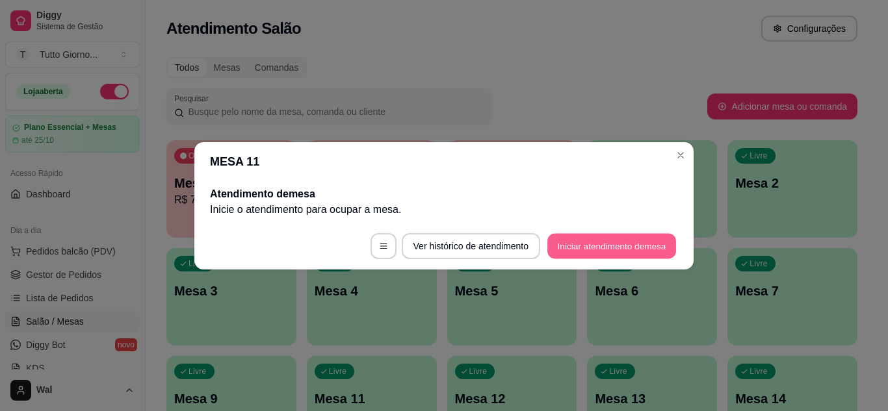
click at [580, 246] on button "Iniciar atendimento de mesa" at bounding box center [611, 245] width 129 height 25
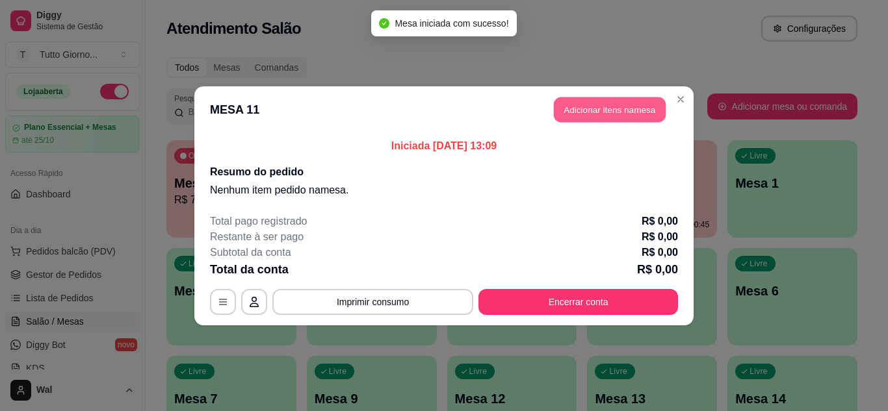
click at [626, 115] on button "Adicionar itens na mesa" at bounding box center [610, 109] width 112 height 25
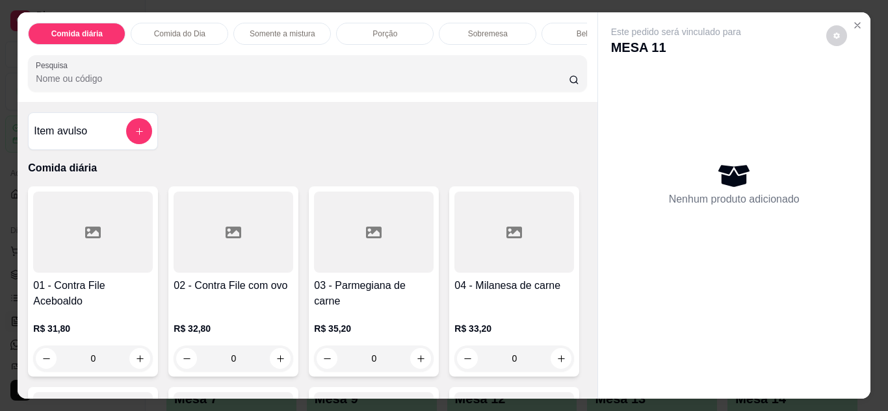
click at [408, 365] on div "0" at bounding box center [374, 359] width 120 height 26
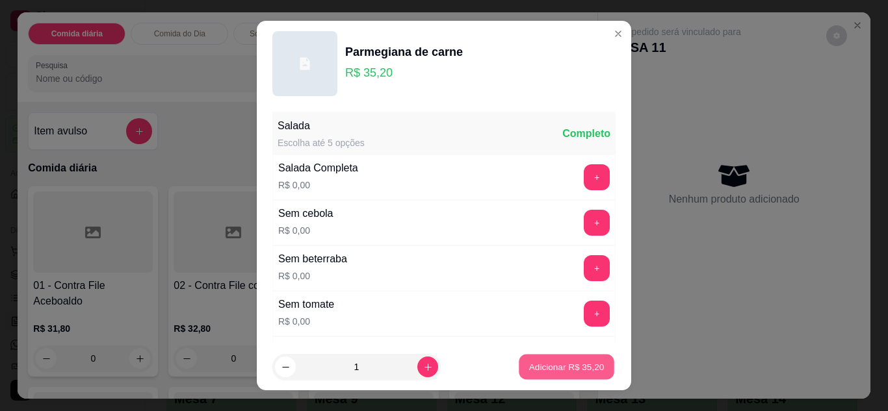
click at [542, 367] on p "Adicionar R$ 35,20" at bounding box center [566, 367] width 75 height 12
type input "1"
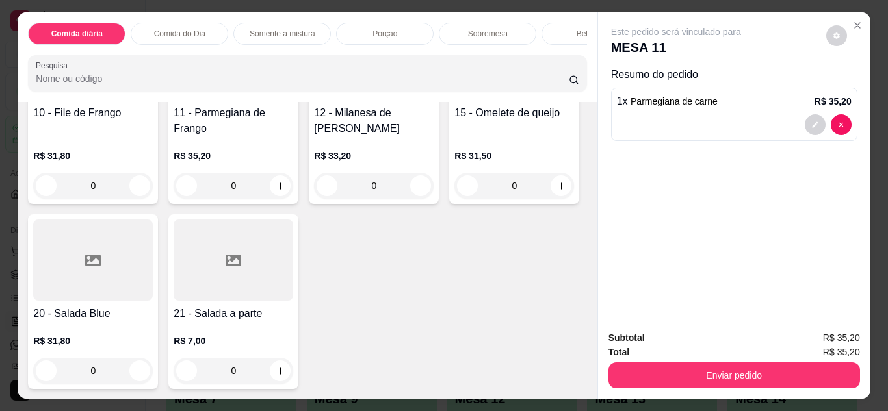
scroll to position [390, 0]
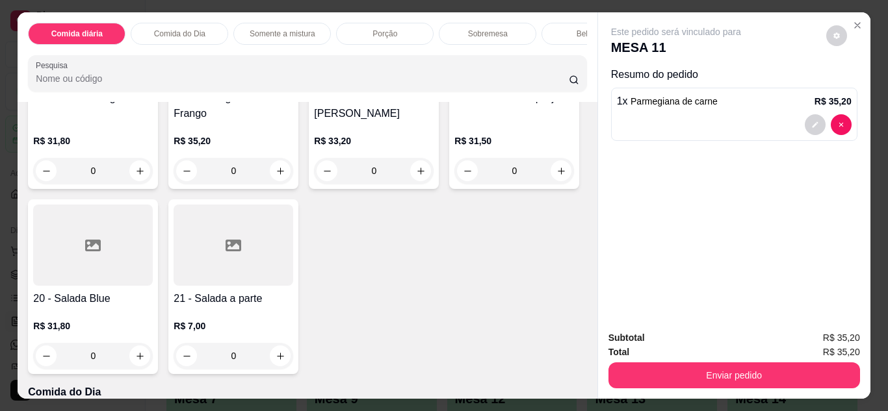
click at [153, 360] on div "0" at bounding box center [93, 356] width 120 height 26
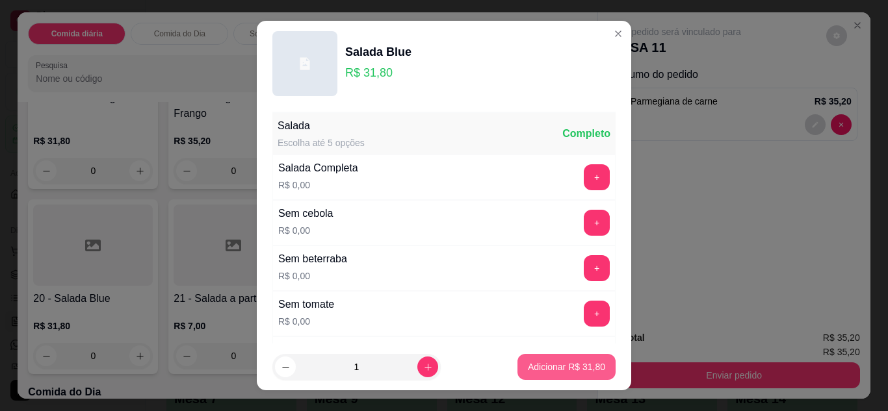
click at [575, 355] on button "Adicionar R$ 31,80" at bounding box center [566, 367] width 98 height 26
type input "1"
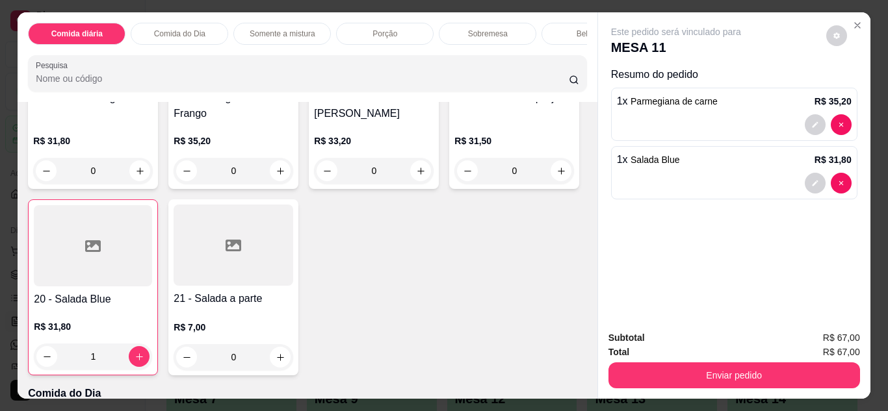
click at [545, 33] on div "Bebidas" at bounding box center [589, 34] width 97 height 22
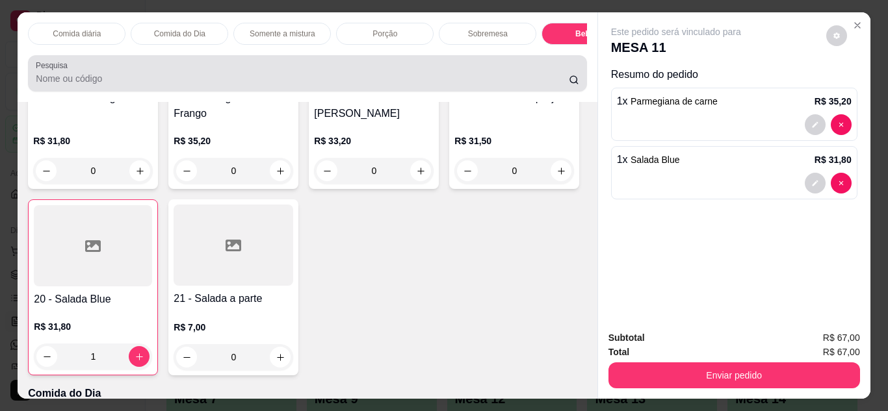
scroll to position [34, 0]
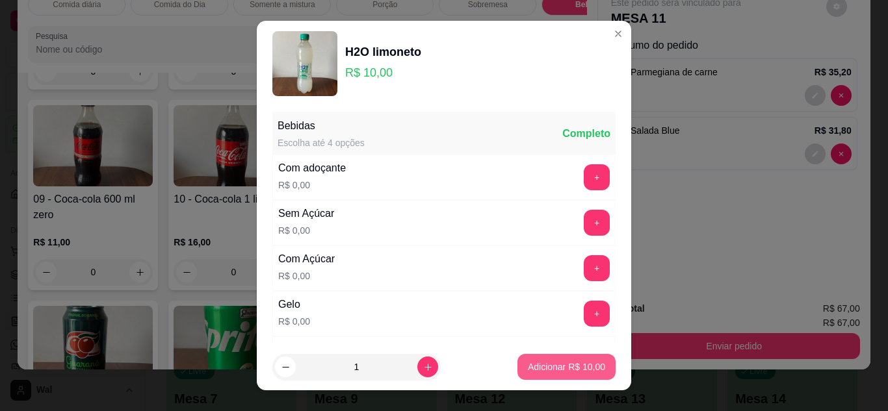
click at [532, 374] on button "Adicionar R$ 10,00" at bounding box center [566, 367] width 98 height 26
type input "1"
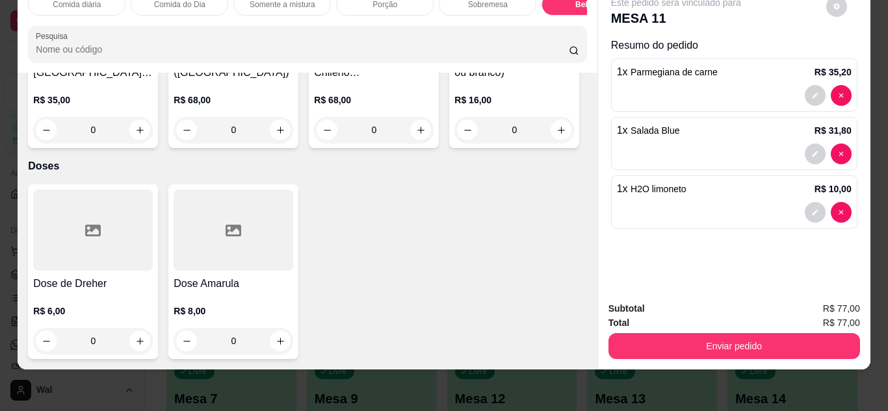
scroll to position [4851, 0]
click at [102, 318] on p "R$ 6,00" at bounding box center [93, 311] width 120 height 13
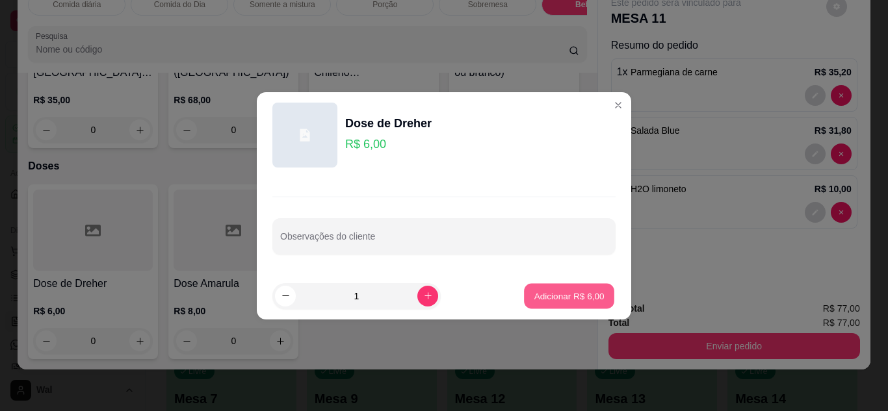
click at [534, 299] on p "Adicionar R$ 6,00" at bounding box center [569, 296] width 70 height 12
type input "1"
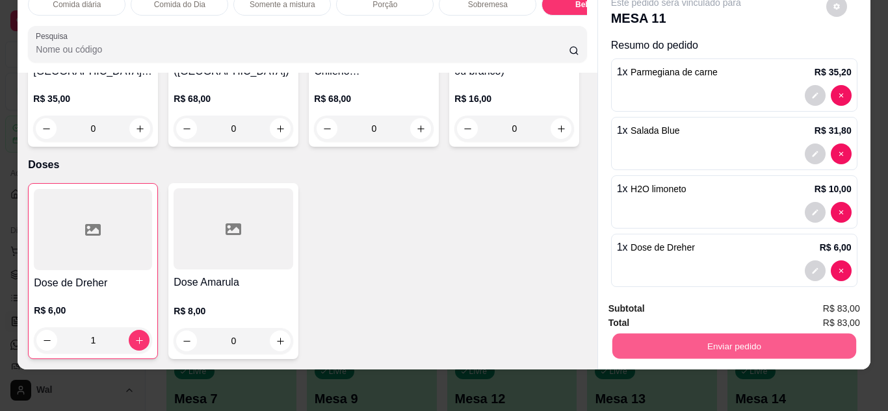
click at [654, 347] on button "Enviar pedido" at bounding box center [734, 346] width 244 height 25
click at [814, 300] on button "Enviar pedido" at bounding box center [825, 304] width 73 height 25
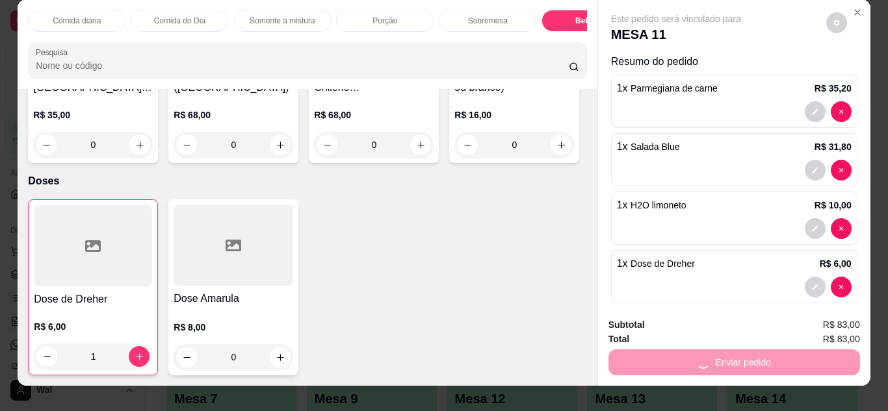
scroll to position [0, 0]
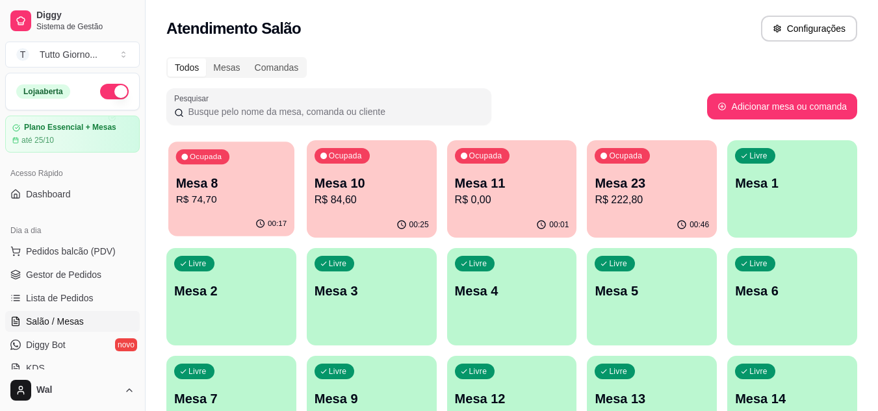
click at [255, 192] on div "Mesa 8 R$ 74,70" at bounding box center [231, 191] width 111 height 32
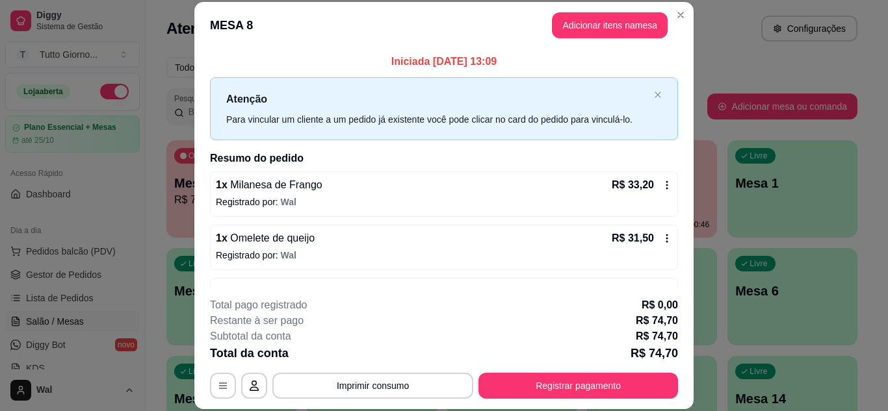
click at [677, 274] on div "Iniciada [DATE] 13:09 Atenção Para vincular um cliente a um pedido já existente…" at bounding box center [443, 168] width 499 height 239
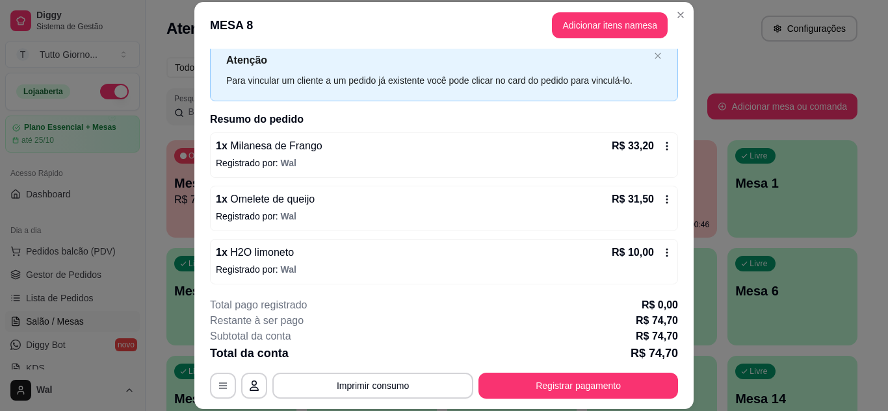
scroll to position [42, 0]
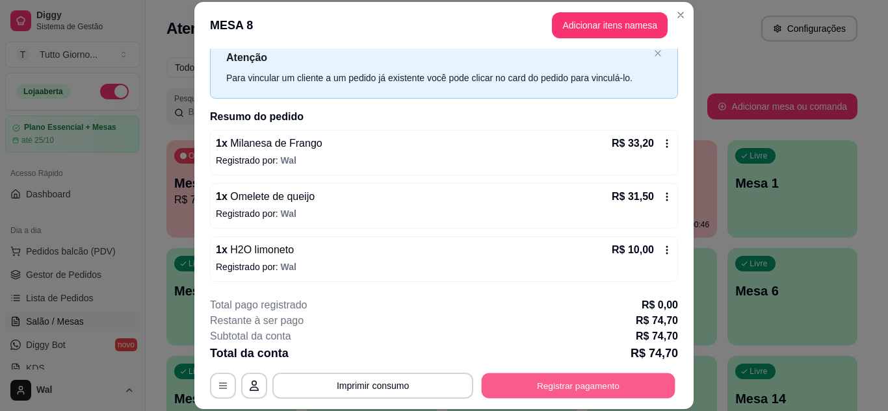
click at [569, 391] on button "Registrar pagamento" at bounding box center [579, 385] width 194 height 25
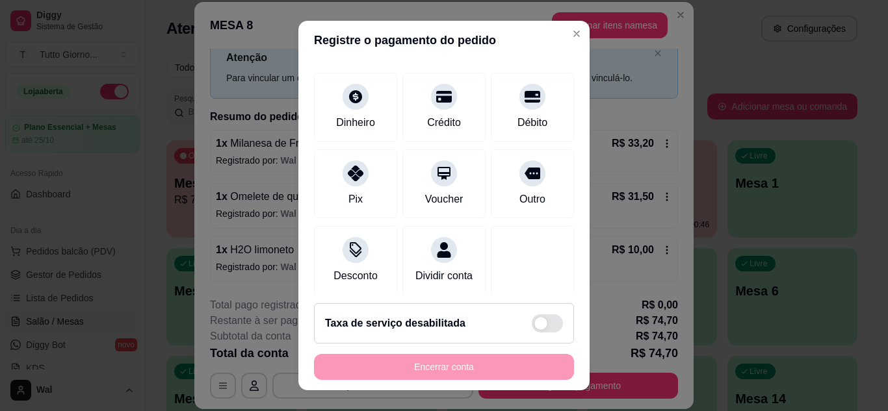
scroll to position [100, 0]
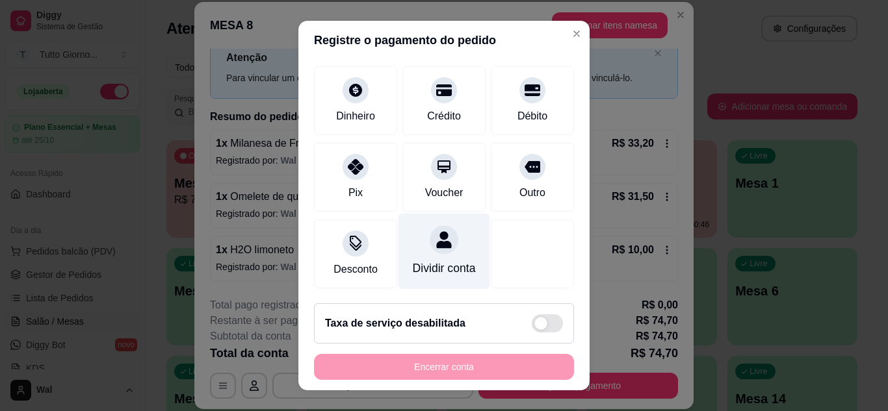
click at [424, 239] on div "Dividir conta" at bounding box center [444, 251] width 92 height 76
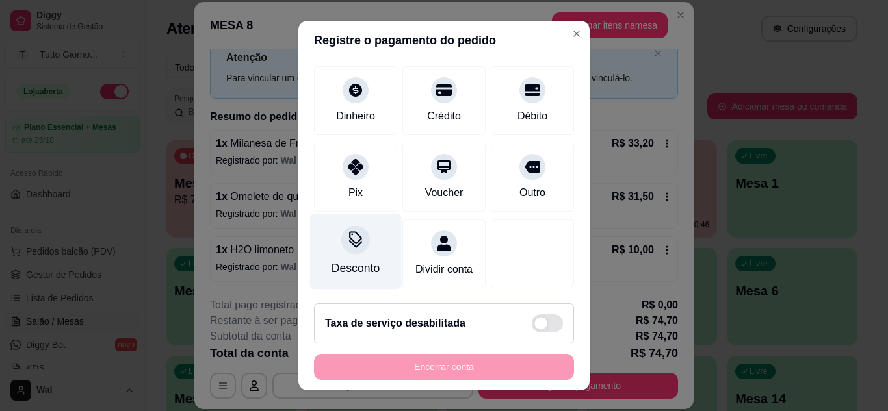
click at [349, 260] on div "Desconto" at bounding box center [355, 268] width 48 height 17
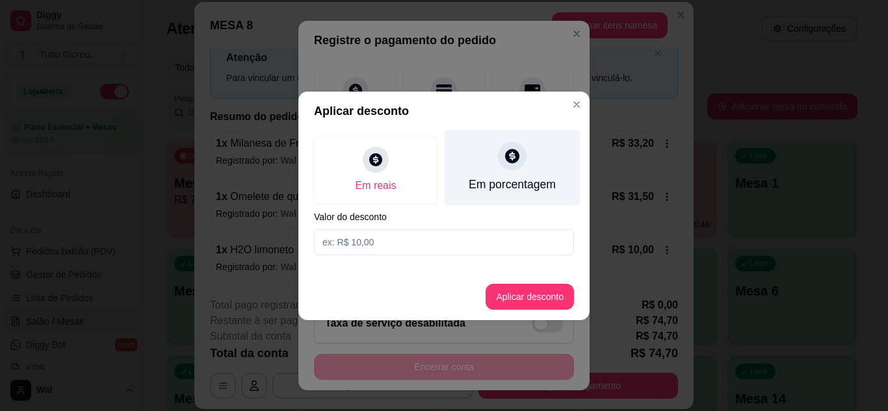
click at [503, 182] on div "Em porcentagem" at bounding box center [512, 184] width 87 height 17
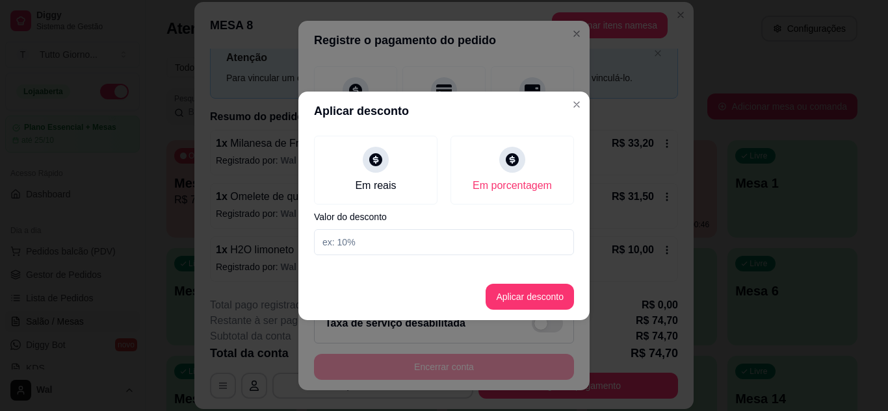
click at [394, 250] on input at bounding box center [444, 242] width 260 height 26
type input "10"
click at [511, 300] on button "Aplicar desconto" at bounding box center [529, 296] width 85 height 25
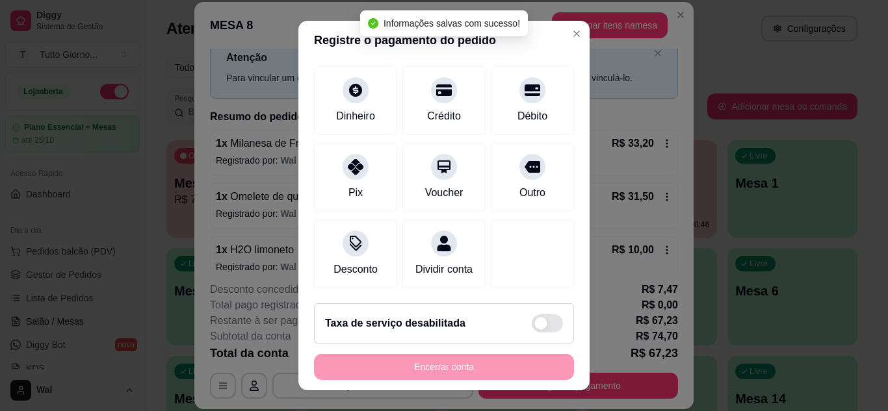
scroll to position [113, 0]
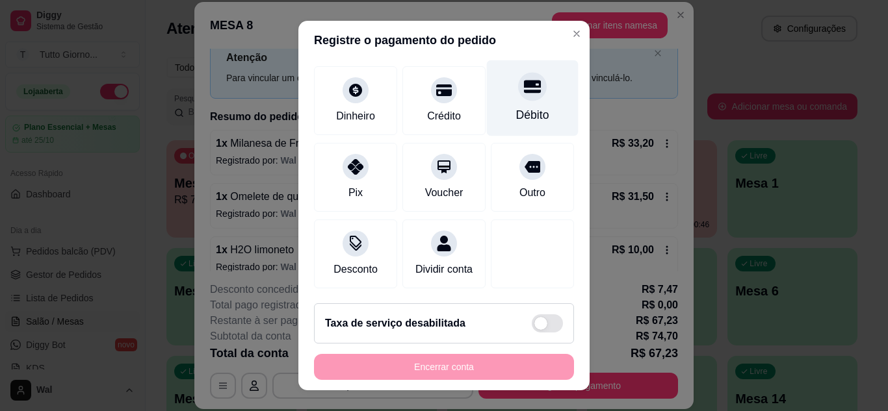
click at [487, 112] on div "Débito" at bounding box center [533, 98] width 92 height 76
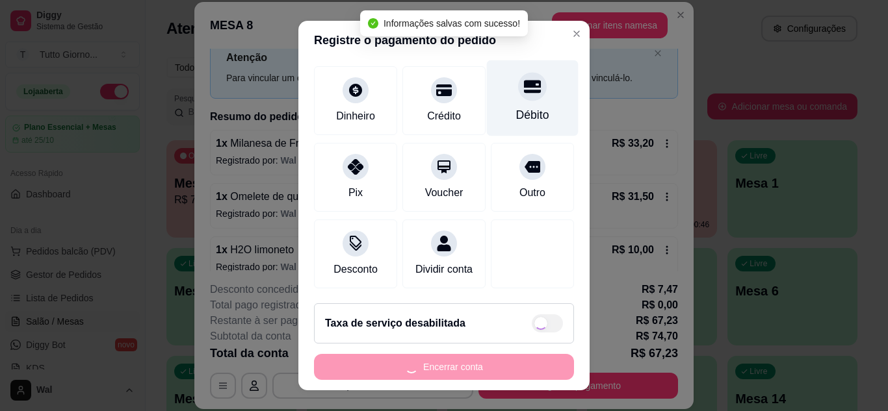
type input "R$ 0,00"
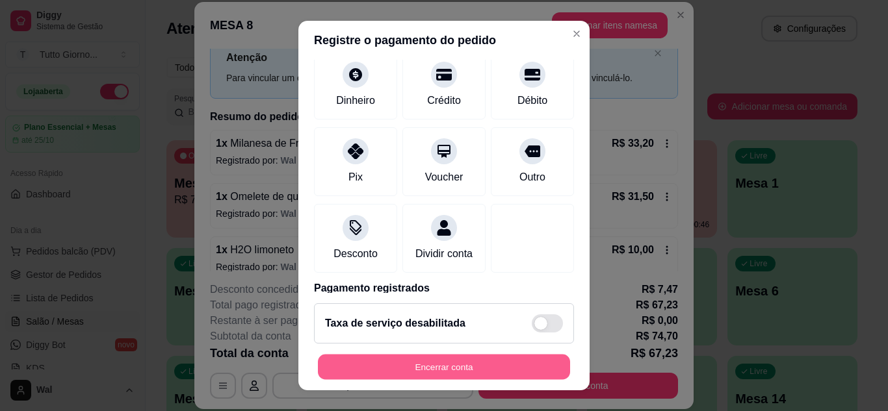
click at [475, 361] on button "Encerrar conta" at bounding box center [444, 367] width 252 height 25
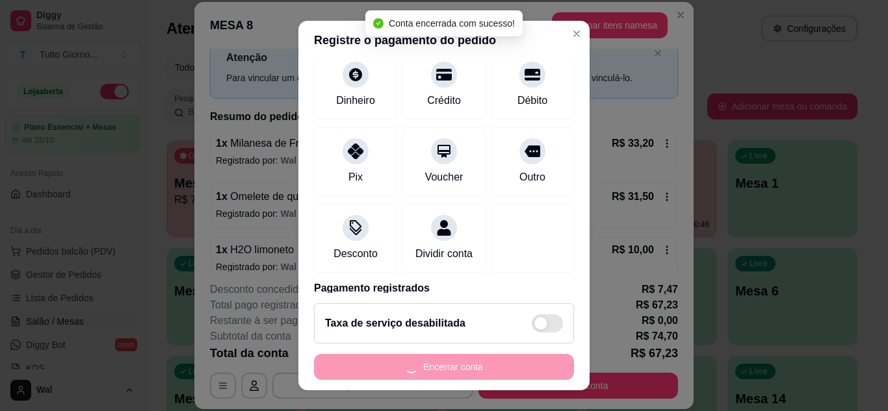
scroll to position [0, 0]
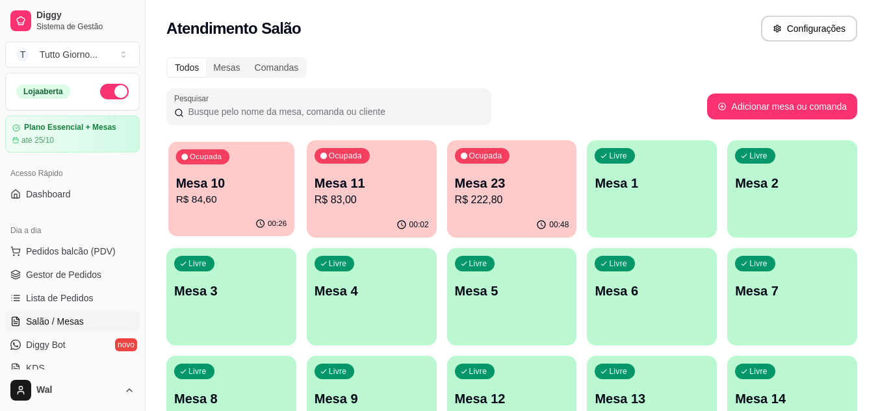
click at [246, 183] on p "Mesa 10" at bounding box center [231, 184] width 111 height 18
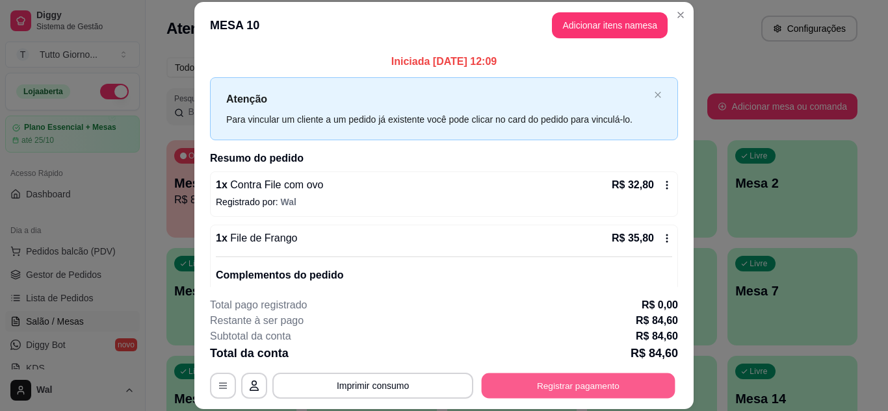
click at [534, 383] on button "Registrar pagamento" at bounding box center [579, 385] width 194 height 25
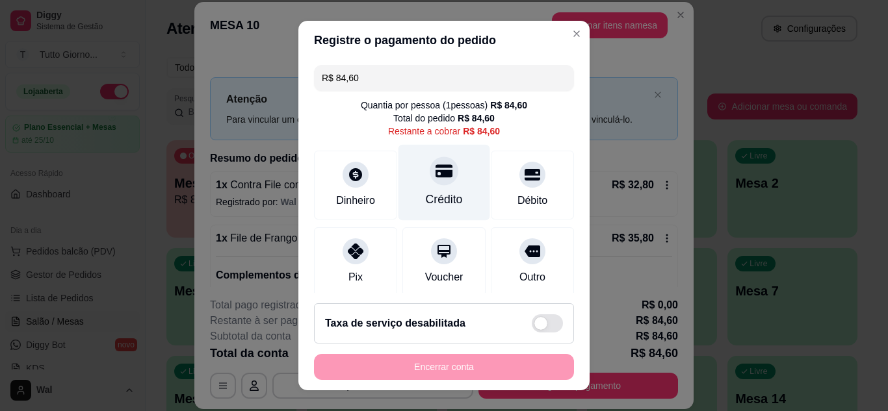
click at [466, 190] on div "Crédito" at bounding box center [444, 182] width 92 height 76
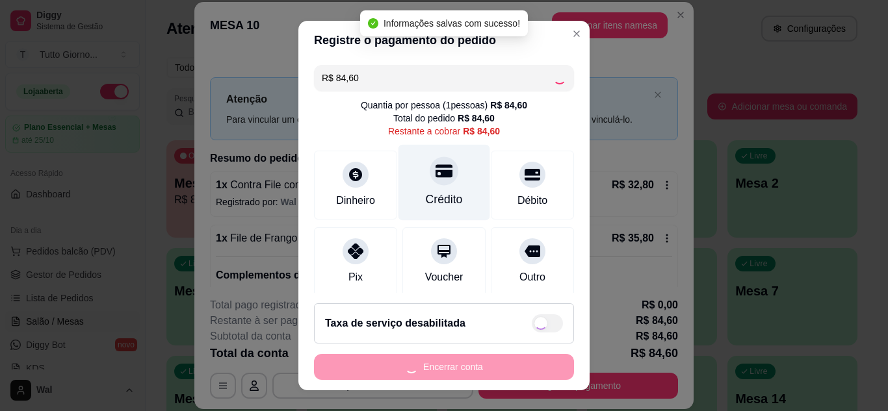
type input "R$ 0,00"
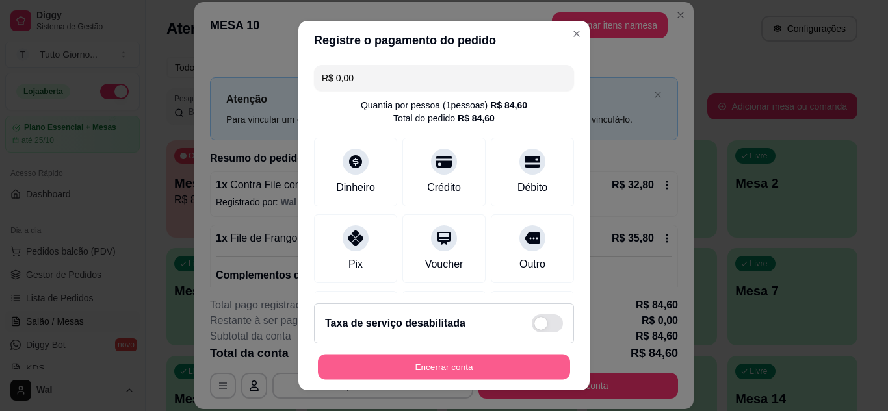
click at [469, 368] on button "Encerrar conta" at bounding box center [444, 367] width 252 height 25
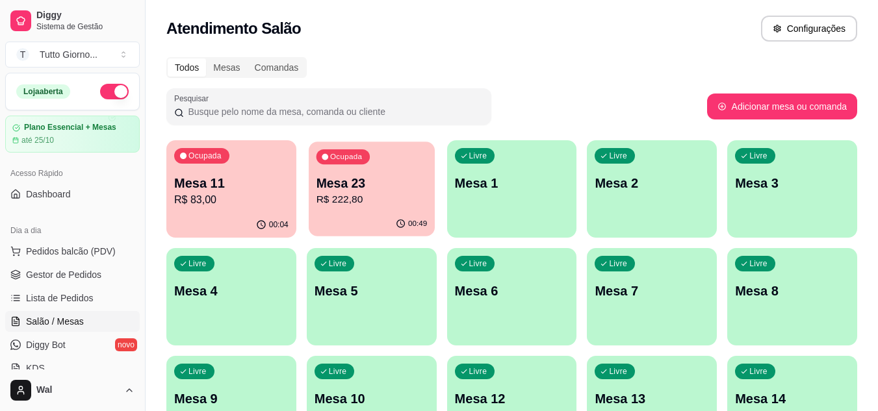
click at [374, 198] on p "R$ 222,80" at bounding box center [371, 199] width 111 height 15
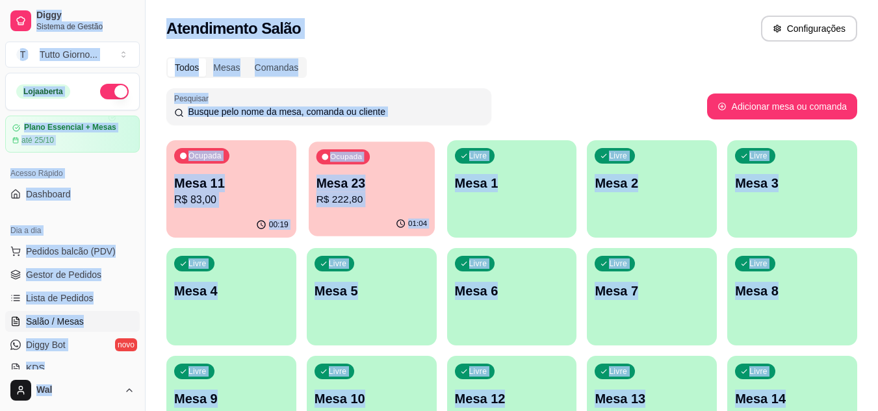
click at [361, 165] on div "Ocupada Mesa 23 R$ 222,80" at bounding box center [372, 177] width 126 height 70
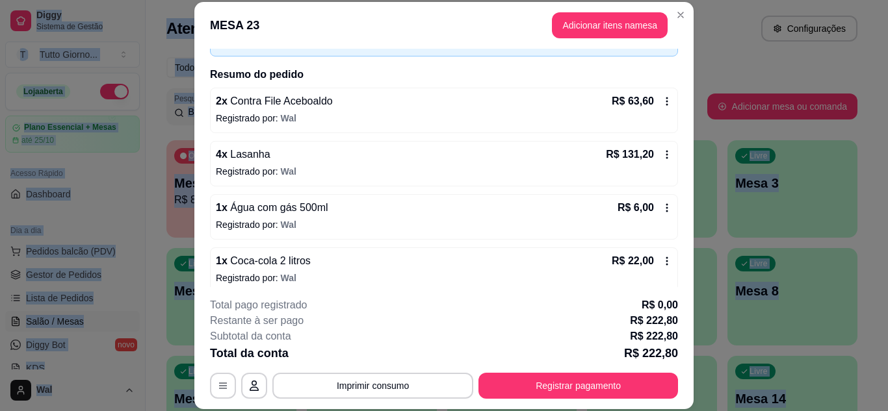
scroll to position [83, 0]
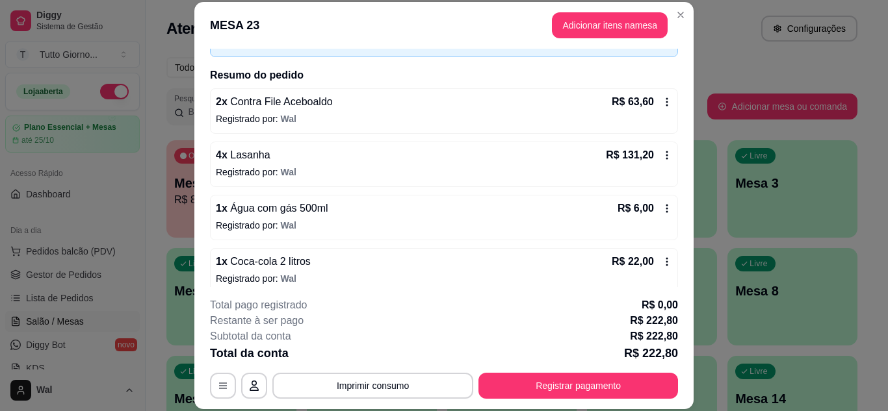
click at [662, 154] on icon at bounding box center [667, 155] width 10 height 10
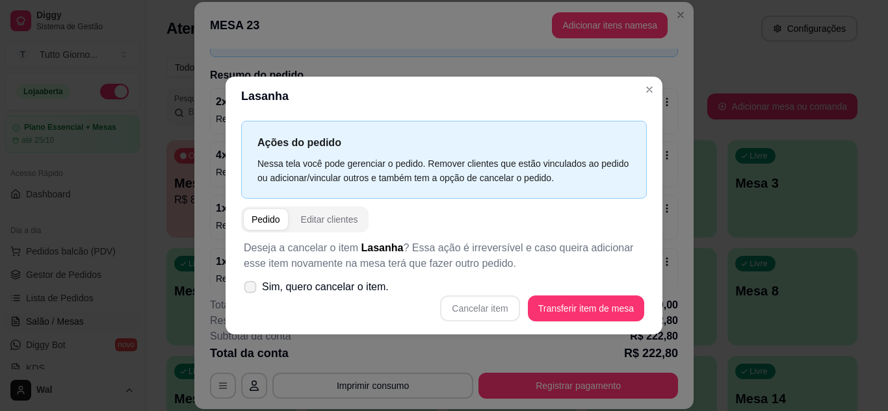
click at [249, 291] on span at bounding box center [250, 287] width 12 height 12
click at [249, 291] on input "Sim, quero cancelar o item." at bounding box center [247, 293] width 8 height 8
checkbox input "true"
click at [497, 311] on button "Cancelar item" at bounding box center [479, 308] width 77 height 25
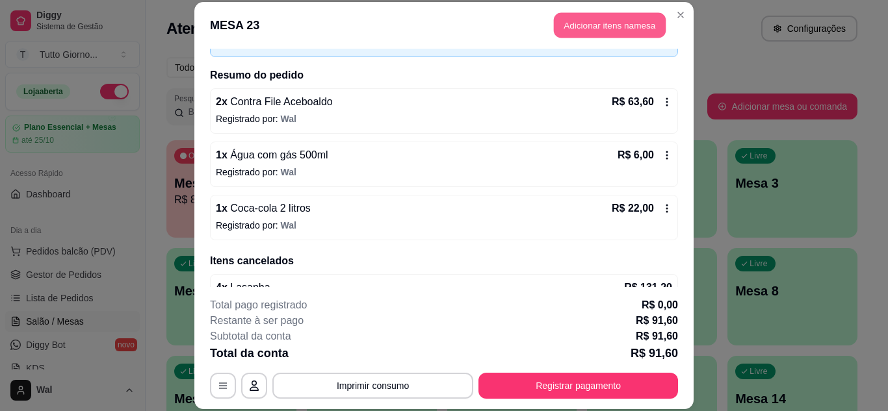
click at [596, 28] on button "Adicionar itens na mesa" at bounding box center [610, 25] width 112 height 25
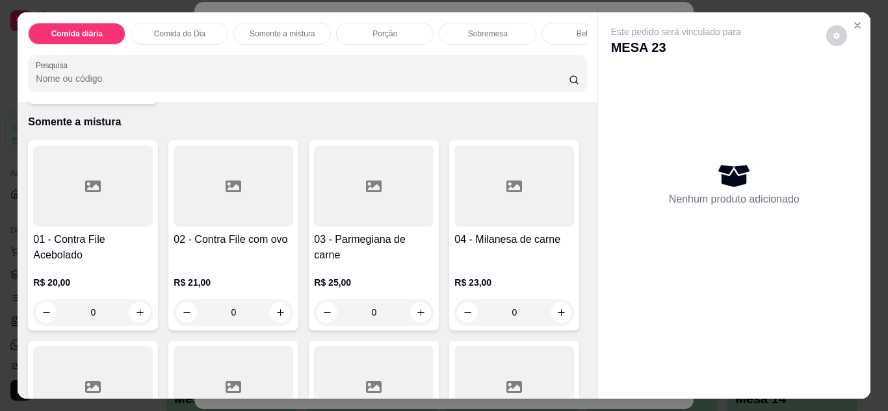
scroll to position [877, 0]
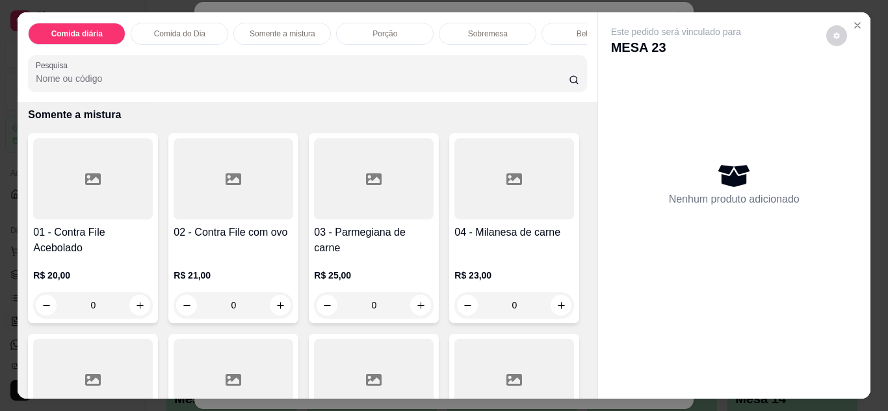
click at [136, 92] on div "0" at bounding box center [93, 79] width 120 height 26
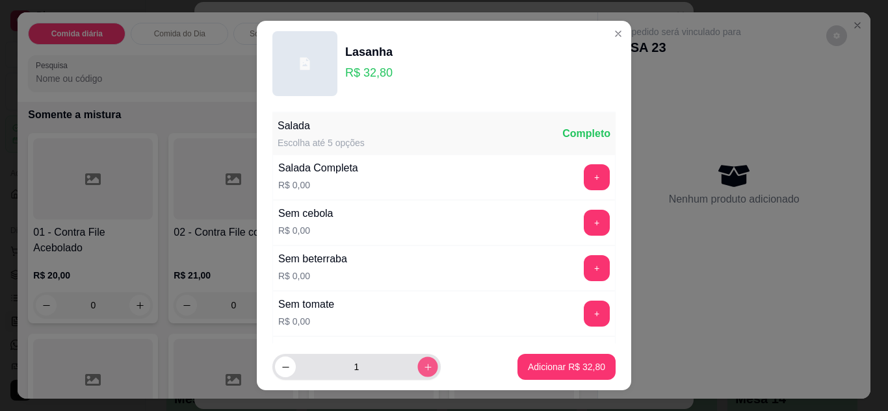
click at [423, 364] on icon "increase-product-quantity" at bounding box center [428, 368] width 10 height 10
click at [424, 364] on icon "increase-product-quantity" at bounding box center [427, 367] width 6 height 6
type input "3"
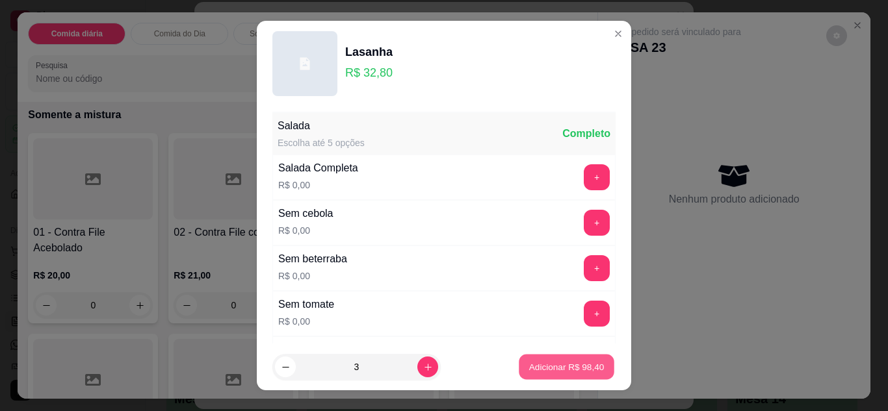
click at [553, 369] on p "Adicionar R$ 98,40" at bounding box center [566, 367] width 75 height 12
type input "3"
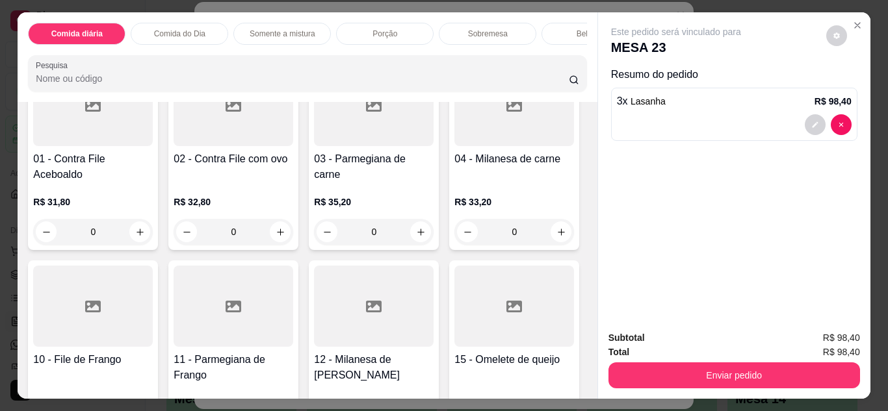
scroll to position [0, 0]
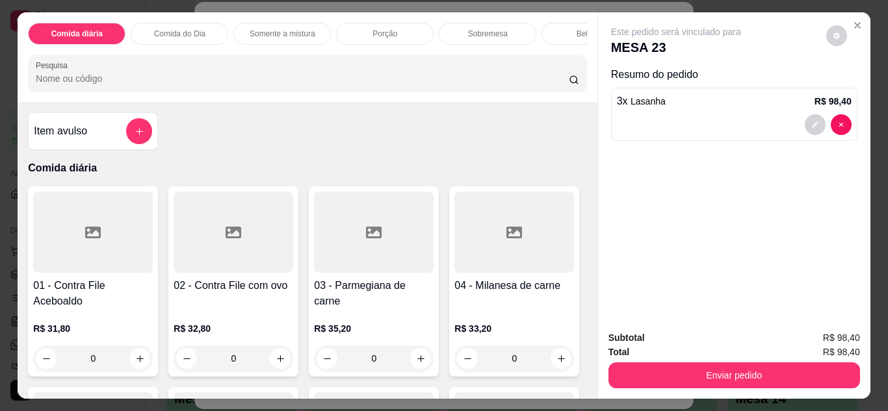
click at [128, 364] on div "0" at bounding box center [93, 359] width 120 height 26
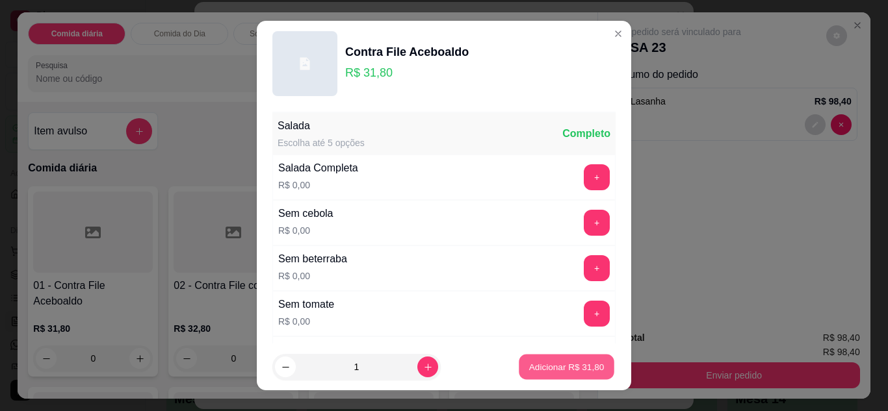
click at [535, 370] on p "Adicionar R$ 31,80" at bounding box center [566, 367] width 75 height 12
type input "1"
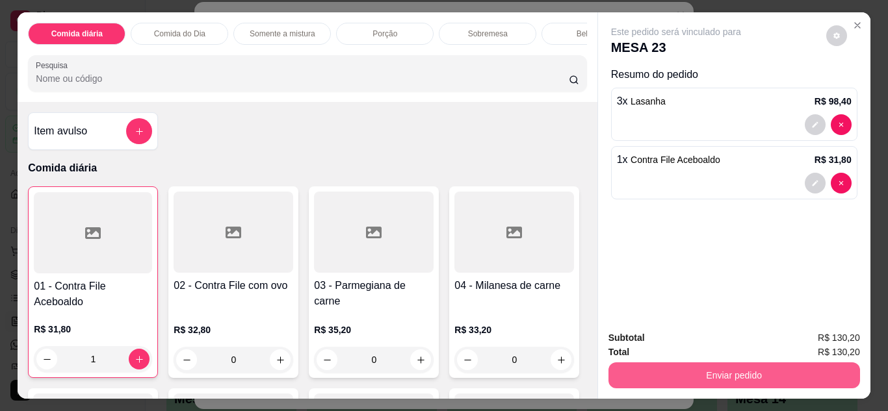
click at [738, 370] on button "Enviar pedido" at bounding box center [734, 376] width 252 height 26
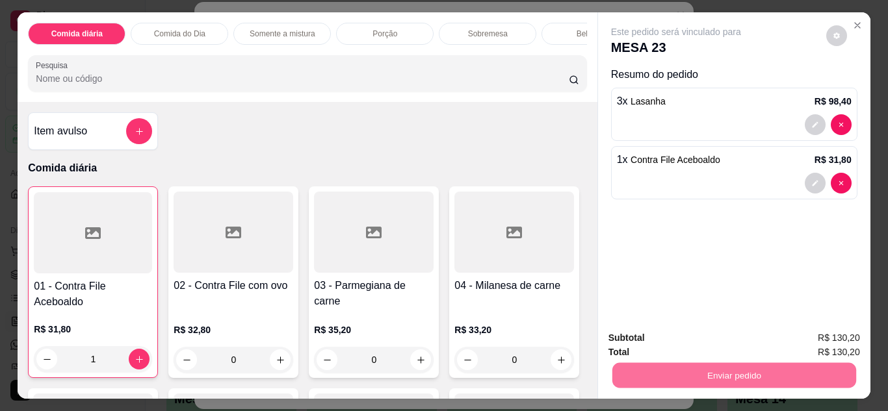
click at [824, 341] on button "Enviar pedido" at bounding box center [825, 339] width 71 height 24
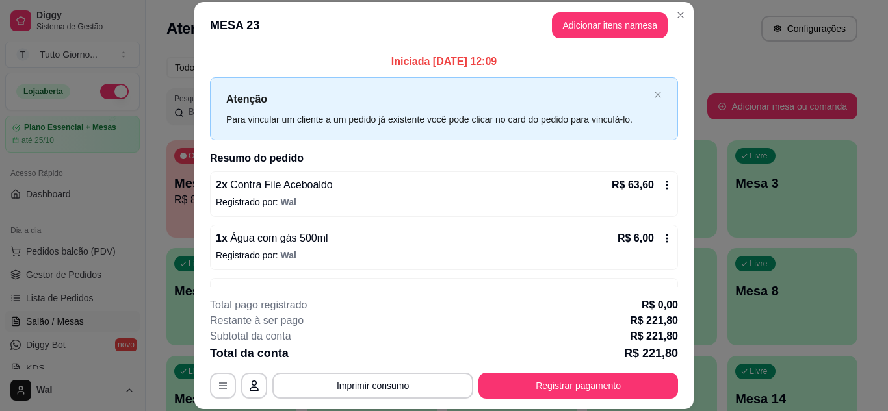
scroll to position [209, 0]
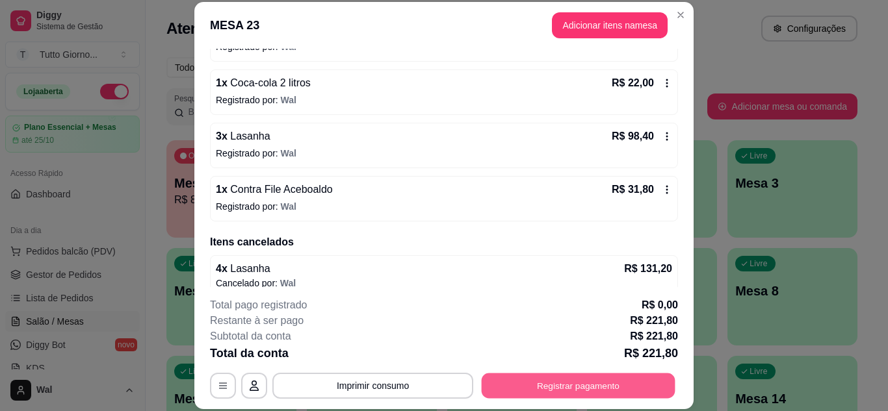
click at [580, 385] on button "Registrar pagamento" at bounding box center [579, 385] width 194 height 25
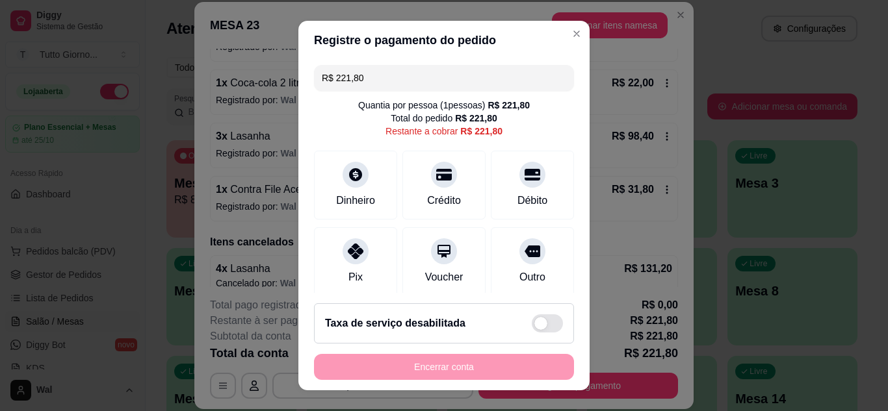
click at [372, 84] on input "R$ 221,80" at bounding box center [444, 78] width 244 height 26
click at [346, 183] on div at bounding box center [355, 171] width 29 height 29
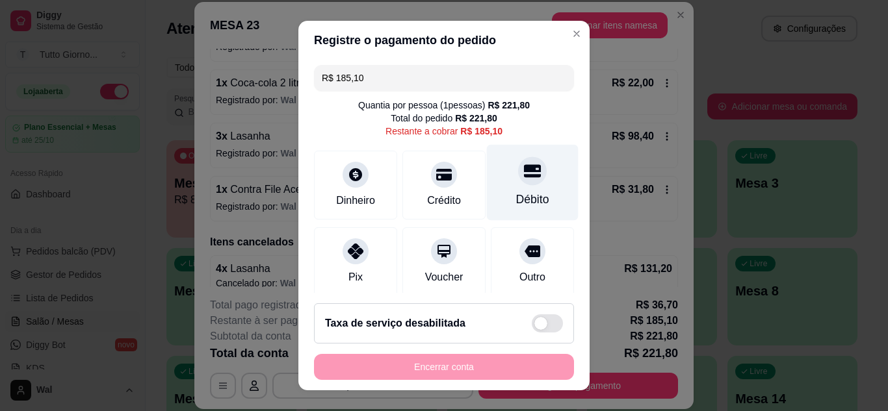
click at [505, 185] on div "Débito" at bounding box center [533, 182] width 92 height 76
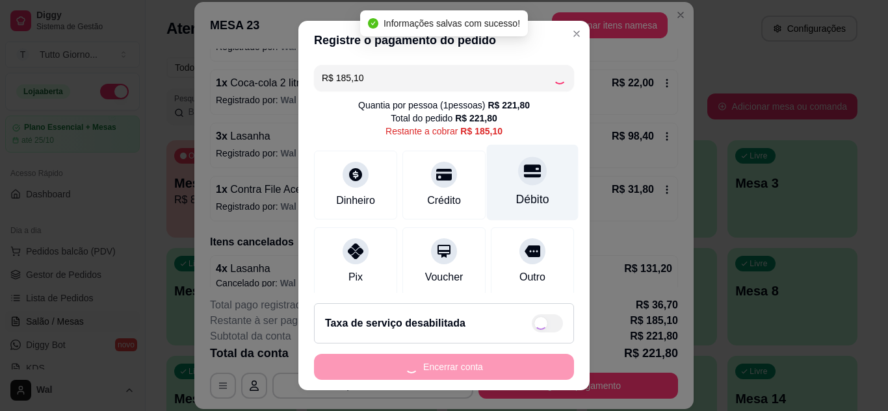
type input "R$ 0,00"
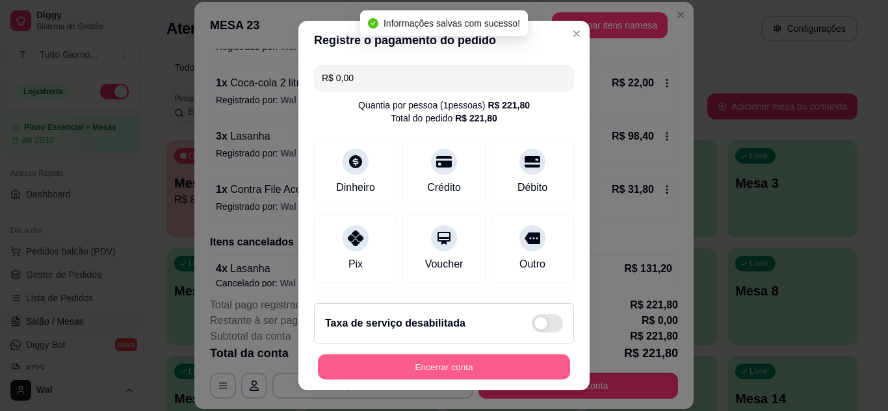
click at [424, 364] on button "Encerrar conta" at bounding box center [444, 367] width 252 height 25
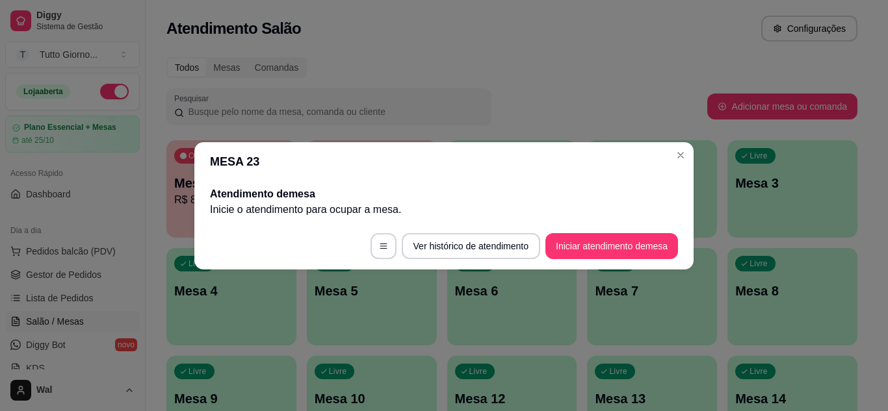
scroll to position [0, 0]
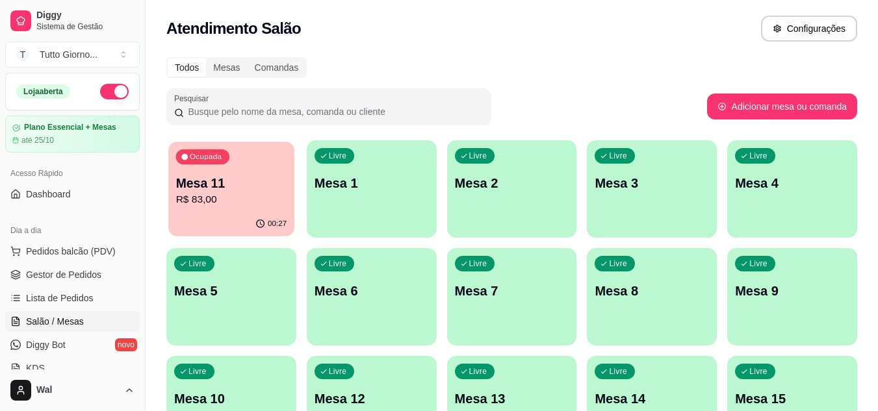
click at [249, 187] on p "Mesa 11" at bounding box center [231, 184] width 111 height 18
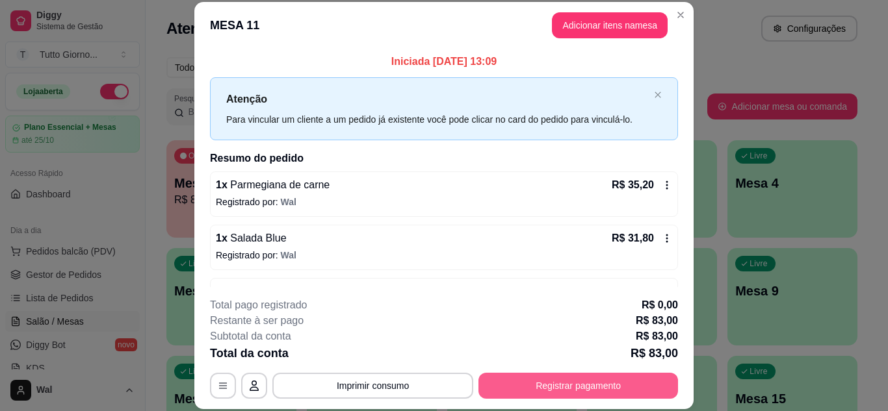
click at [630, 378] on button "Registrar pagamento" at bounding box center [578, 386] width 200 height 26
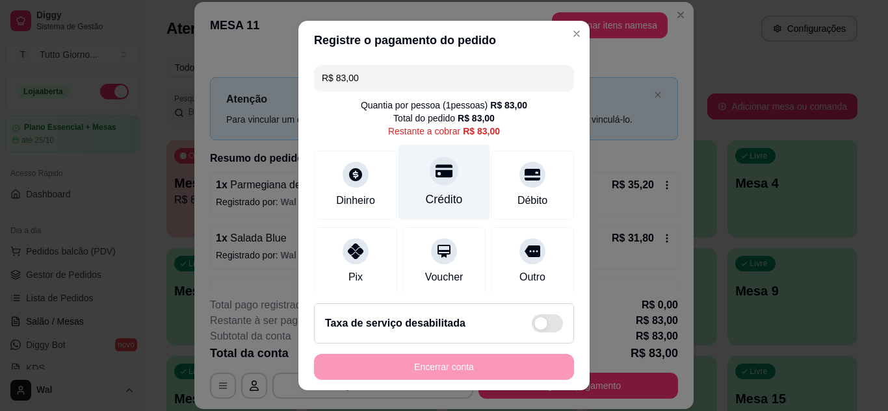
click at [435, 179] on icon at bounding box center [443, 170] width 17 height 17
type input "R$ 0,00"
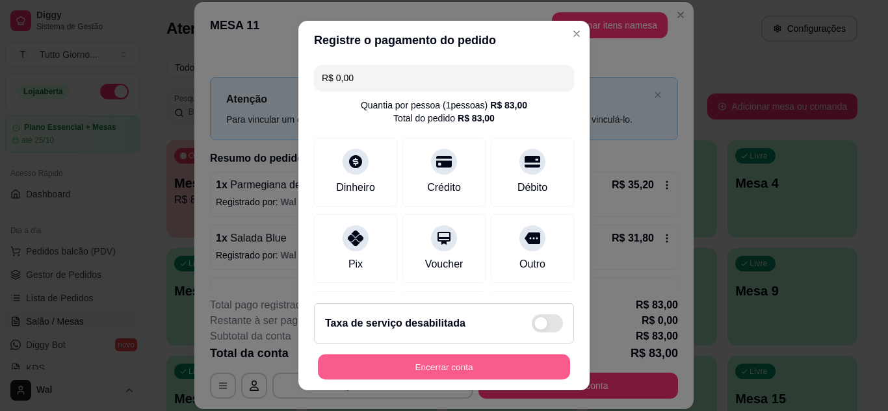
click at [411, 372] on button "Encerrar conta" at bounding box center [444, 367] width 252 height 25
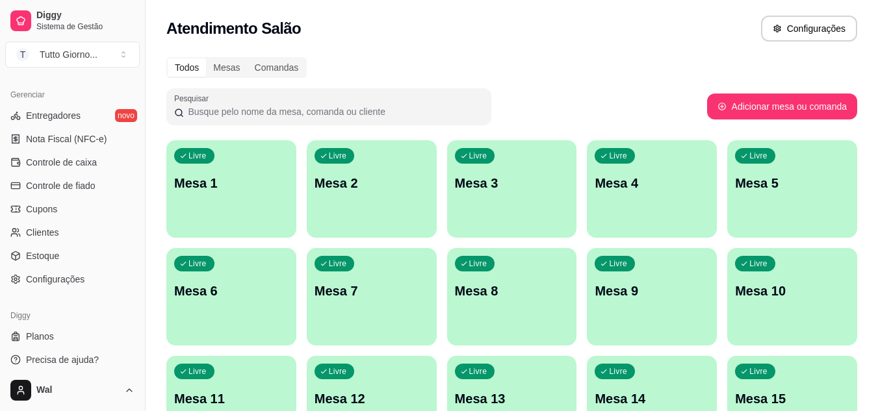
scroll to position [519, 0]
click at [78, 160] on span "Controle de caixa" at bounding box center [61, 161] width 71 height 13
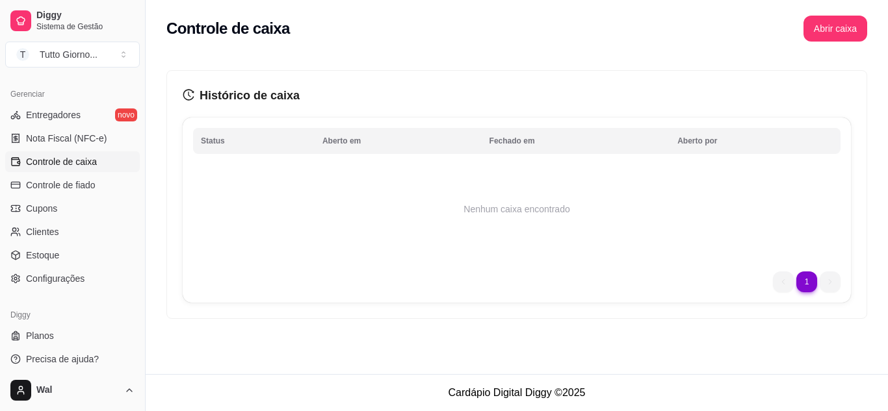
click at [874, 201] on div "Histórico de caixa Status Aberto em [GEOGRAPHIC_DATA] em [GEOGRAPHIC_DATA] por …" at bounding box center [517, 191] width 742 height 285
click at [92, 162] on span "Controle de caixa" at bounding box center [61, 161] width 71 height 13
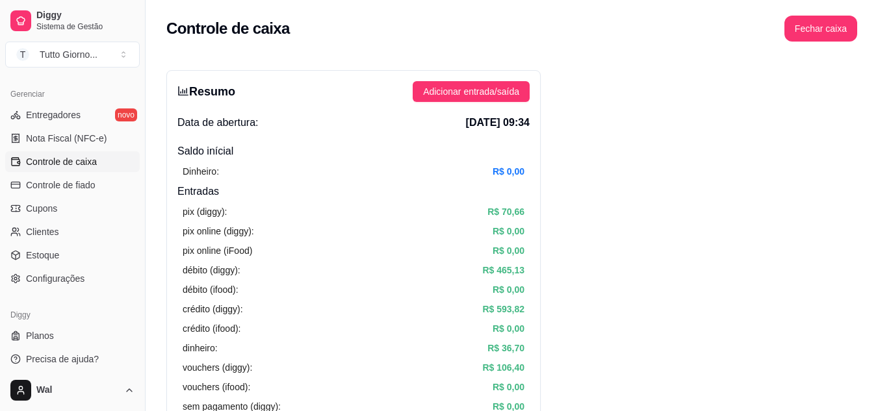
click at [79, 163] on span "Controle de caixa" at bounding box center [61, 161] width 71 height 13
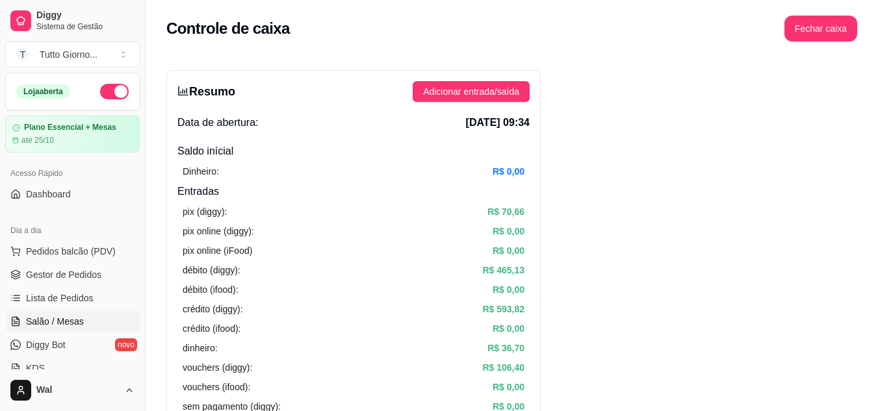
click at [70, 325] on span "Salão / Mesas" at bounding box center [55, 321] width 58 height 13
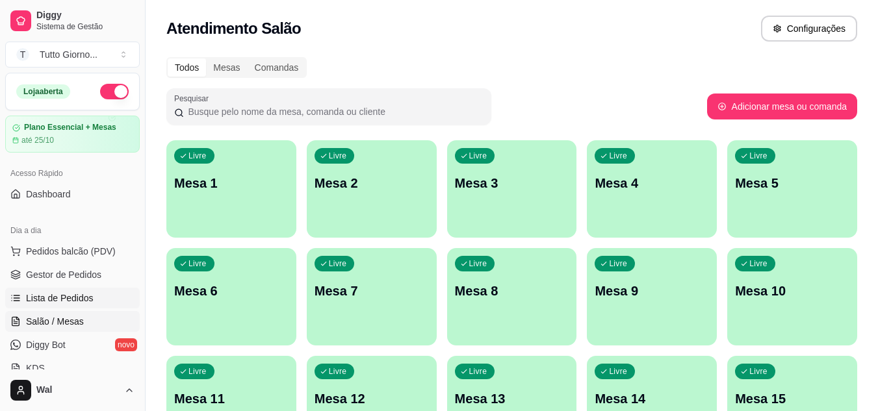
click at [84, 300] on span "Lista de Pedidos" at bounding box center [60, 298] width 68 height 13
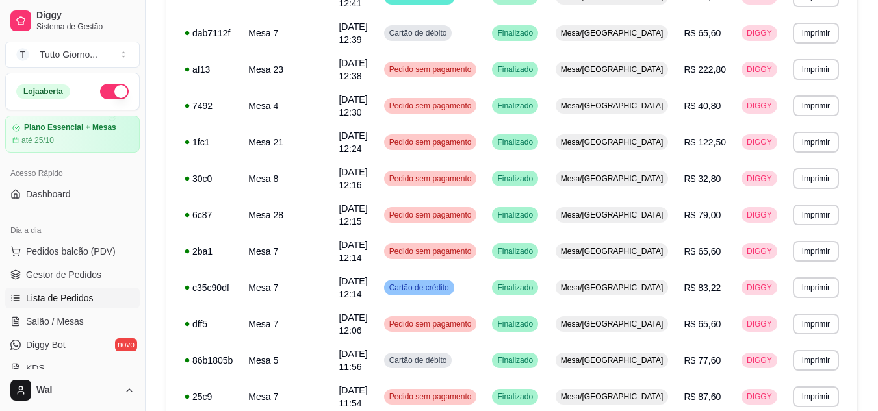
scroll to position [807, 0]
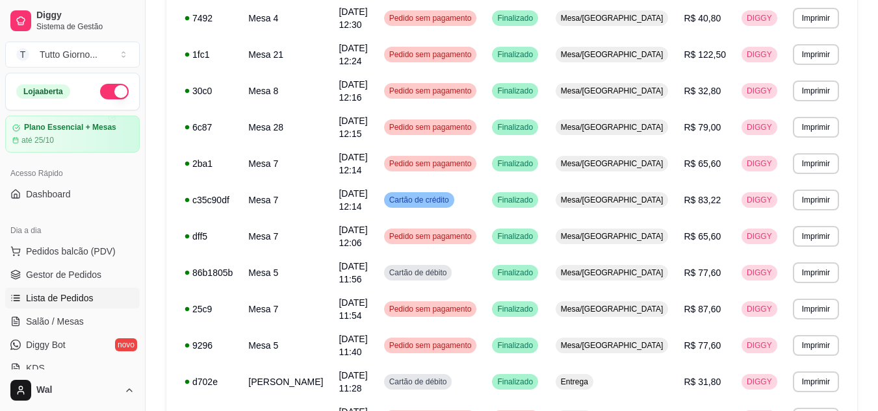
click at [796, 342] on button "IMPRESSORA CAIXA" at bounding box center [787, 347] width 92 height 20
click at [83, 314] on link "Salão / Mesas" at bounding box center [72, 321] width 135 height 21
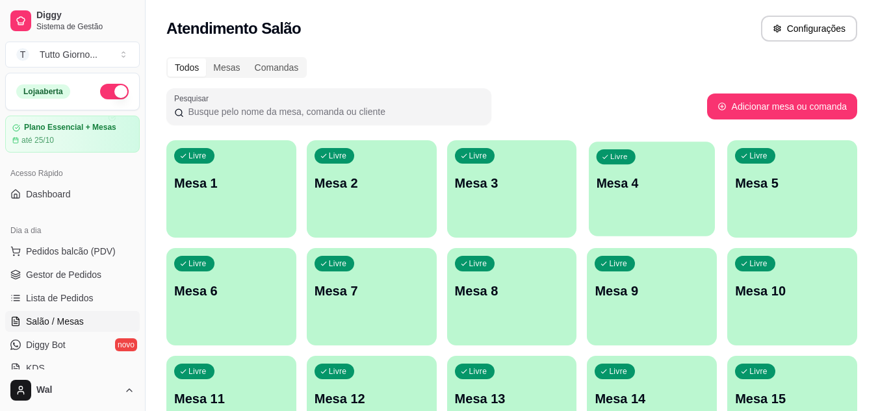
click at [673, 206] on div "Livre Mesa 4" at bounding box center [652, 181] width 126 height 79
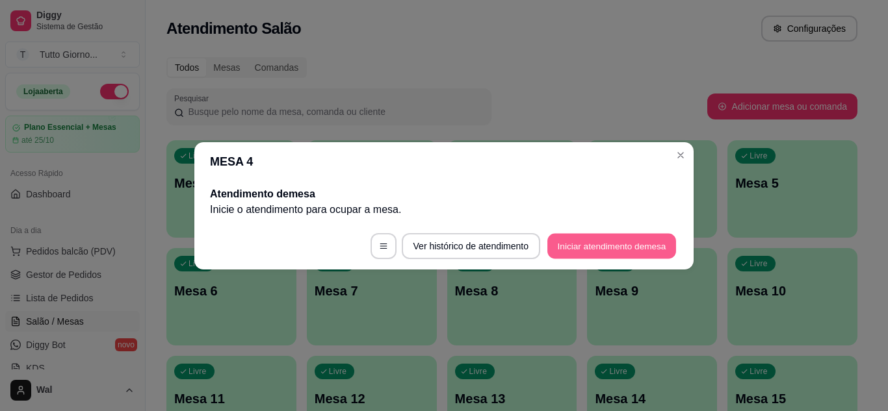
click at [621, 250] on button "Iniciar atendimento de mesa" at bounding box center [611, 245] width 129 height 25
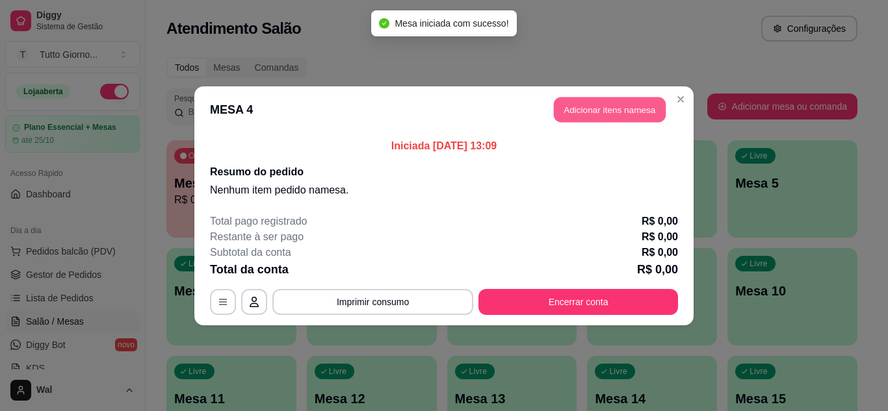
click at [616, 109] on button "Adicionar itens na mesa" at bounding box center [610, 109] width 112 height 25
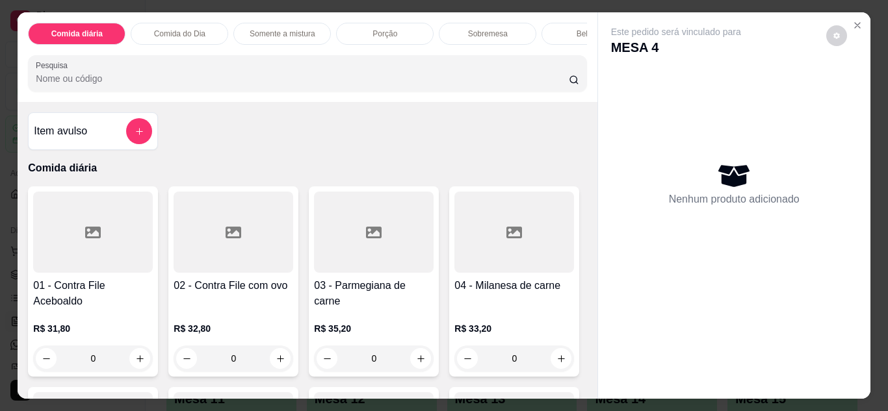
click at [419, 365] on div "0" at bounding box center [374, 359] width 120 height 26
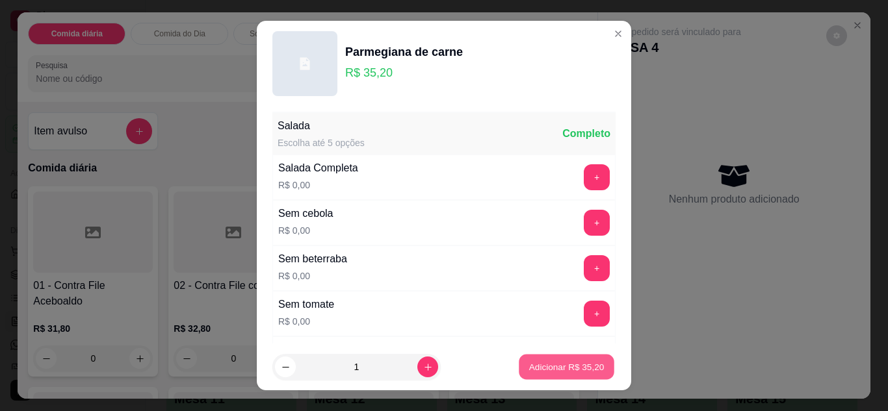
click at [551, 357] on button "Adicionar R$ 35,20" at bounding box center [567, 367] width 96 height 25
type input "1"
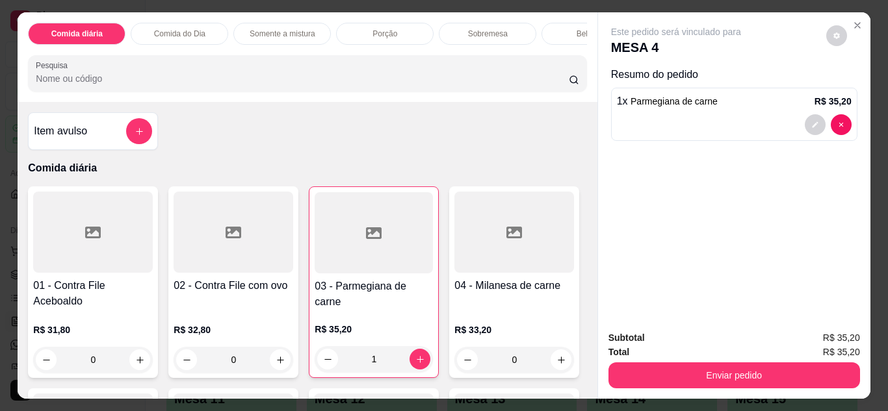
click at [556, 25] on div "Bebidas" at bounding box center [589, 34] width 97 height 22
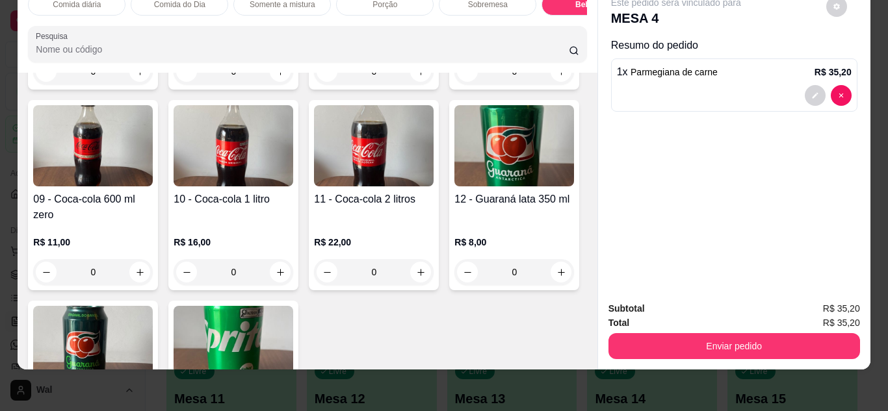
scroll to position [2587, 0]
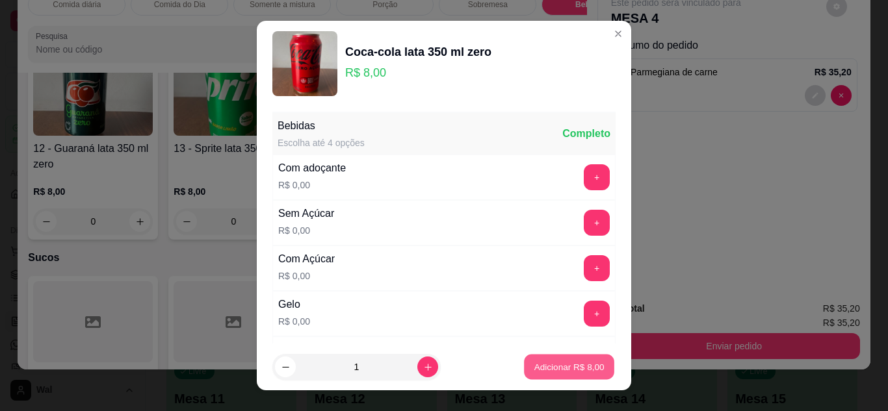
click at [534, 361] on p "Adicionar R$ 8,00" at bounding box center [569, 367] width 70 height 12
type input "1"
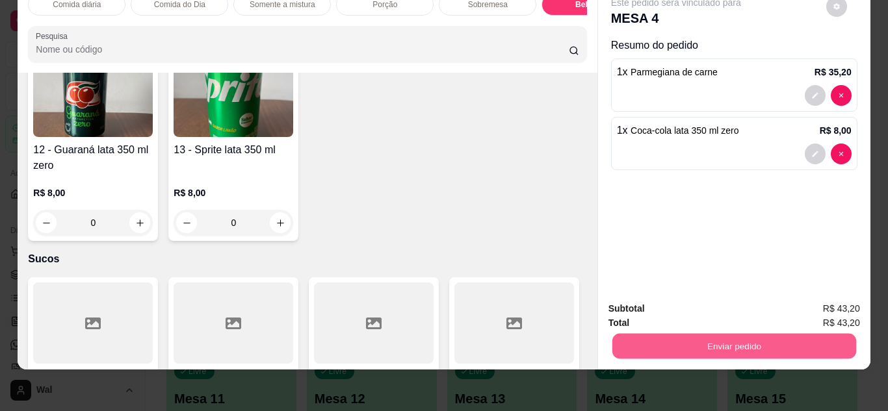
click at [653, 340] on button "Enviar pedido" at bounding box center [734, 346] width 244 height 25
click at [815, 307] on button "Enviar pedido" at bounding box center [825, 304] width 71 height 24
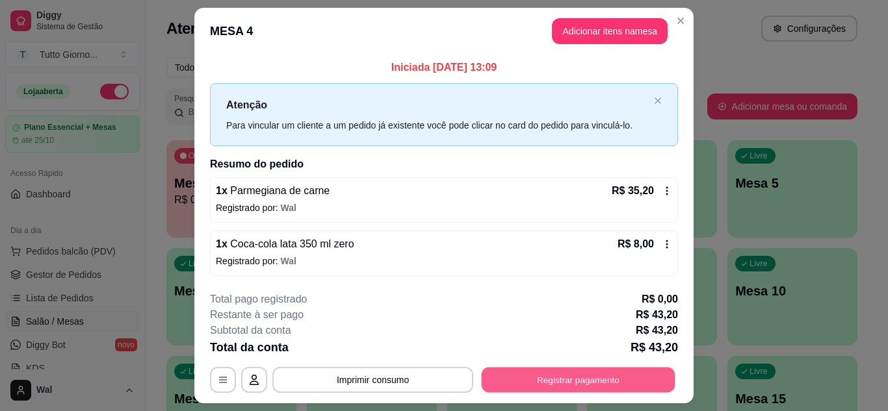
click at [571, 393] on div "**********" at bounding box center [444, 380] width 468 height 26
click at [565, 386] on button "Registrar pagamento" at bounding box center [579, 380] width 194 height 25
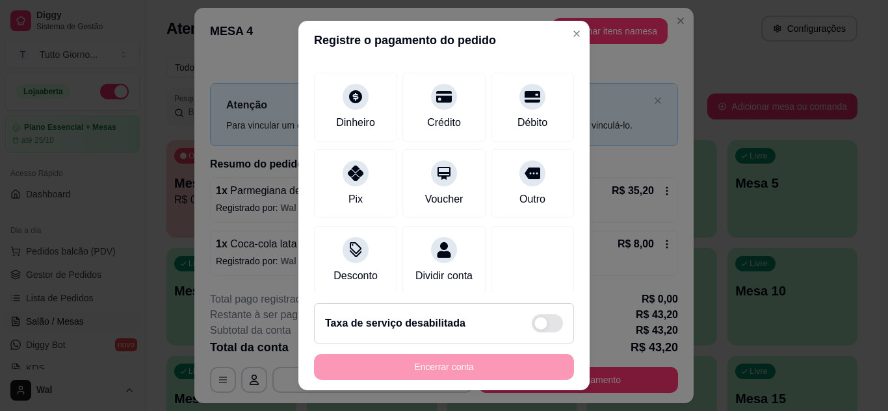
scroll to position [100, 0]
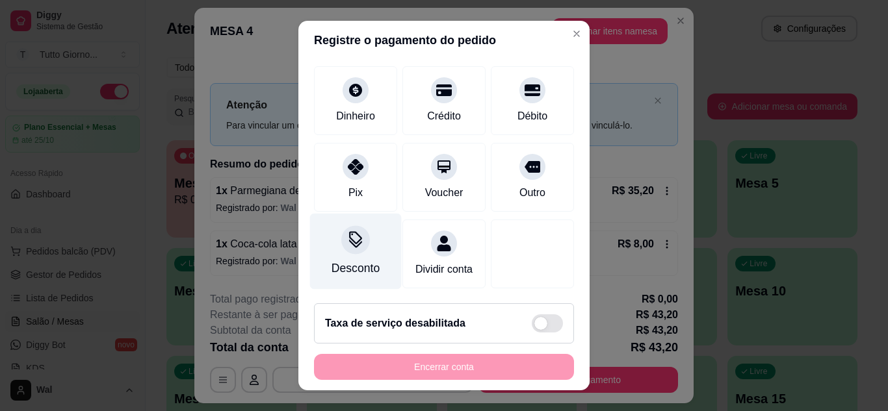
click at [358, 239] on div "Desconto" at bounding box center [356, 251] width 92 height 76
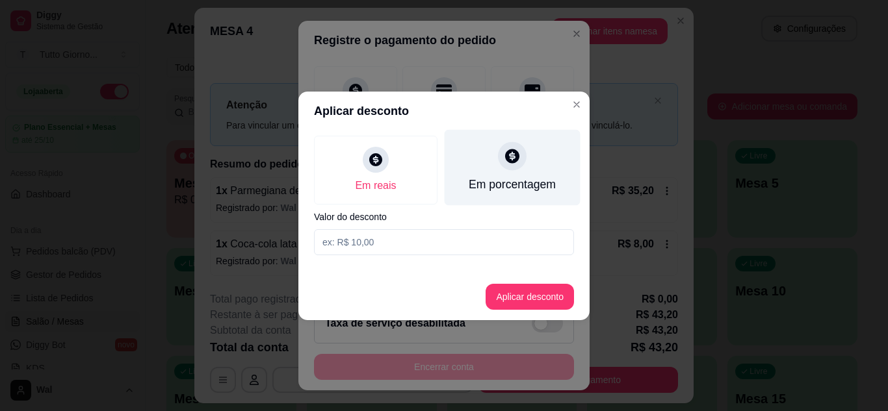
click at [519, 155] on icon at bounding box center [512, 156] width 17 height 17
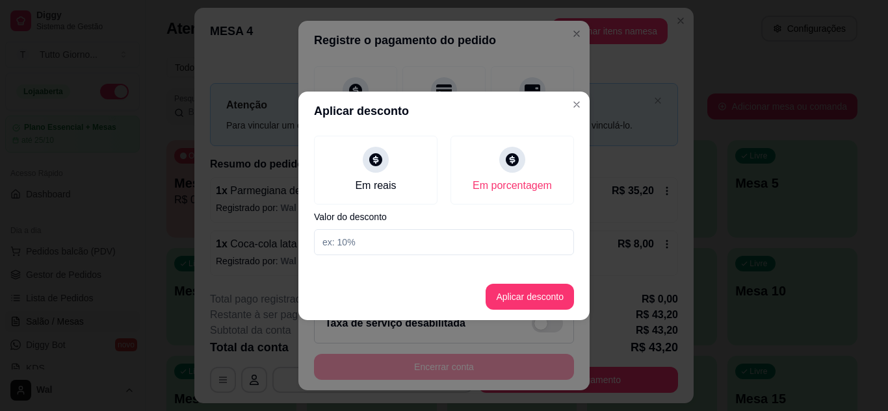
click at [335, 244] on input at bounding box center [444, 242] width 260 height 26
type input "5"
click at [533, 304] on button "Aplicar desconto" at bounding box center [529, 296] width 85 height 25
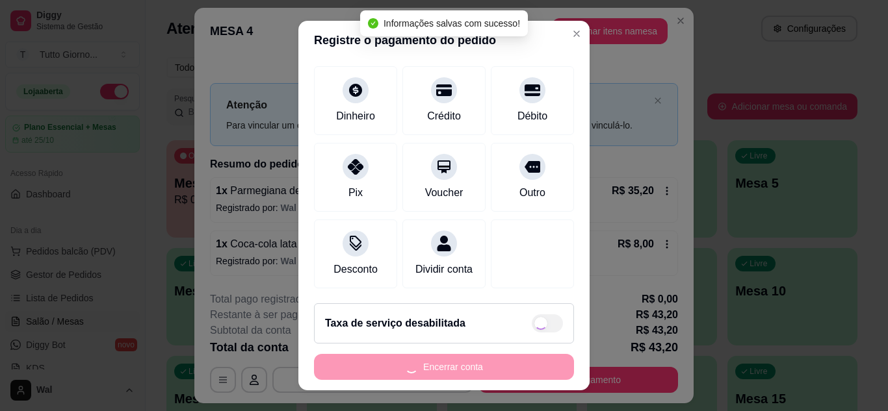
type input "R$ 41,04"
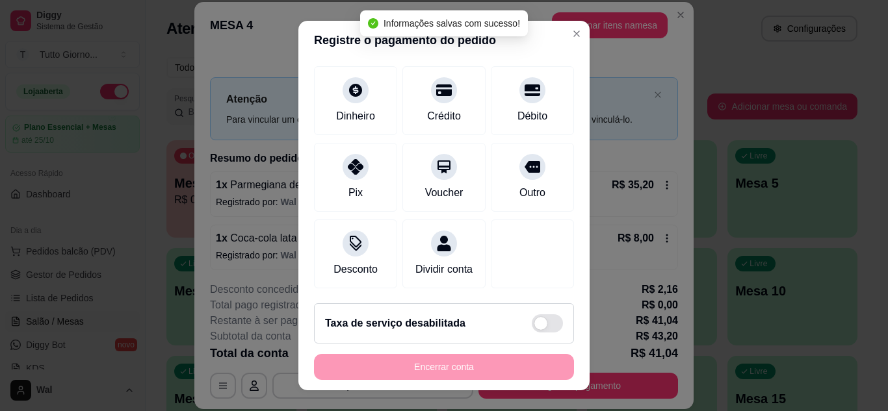
scroll to position [113, 0]
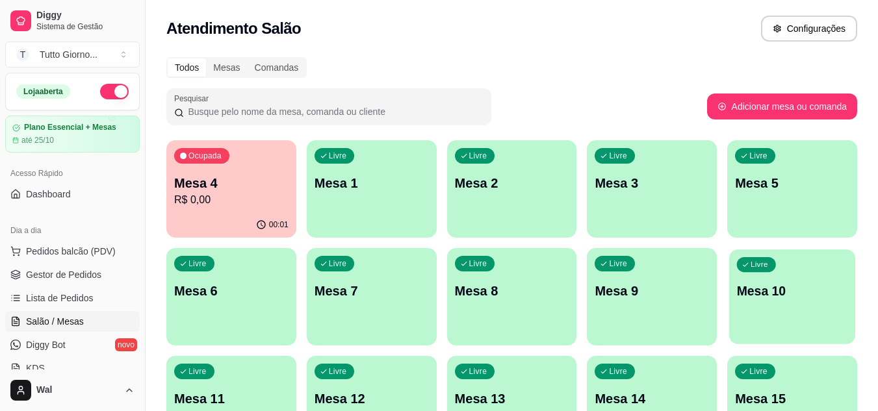
click at [742, 292] on p "Mesa 10" at bounding box center [792, 292] width 111 height 18
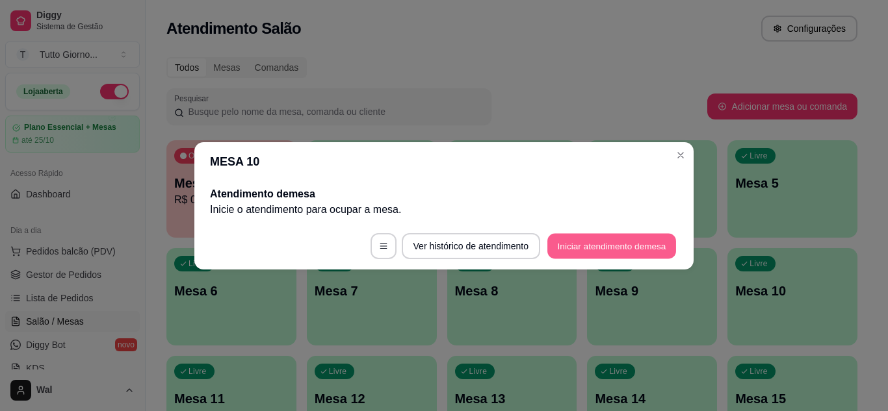
click at [624, 249] on button "Iniciar atendimento de mesa" at bounding box center [611, 245] width 129 height 25
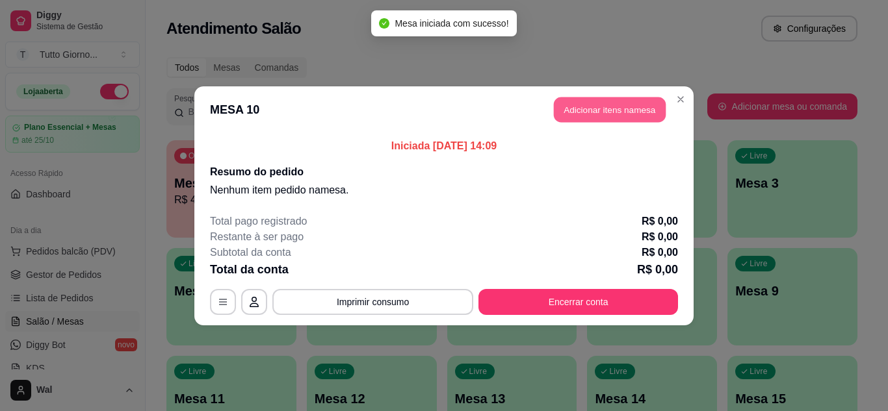
click at [620, 109] on button "Adicionar itens na mesa" at bounding box center [610, 109] width 112 height 25
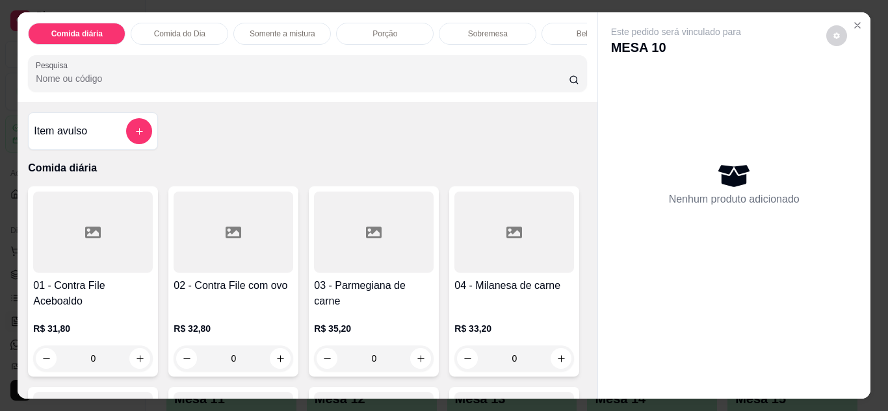
click at [132, 365] on div "0" at bounding box center [93, 359] width 120 height 26
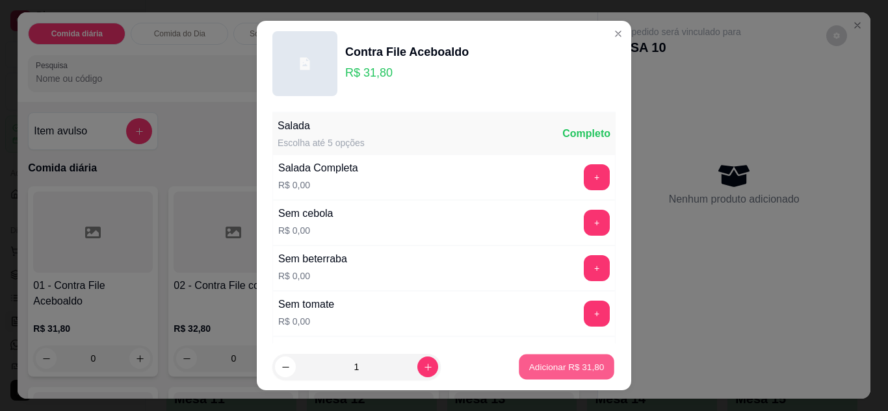
click at [524, 376] on button "Adicionar R$ 31,80" at bounding box center [567, 367] width 96 height 25
type input "1"
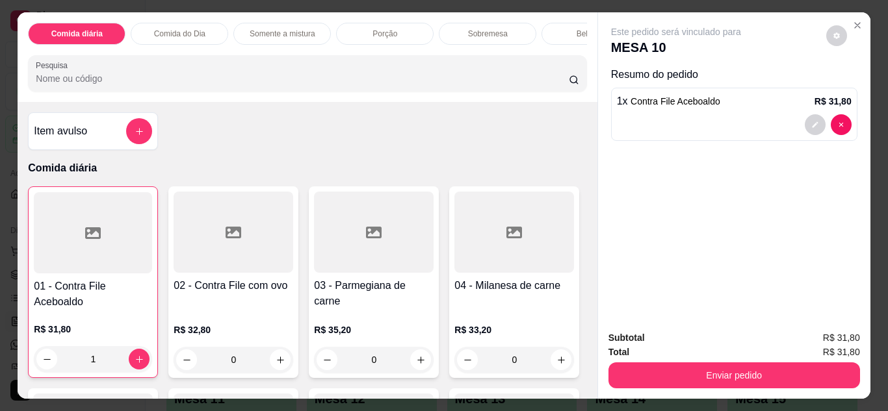
click at [276, 367] on div "0" at bounding box center [234, 360] width 120 height 26
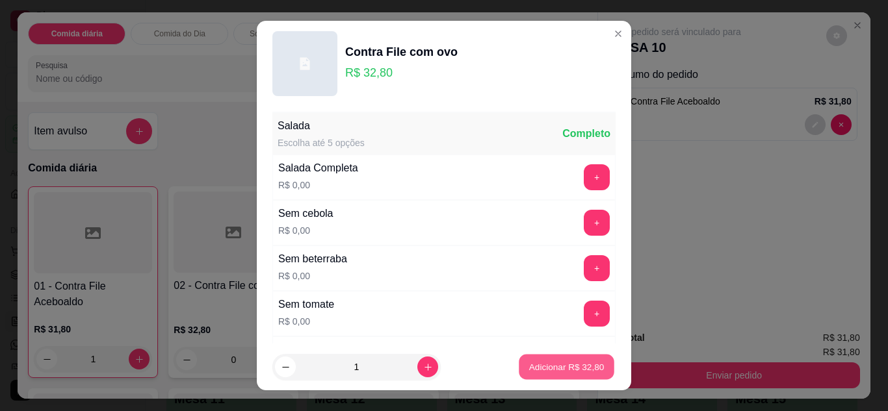
click at [547, 369] on p "Adicionar R$ 32,80" at bounding box center [566, 367] width 75 height 12
type input "1"
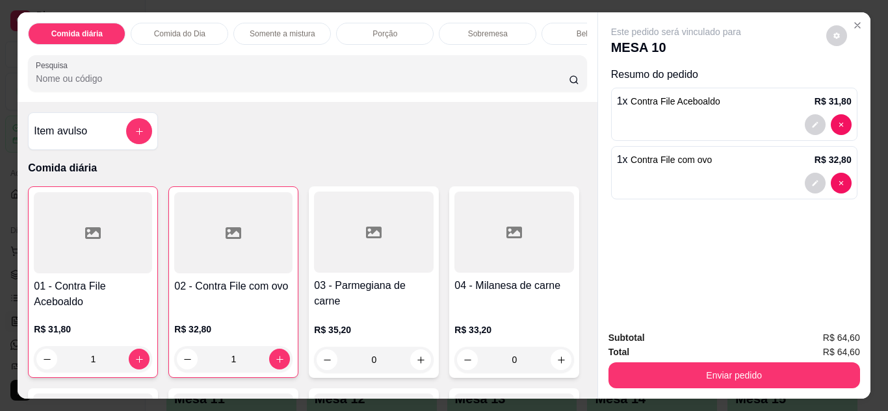
scroll to position [252, 0]
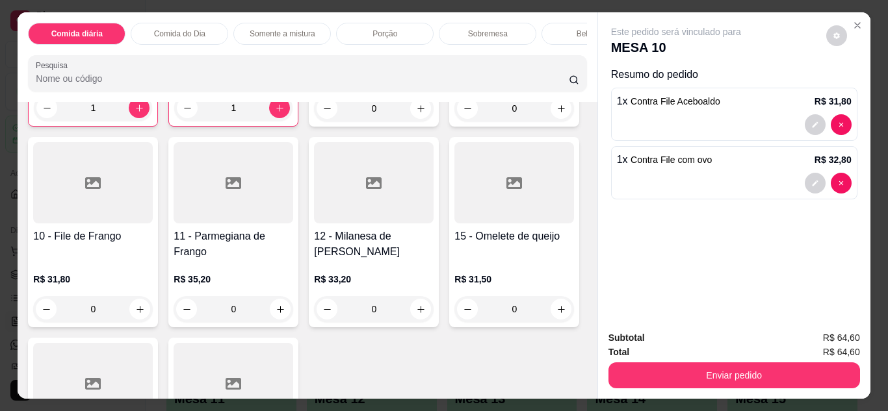
click at [293, 318] on div "0" at bounding box center [234, 309] width 120 height 26
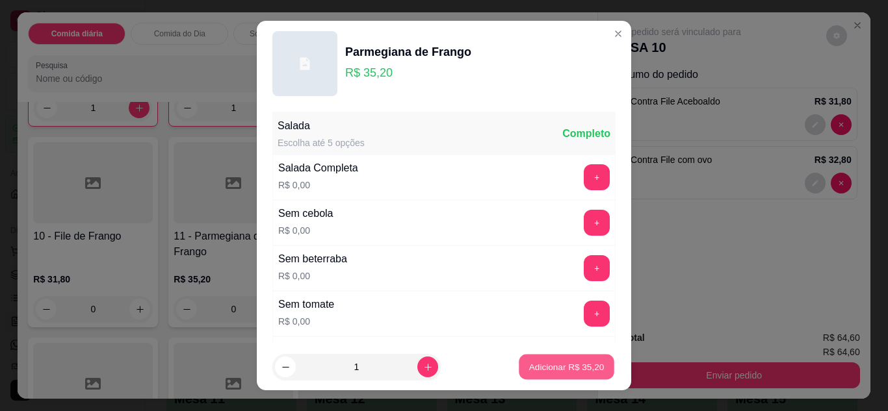
click at [554, 367] on p "Adicionar R$ 35,20" at bounding box center [566, 367] width 75 height 12
type input "1"
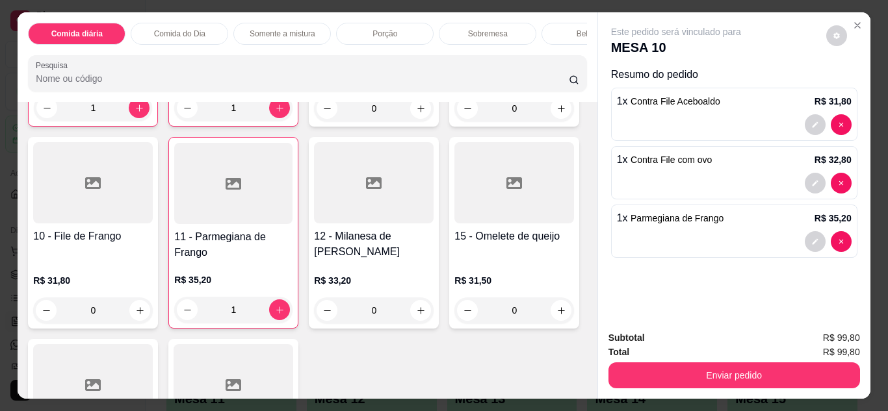
click at [555, 29] on div "Bebidas" at bounding box center [589, 34] width 97 height 22
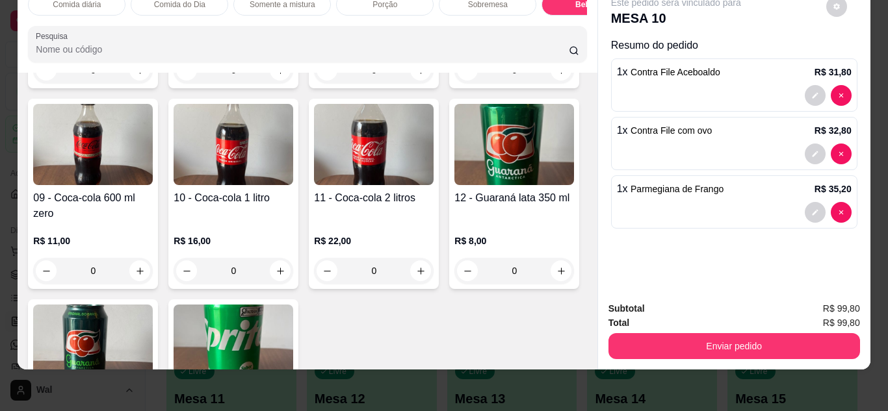
scroll to position [2590, 0]
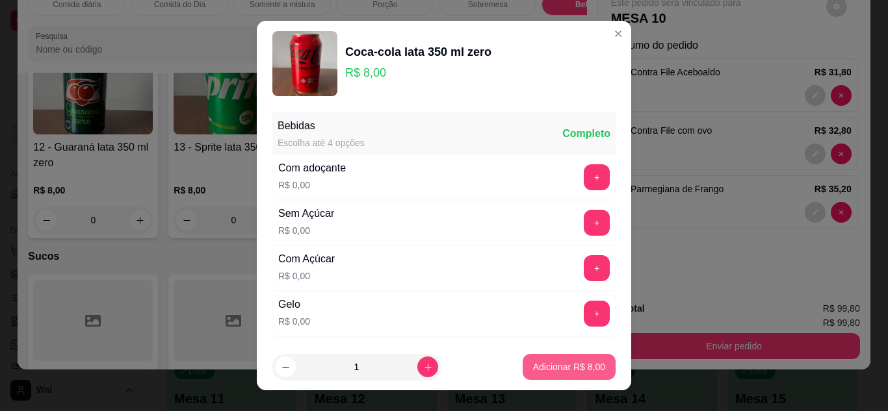
click at [533, 372] on p "Adicionar R$ 8,00" at bounding box center [569, 367] width 72 height 13
type input "1"
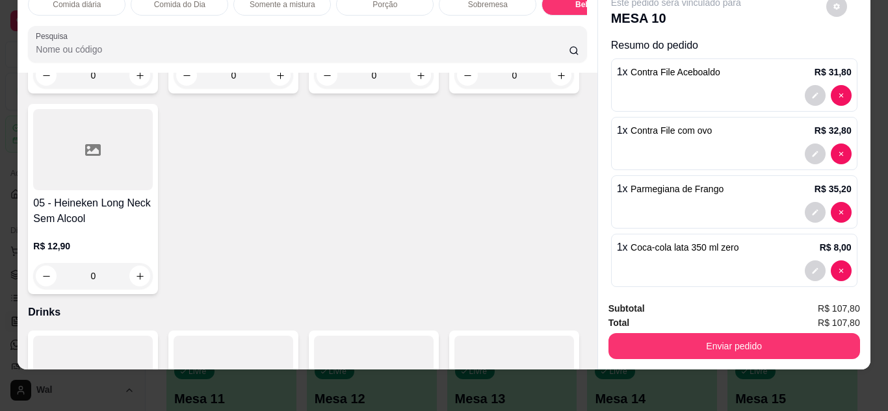
scroll to position [3595, 0]
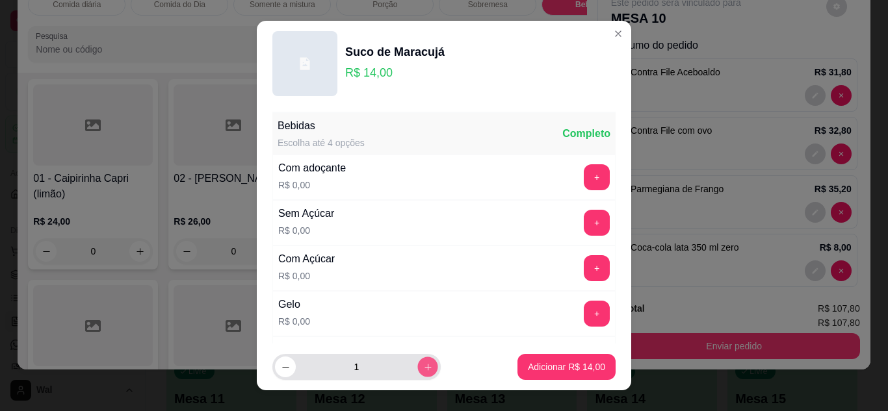
click at [423, 363] on icon "increase-product-quantity" at bounding box center [428, 368] width 10 height 10
type input "2"
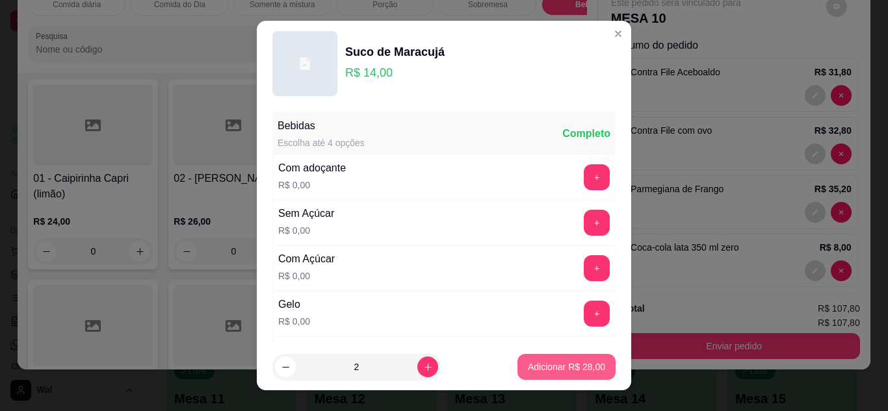
click at [549, 369] on p "Adicionar R$ 28,00" at bounding box center [566, 367] width 77 height 13
type input "2"
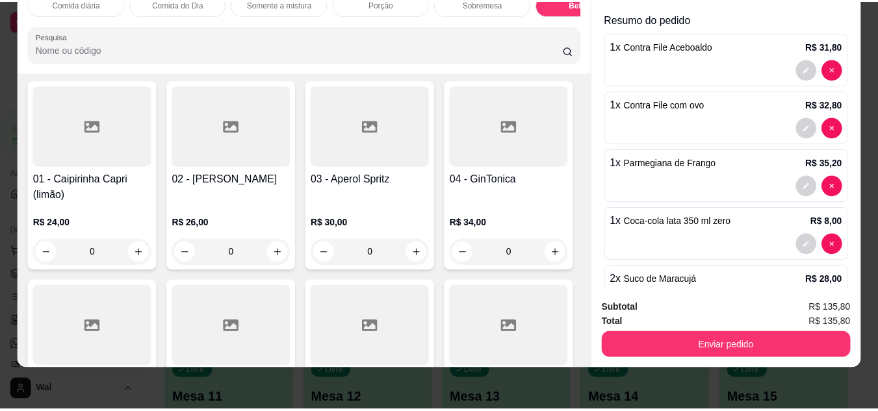
scroll to position [52, 0]
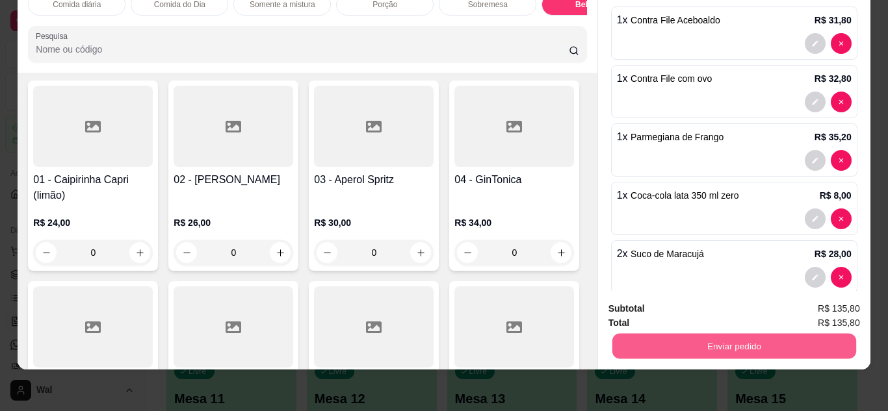
click at [775, 334] on button "Enviar pedido" at bounding box center [734, 346] width 244 height 25
click at [835, 299] on button "Enviar pedido" at bounding box center [825, 304] width 71 height 24
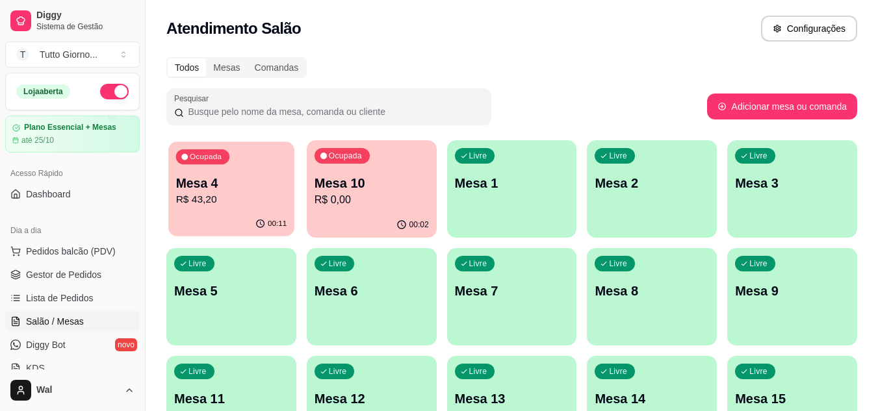
click at [255, 211] on div "Ocupada Mesa 4 R$ 43,20" at bounding box center [231, 177] width 126 height 70
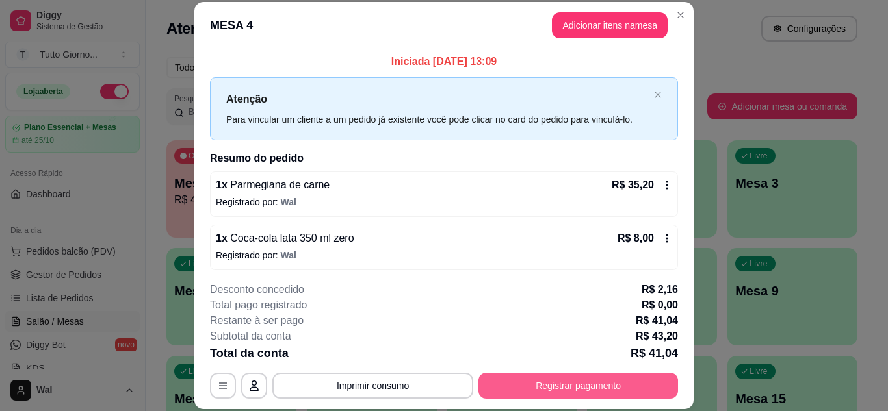
click at [567, 389] on button "Registrar pagamento" at bounding box center [578, 386] width 200 height 26
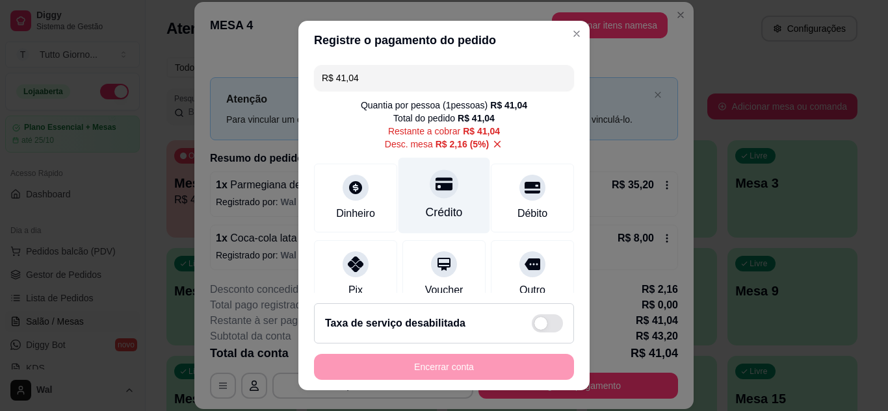
click at [435, 190] on icon at bounding box center [443, 183] width 17 height 13
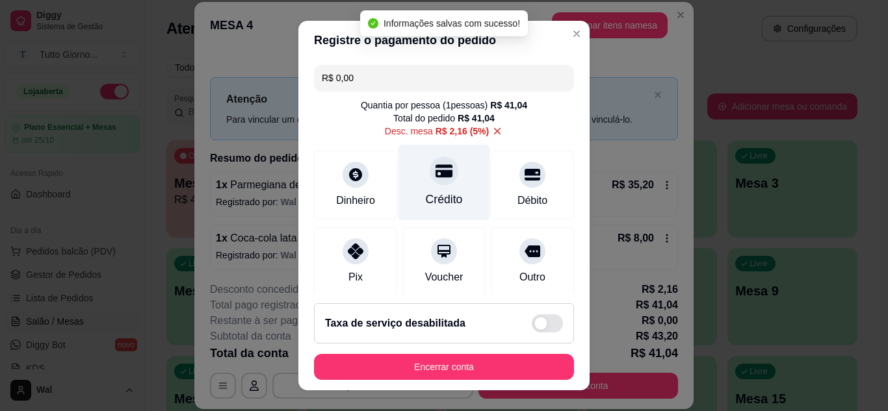
type input "R$ 0,00"
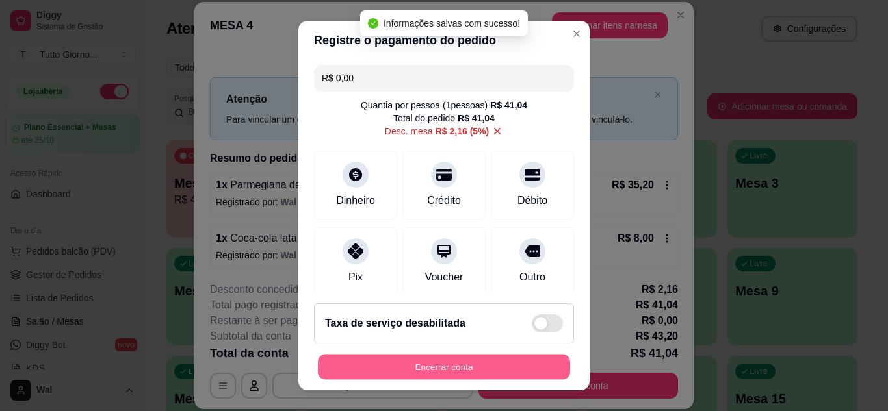
click at [466, 370] on button "Encerrar conta" at bounding box center [444, 367] width 252 height 25
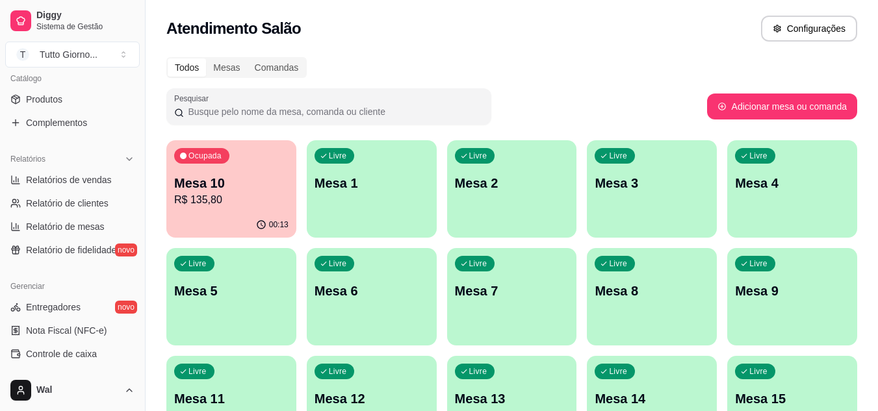
scroll to position [338, 0]
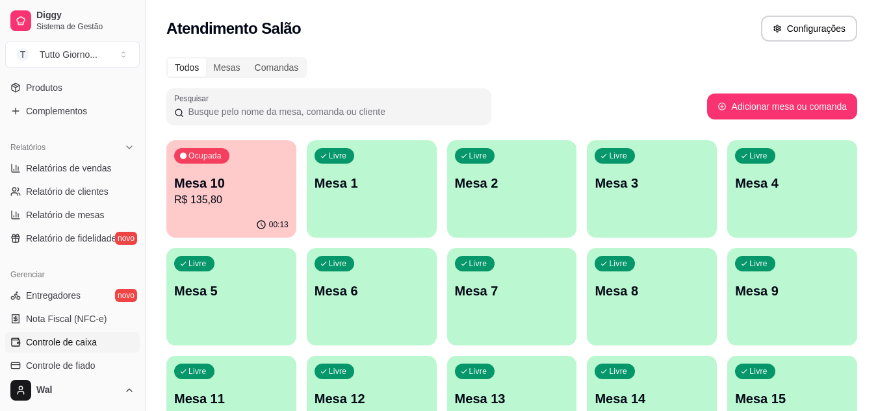
click at [94, 340] on span "Controle de caixa" at bounding box center [61, 342] width 71 height 13
click at [81, 341] on span "Controle de caixa" at bounding box center [61, 342] width 71 height 13
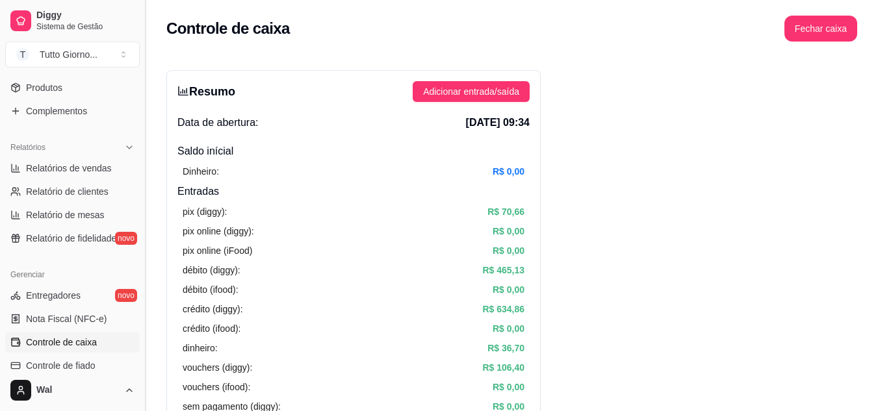
click at [140, 98] on button "Toggle Sidebar" at bounding box center [145, 205] width 10 height 411
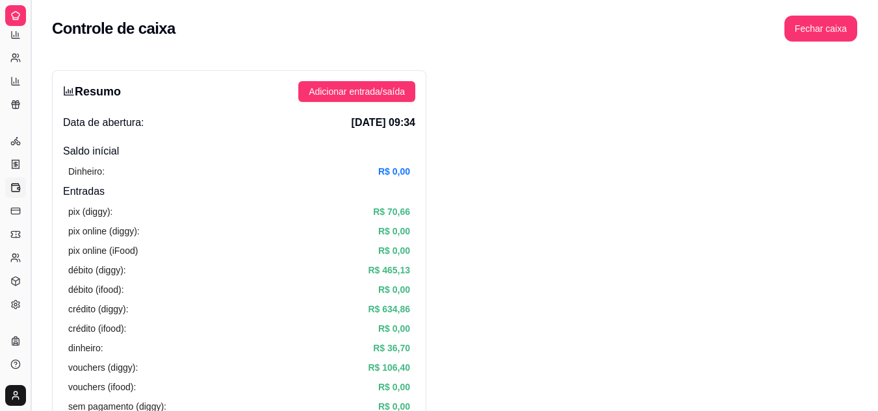
scroll to position [216, 0]
click at [27, 160] on button "Toggle Sidebar" at bounding box center [30, 205] width 10 height 411
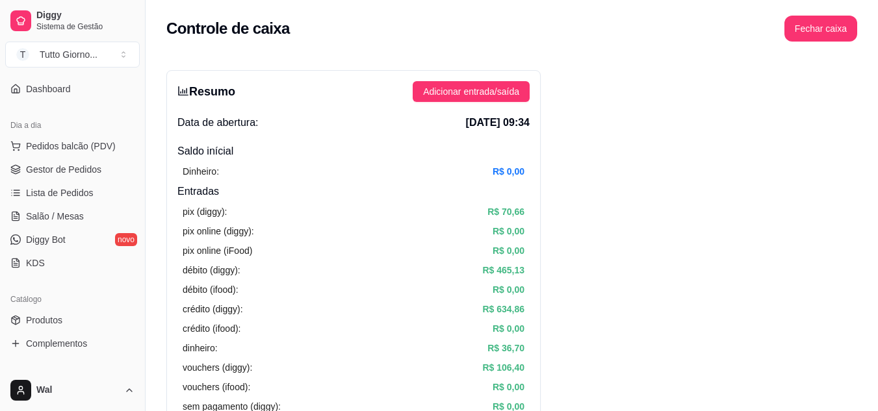
scroll to position [105, 0]
click at [67, 216] on span "Salão / Mesas" at bounding box center [55, 217] width 58 height 13
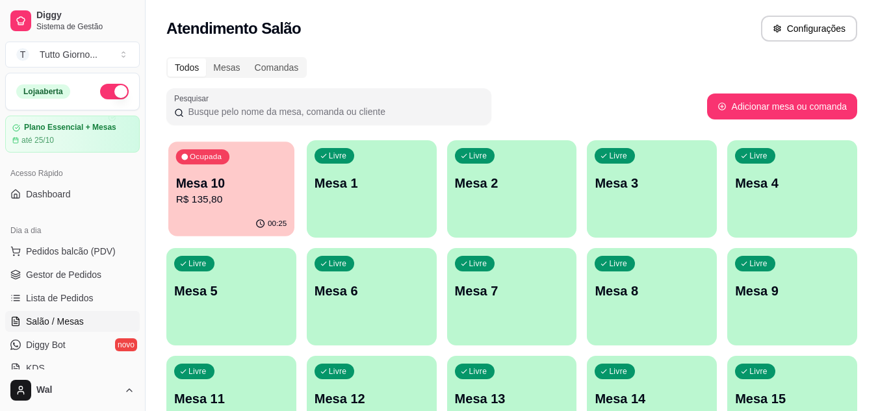
click at [241, 178] on p "Mesa 10" at bounding box center [231, 184] width 111 height 18
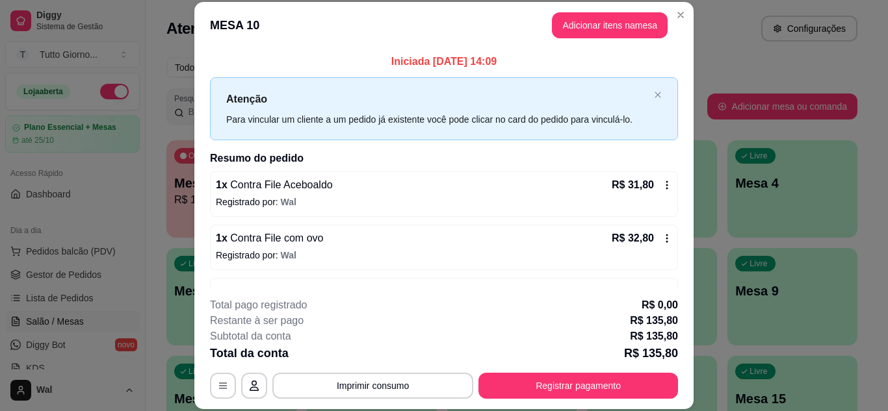
click at [678, 272] on div "Iniciada [DATE] 14:09 Atenção Para vincular um cliente a um pedido já existente…" at bounding box center [443, 168] width 499 height 239
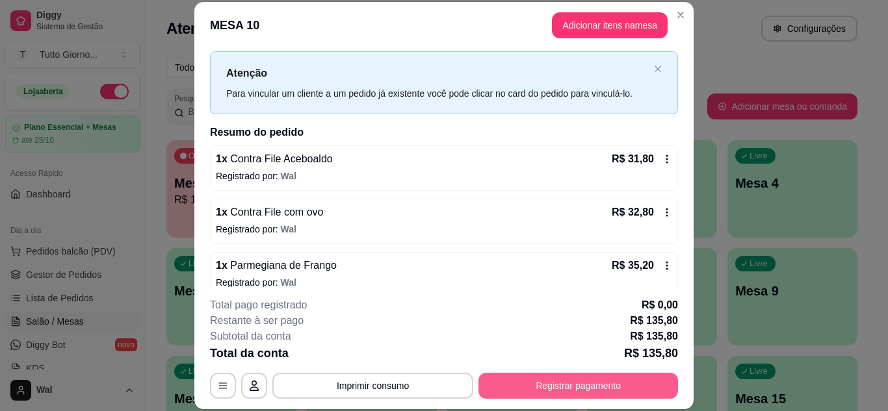
click at [593, 393] on button "Registrar pagamento" at bounding box center [578, 386] width 200 height 26
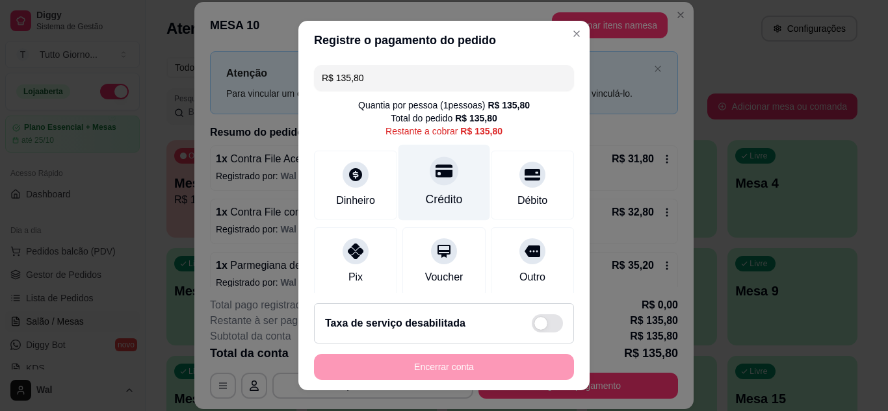
click at [435, 196] on div "Crédito" at bounding box center [444, 199] width 37 height 17
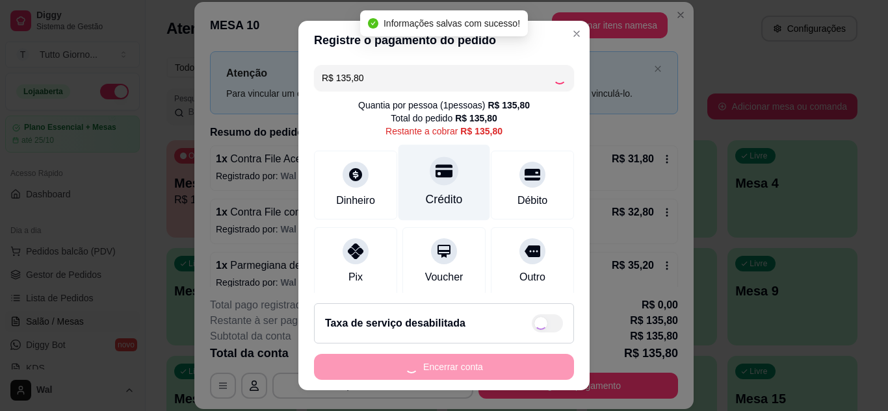
type input "R$ 0,00"
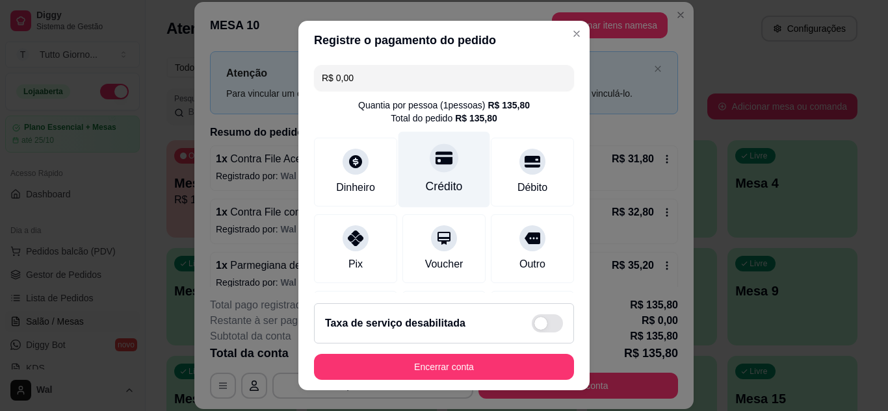
click at [435, 196] on div "Crédito" at bounding box center [444, 169] width 92 height 76
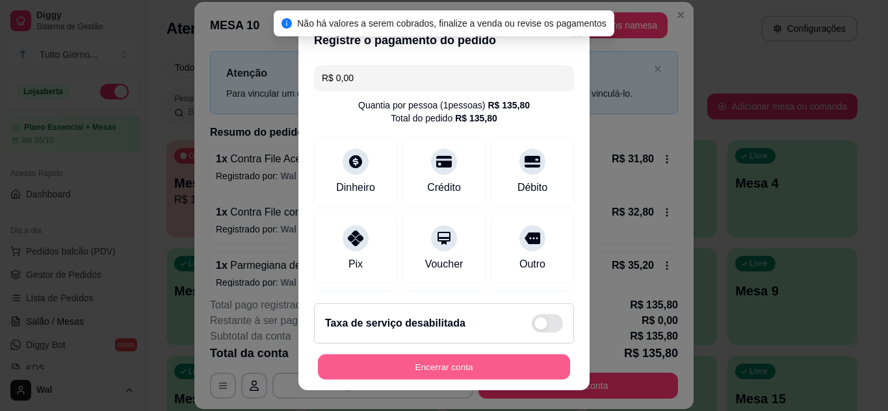
click at [441, 363] on button "Encerrar conta" at bounding box center [444, 367] width 252 height 25
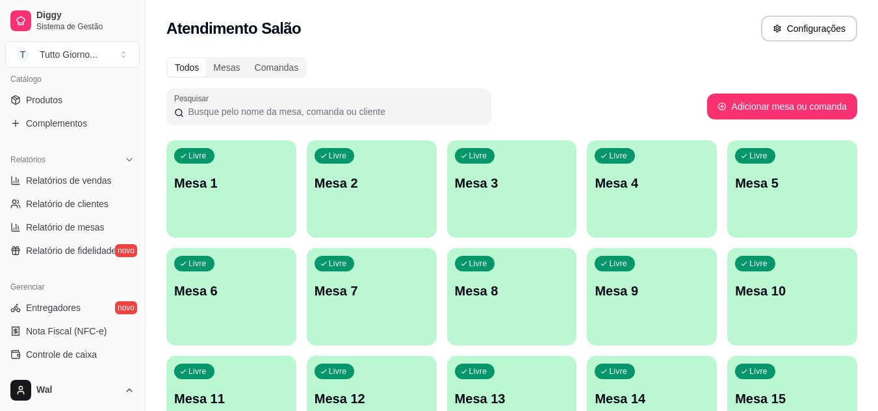
scroll to position [338, 0]
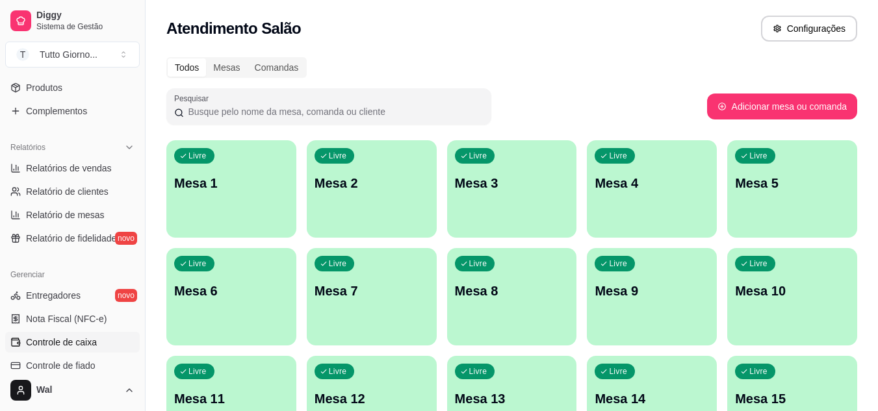
click at [94, 343] on span "Controle de caixa" at bounding box center [61, 342] width 71 height 13
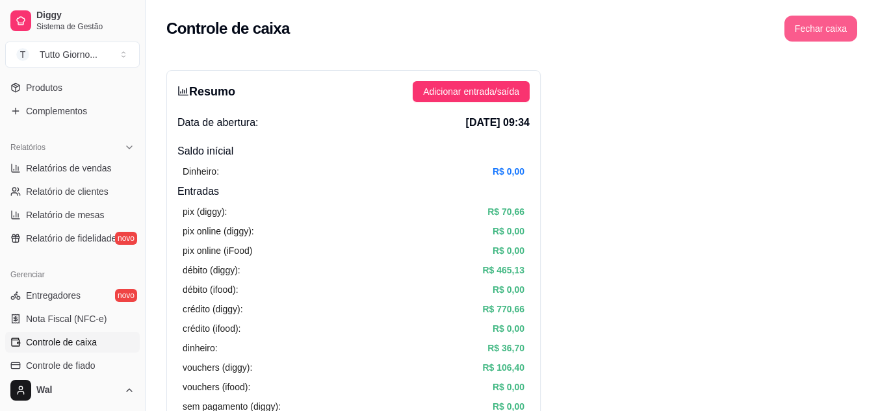
click at [836, 32] on button "Fechar caixa" at bounding box center [821, 29] width 73 height 26
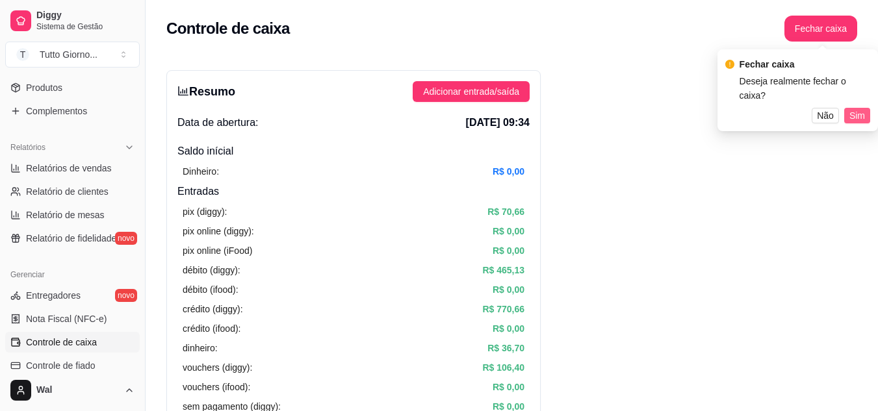
click at [863, 109] on span "Sim" at bounding box center [858, 116] width 16 height 14
